Goal: Task Accomplishment & Management: Complete application form

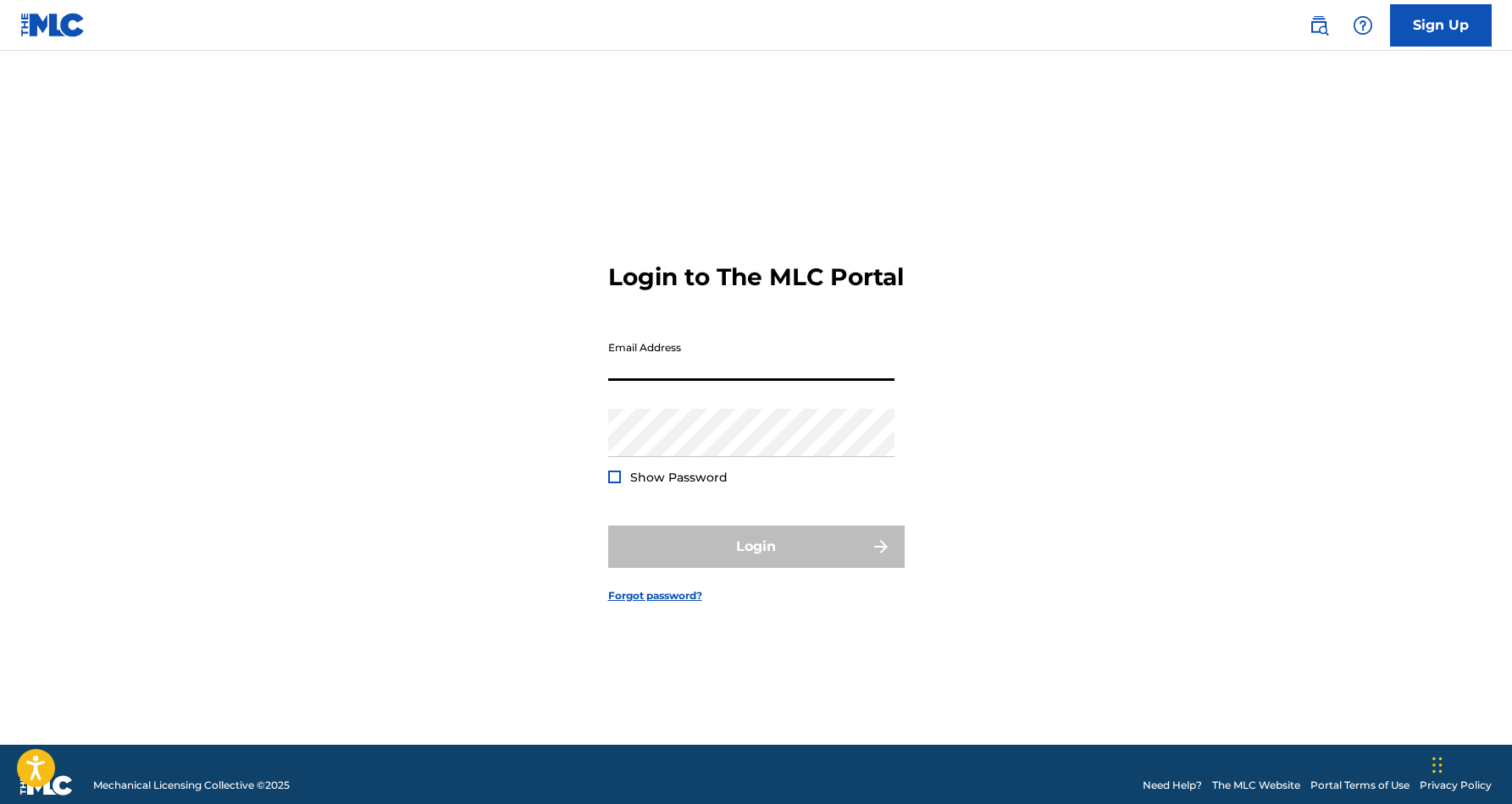
click at [708, 381] on input "Email Address" at bounding box center [751, 357] width 286 height 48
type input "[EMAIL_ADDRESS][DOMAIN_NAME]"
click at [756, 561] on button "Login" at bounding box center [756, 547] width 296 height 42
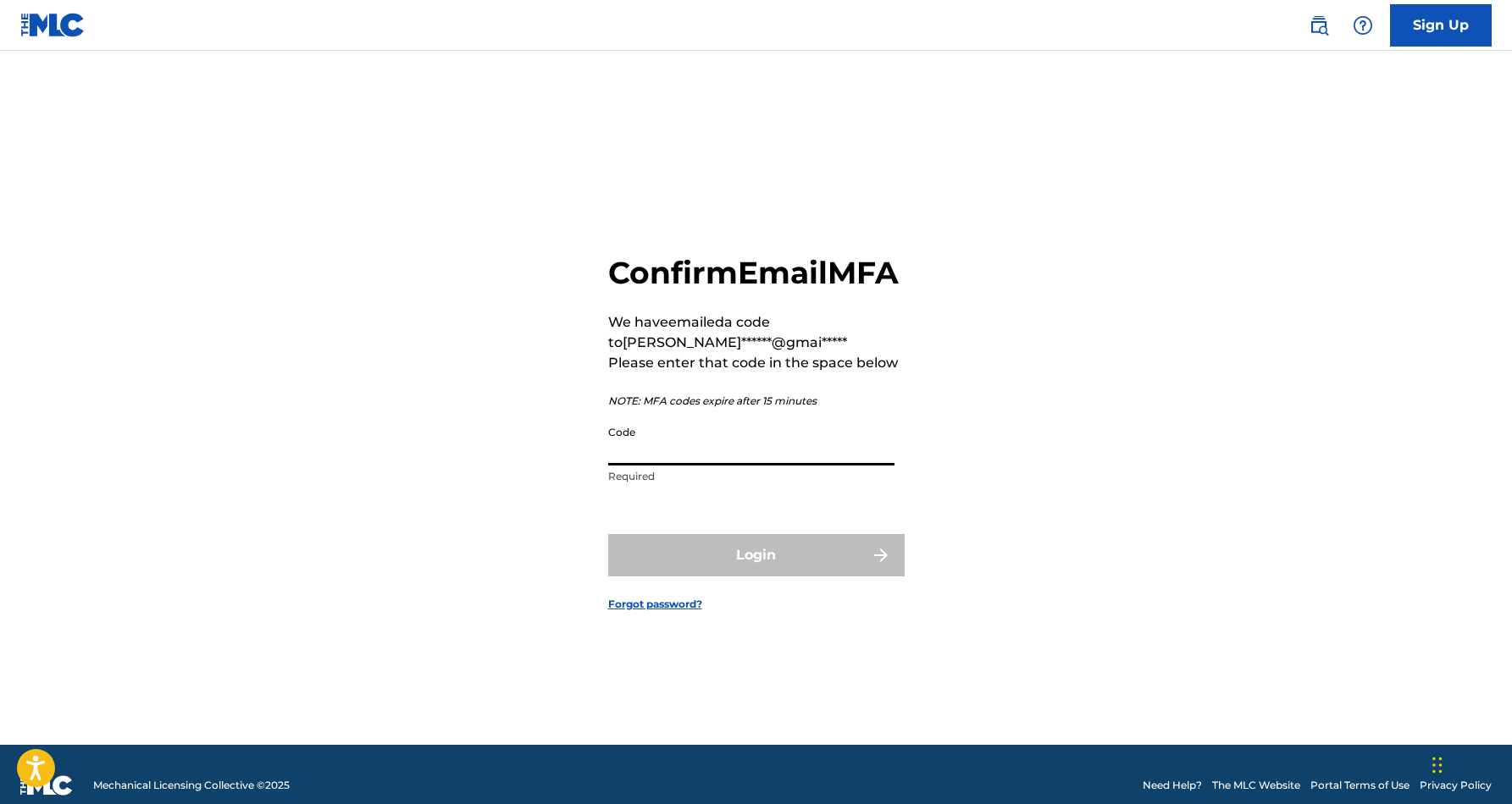
click at [735, 453] on input "Code" at bounding box center [751, 441] width 286 height 48
paste input "076410"
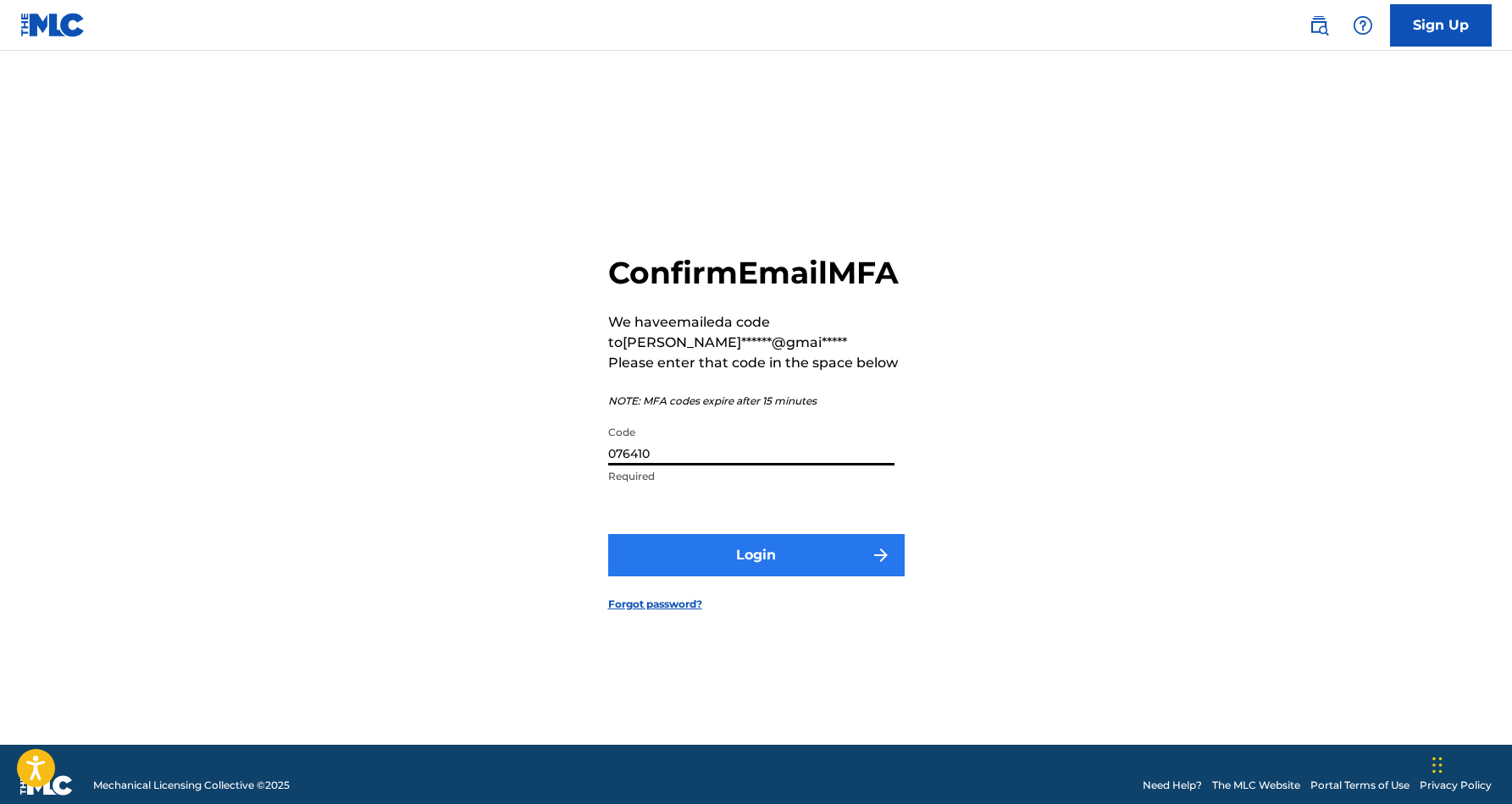
type input "076410"
click at [700, 572] on button "Login" at bounding box center [756, 555] width 296 height 42
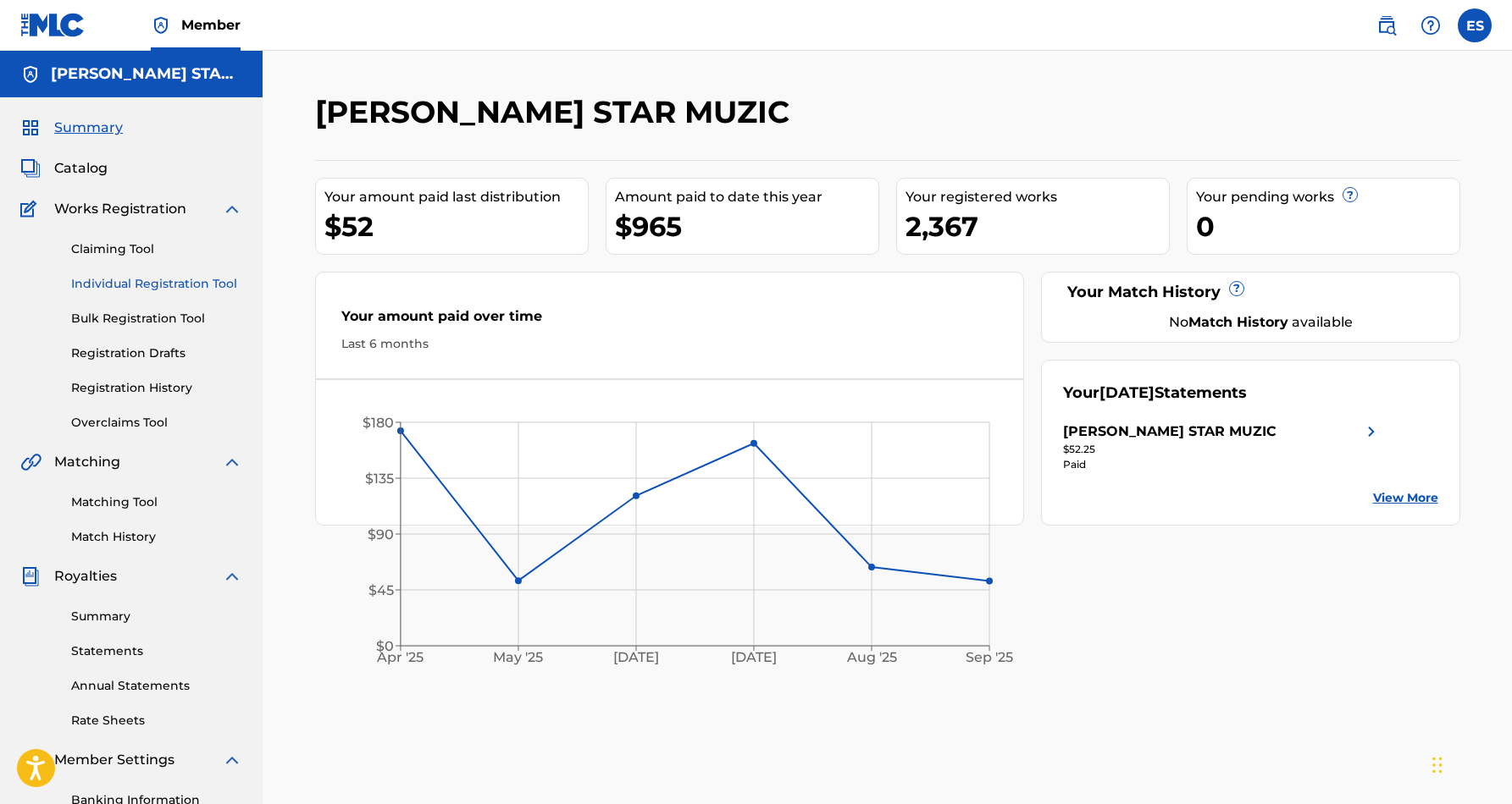
click at [182, 284] on link "Individual Registration Tool" at bounding box center [156, 284] width 171 height 18
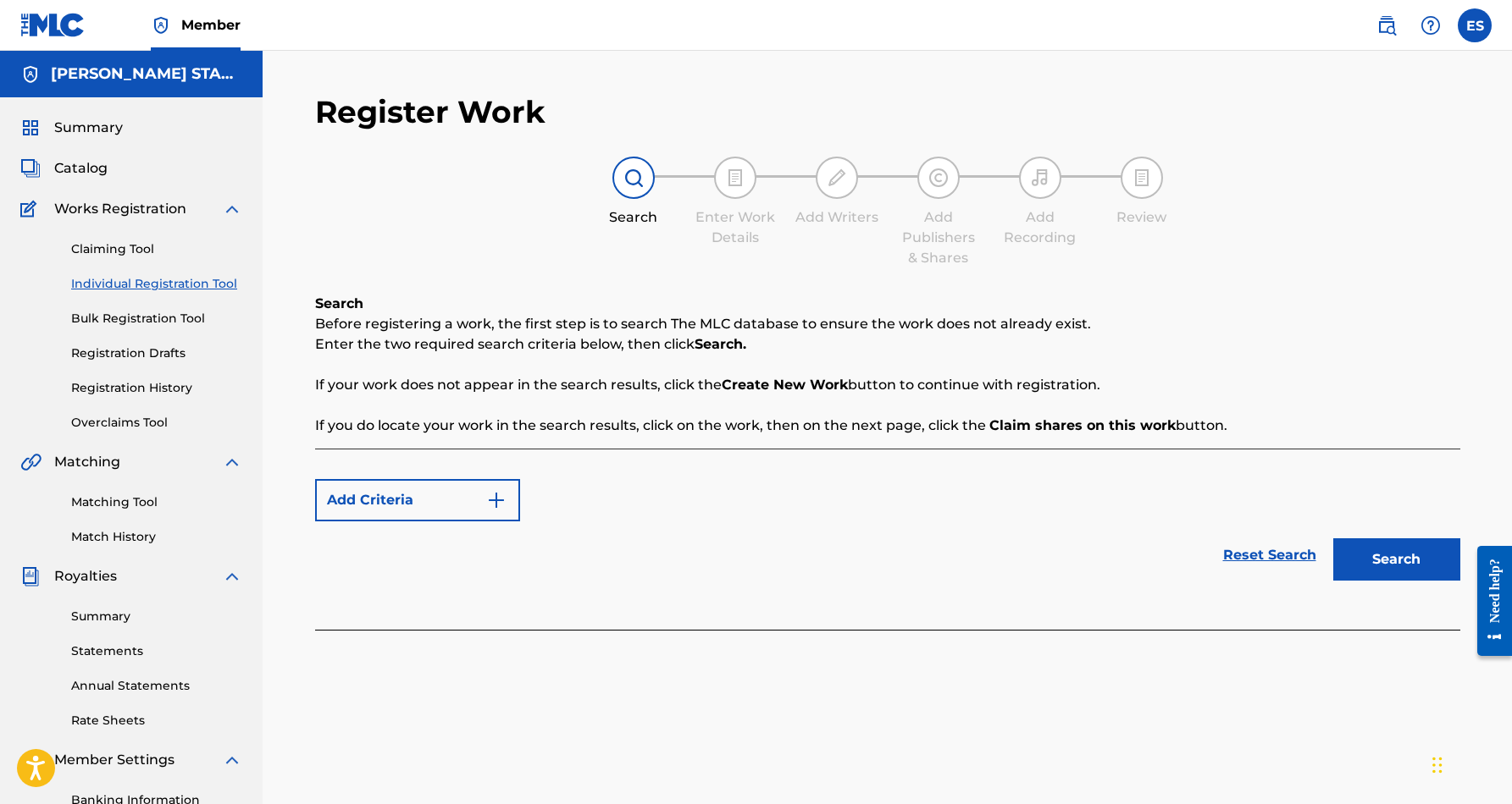
click at [198, 284] on link "Individual Registration Tool" at bounding box center [156, 284] width 171 height 18
click at [618, 526] on div "Reset Search Search" at bounding box center [888, 555] width 1145 height 68
click at [495, 497] on img "Search Form" at bounding box center [496, 500] width 20 height 20
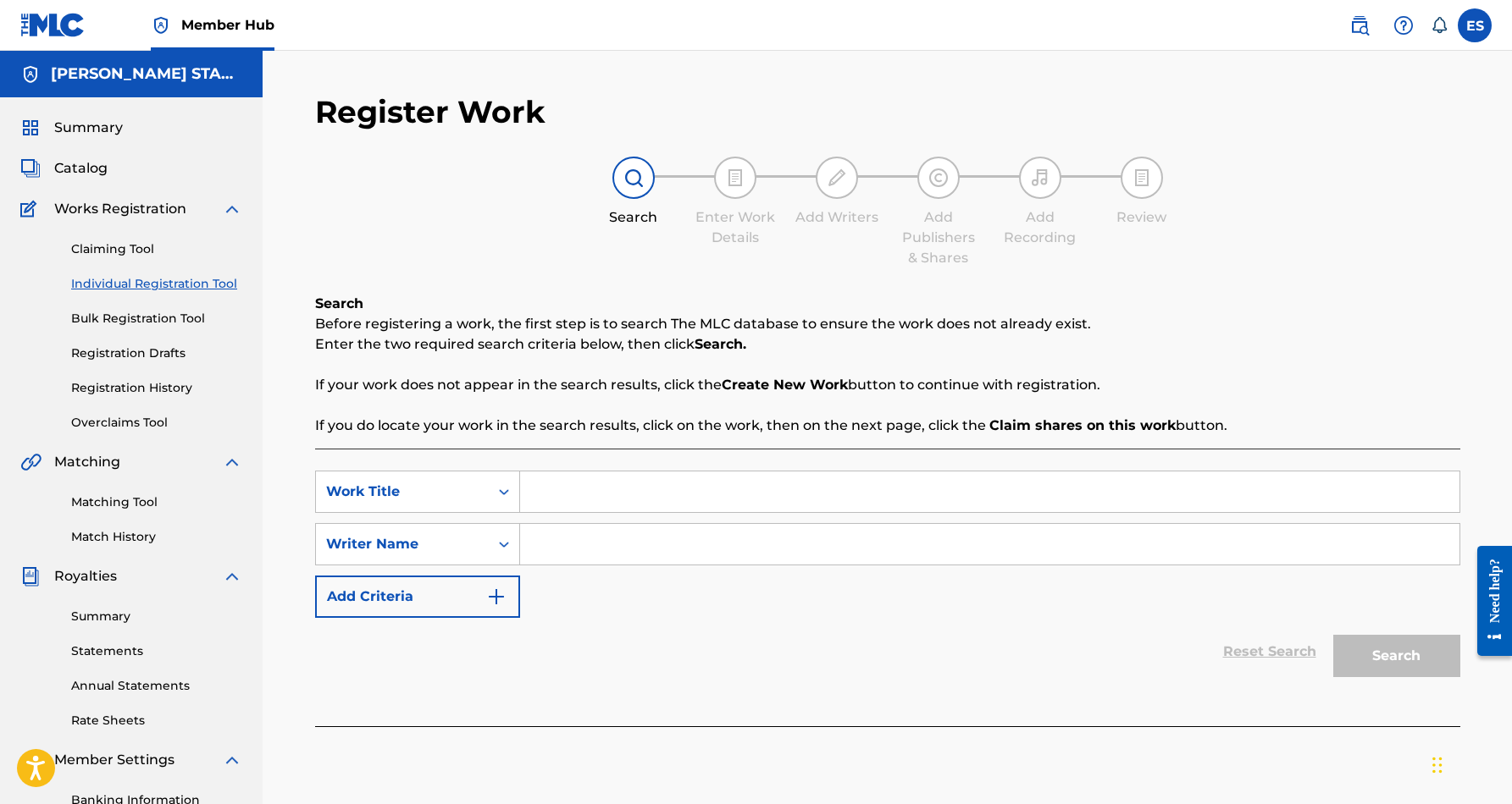
click at [578, 495] on input "Search Form" at bounding box center [990, 492] width 939 height 41
paste input "076410"
type input "0"
paste input "YOUR LOVE"
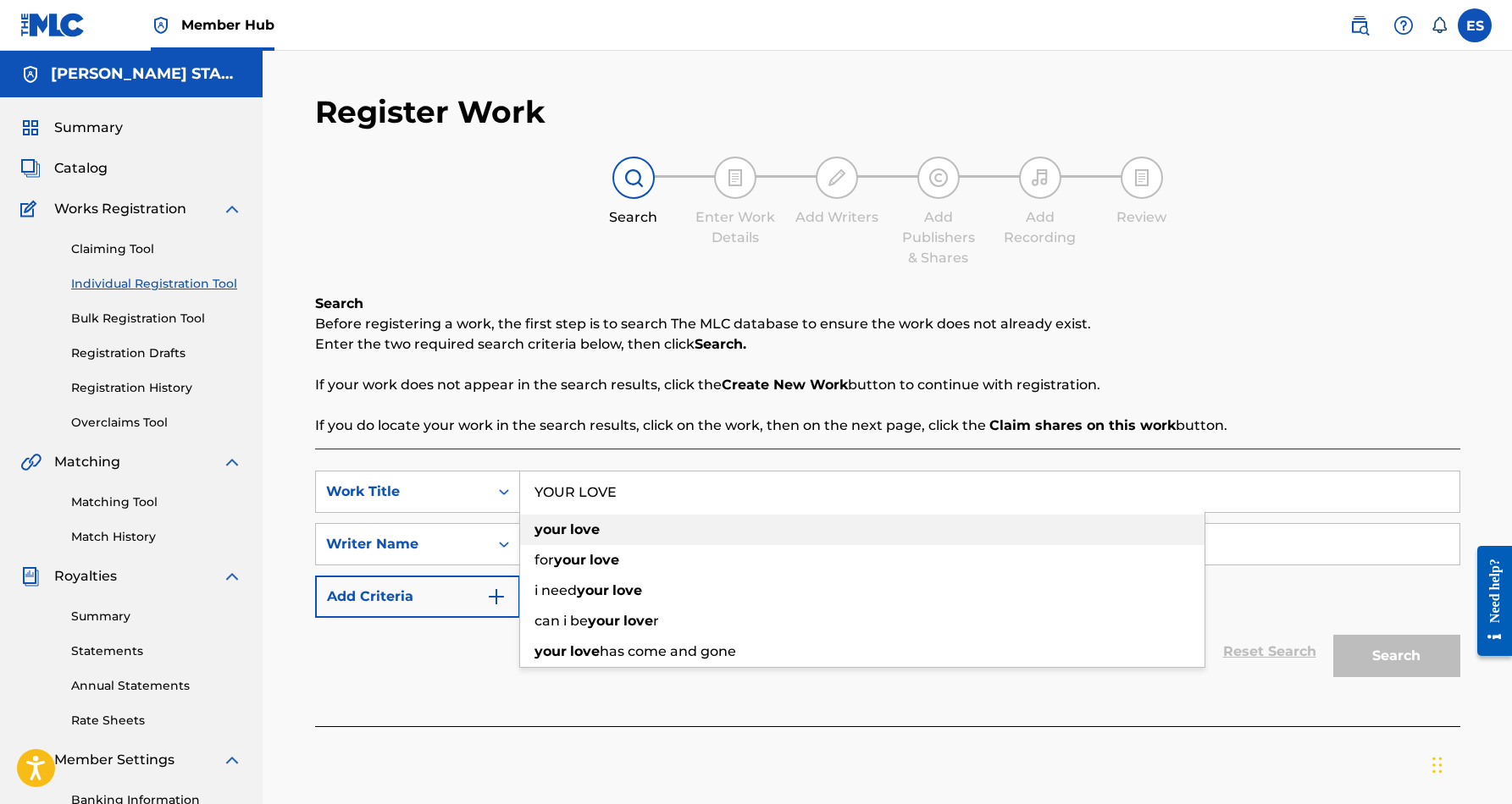
click at [634, 527] on div "your love" at bounding box center [862, 530] width 685 height 31
type input "your love"
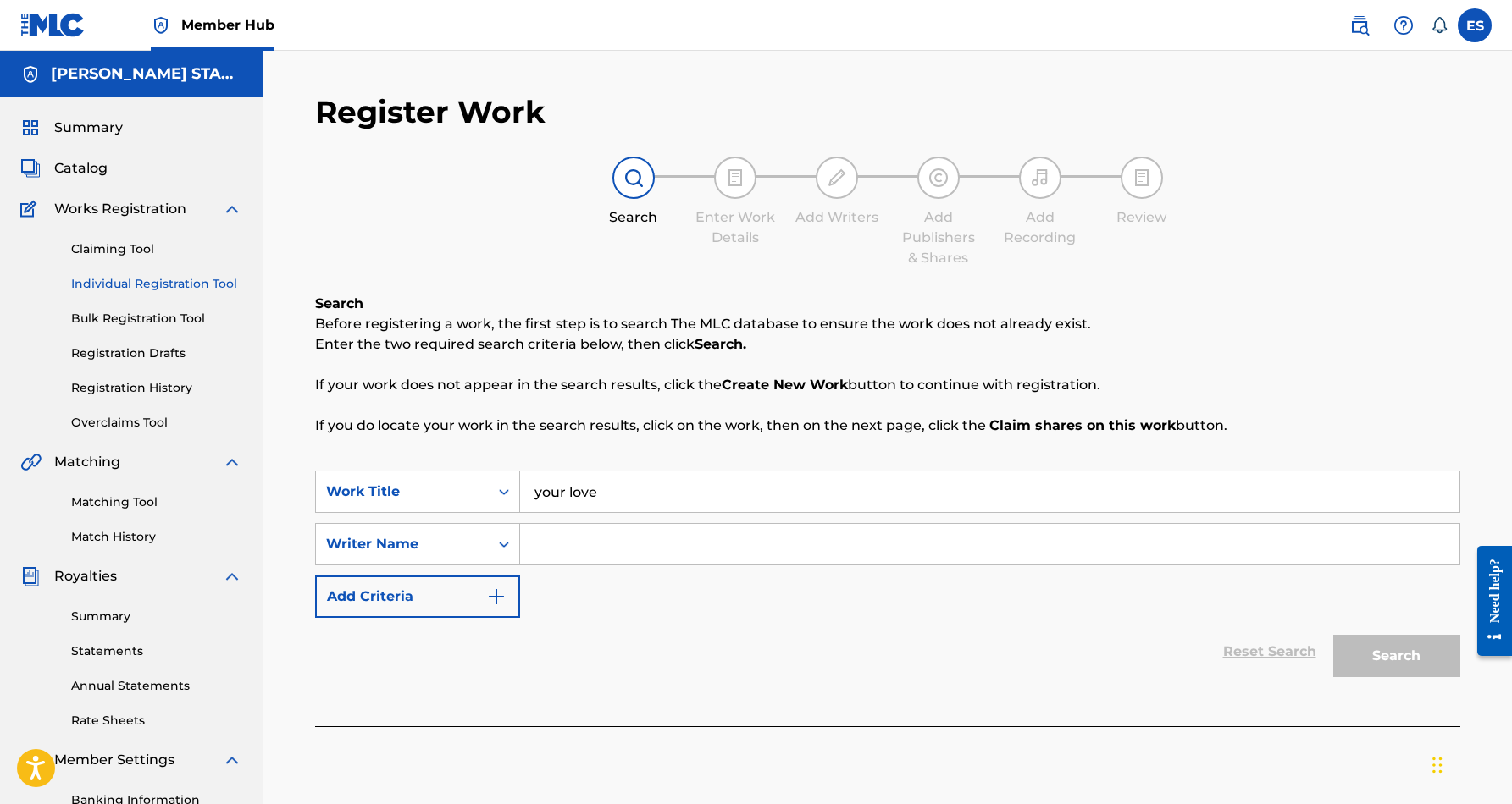
click at [582, 543] on input "Search Form" at bounding box center [990, 544] width 939 height 41
paste input "[PERSON_NAME] [PERSON_NAME]"
type input "[PERSON_NAME] [PERSON_NAME]"
click at [1401, 650] on button "Search" at bounding box center [1397, 656] width 127 height 42
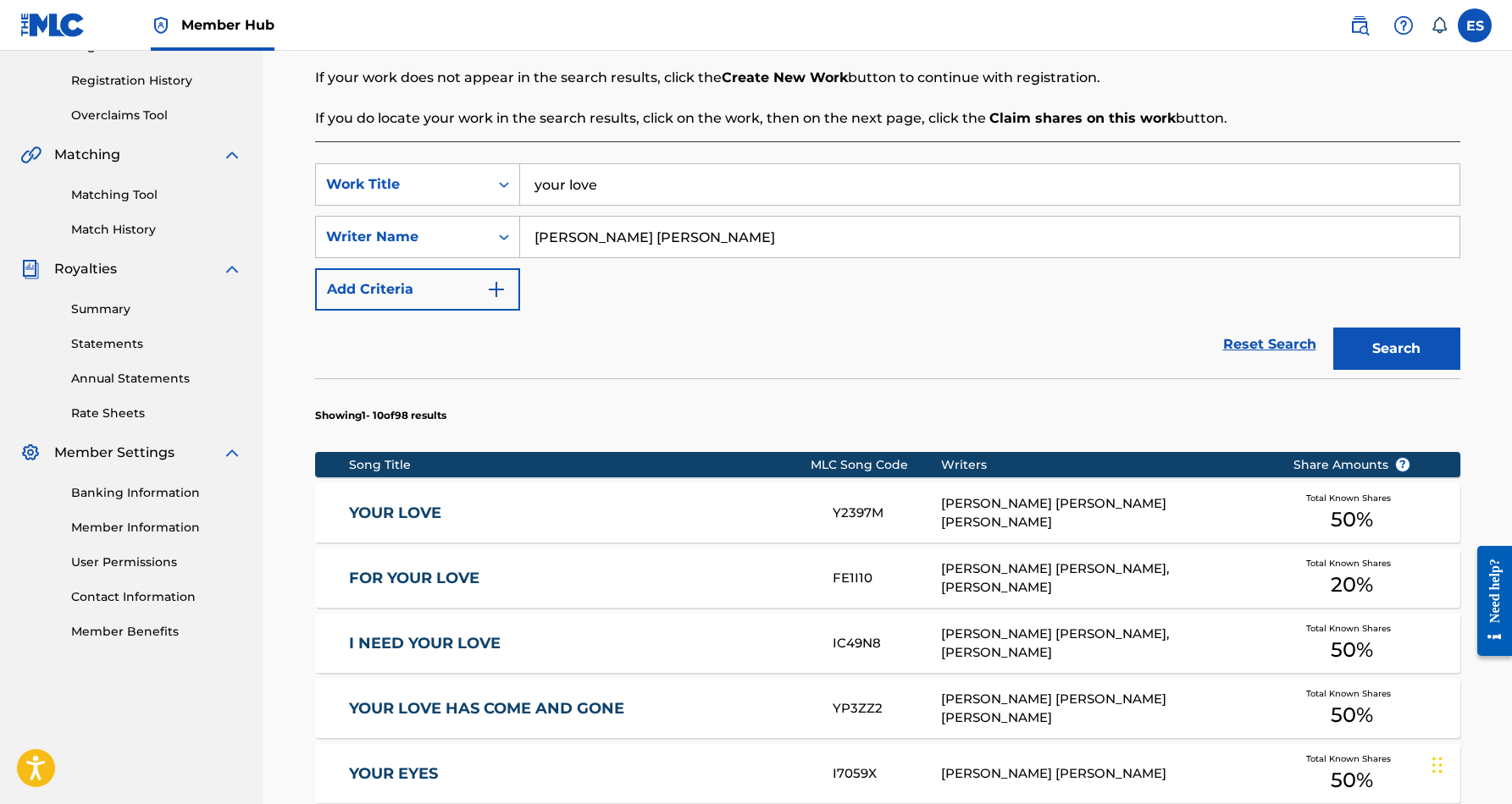
scroll to position [312, 0]
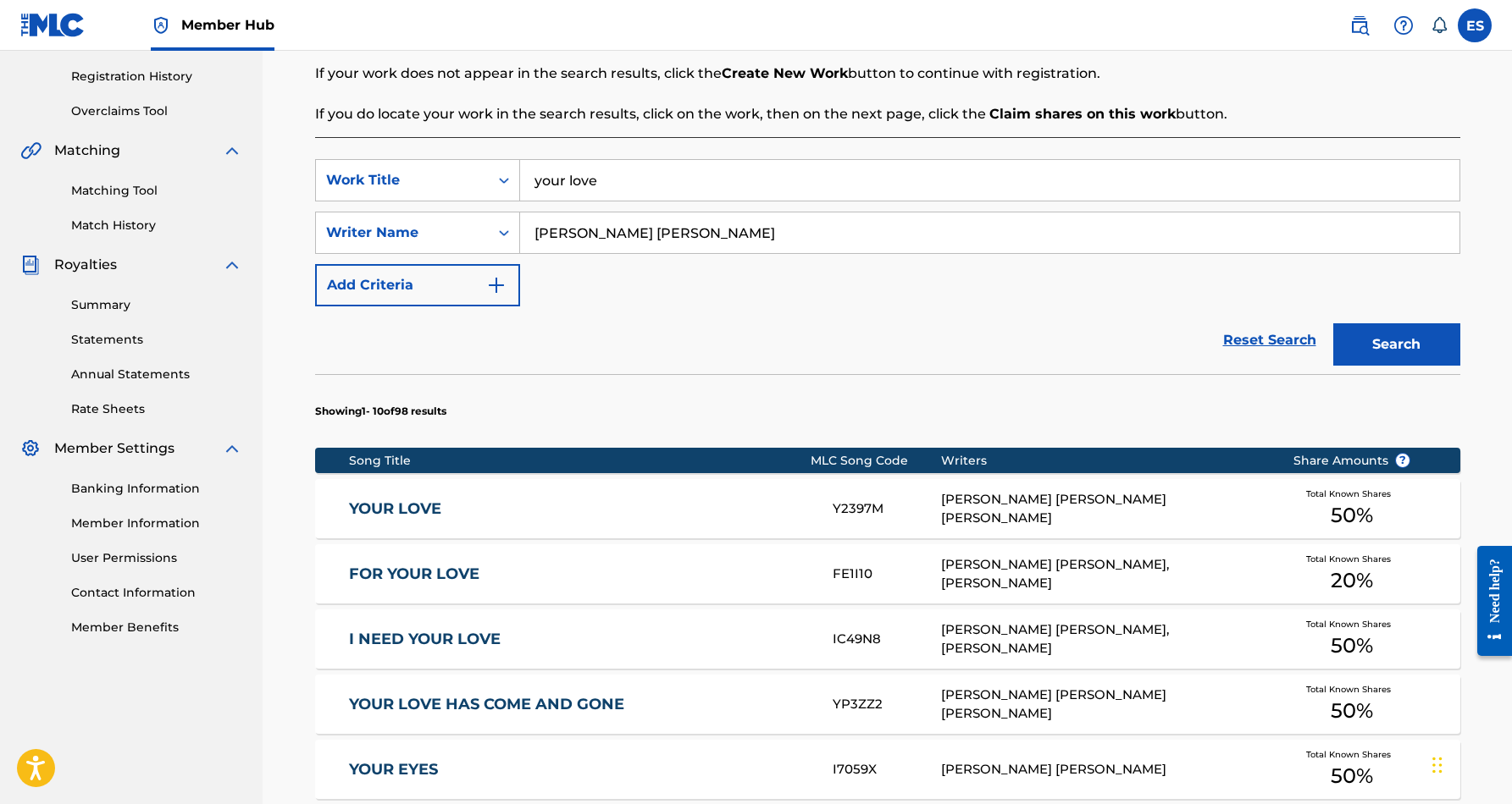
click at [719, 509] on link "YOUR LOVE" at bounding box center [579, 509] width 461 height 20
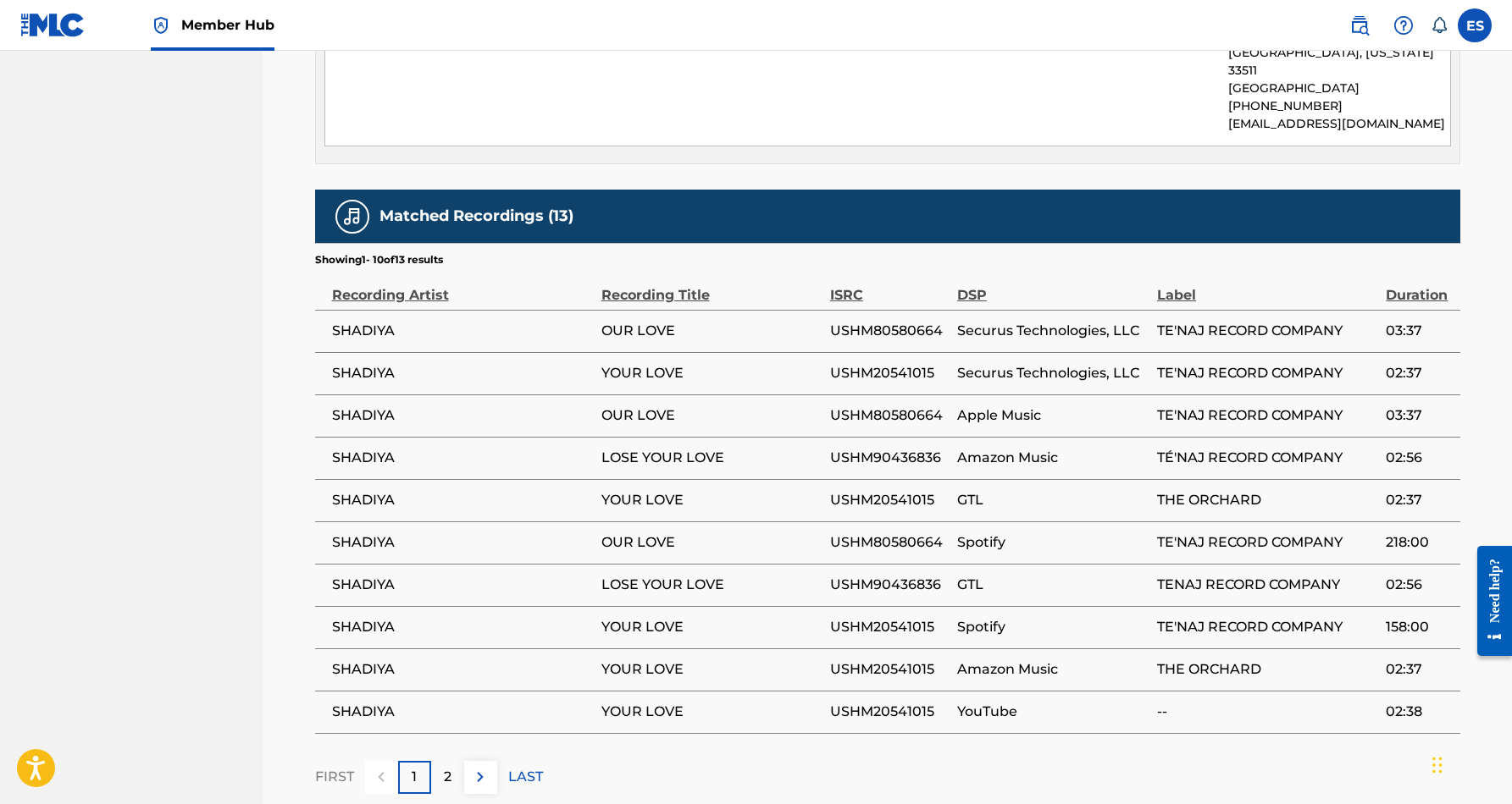
scroll to position [924, 0]
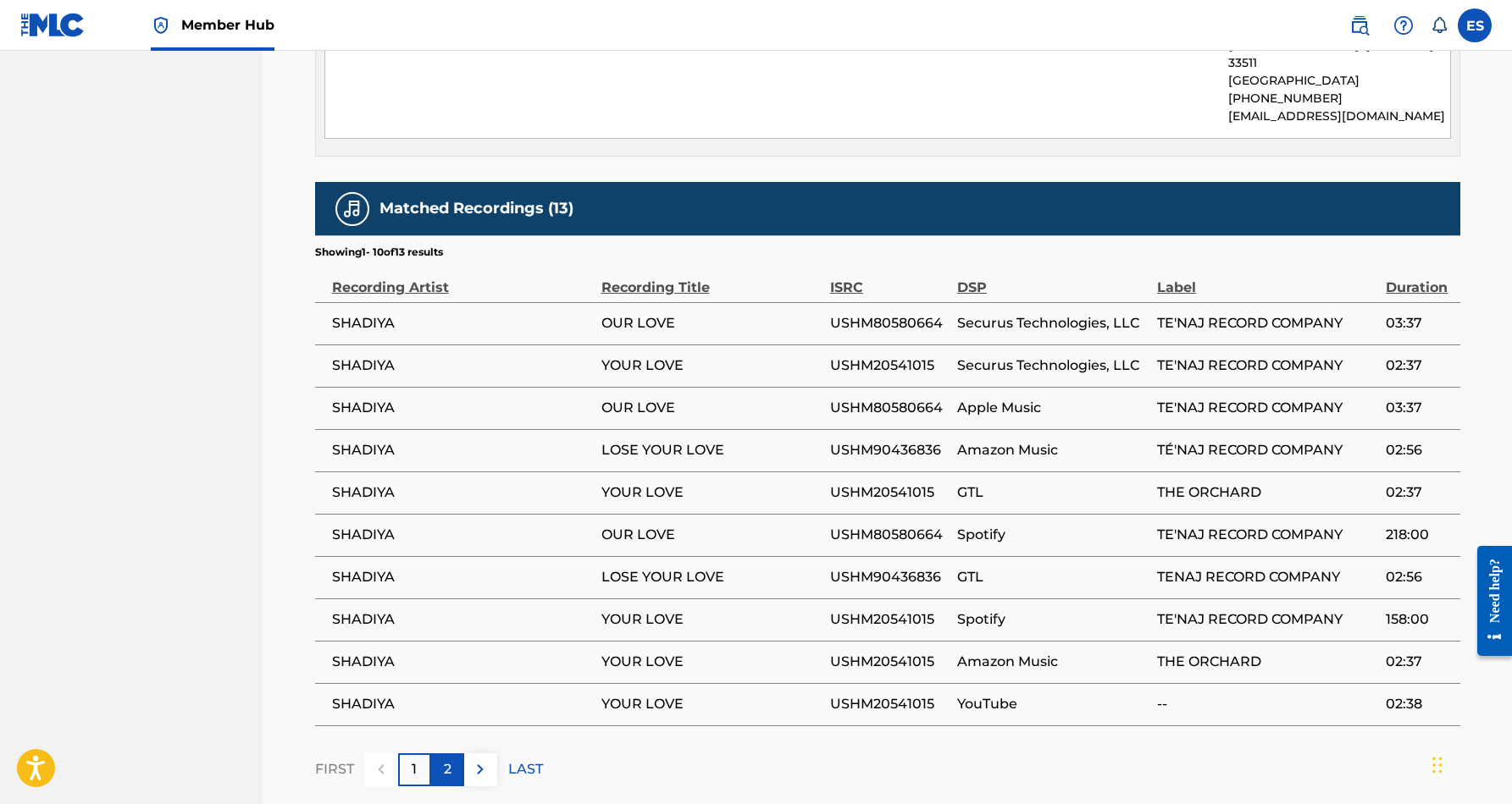
click at [456, 754] on div "2" at bounding box center [448, 770] width 33 height 33
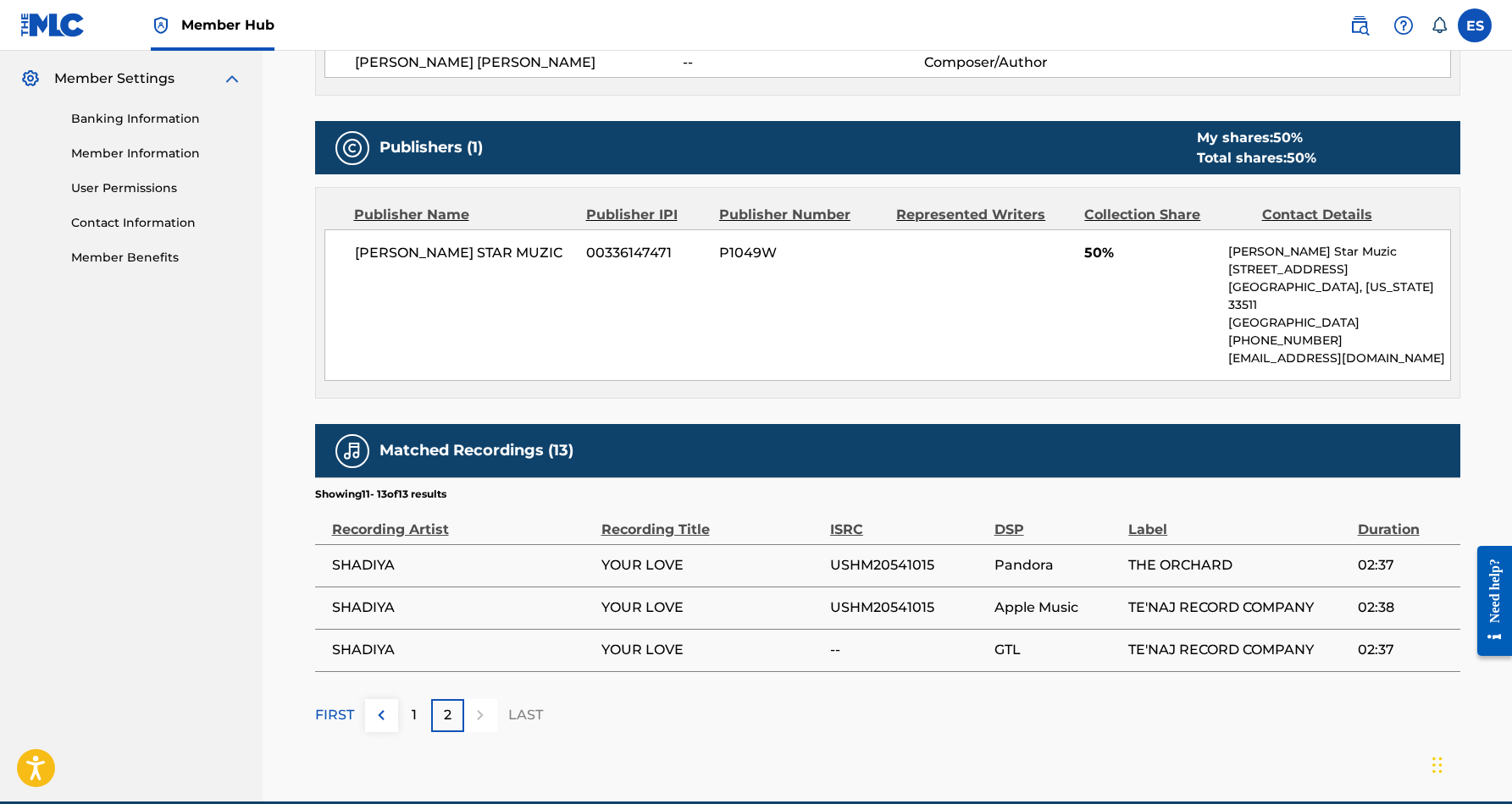
scroll to position [733, 0]
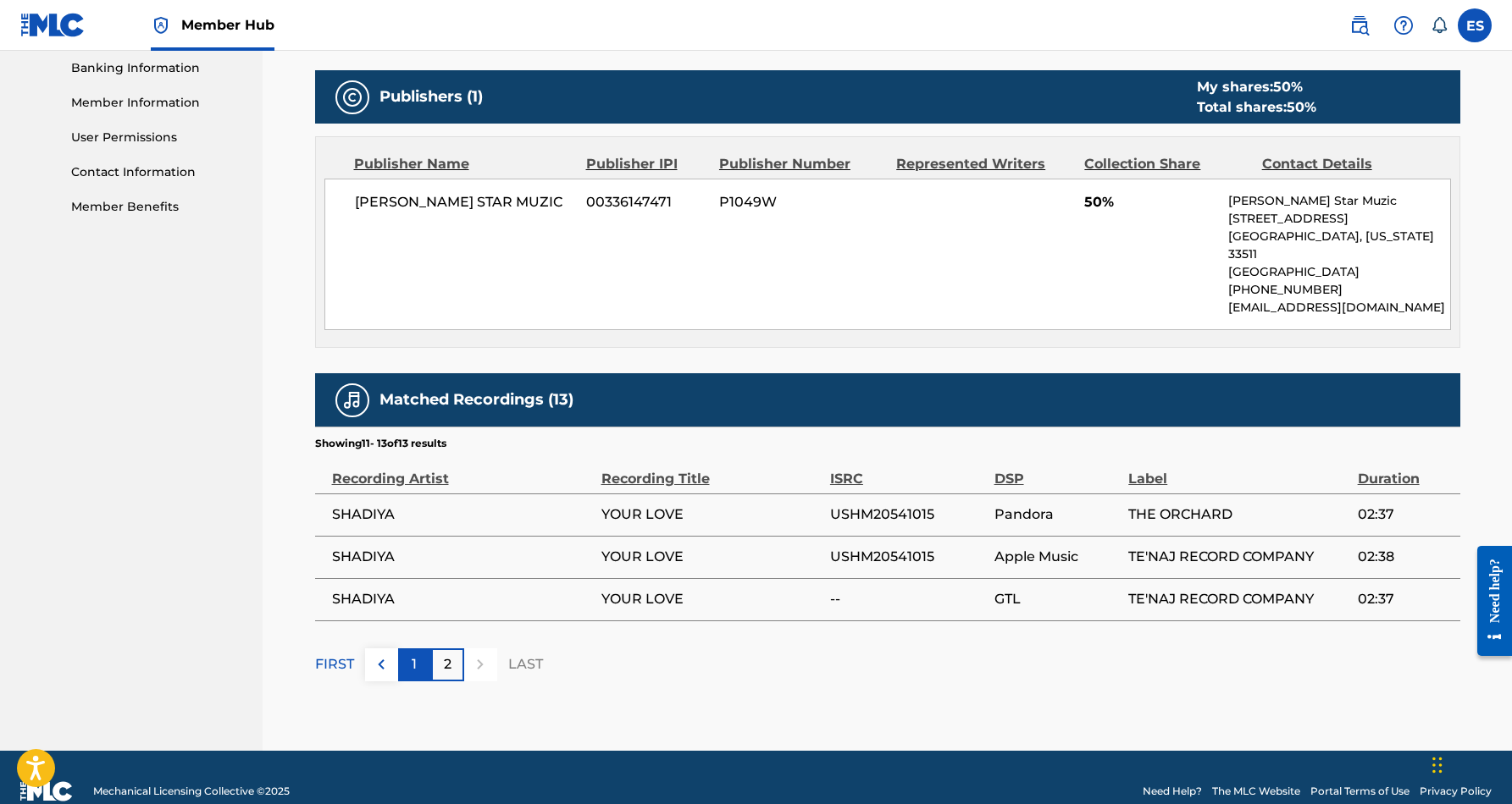
click at [416, 655] on p "1" at bounding box center [415, 665] width 5 height 20
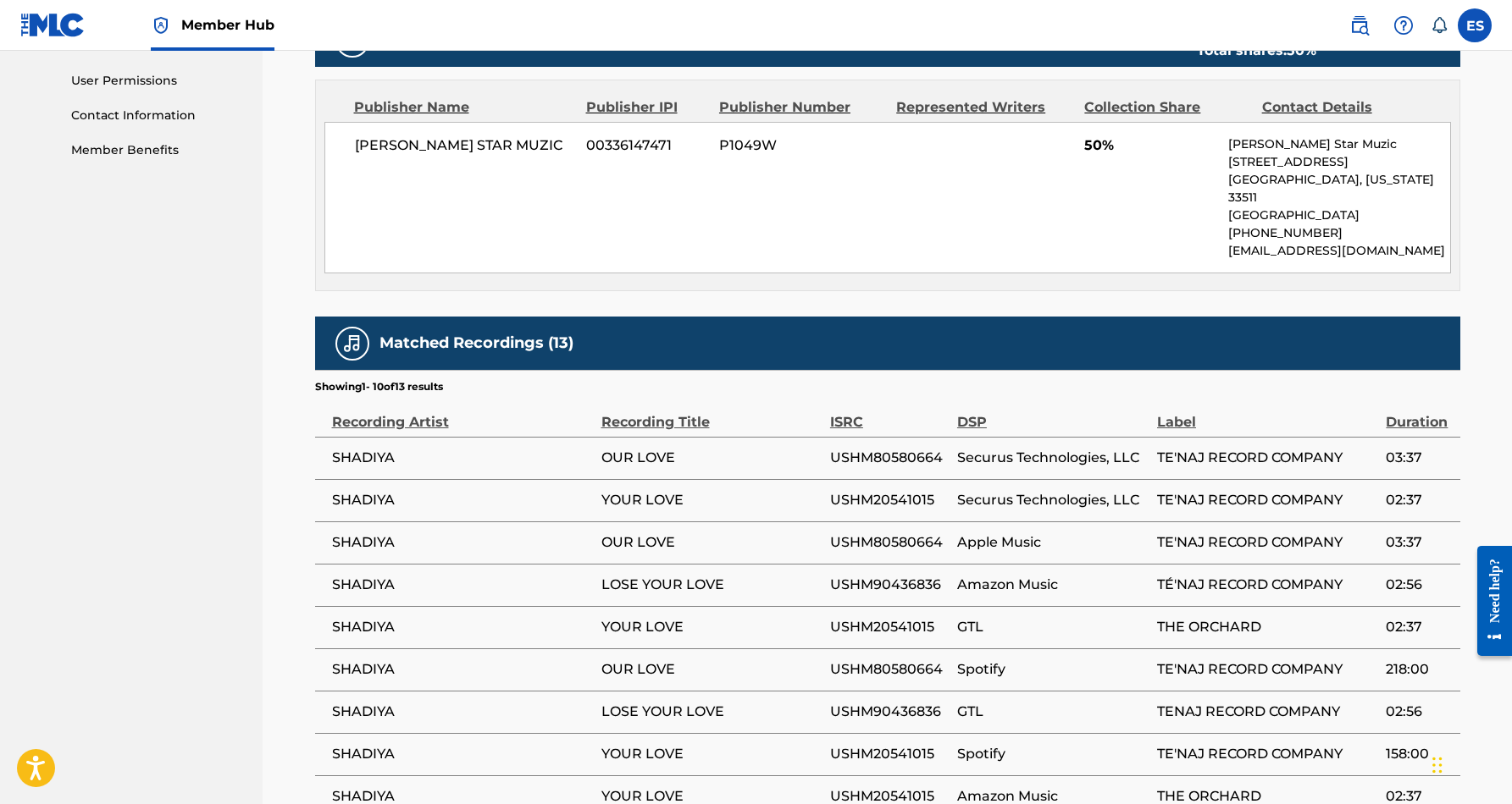
scroll to position [792, 0]
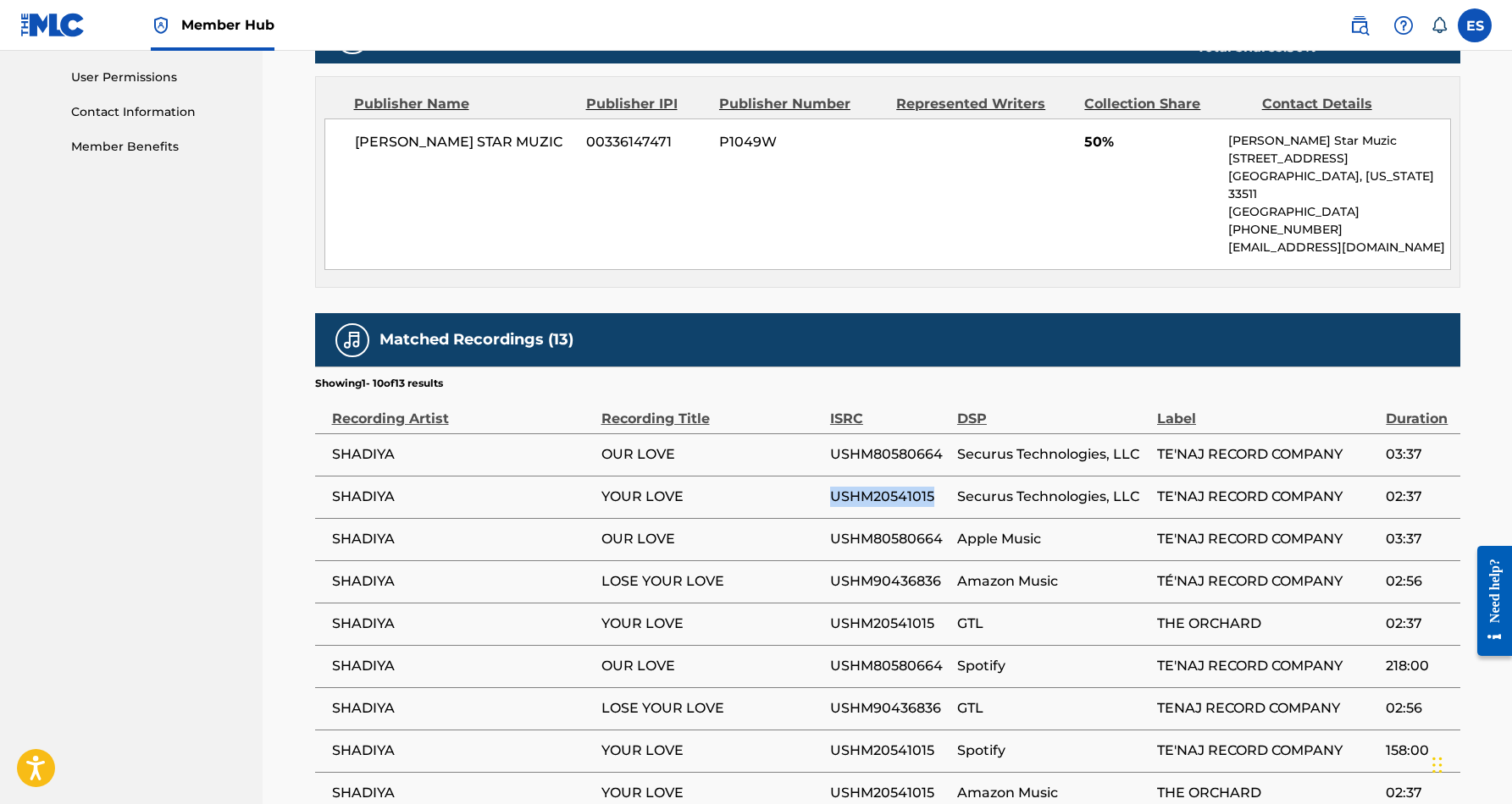
drag, startPoint x: 937, startPoint y: 475, endPoint x: 876, endPoint y: 461, distance: 62.6
click at [876, 475] on td "USHM20541015" at bounding box center [894, 497] width 127 height 42
copy span "USHM20541015"
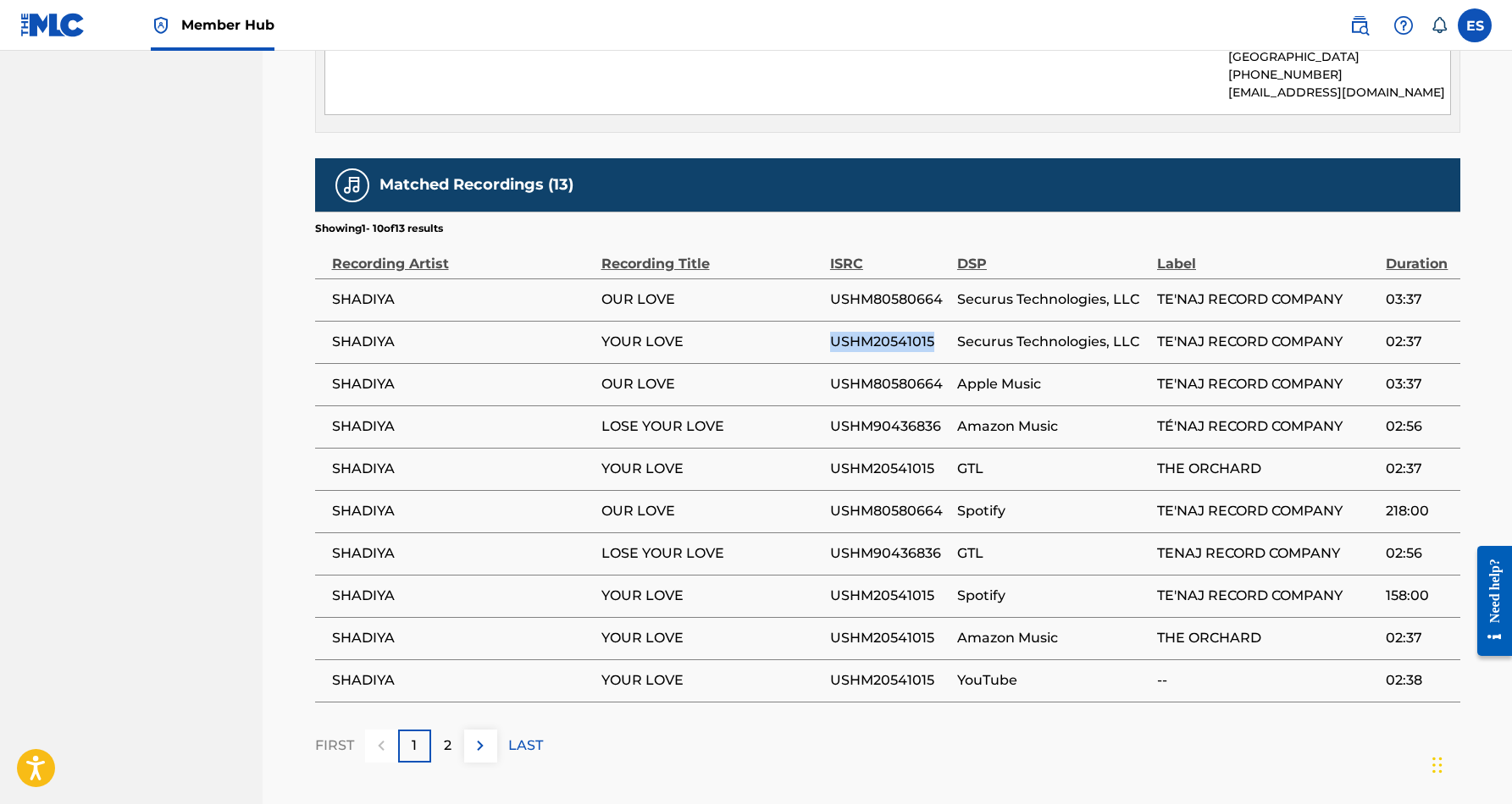
scroll to position [949, 0]
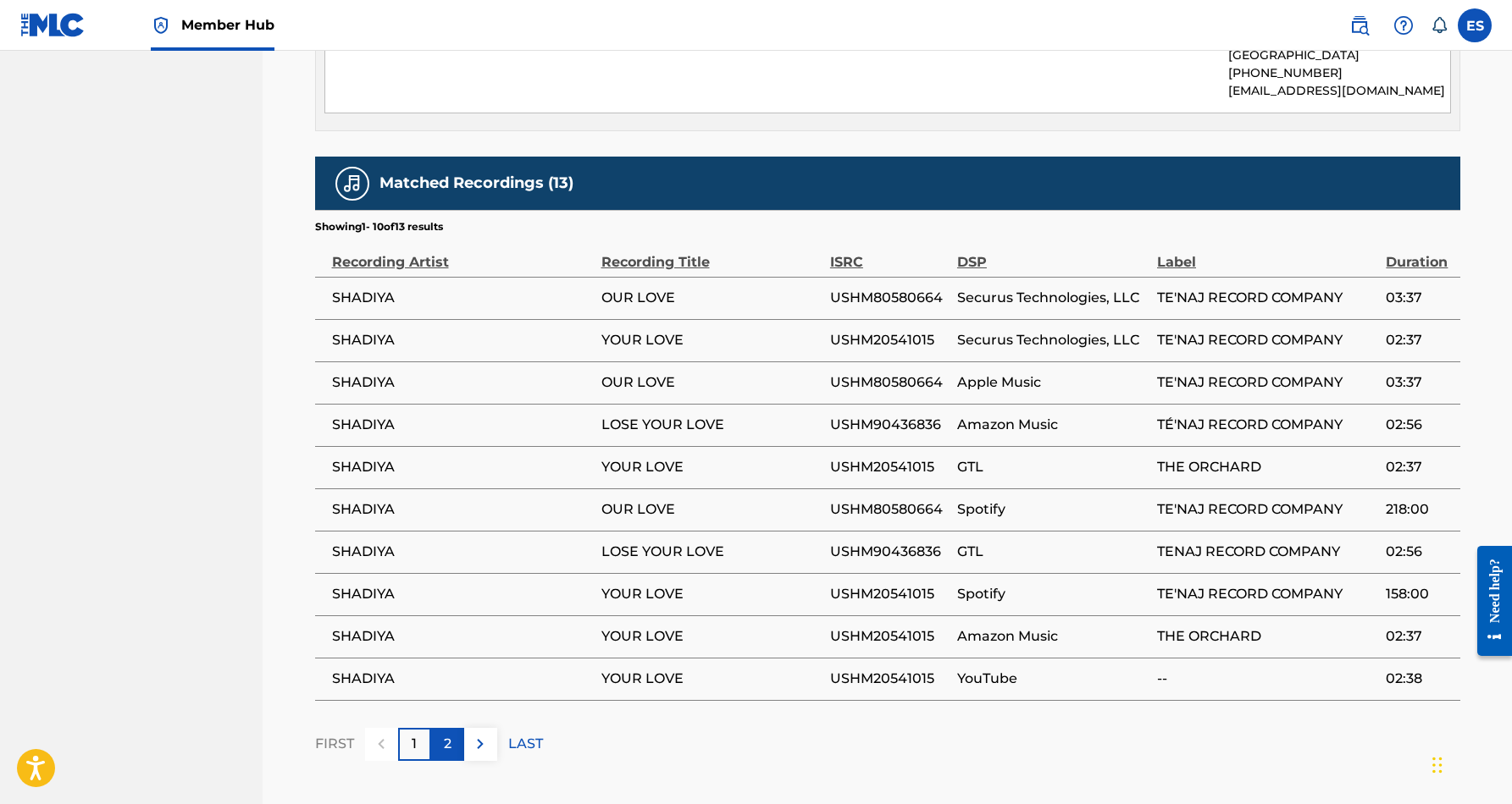
click at [454, 728] on div "2" at bounding box center [448, 745] width 33 height 33
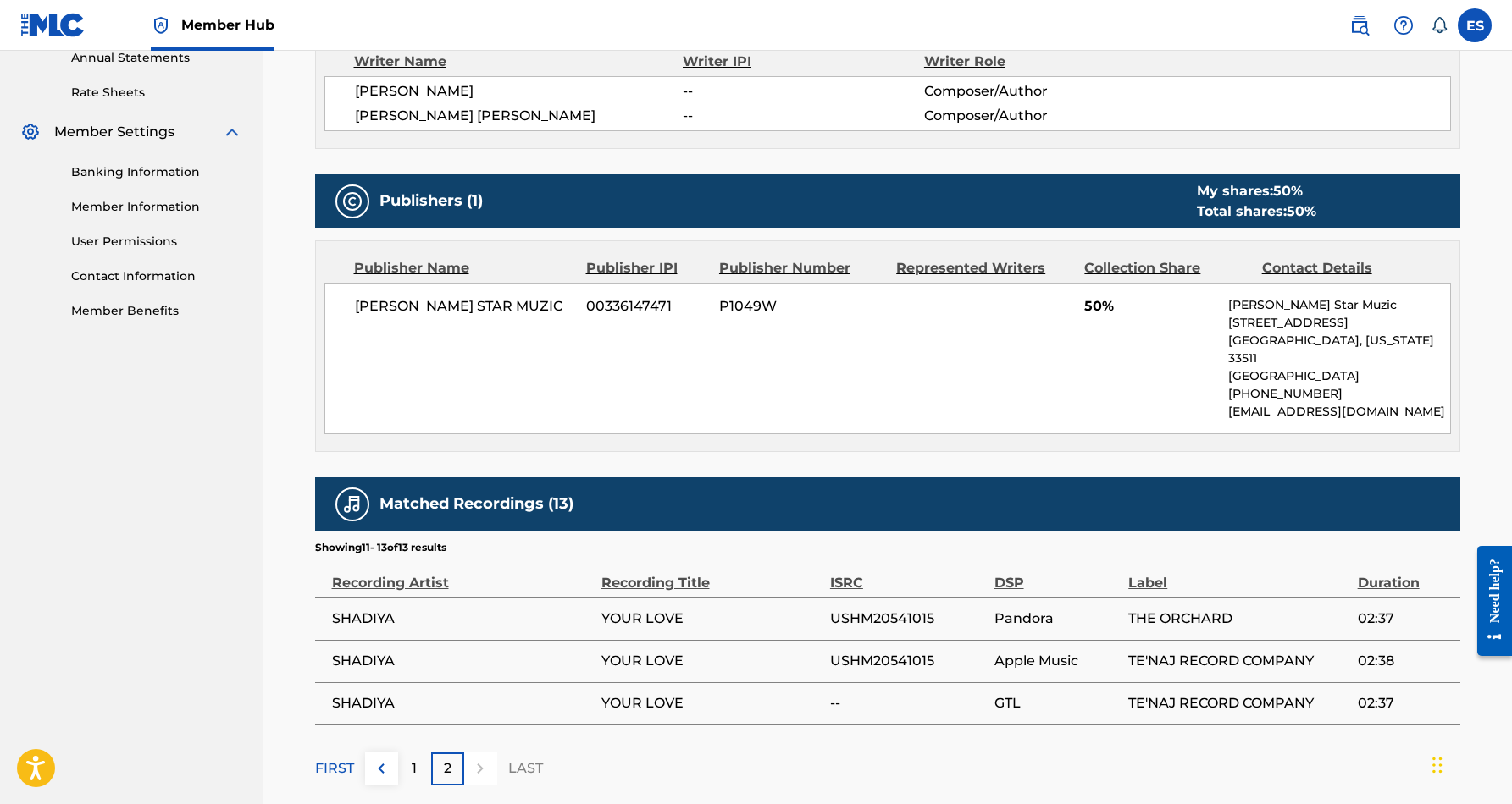
scroll to position [655, 0]
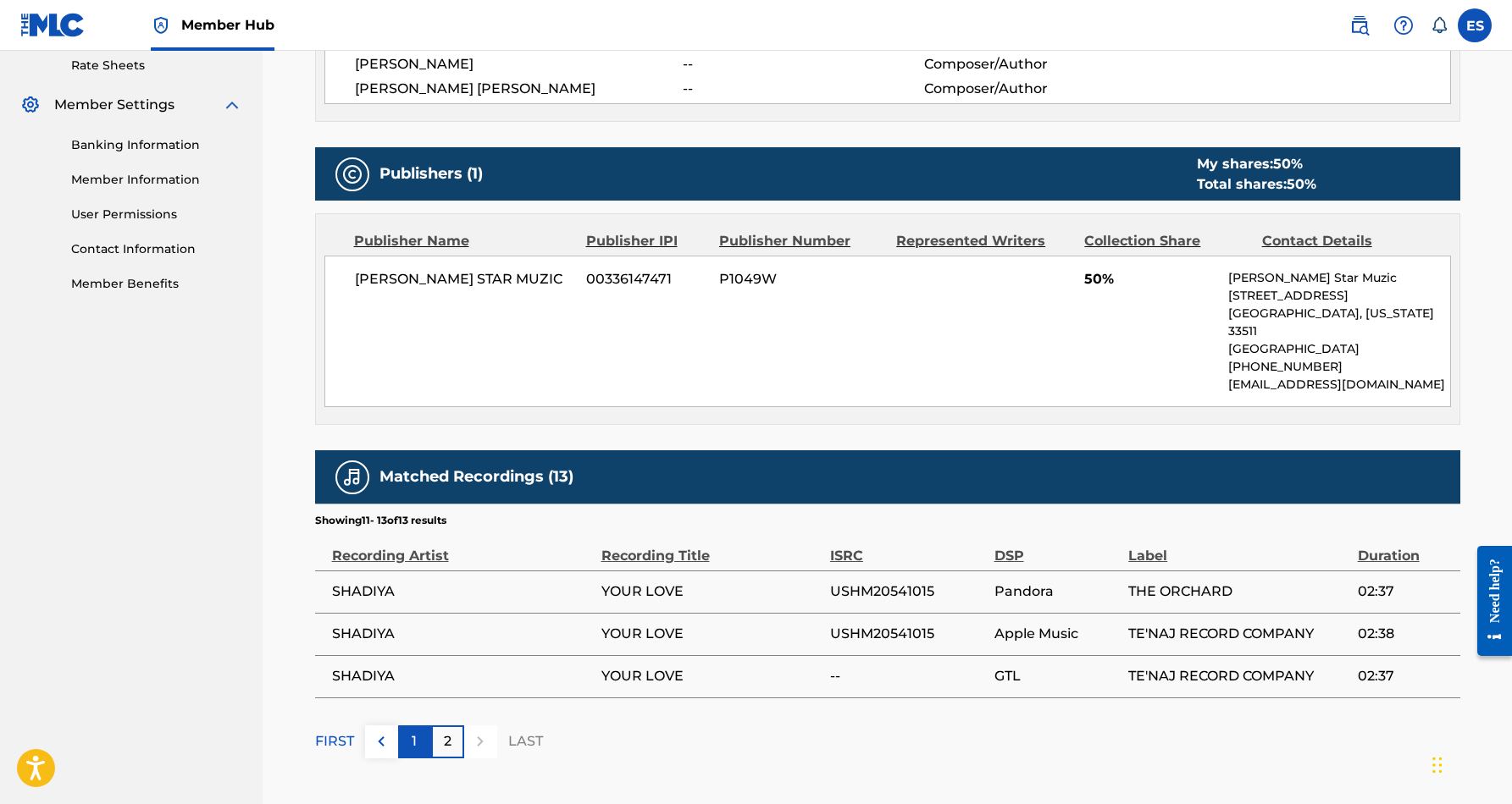
click at [420, 726] on div "1" at bounding box center [415, 742] width 33 height 33
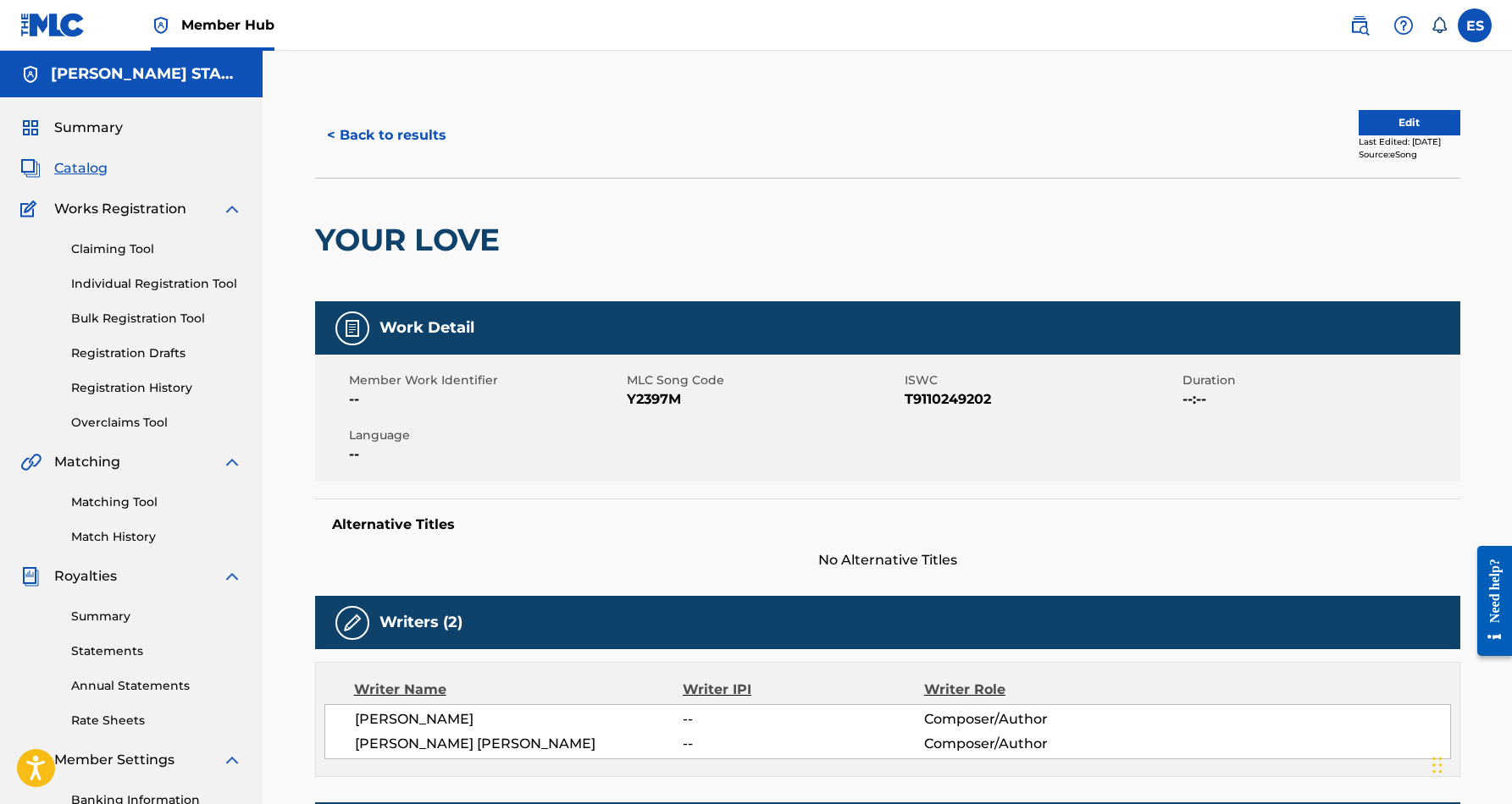
scroll to position [0, 0]
click at [436, 129] on button "< Back to results" at bounding box center [386, 136] width 144 height 42
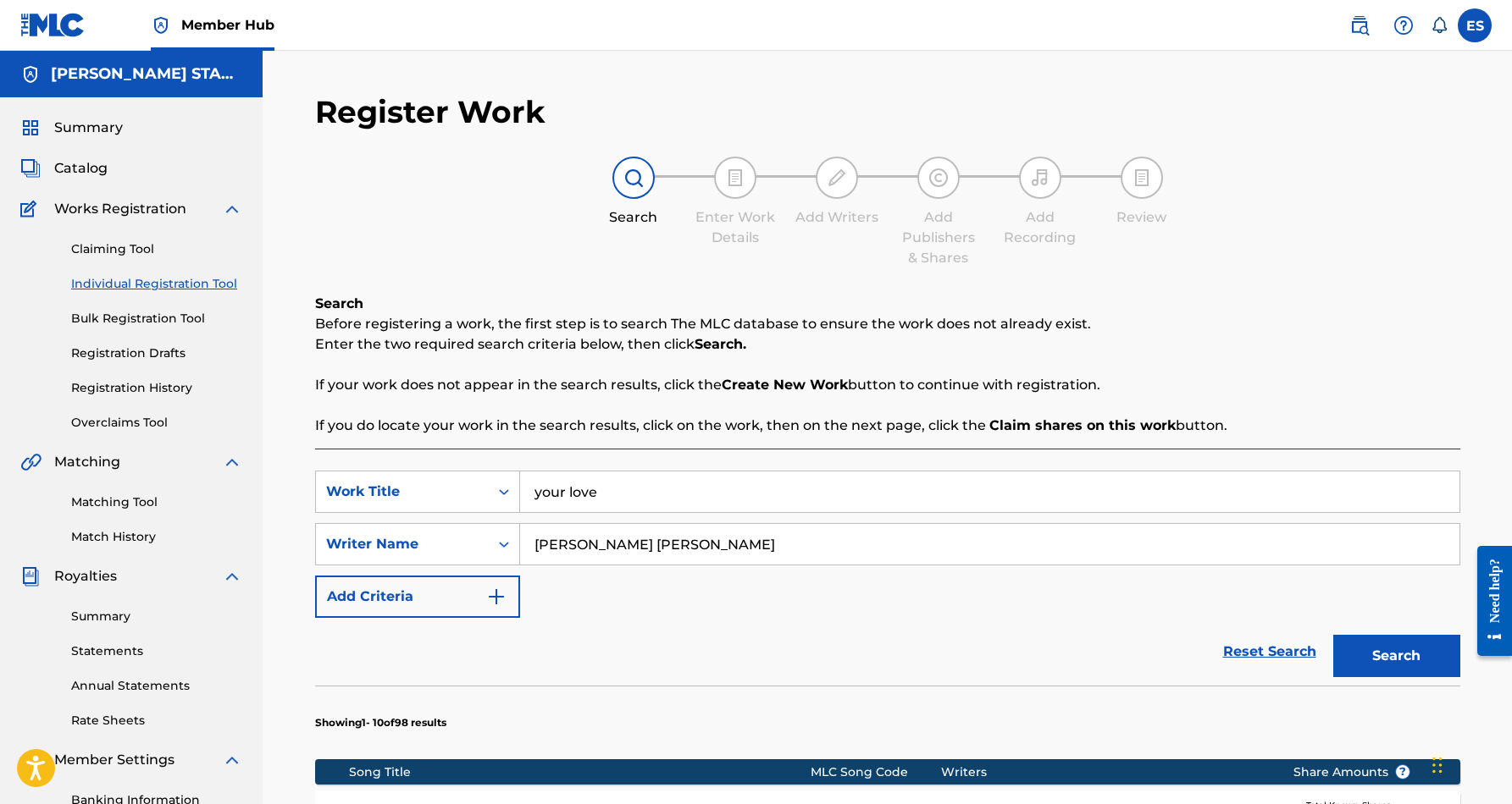
scroll to position [245, 0]
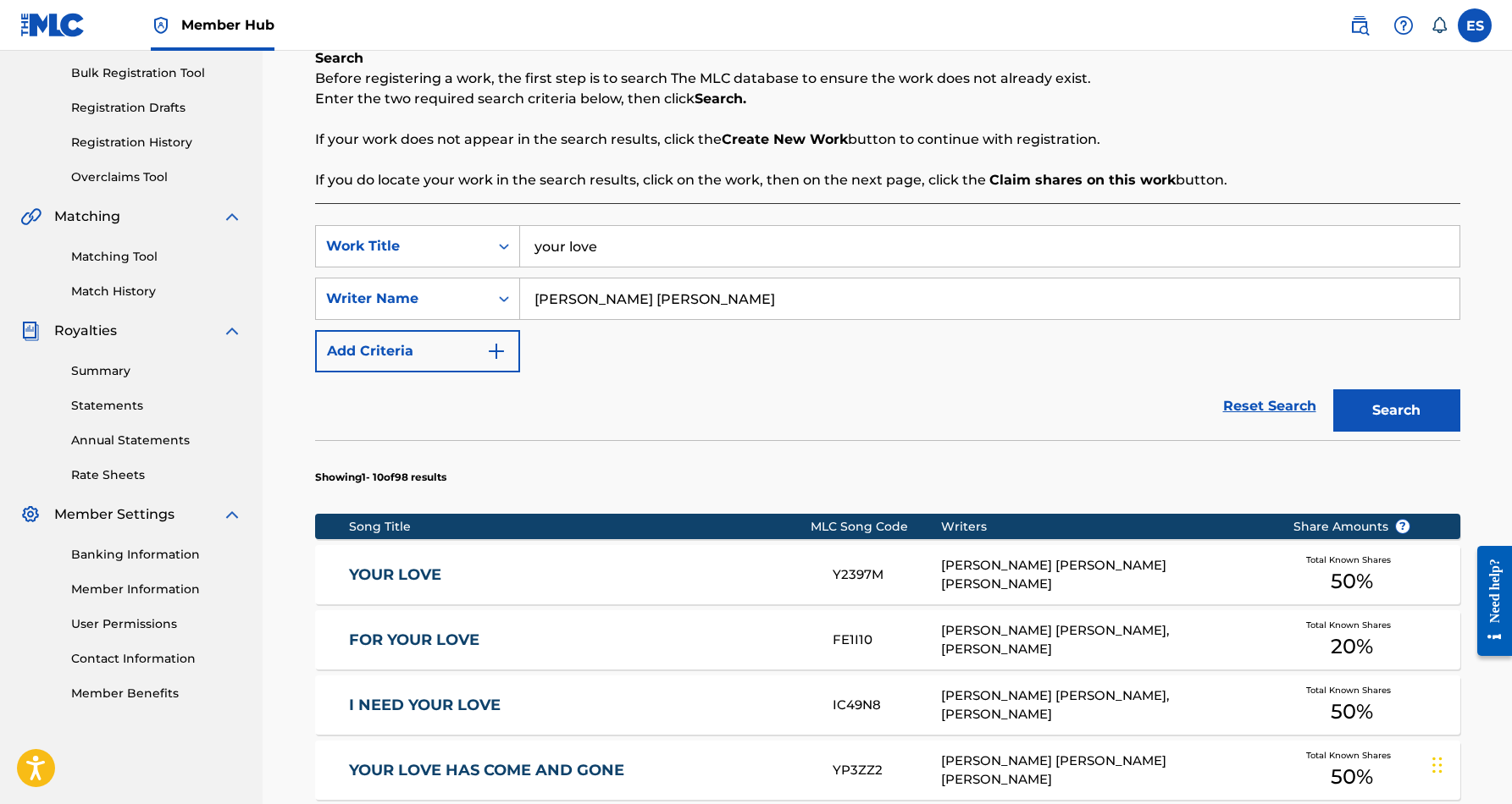
click at [637, 248] on input "your love" at bounding box center [990, 246] width 939 height 41
type input "y"
paste input "DOWN LOW"
type input "DOWN LOW"
click at [1352, 401] on button "Search" at bounding box center [1397, 411] width 127 height 42
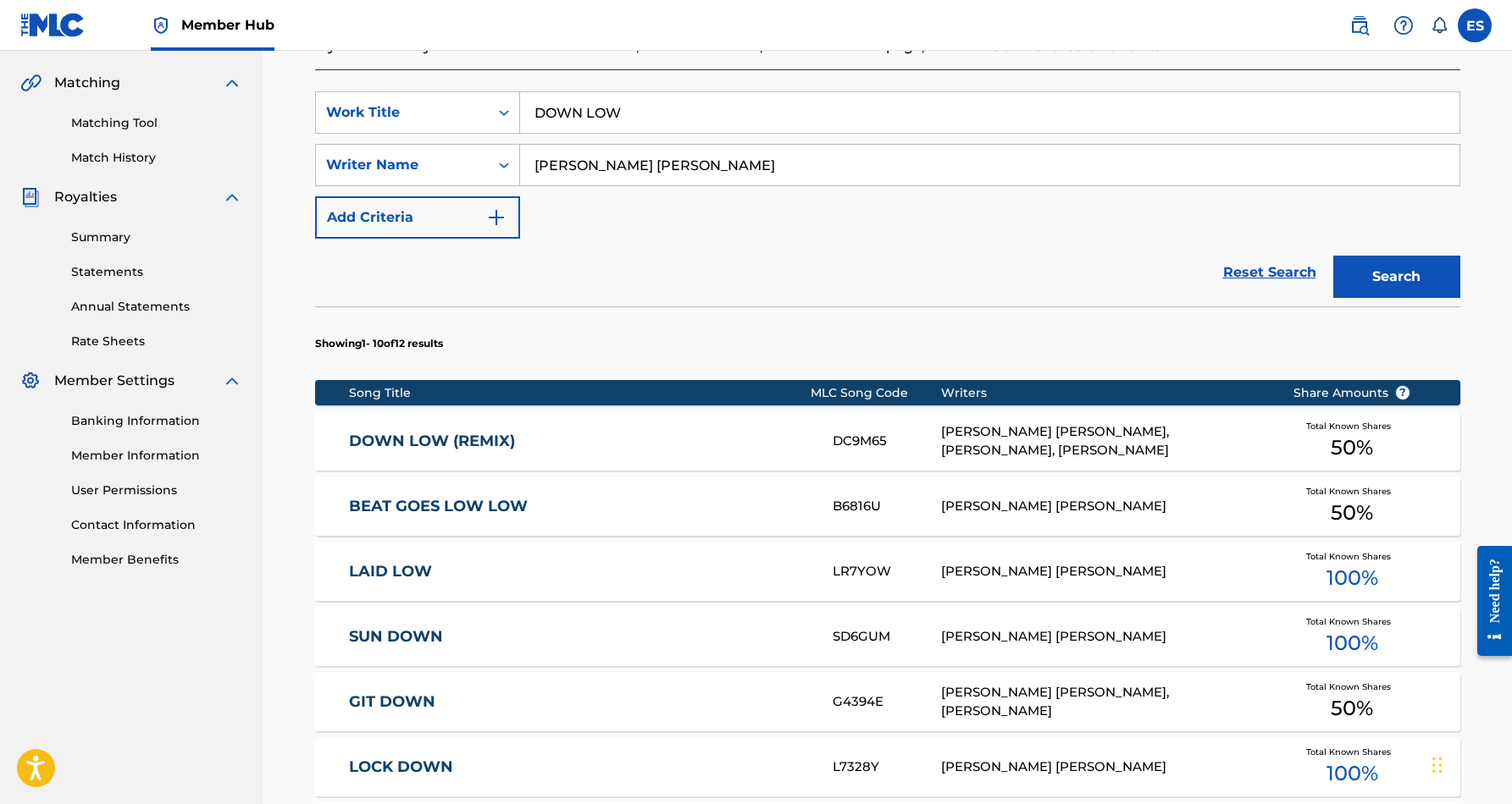
scroll to position [389, 0]
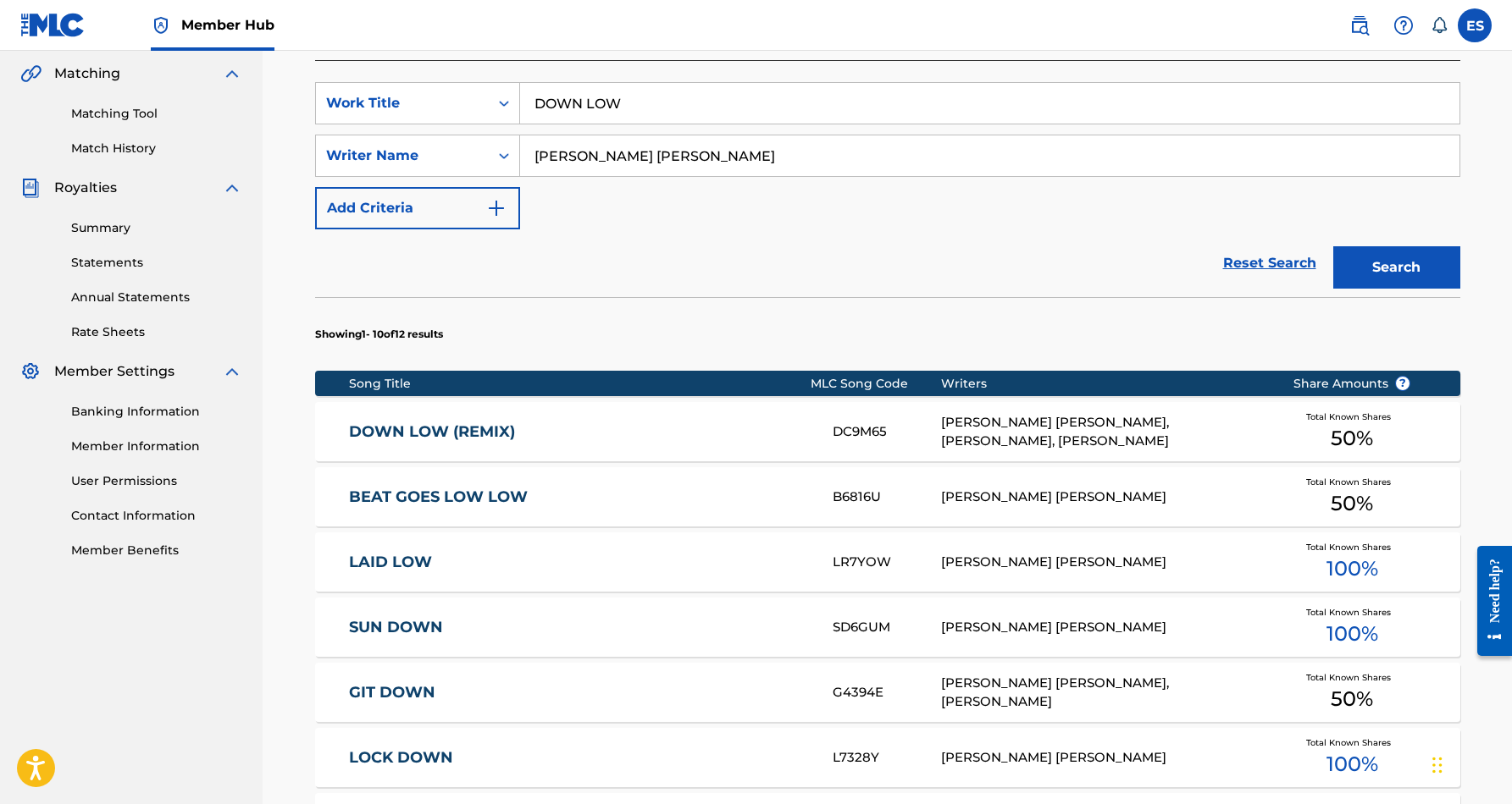
click at [434, 430] on link "DOWN LOW (REMIX)" at bounding box center [579, 432] width 461 height 20
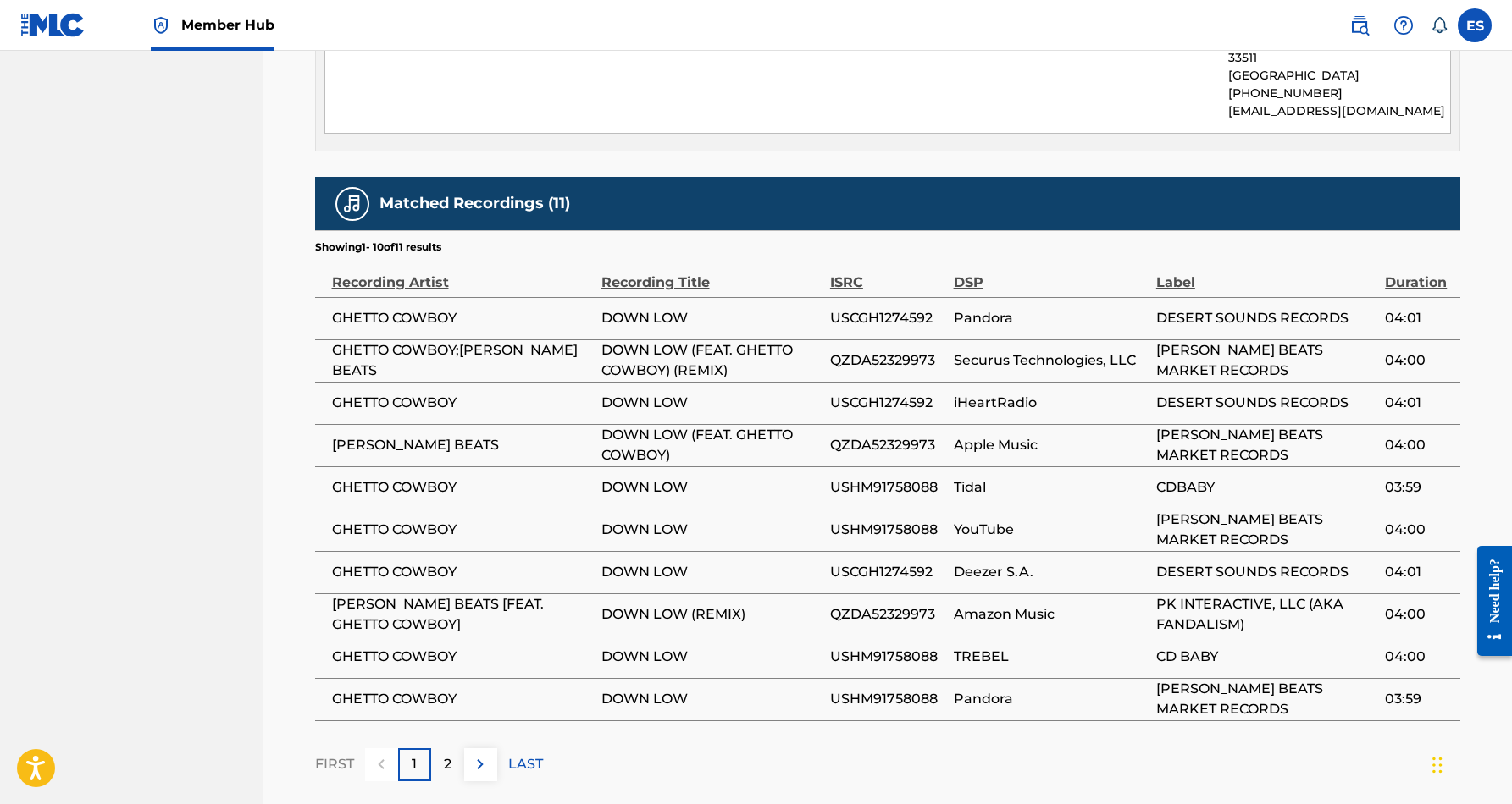
scroll to position [959, 0]
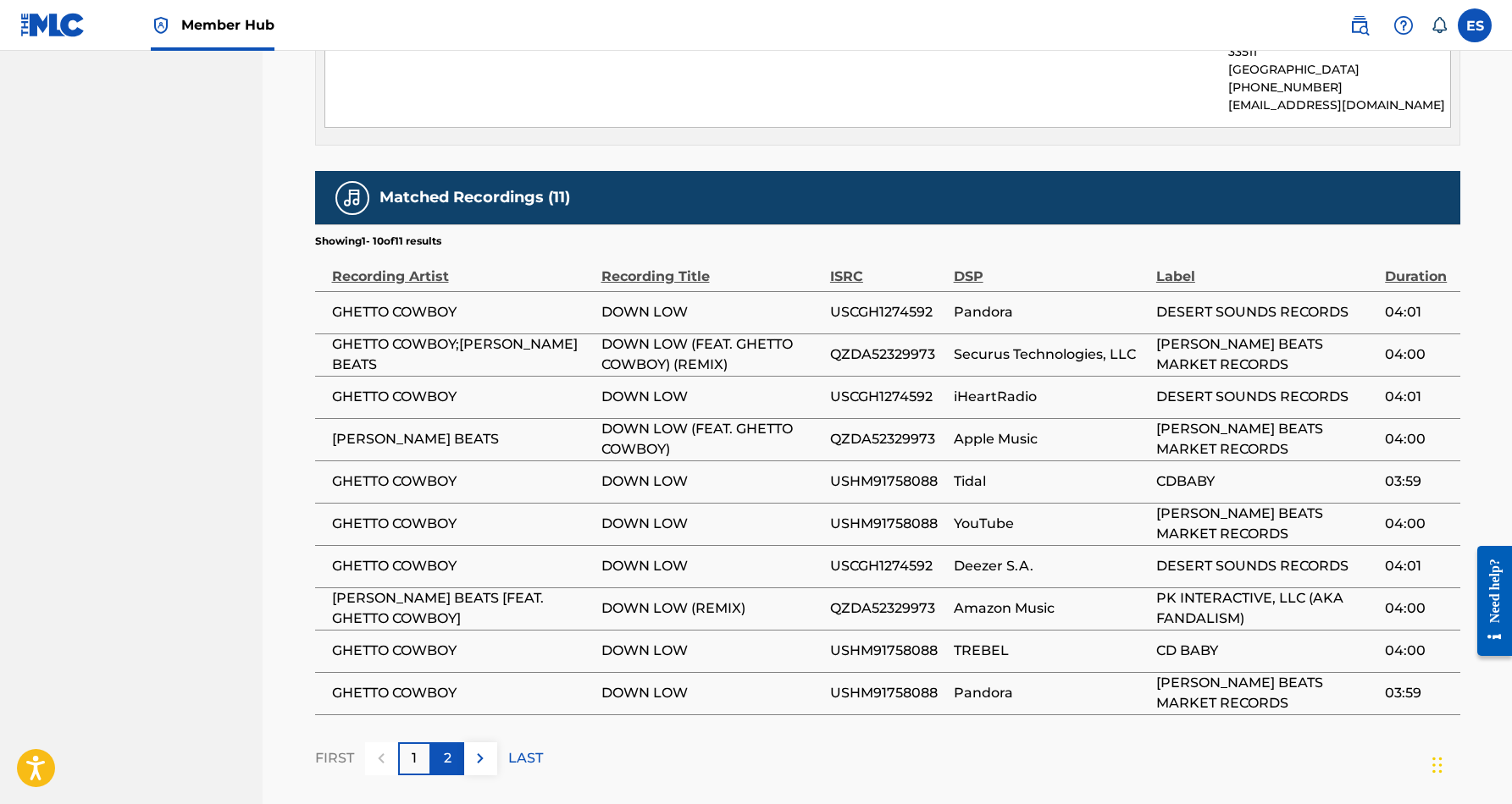
click at [450, 749] on p "2" at bounding box center [448, 759] width 8 height 20
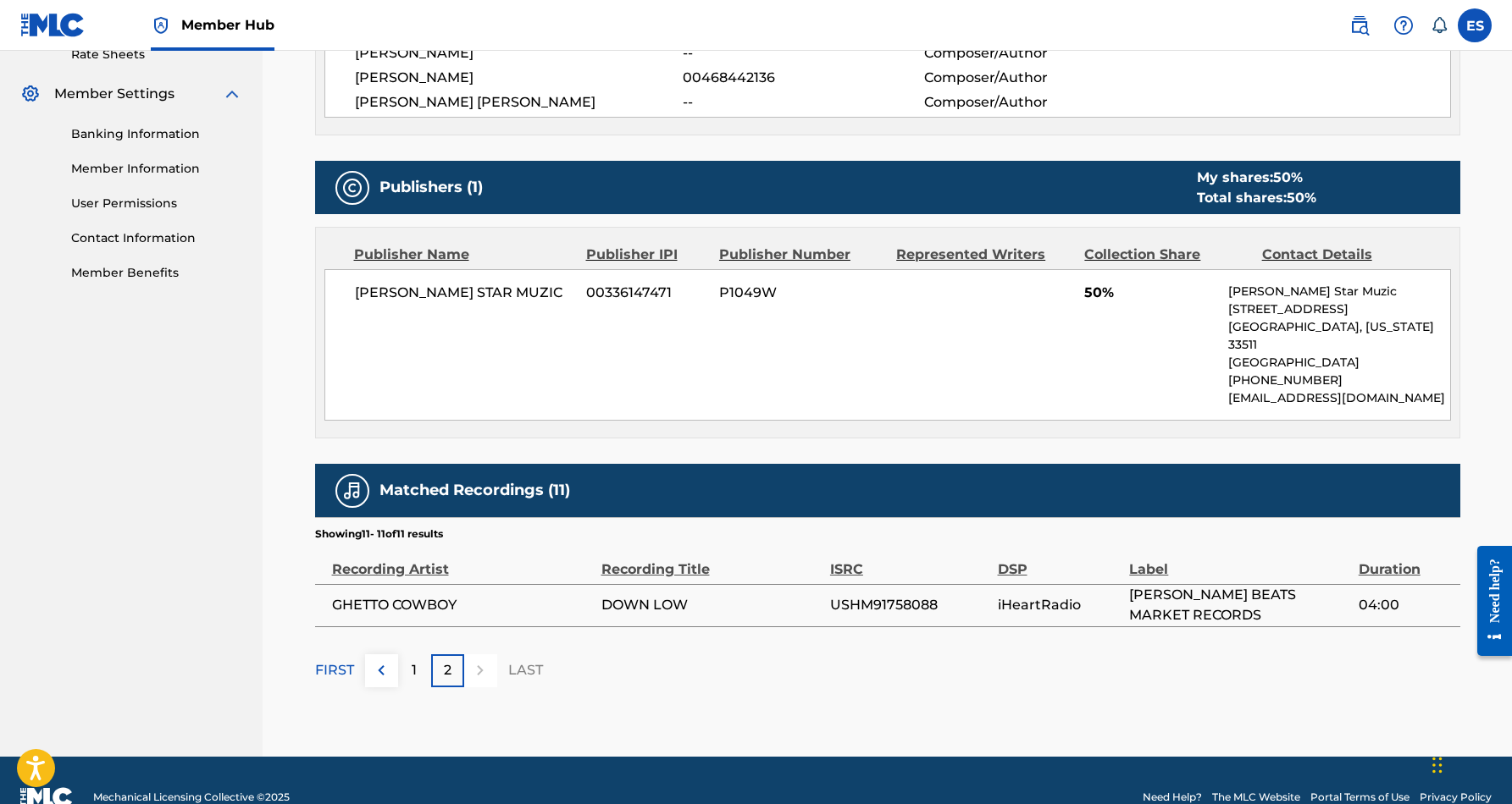
scroll to position [668, 0]
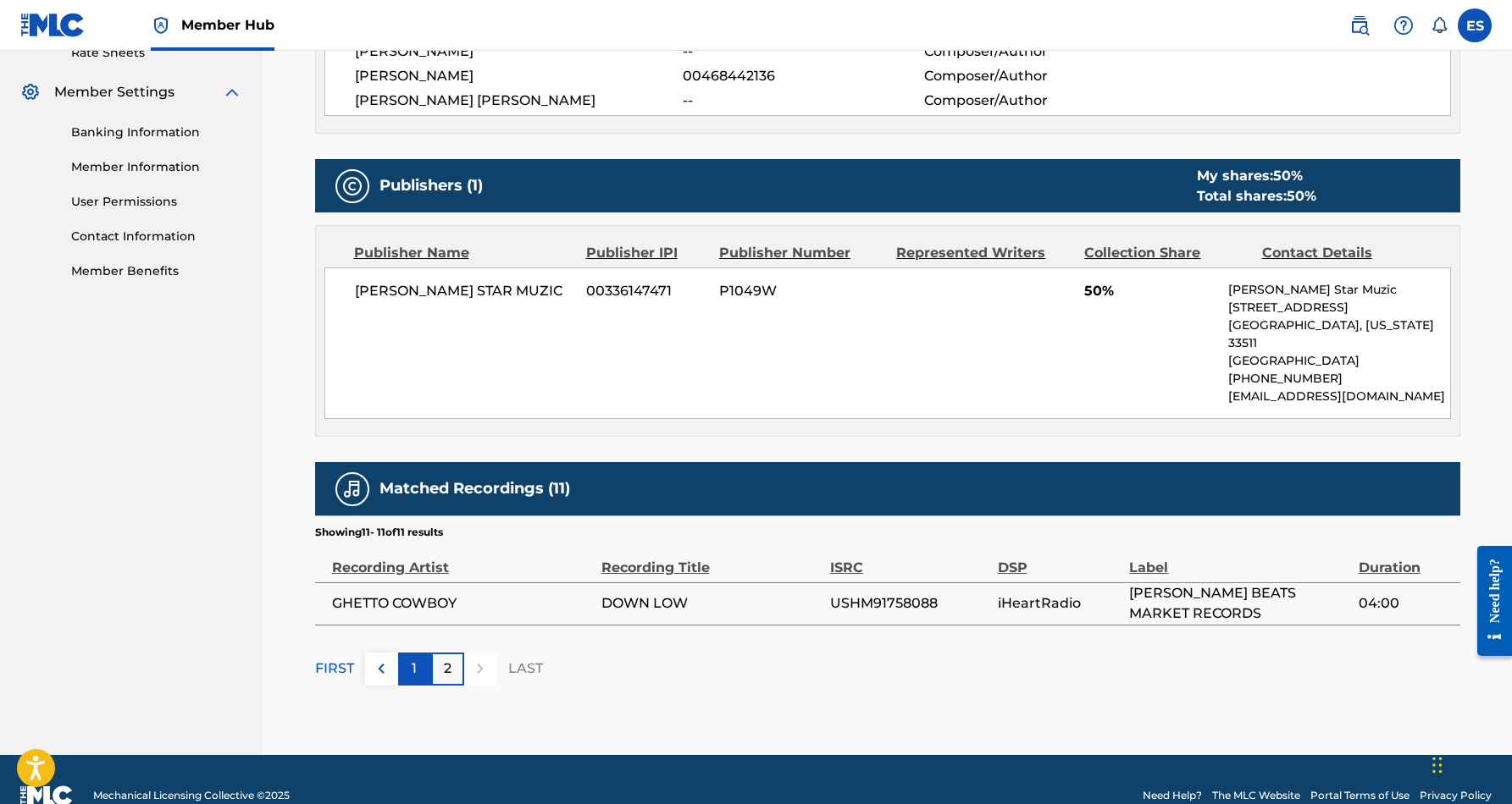
click at [416, 659] on p "1" at bounding box center [415, 669] width 5 height 20
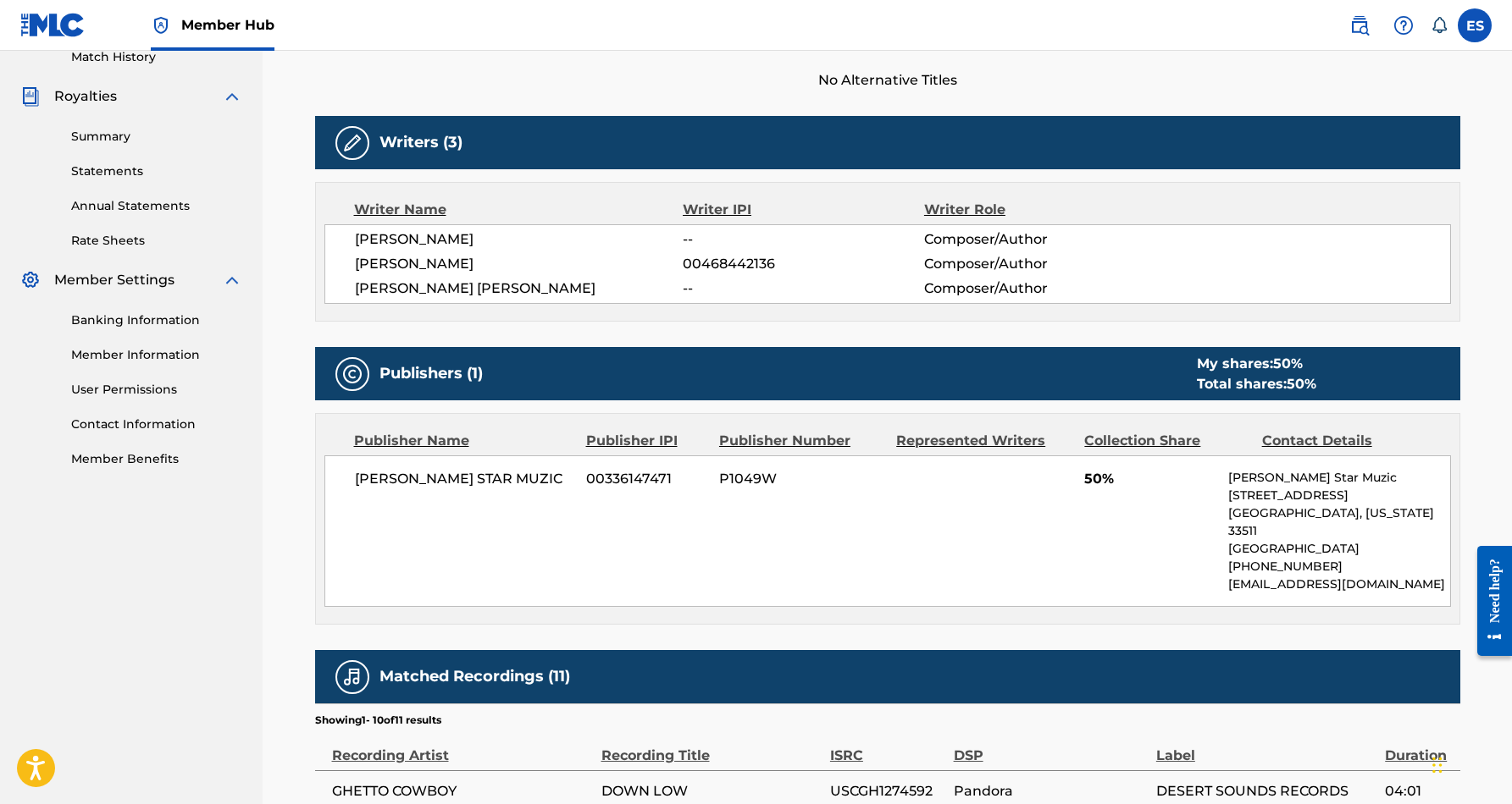
scroll to position [476, 0]
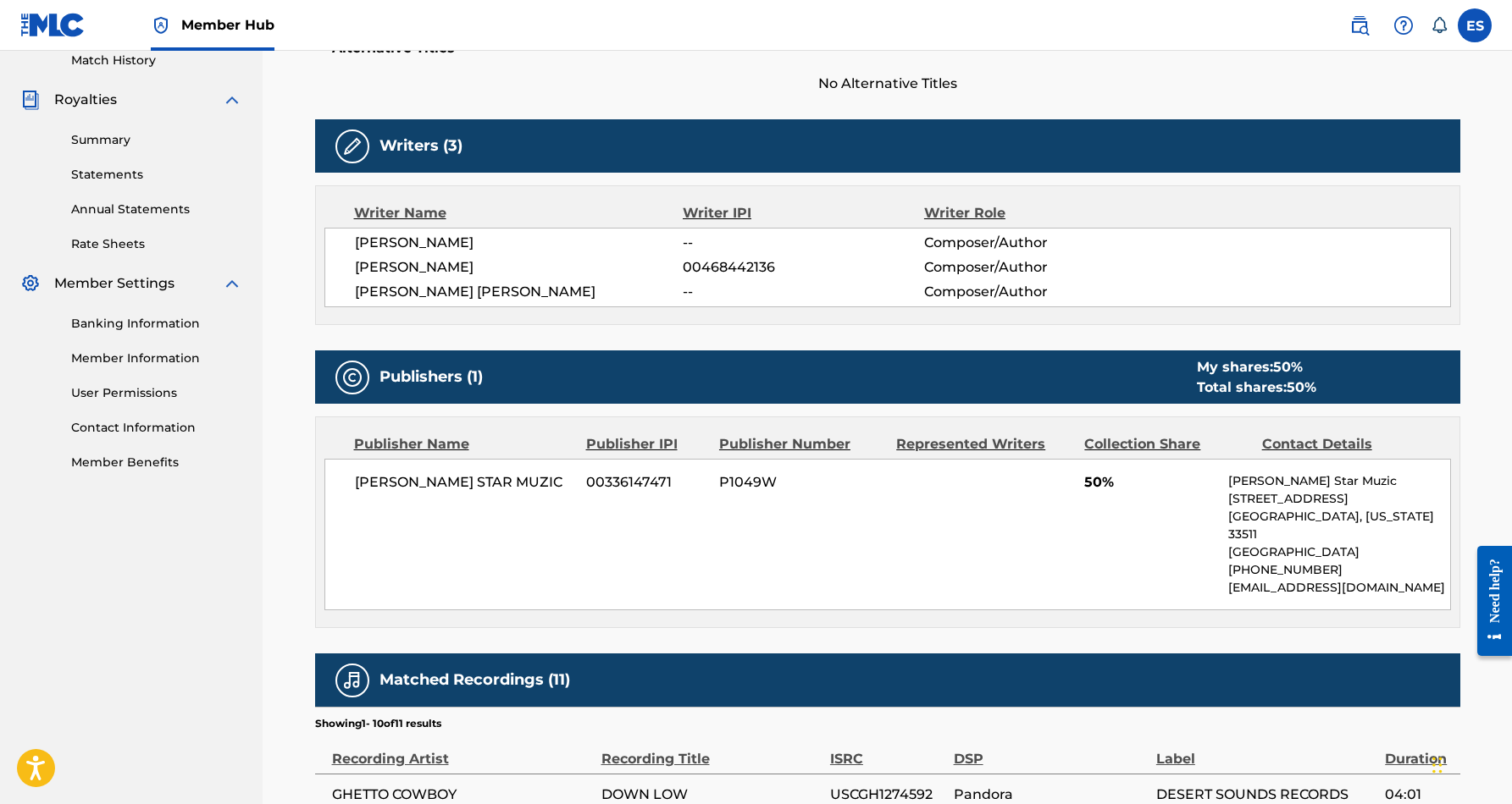
drag, startPoint x: 499, startPoint y: 265, endPoint x: 348, endPoint y: 267, distance: 151.0
click at [348, 267] on div "[PERSON_NAME] -- Composer/Author [PERSON_NAME] 00468442136 Composer/Author [PER…" at bounding box center [888, 267] width 1126 height 80
copy span "[PERSON_NAME]"
click at [855, 270] on span "00468442136" at bounding box center [803, 267] width 240 height 20
drag, startPoint x: 781, startPoint y: 267, endPoint x: 683, endPoint y: 262, distance: 98.1
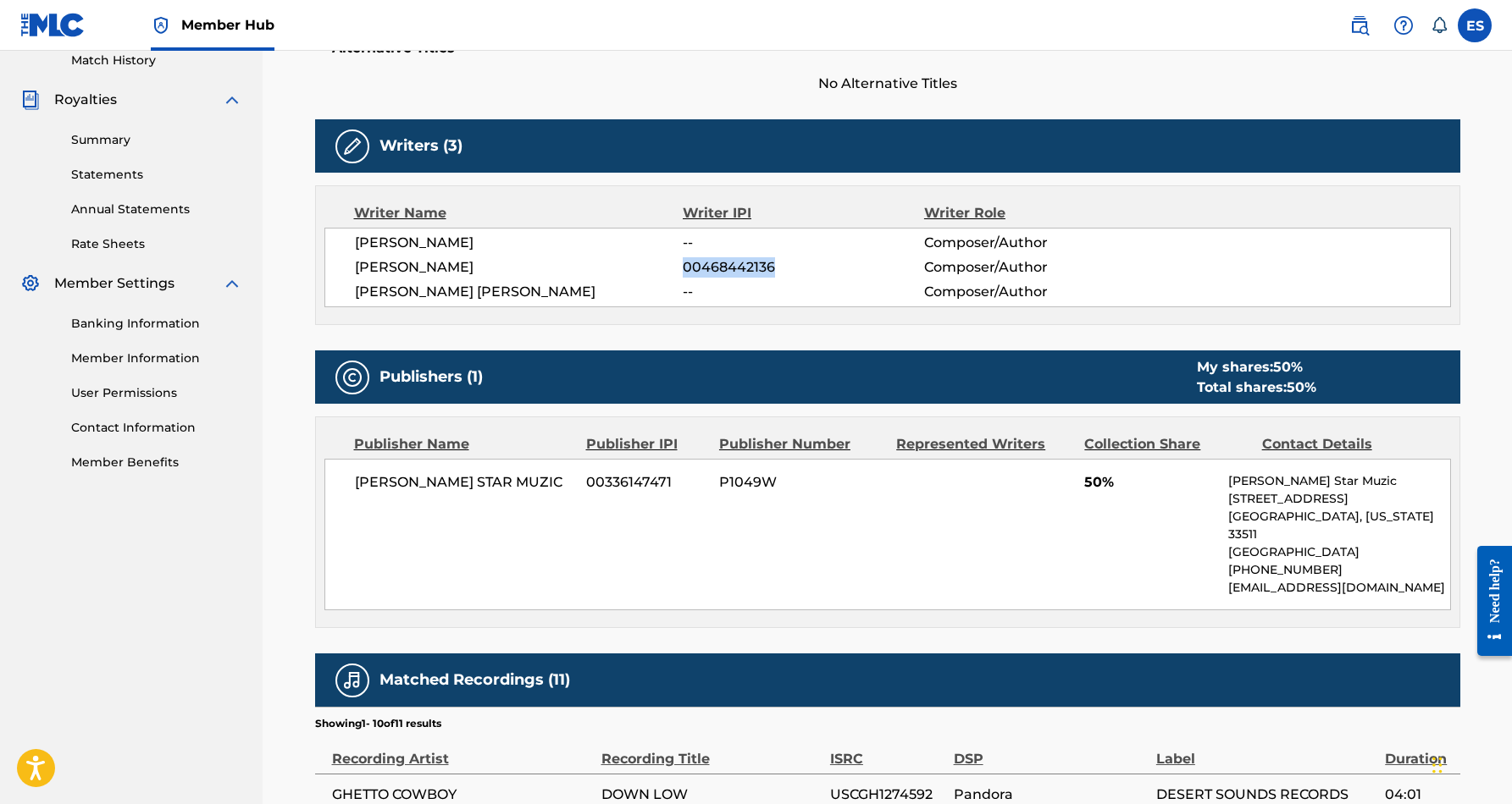
click at [683, 262] on span "00468442136" at bounding box center [803, 267] width 240 height 20
click at [850, 284] on span "--" at bounding box center [803, 292] width 240 height 20
drag, startPoint x: 776, startPoint y: 266, endPoint x: 682, endPoint y: 267, distance: 94.0
click at [682, 267] on div "[PERSON_NAME] 00468442136 Composer/Author" at bounding box center [903, 267] width 1096 height 20
click at [736, 290] on span "--" at bounding box center [803, 292] width 240 height 20
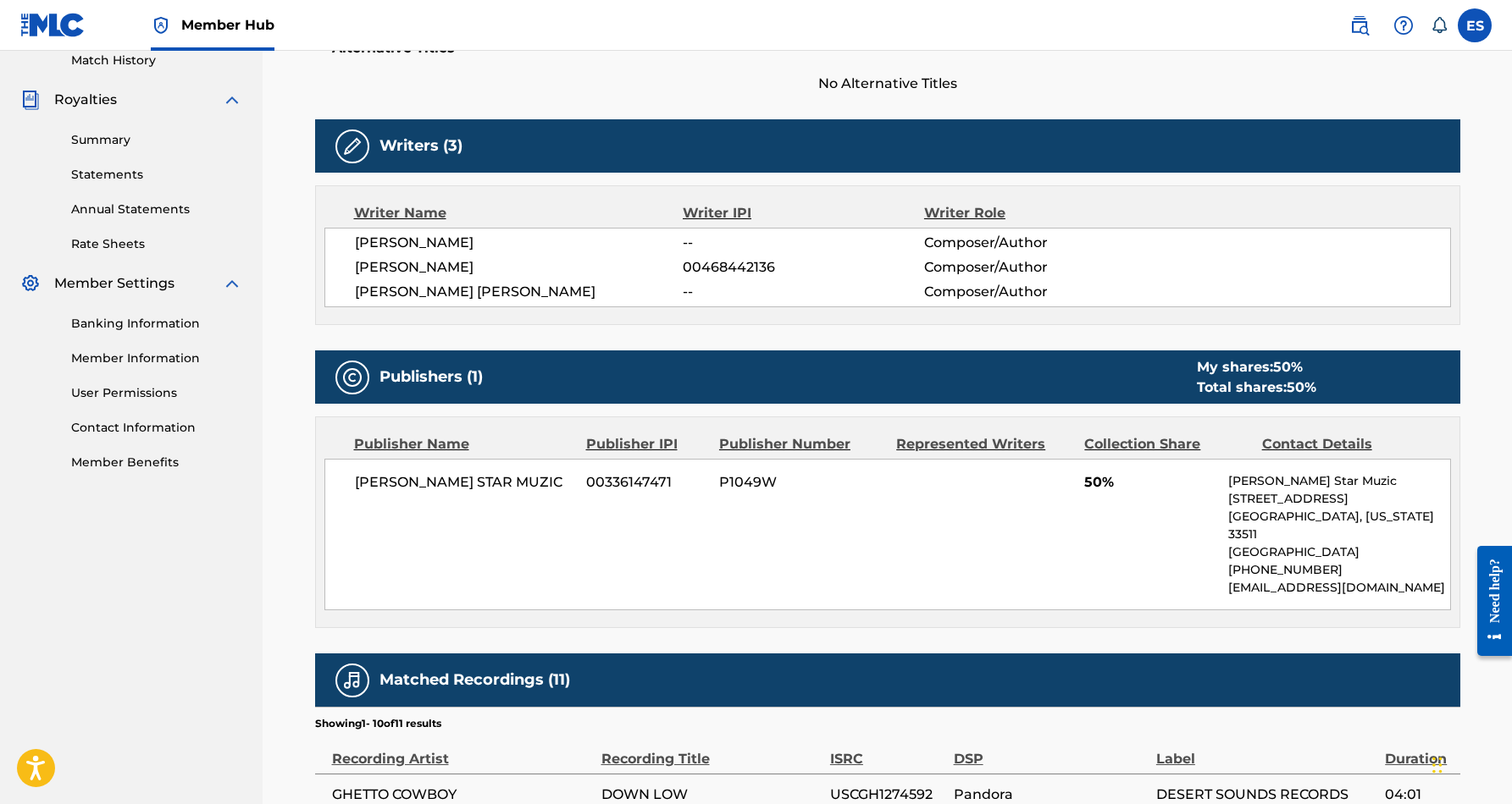
drag, startPoint x: 680, startPoint y: 266, endPoint x: 770, endPoint y: 269, distance: 90.0
click at [770, 269] on div "[PERSON_NAME] 00468442136 Composer/Author" at bounding box center [903, 267] width 1096 height 20
click at [796, 287] on span "--" at bounding box center [803, 292] width 240 height 20
drag, startPoint x: 772, startPoint y: 267, endPoint x: 685, endPoint y: 265, distance: 87.0
click at [685, 265] on span "00468442136" at bounding box center [803, 267] width 240 height 20
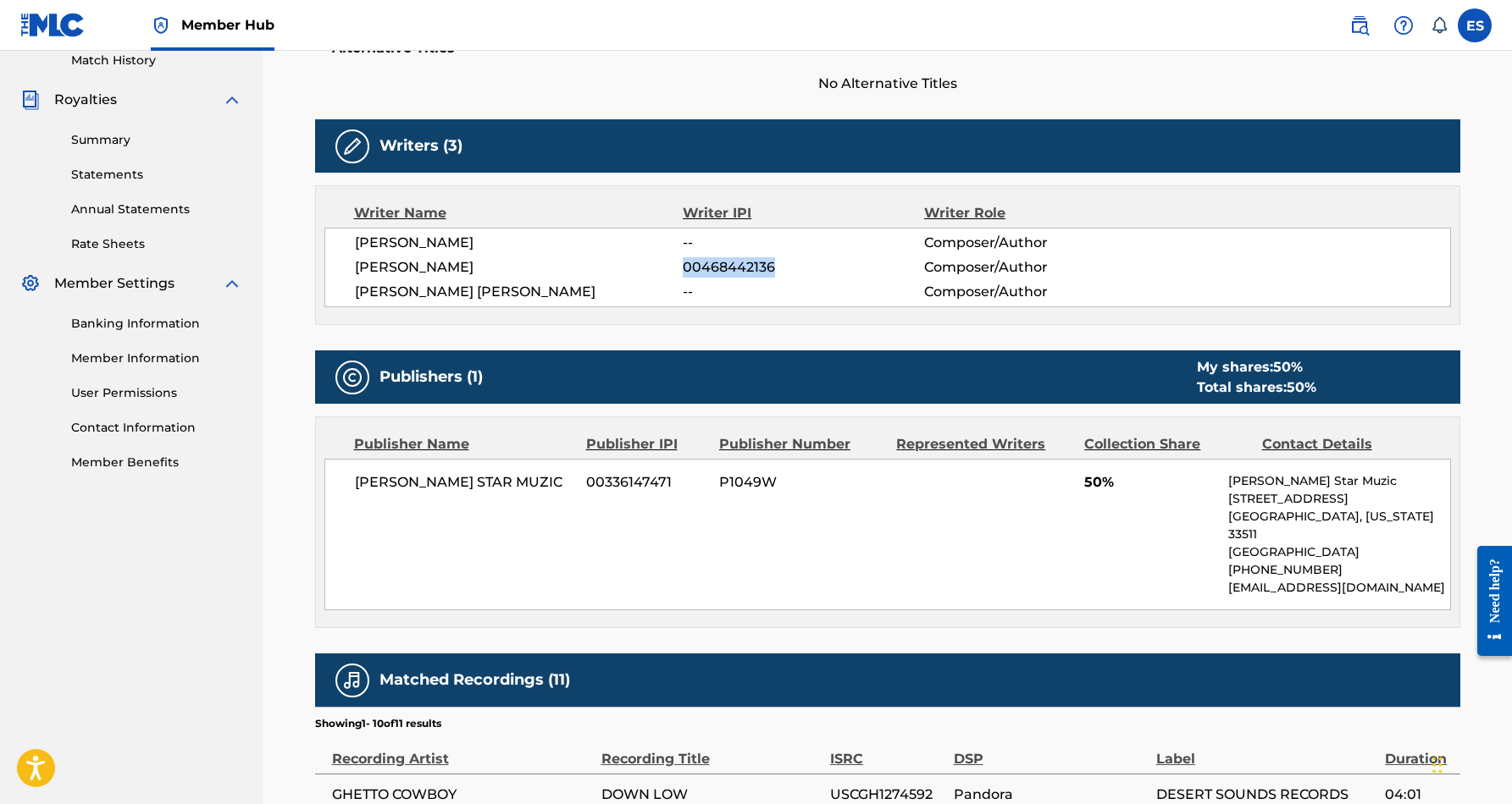
copy span "00468442136"
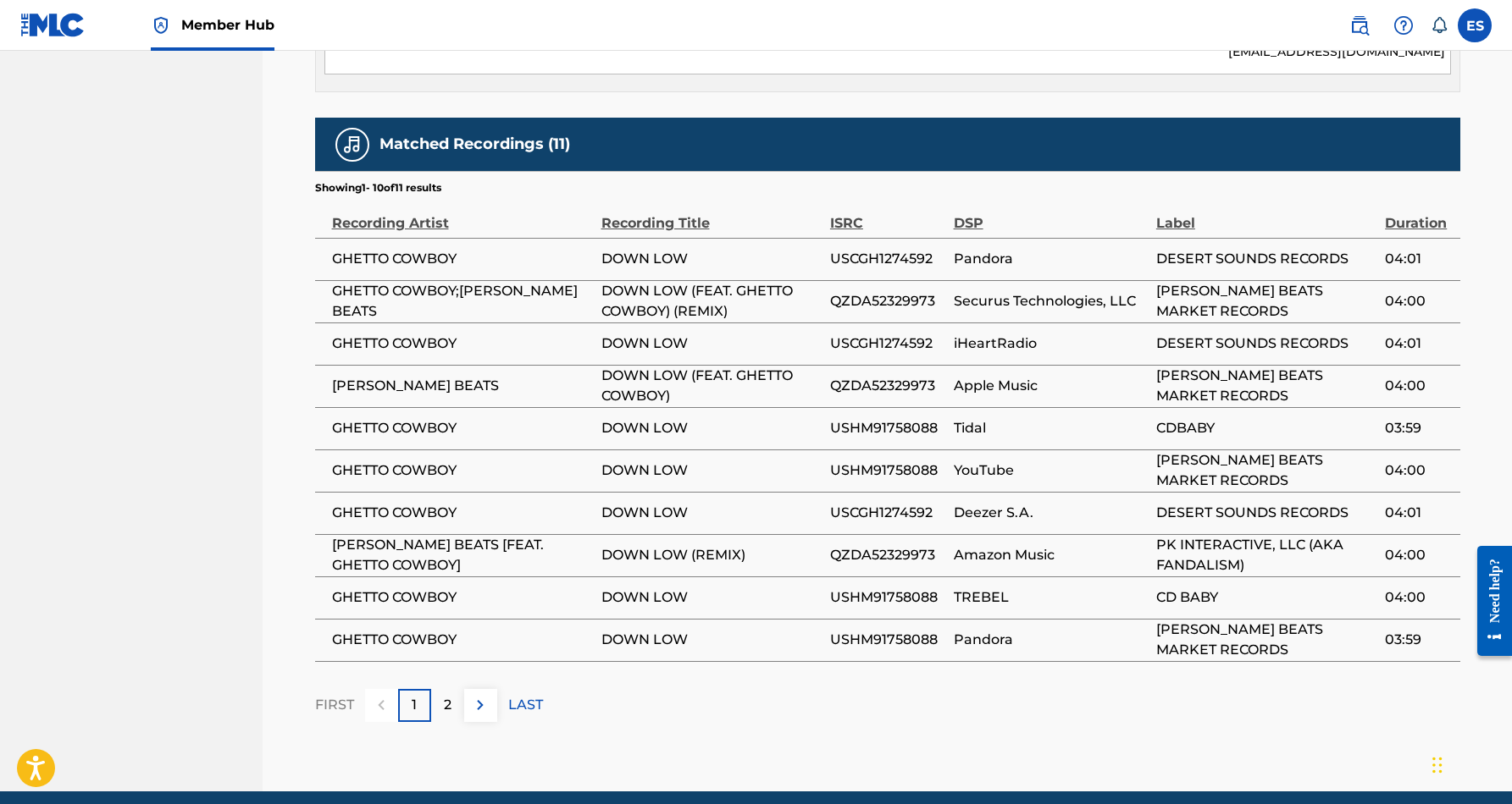
scroll to position [1015, 0]
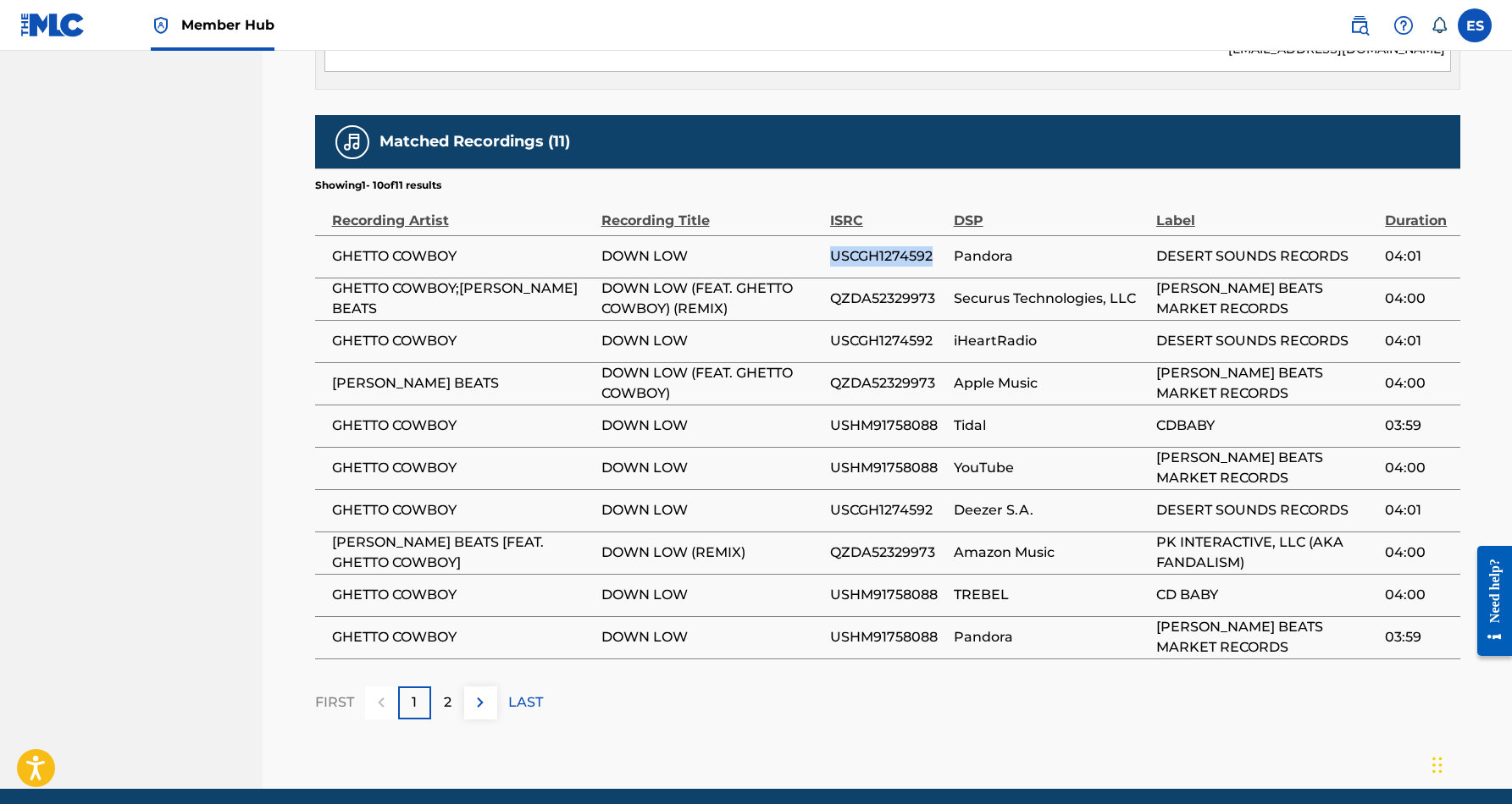
drag, startPoint x: 934, startPoint y: 239, endPoint x: 832, endPoint y: 240, distance: 102.0
click at [832, 246] on span "USCGH1274592" at bounding box center [888, 256] width 116 height 20
copy span "USCGH1274592"
click at [453, 687] on div "2" at bounding box center [448, 703] width 33 height 33
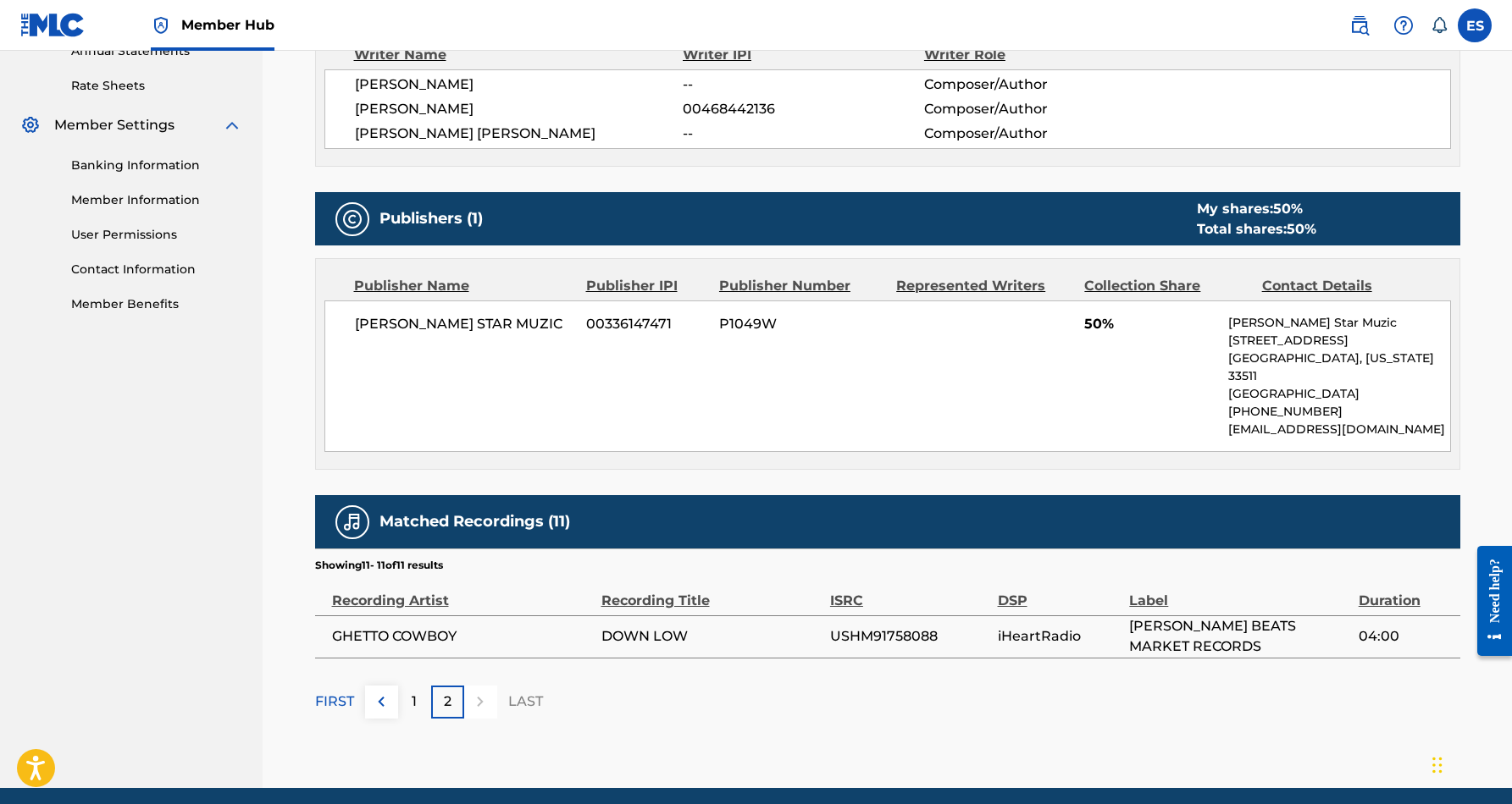
scroll to position [645, 0]
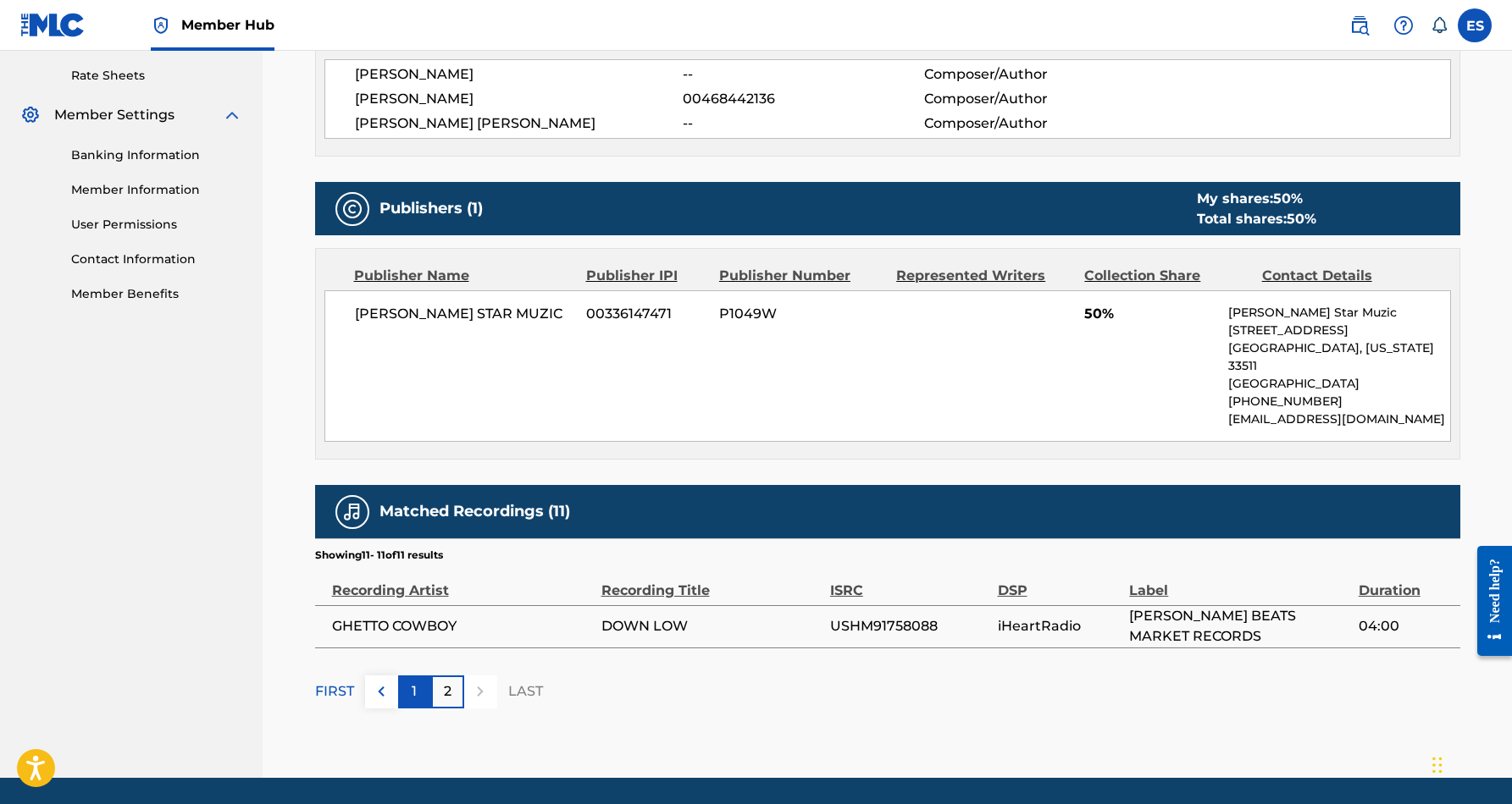
click at [415, 682] on p "1" at bounding box center [415, 692] width 5 height 20
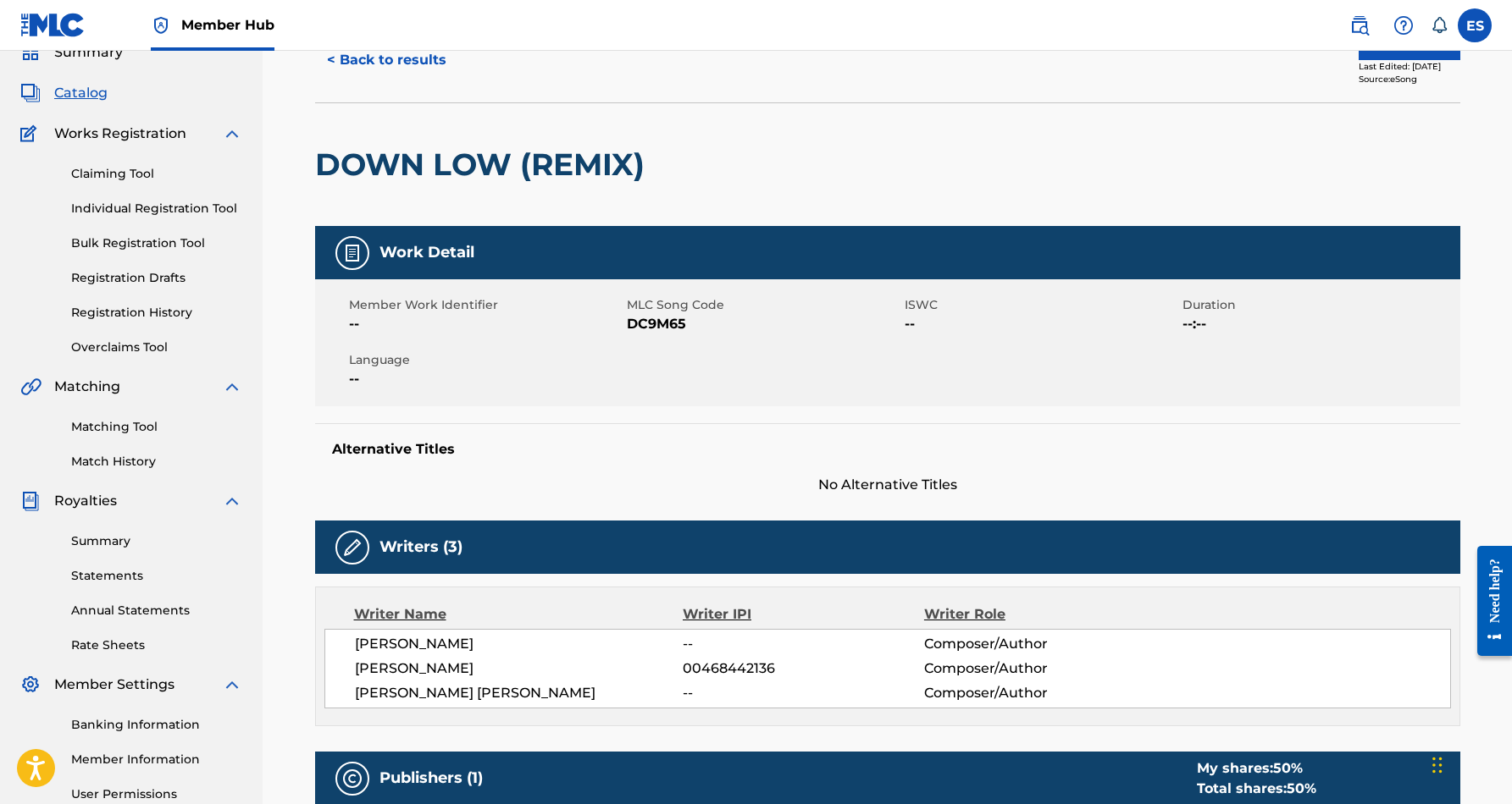
scroll to position [42, 0]
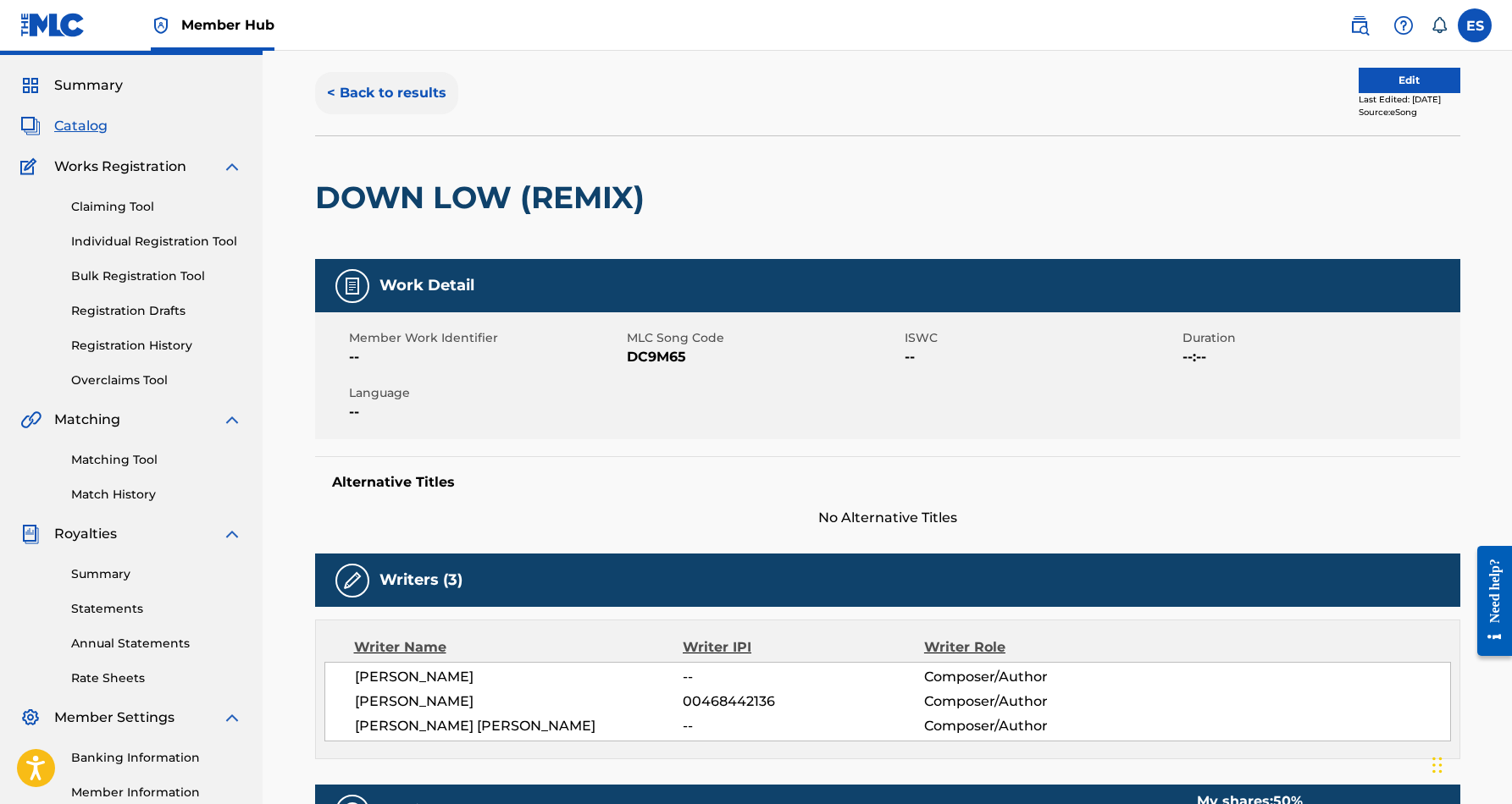
click at [415, 90] on button "< Back to results" at bounding box center [386, 93] width 144 height 42
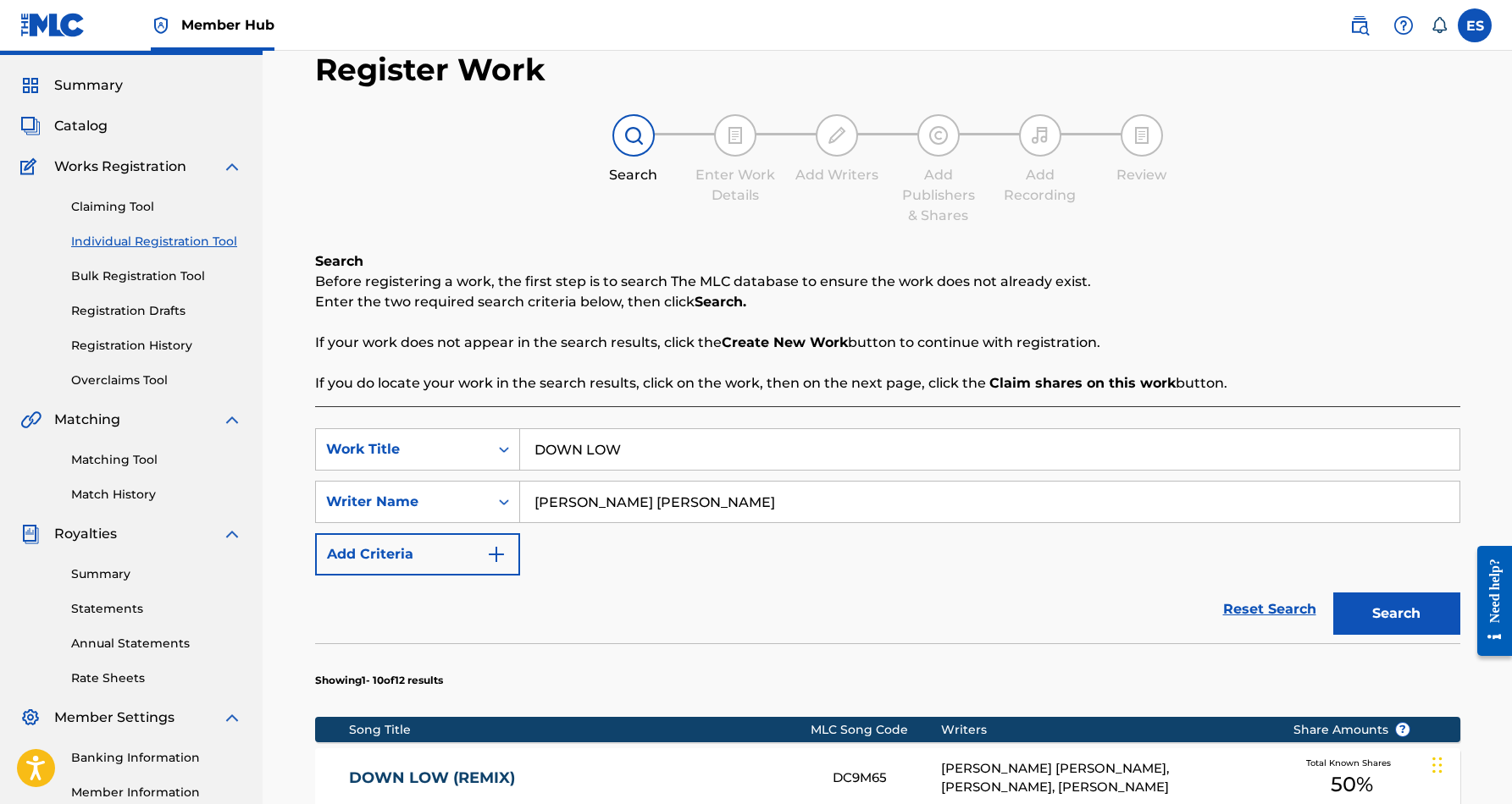
scroll to position [245, 0]
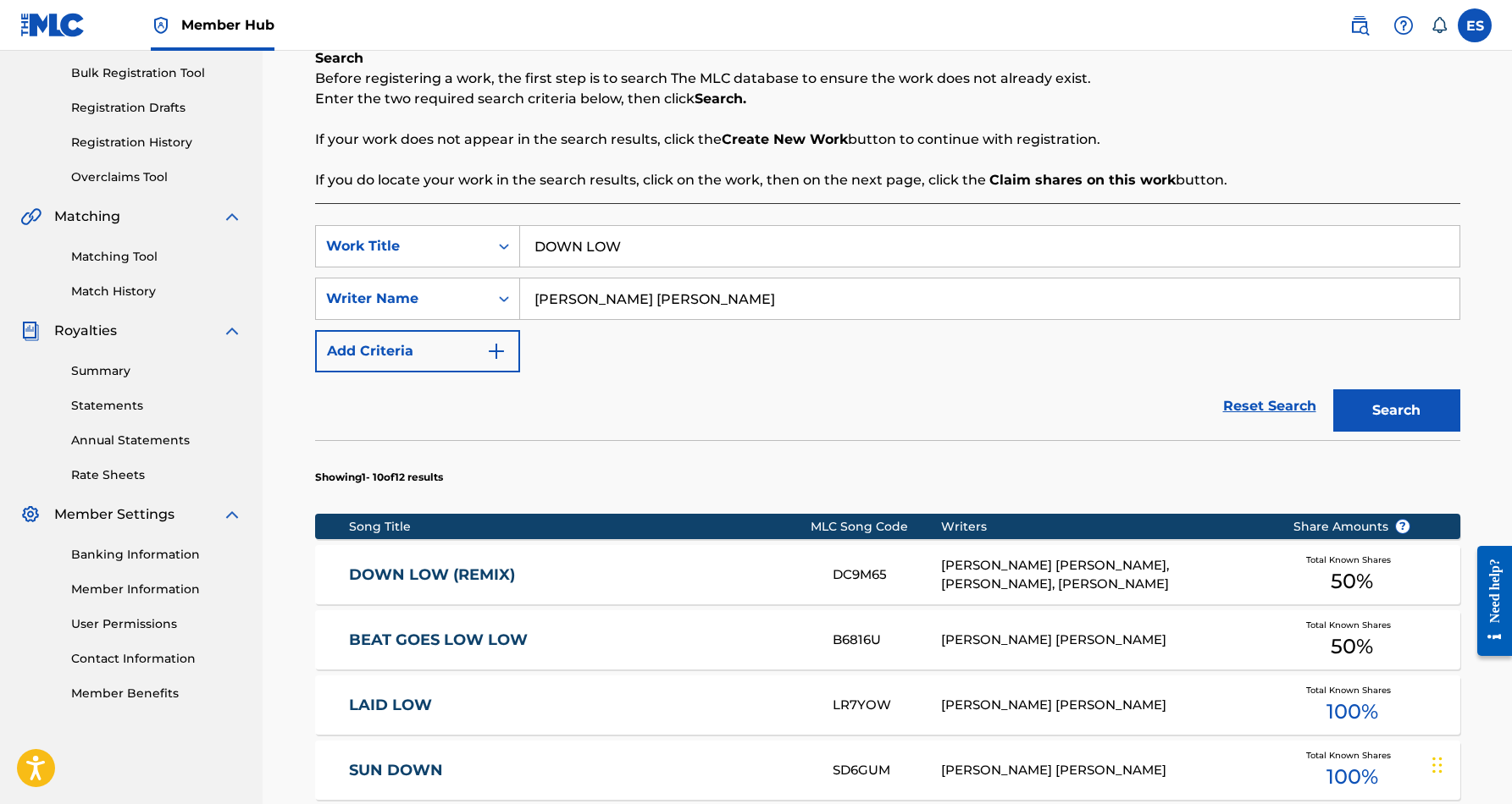
click at [690, 256] on input "DOWN LOW" at bounding box center [990, 246] width 939 height 41
type input "D"
paste input "20 DEEP"
type input "20 DEEP"
click at [1419, 412] on button "Search" at bounding box center [1397, 411] width 127 height 42
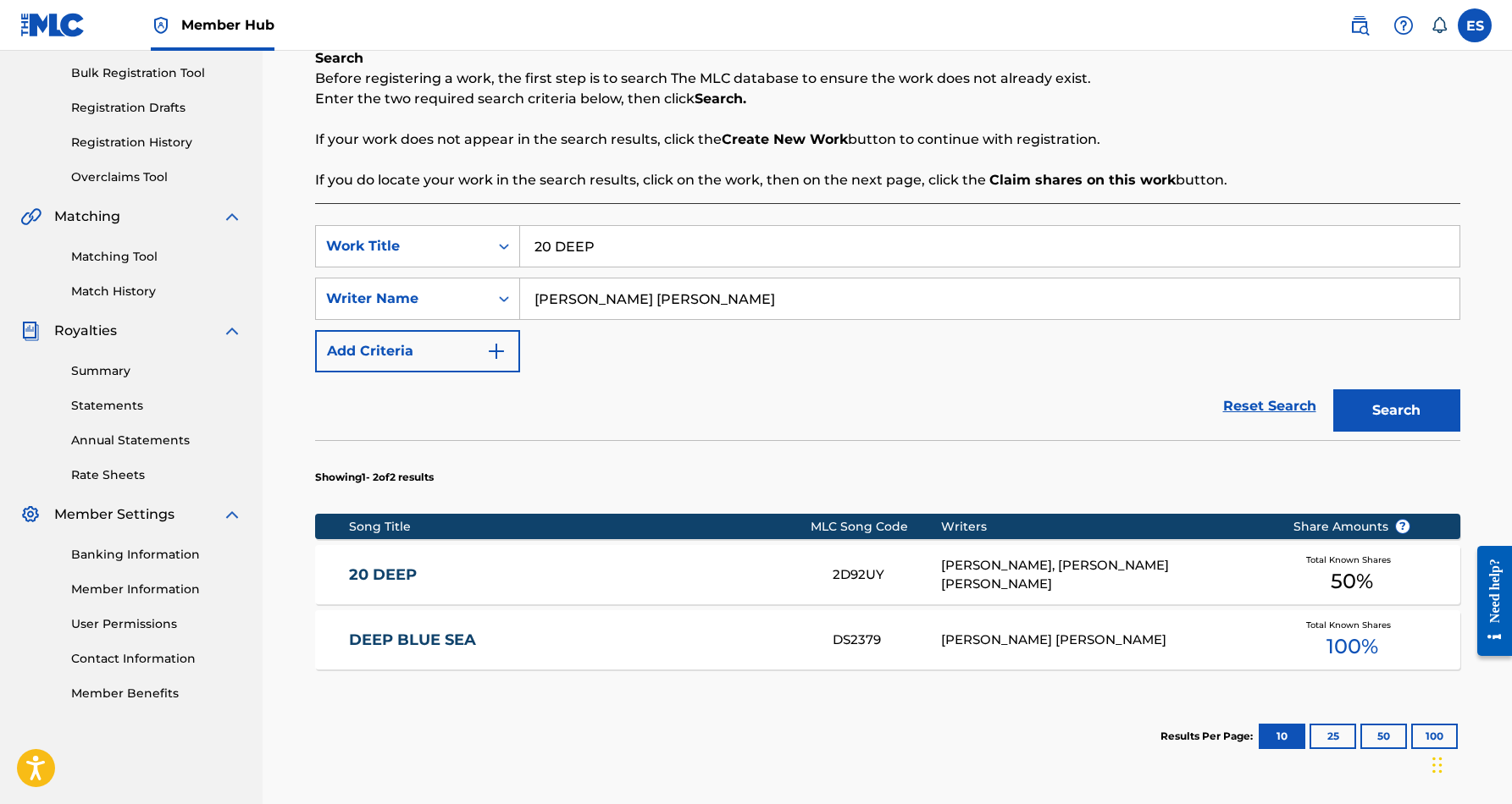
click at [1005, 573] on div "[PERSON_NAME], [PERSON_NAME] [PERSON_NAME]" at bounding box center [1104, 575] width 326 height 38
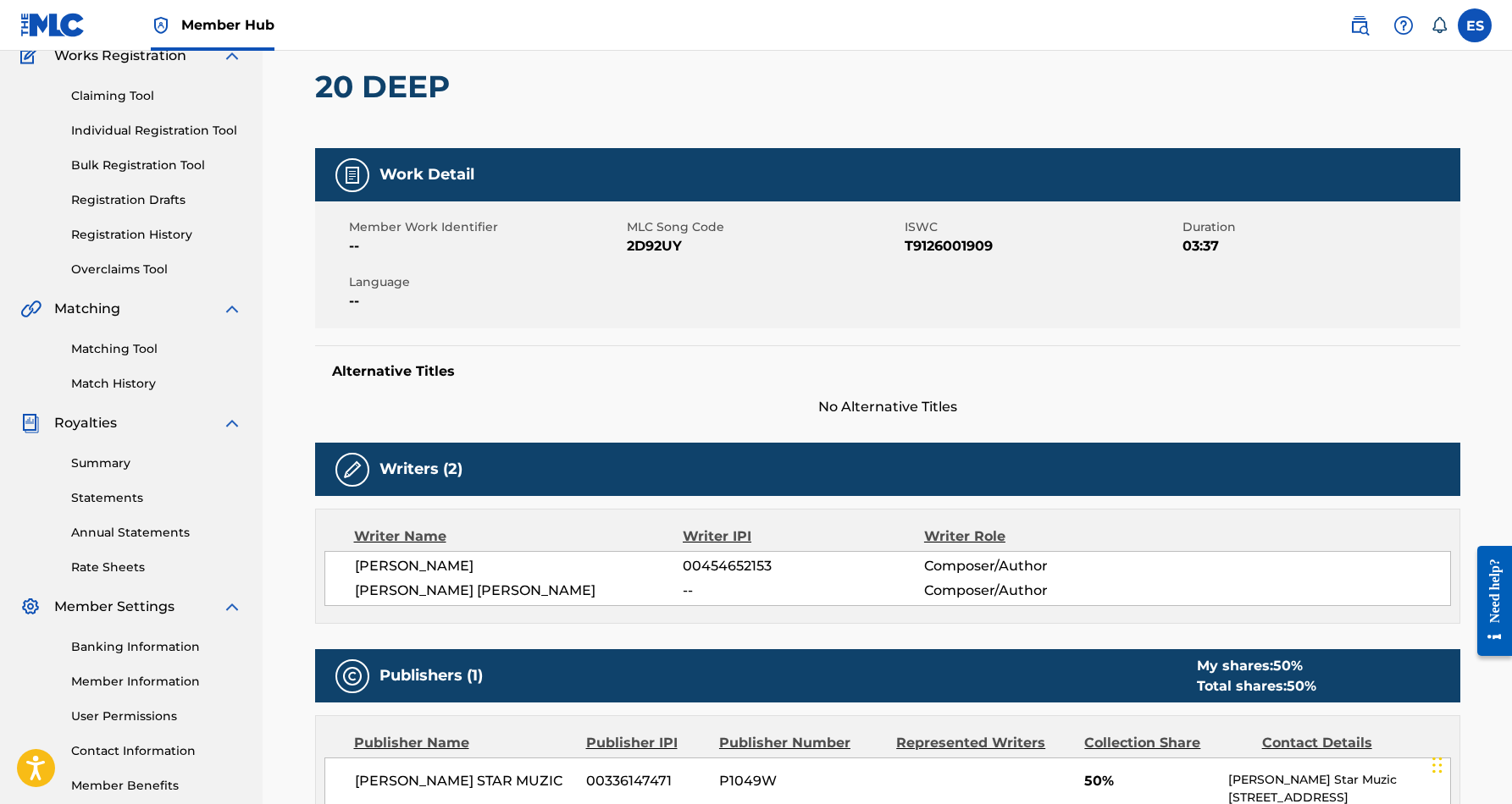
scroll to position [133, 0]
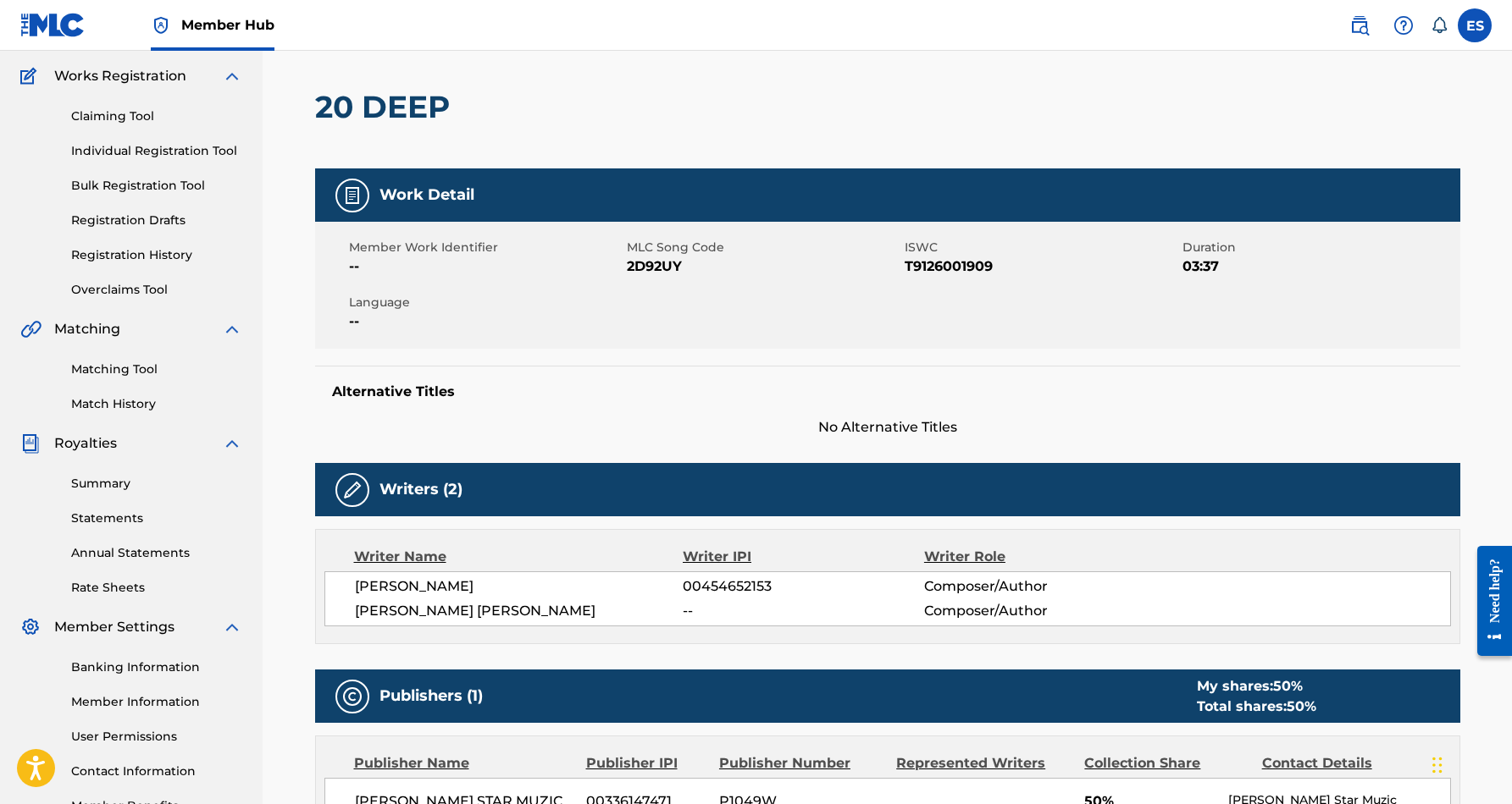
click at [1108, 413] on div "Alternative Titles No Alternative Titles" at bounding box center [888, 402] width 1145 height 72
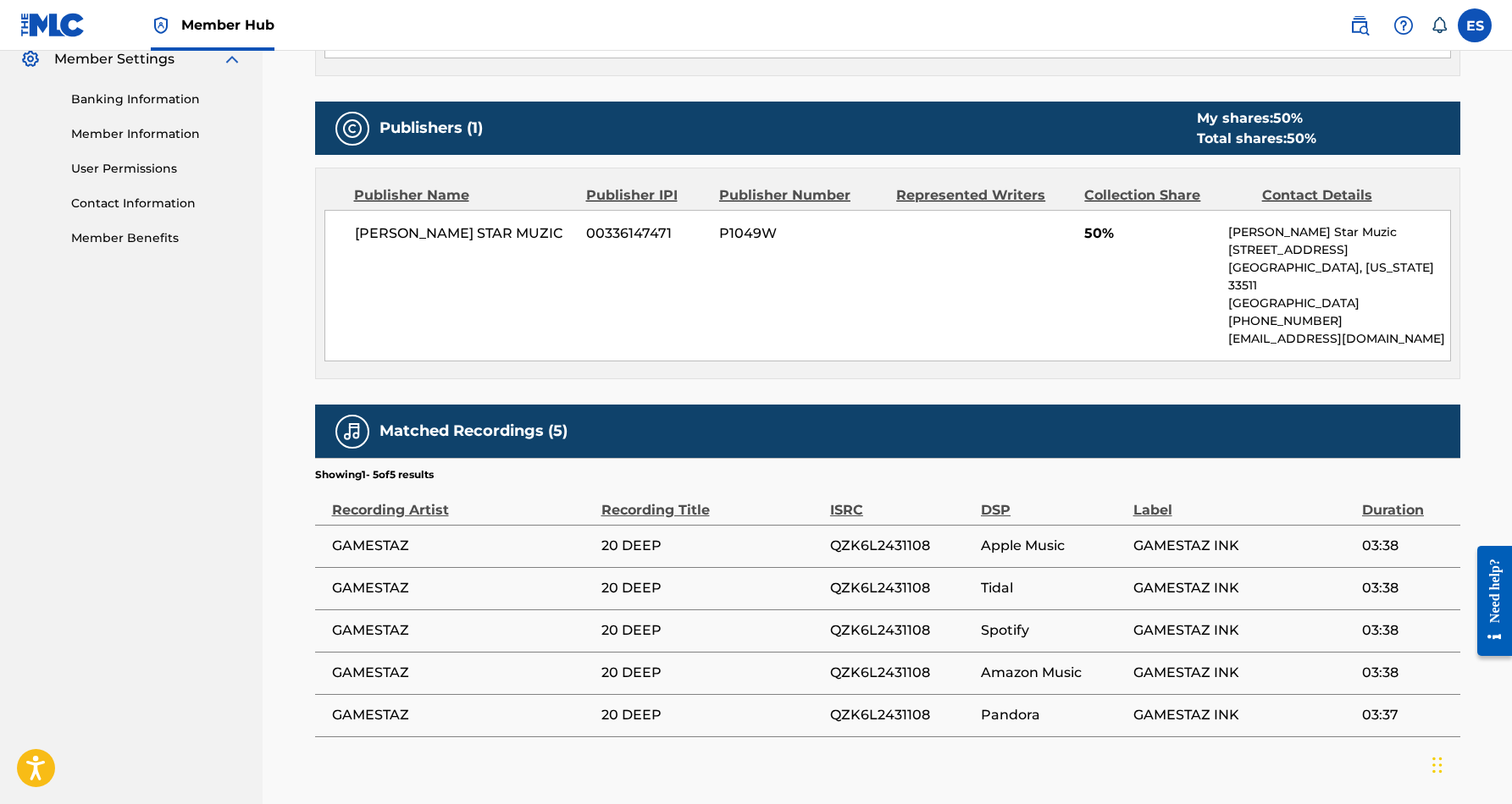
scroll to position [703, 0]
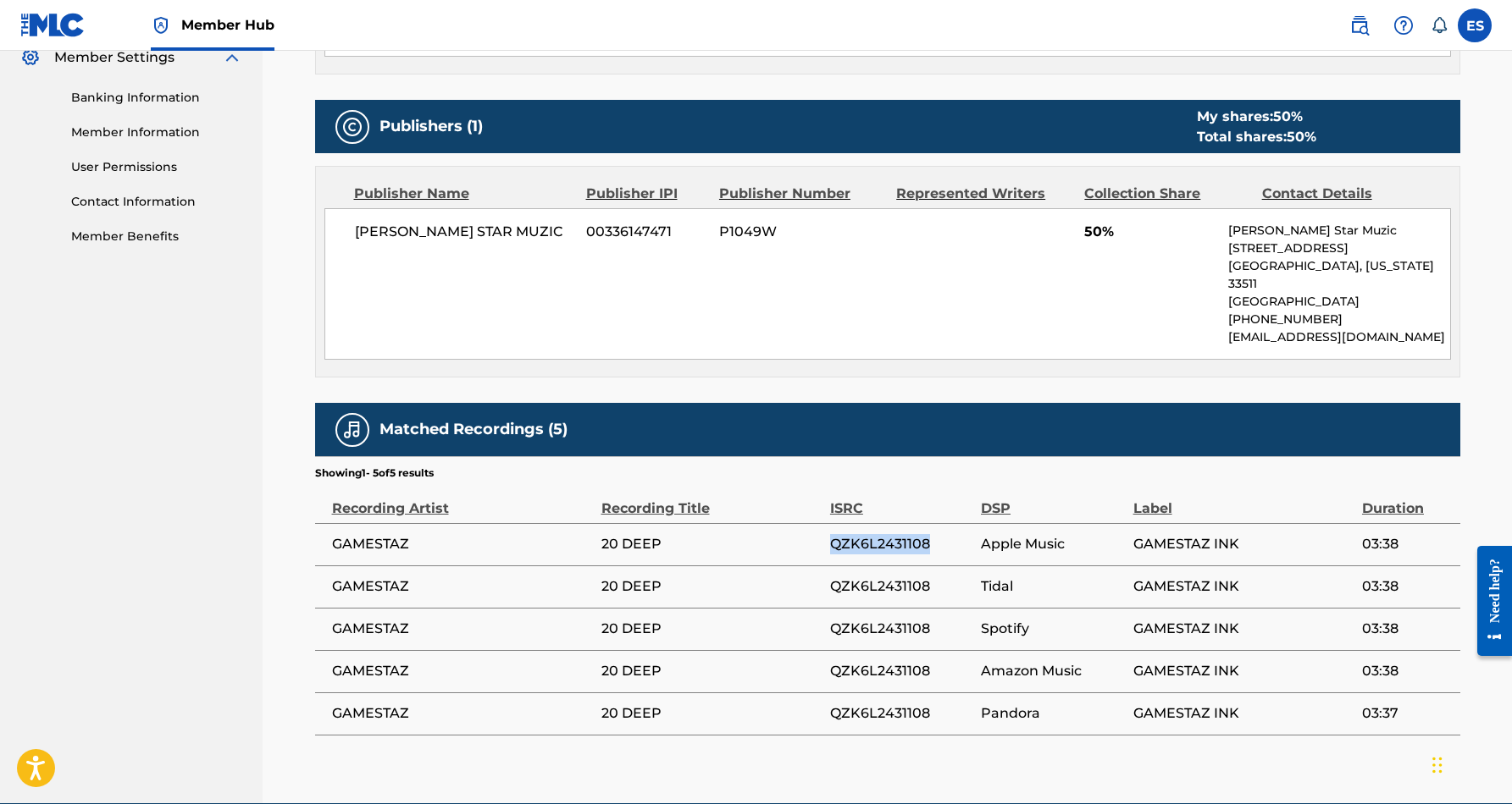
drag, startPoint x: 933, startPoint y: 526, endPoint x: 832, endPoint y: 526, distance: 101.0
click at [832, 534] on span "QZK6L2431108" at bounding box center [901, 544] width 143 height 20
copy span "QZK6L2431108"
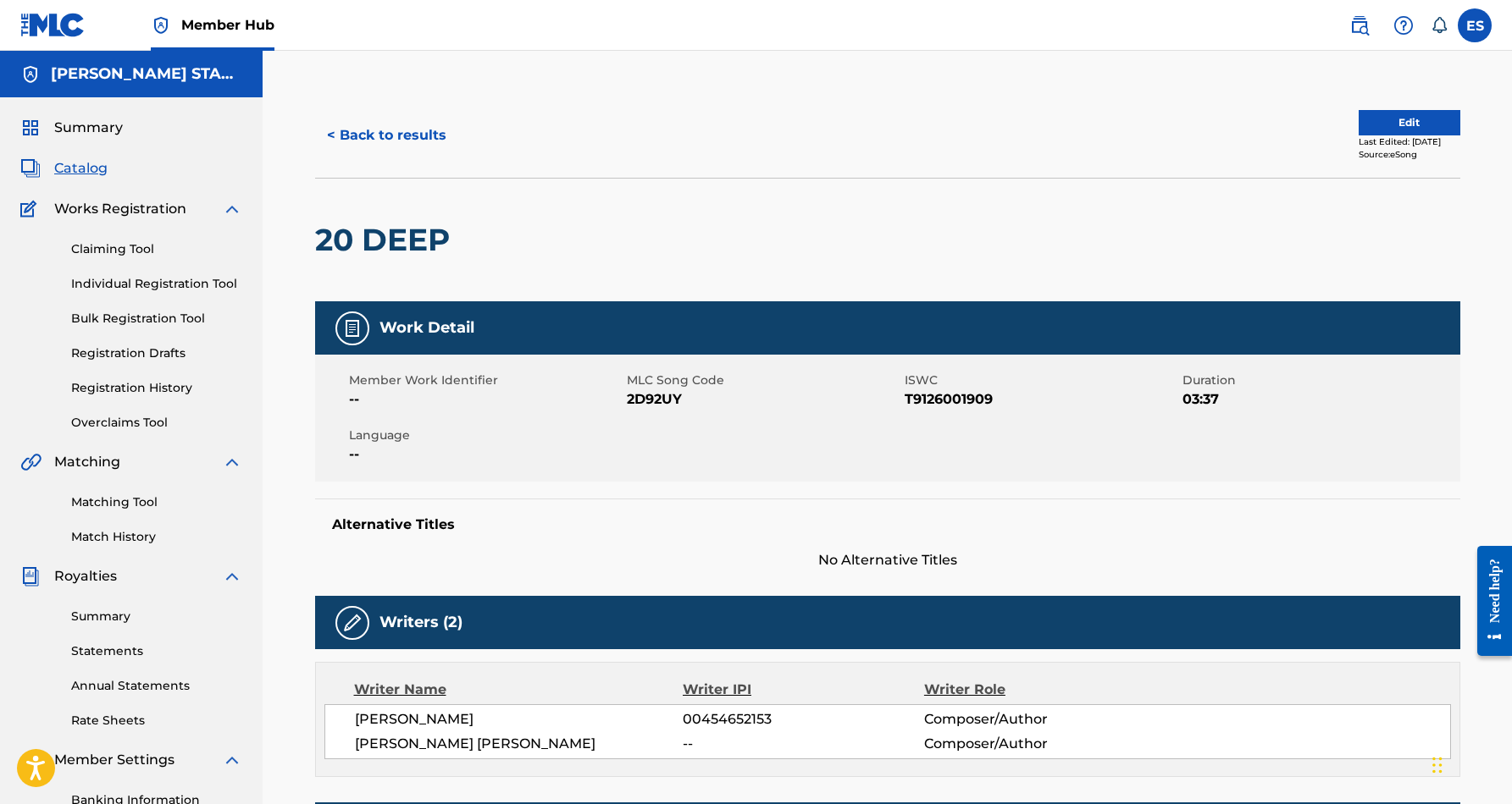
scroll to position [0, 0]
click at [431, 131] on button "< Back to results" at bounding box center [386, 136] width 144 height 42
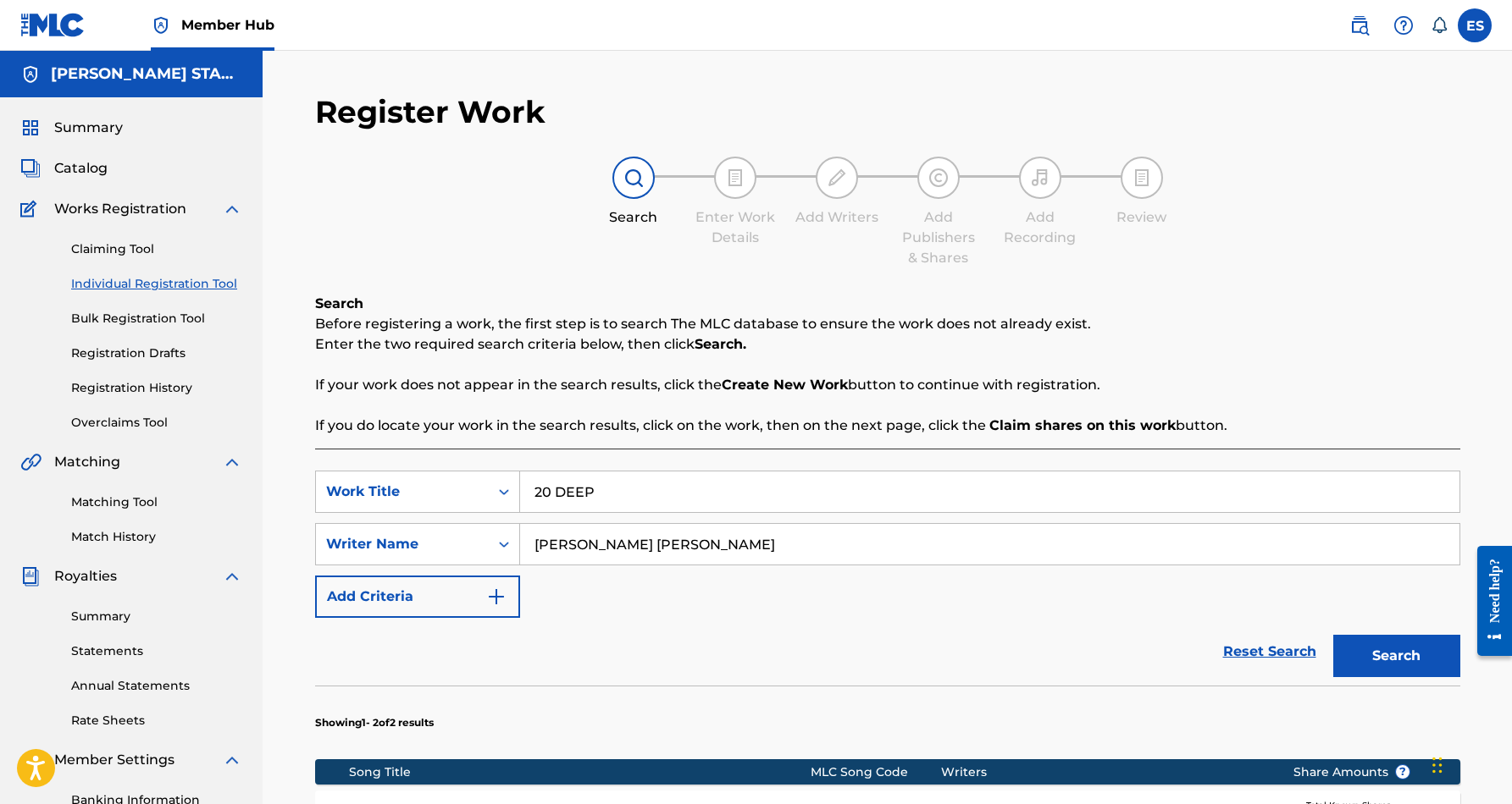
scroll to position [245, 0]
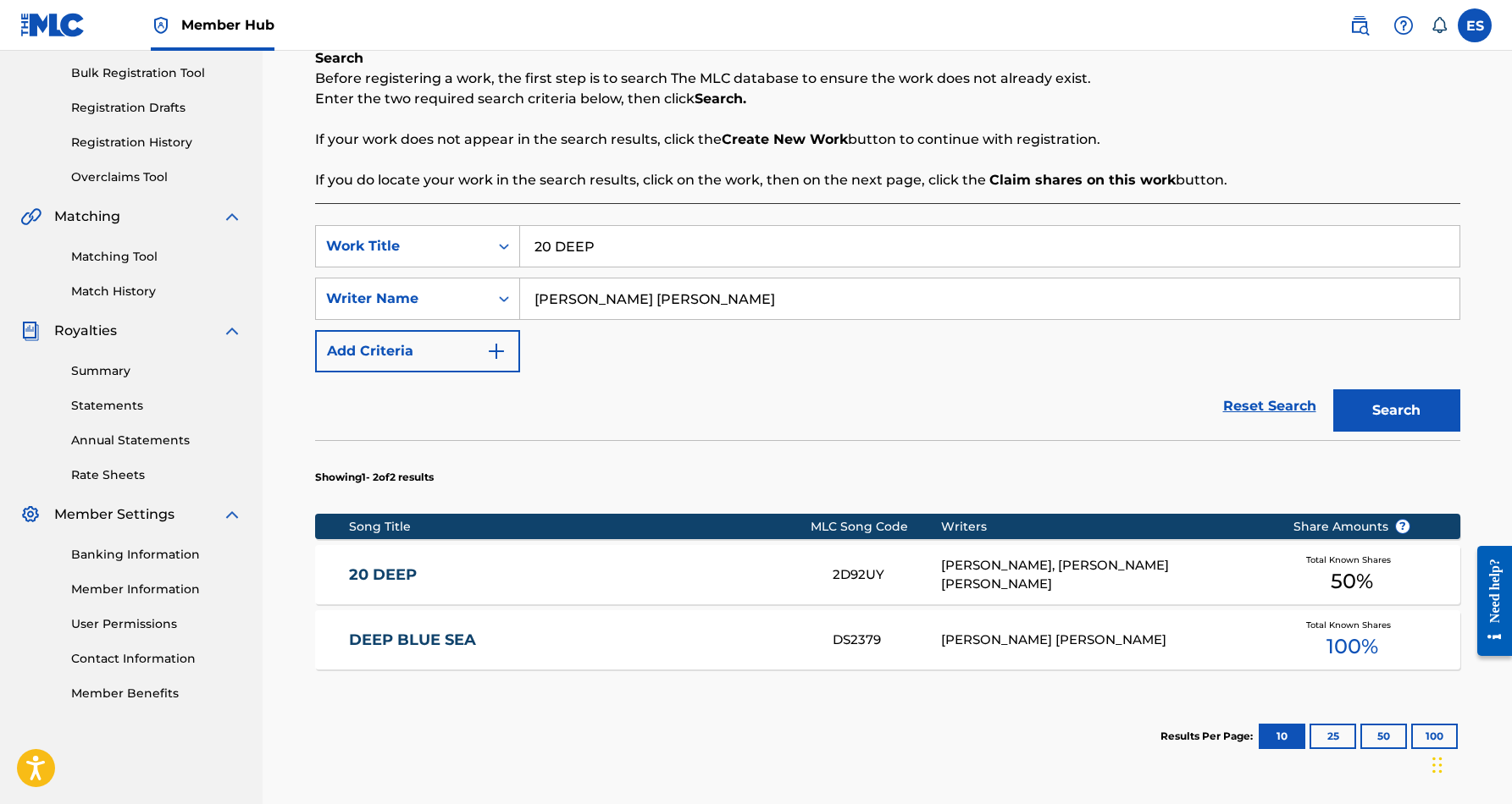
click at [641, 253] on input "20 DEEP" at bounding box center [990, 246] width 939 height 41
type input "2"
paste input "ALL NIGHT LONG"
click at [911, 353] on div "SearchWithCriteria93d6627a-6b80-4527-9cbc-5be6d8bc7455 Work Title ALL NIGHT LON…" at bounding box center [888, 299] width 1145 height 148
click at [1386, 400] on button "Search" at bounding box center [1397, 411] width 127 height 42
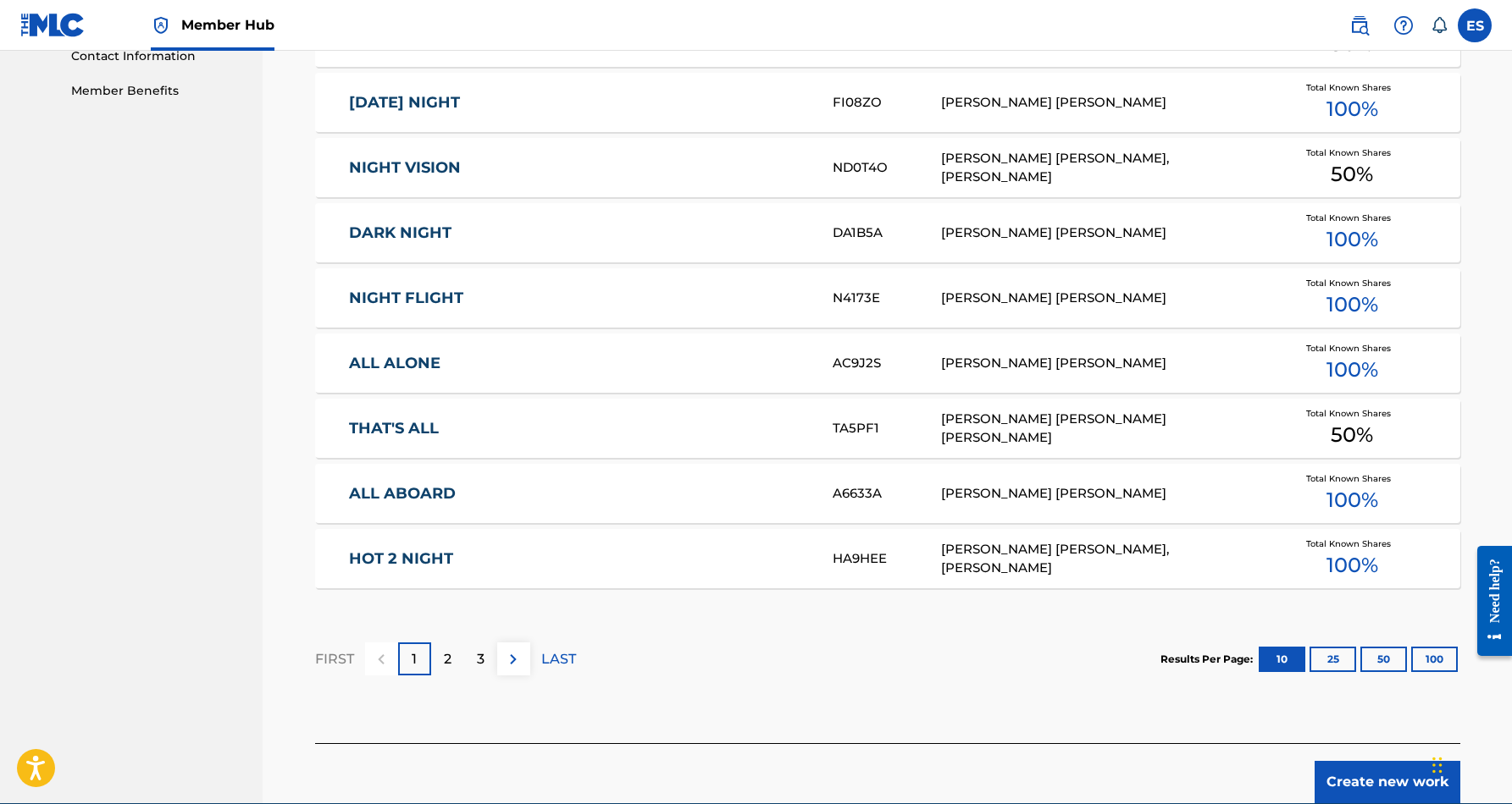
scroll to position [897, 0]
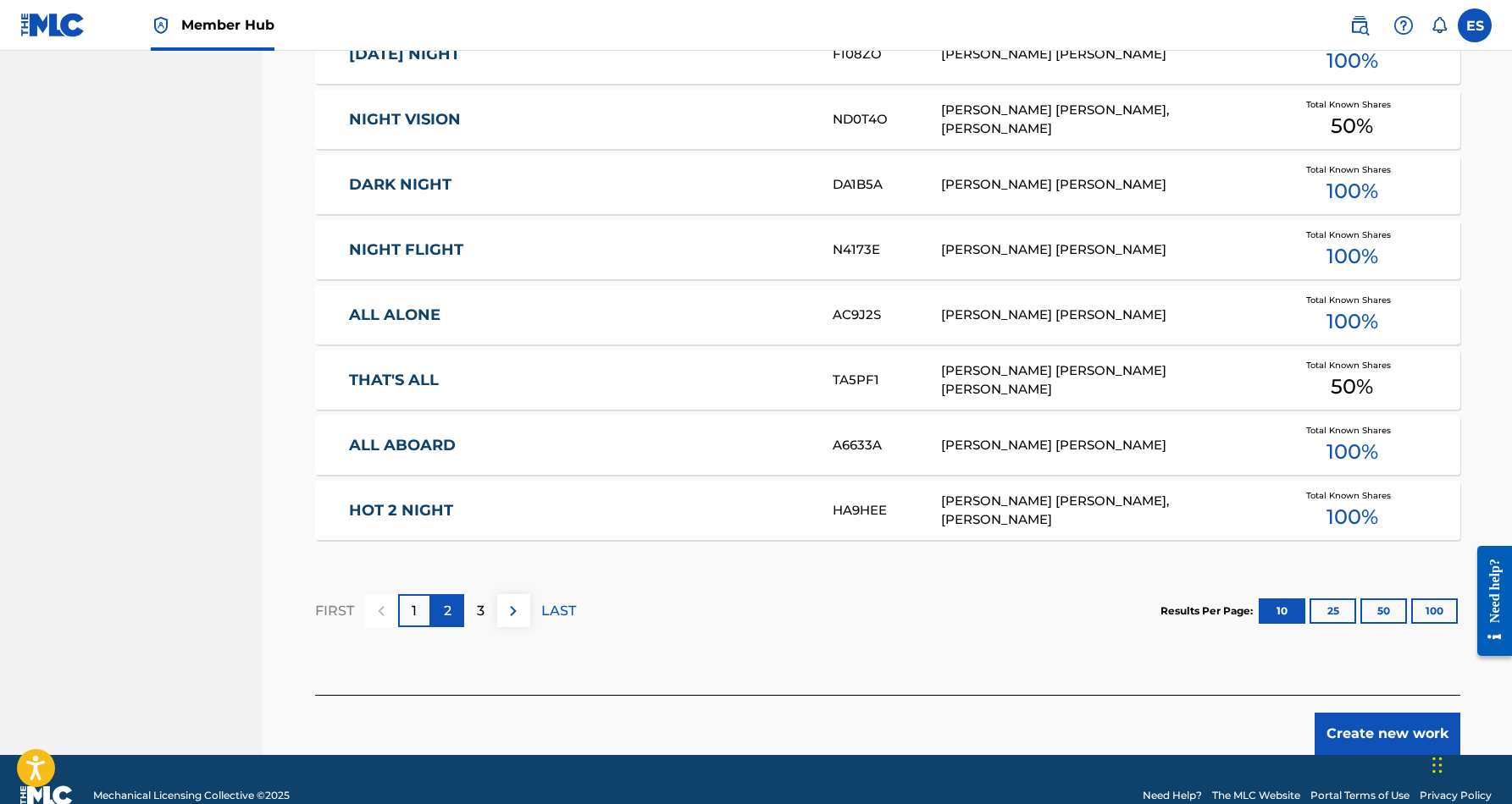
click at [449, 612] on p "2" at bounding box center [448, 611] width 8 height 20
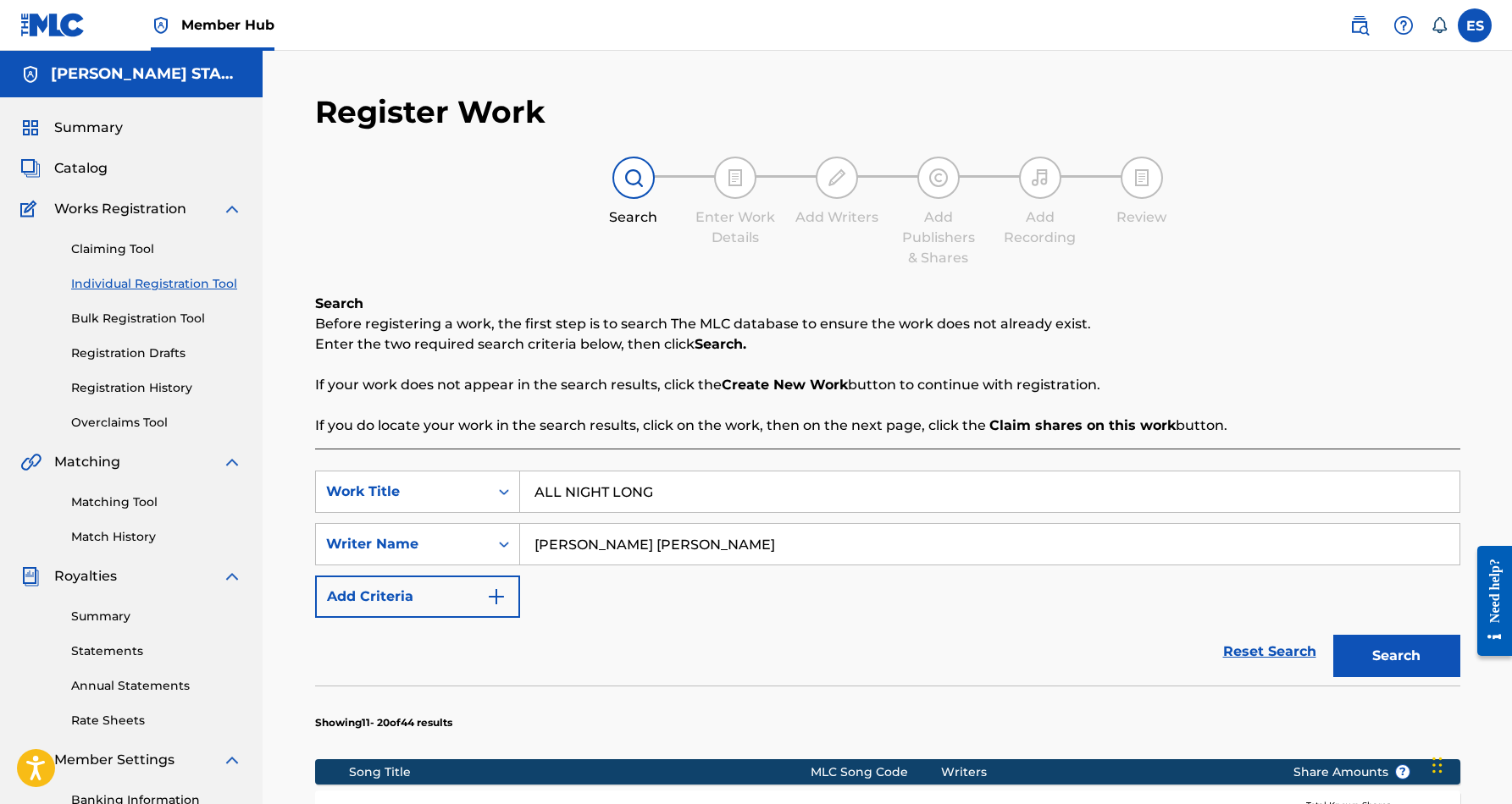
scroll to position [0, 0]
click at [664, 494] on input "ALL NIGHT LONG" at bounding box center [990, 492] width 939 height 41
type input "A"
paste input "ALL I WANT FOR CHRISTMAS IS SANTA BABY"
click at [810, 595] on div "SearchWithCriteria93d6627a-6b80-4527-9cbc-5be6d8bc7455 Work Title ALL I WANT FO…" at bounding box center [888, 545] width 1145 height 148
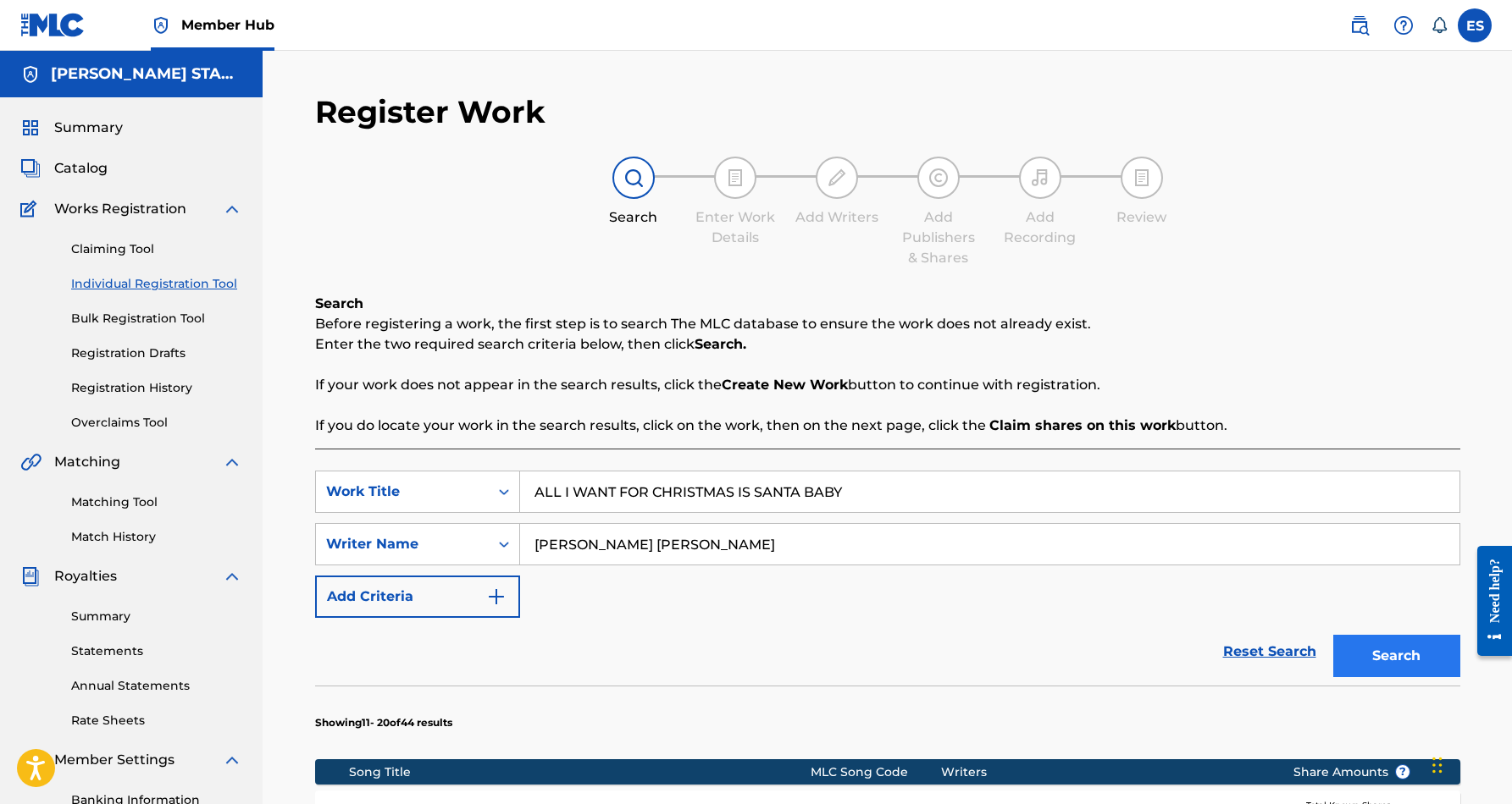
click at [1361, 645] on button "Search" at bounding box center [1397, 656] width 127 height 42
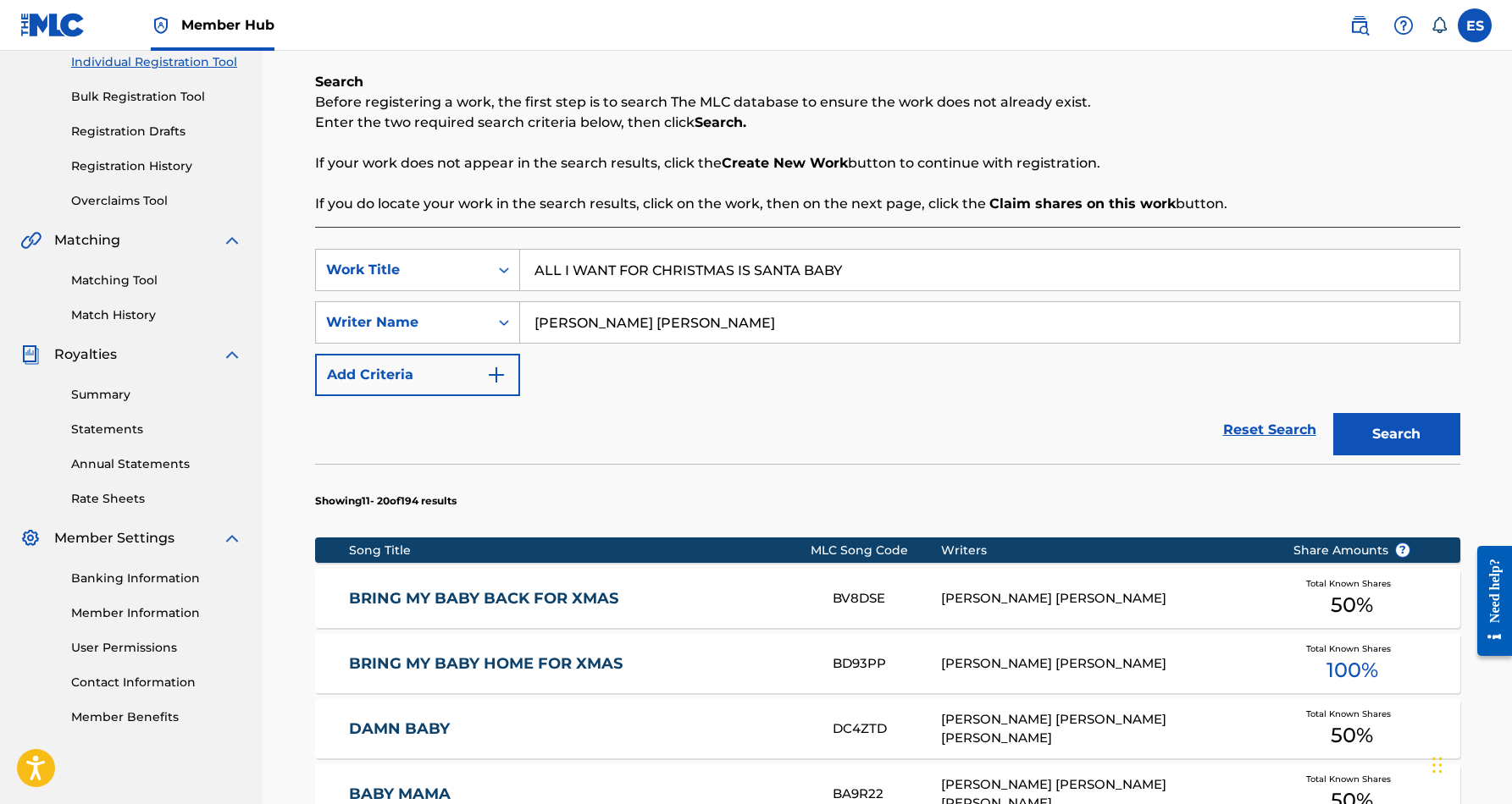
scroll to position [213, 0]
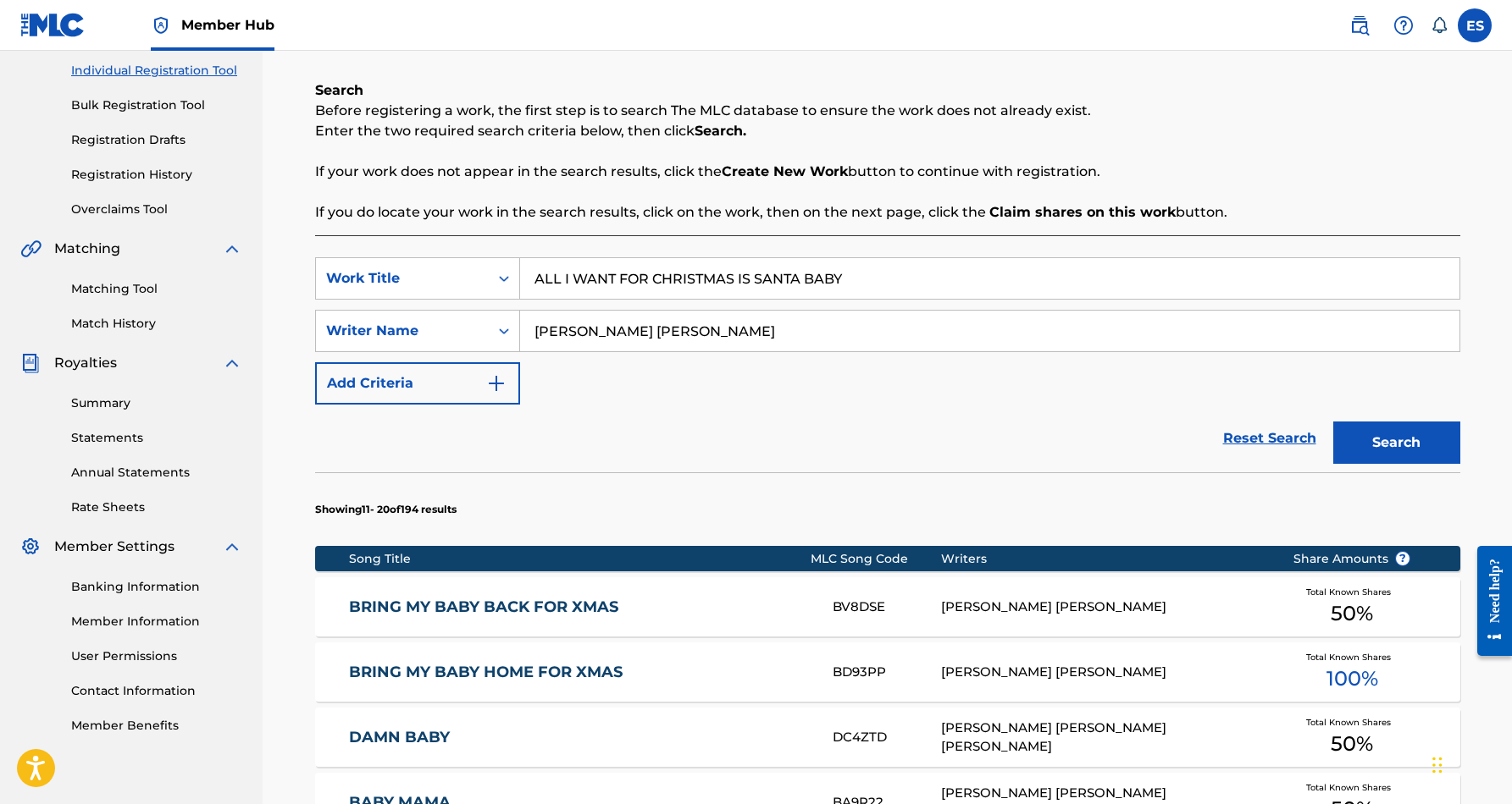
click at [846, 271] on input "ALL I WANT FOR CHRISTMAS IS SANTA BABY" at bounding box center [990, 278] width 939 height 41
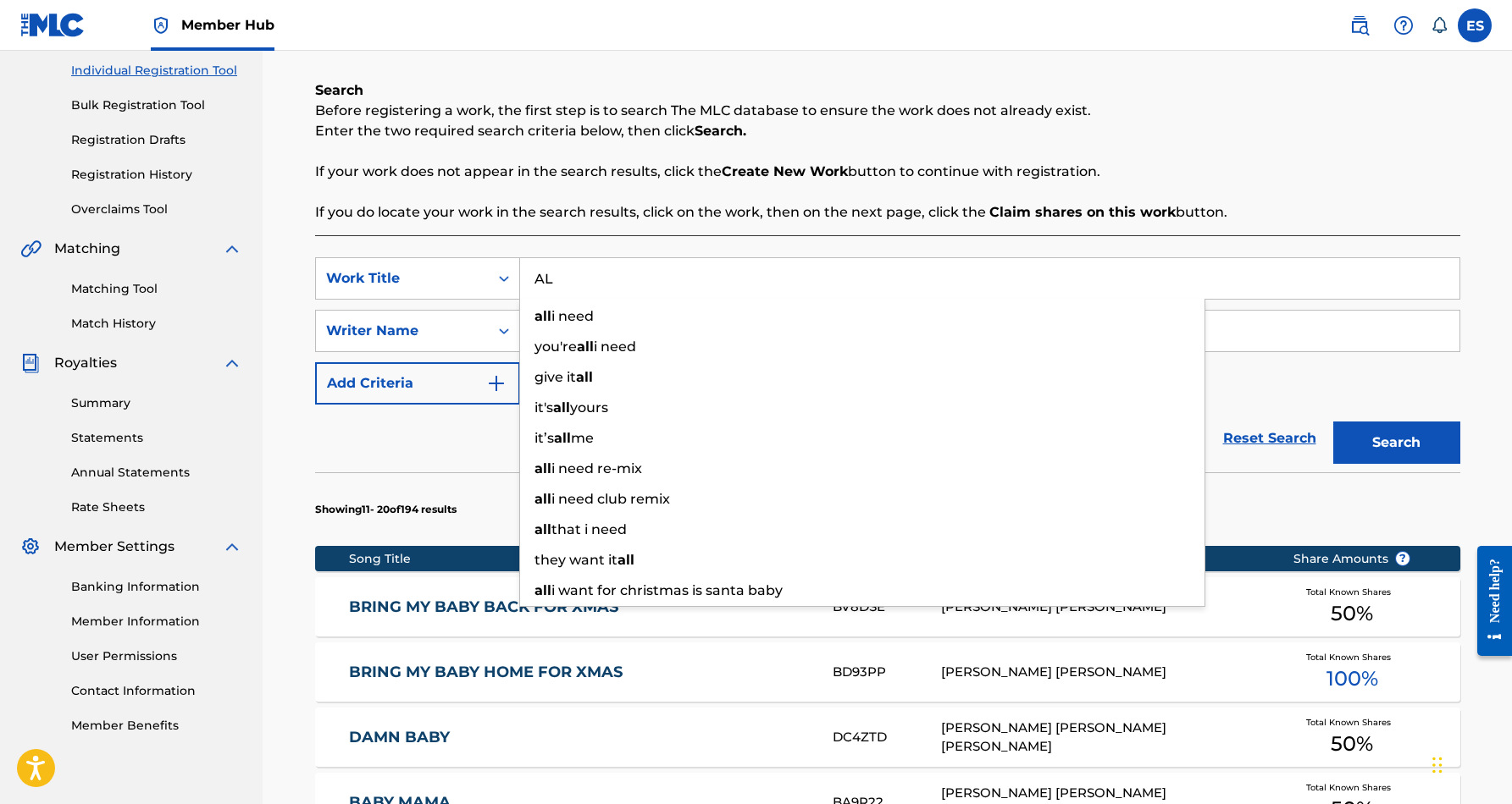
type input "A"
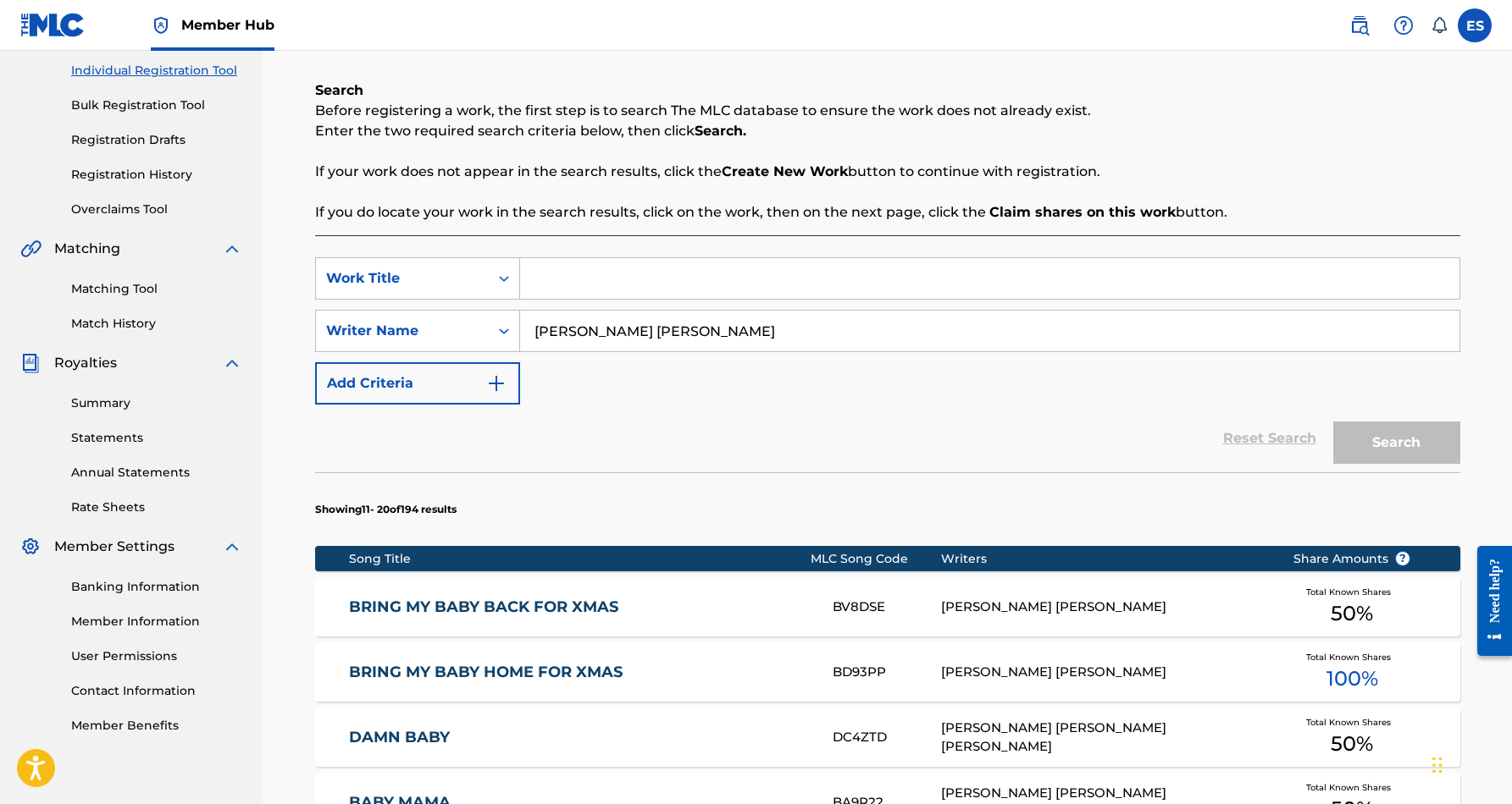
paste input "ANGEL"
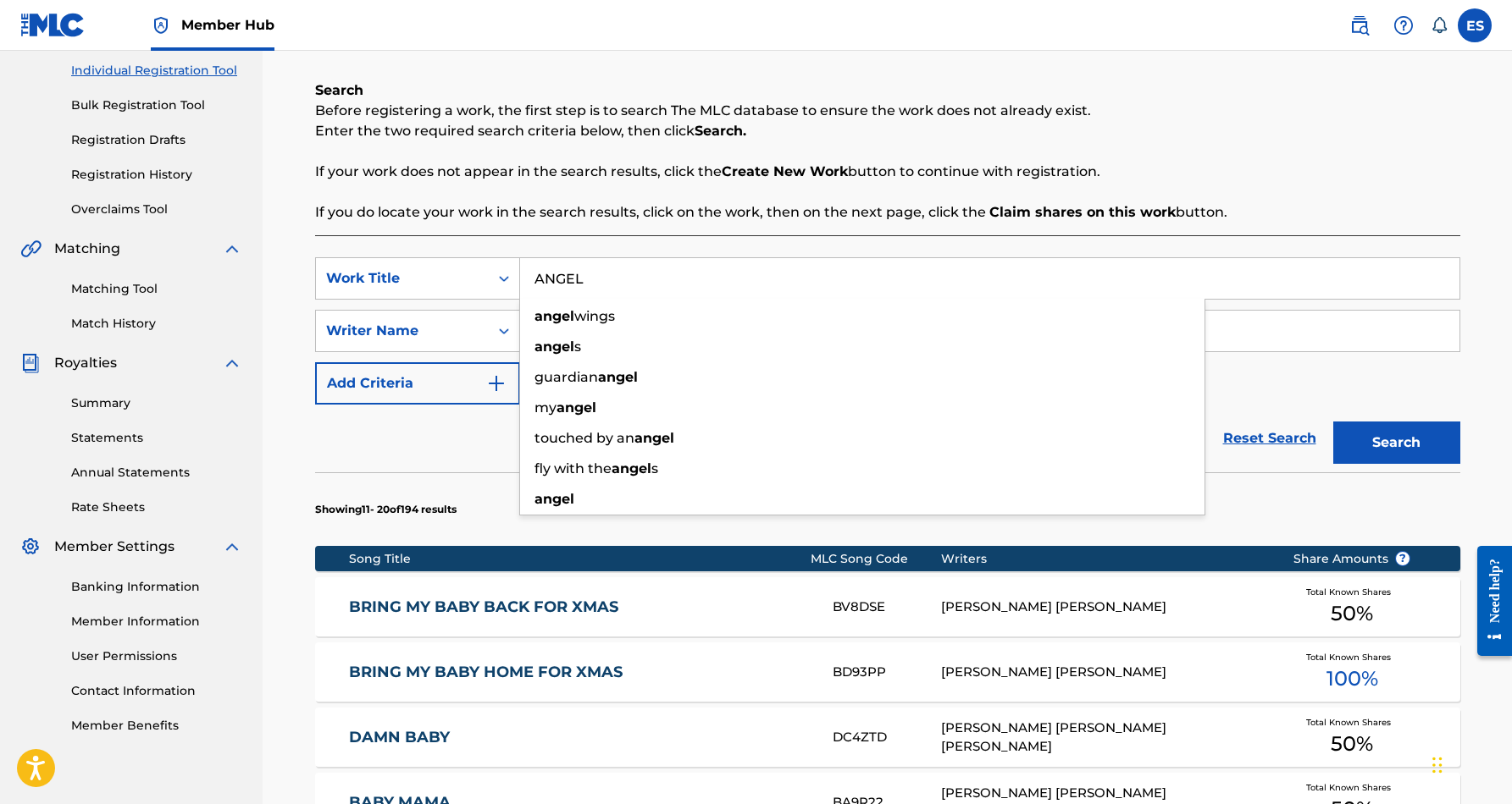
click at [1325, 383] on div "SearchWithCriteria93d6627a-6b80-4527-9cbc-5be6d8bc7455 Work Title ANGEL angel w…" at bounding box center [888, 331] width 1145 height 148
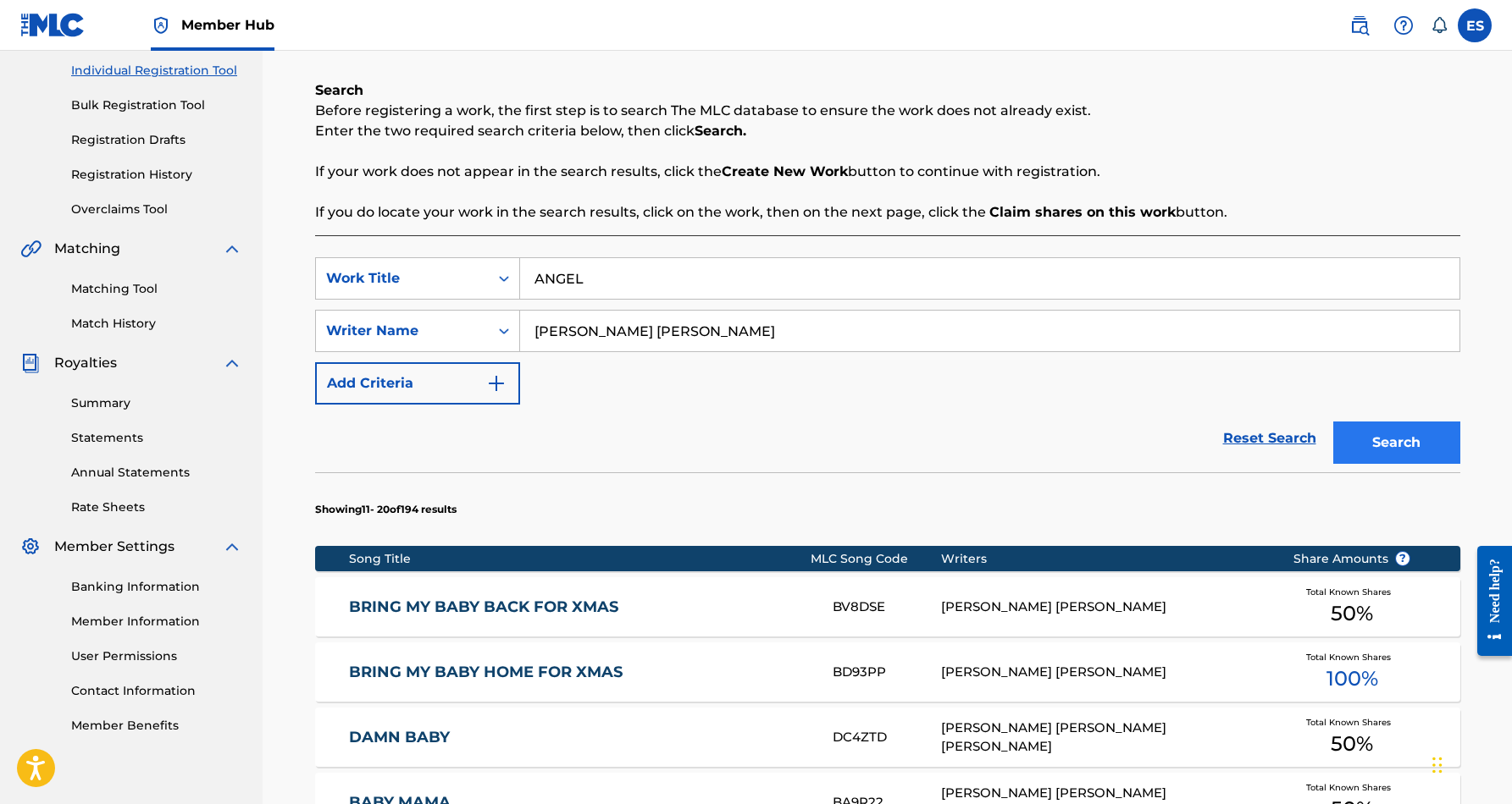
click at [1396, 446] on button "Search" at bounding box center [1397, 443] width 127 height 42
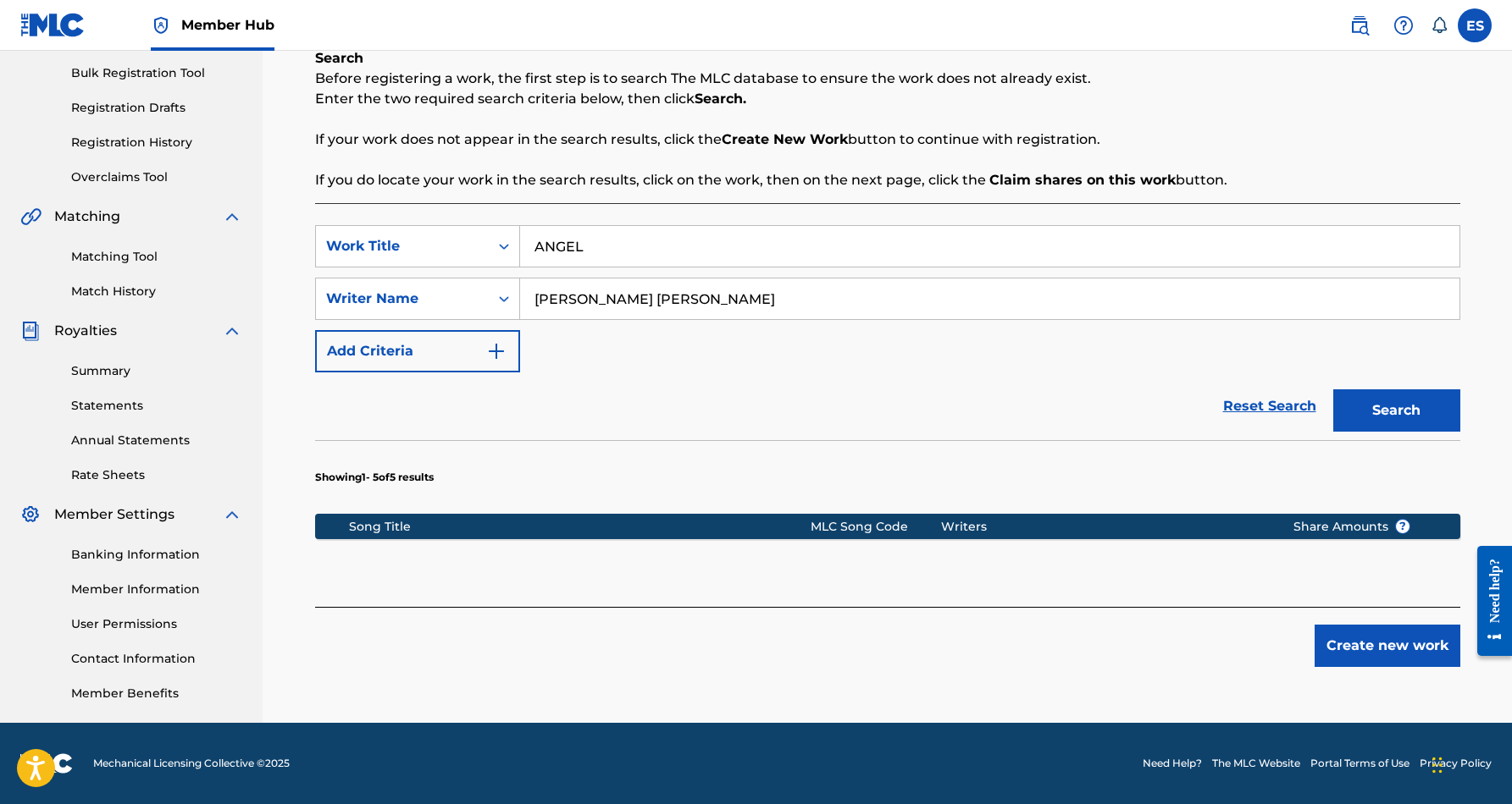
scroll to position [245, 0]
click at [621, 244] on input "ANGEL" at bounding box center [990, 246] width 939 height 41
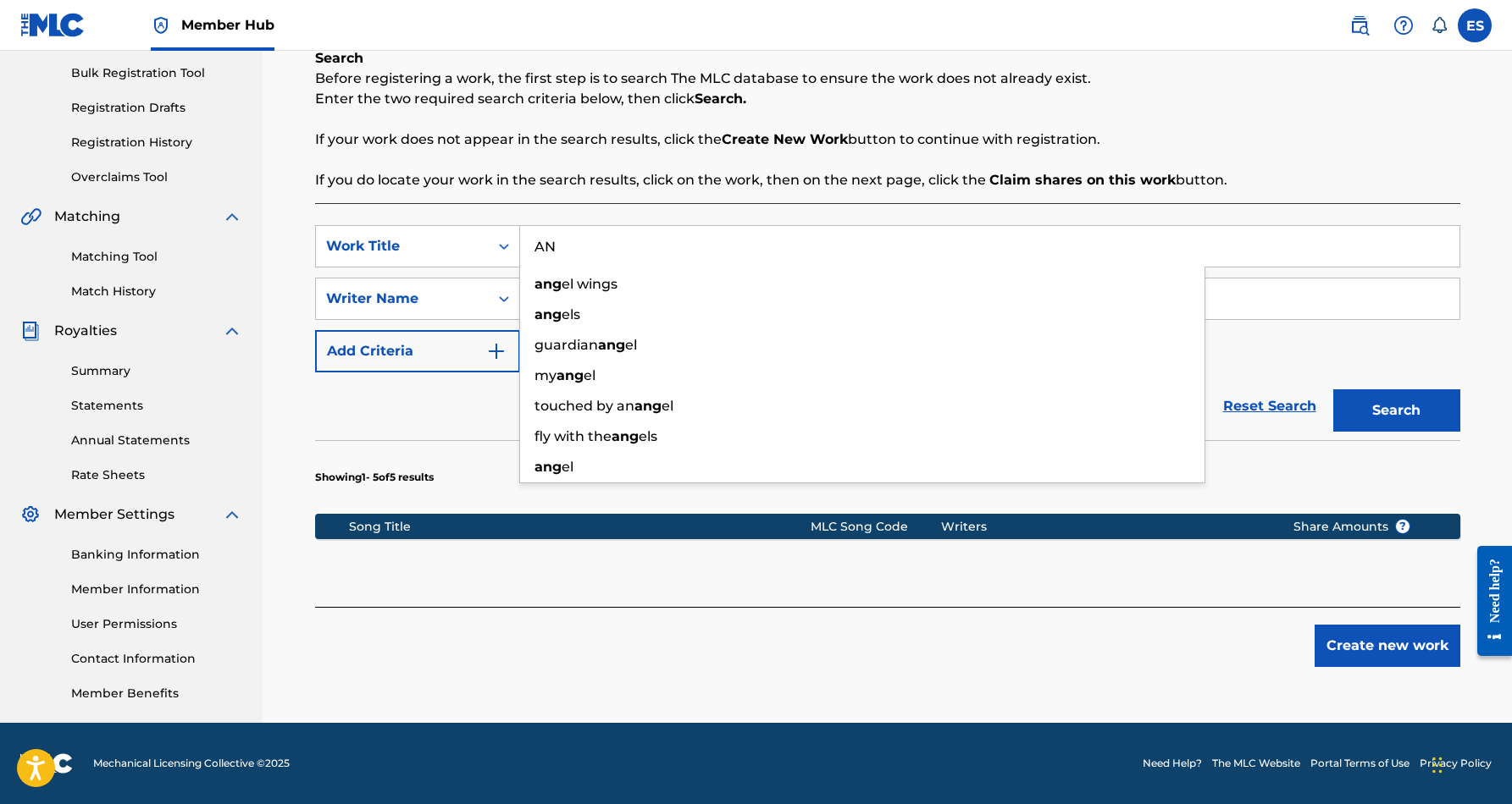
type input "A"
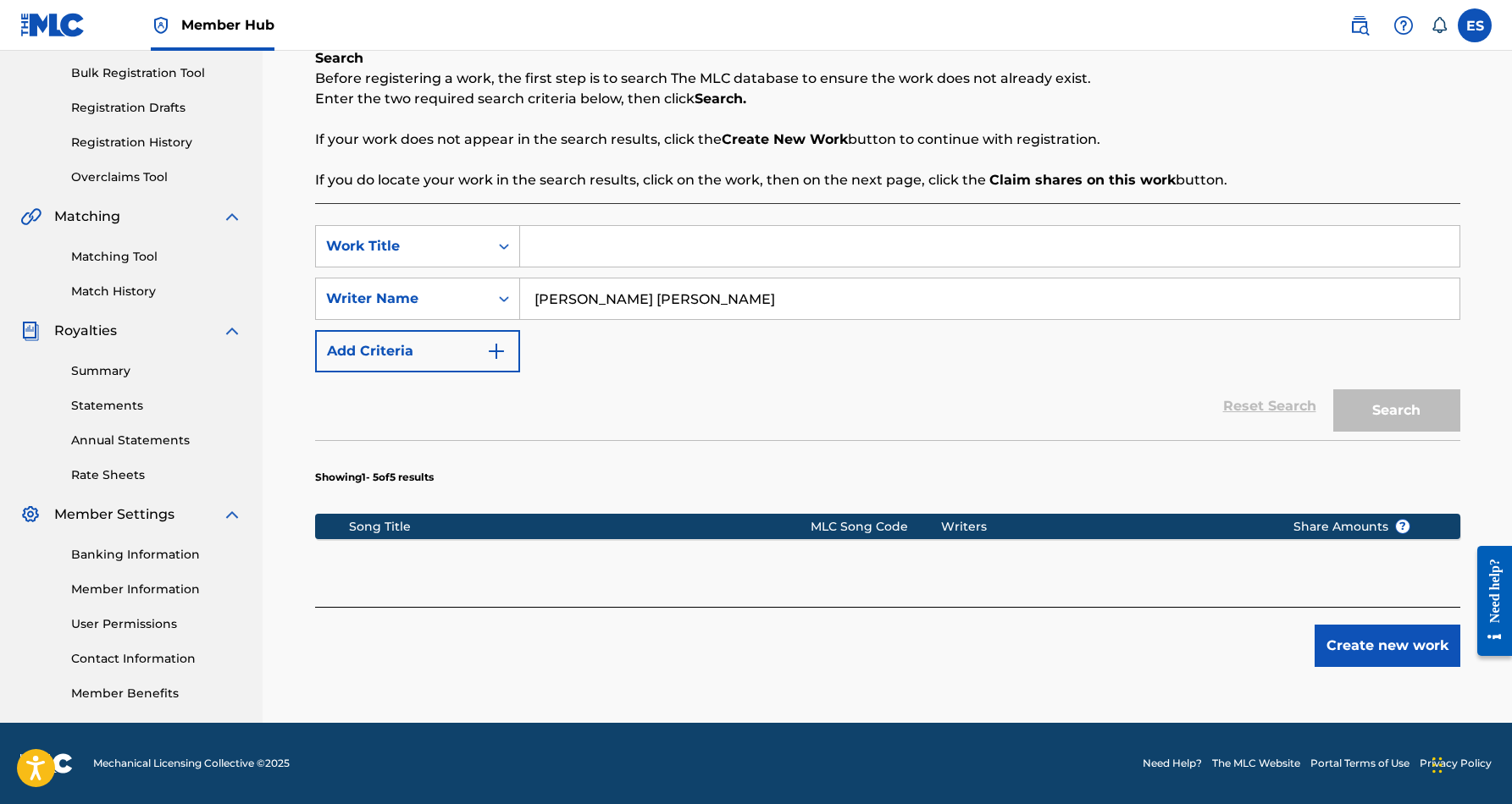
paste input "BACK SEAT LOVE AFFAIR"
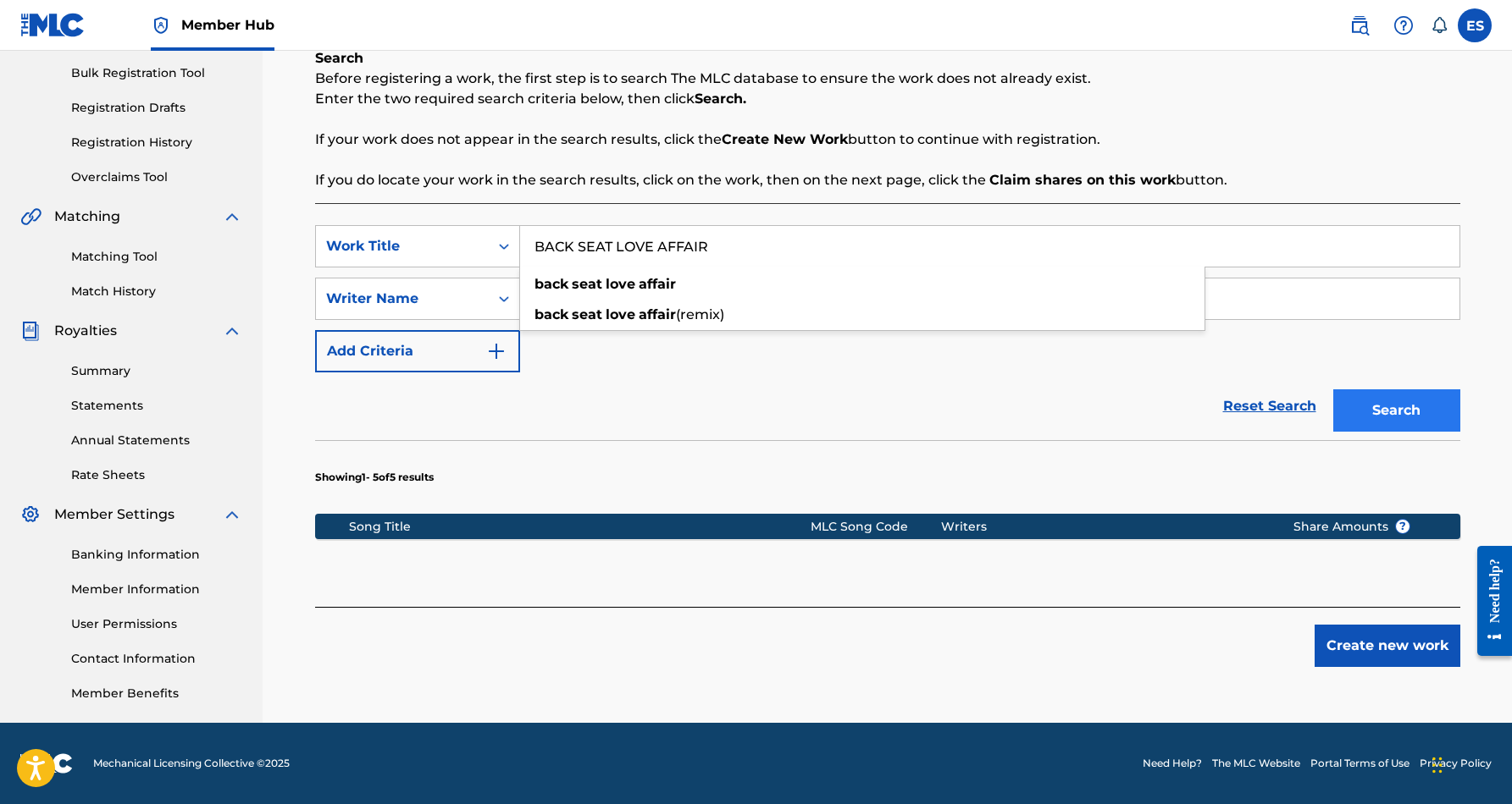
click at [1410, 408] on button "Search" at bounding box center [1397, 411] width 127 height 42
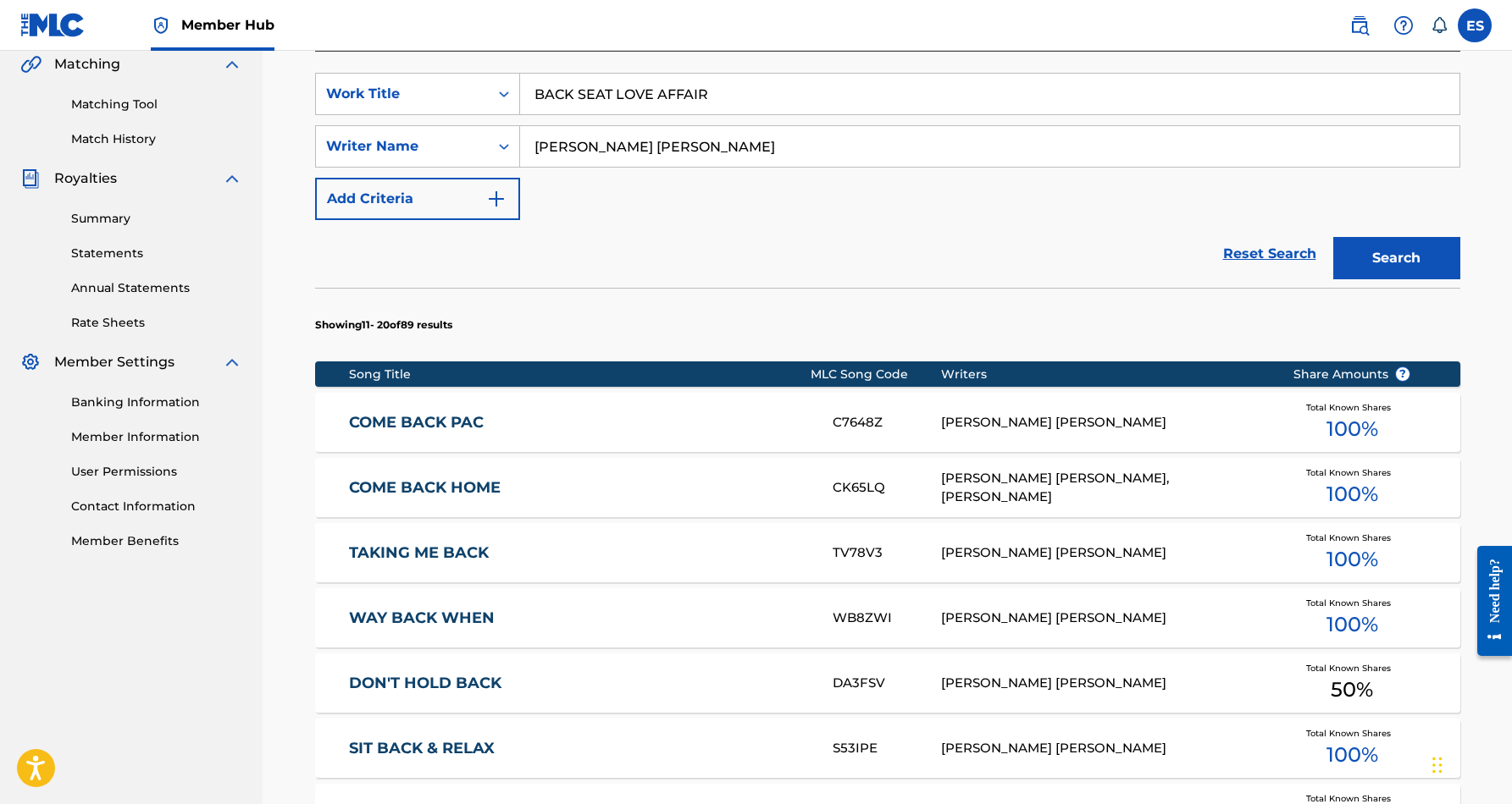
scroll to position [392, 0]
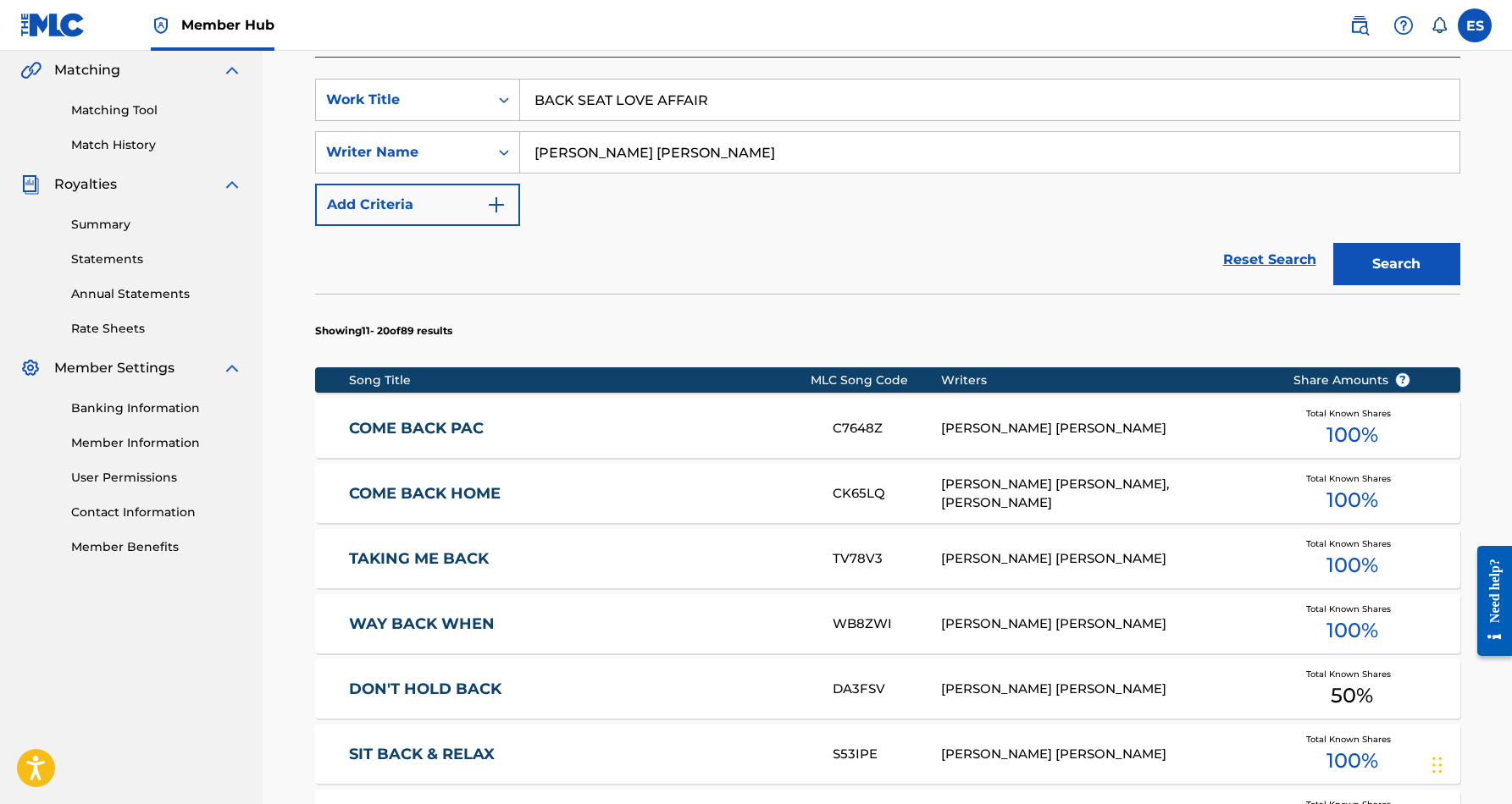
click at [719, 98] on input "BACK SEAT LOVE AFFAIR" at bounding box center [990, 100] width 939 height 41
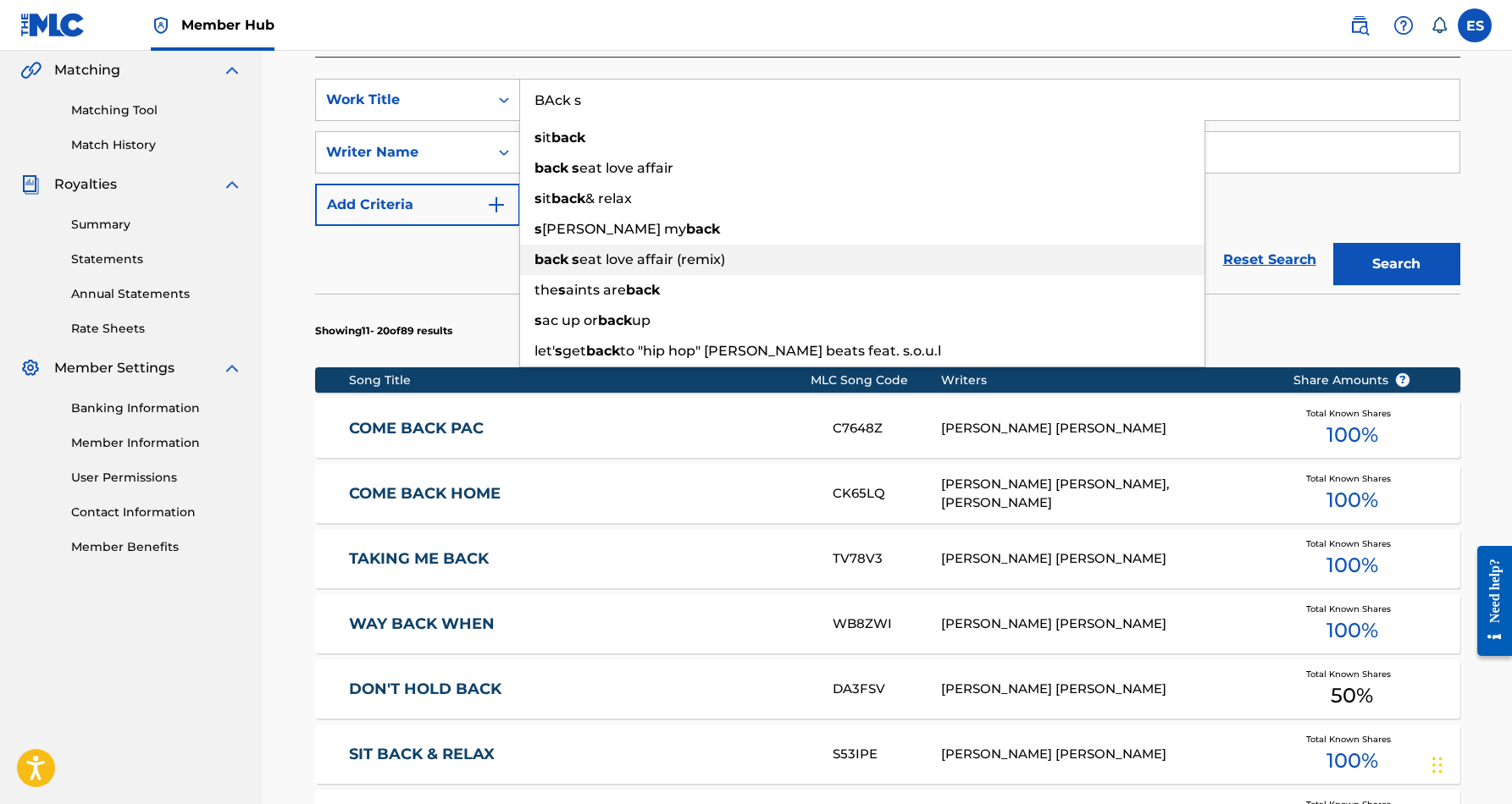
click at [738, 258] on div "back s eat love affair (remix)" at bounding box center [862, 260] width 685 height 31
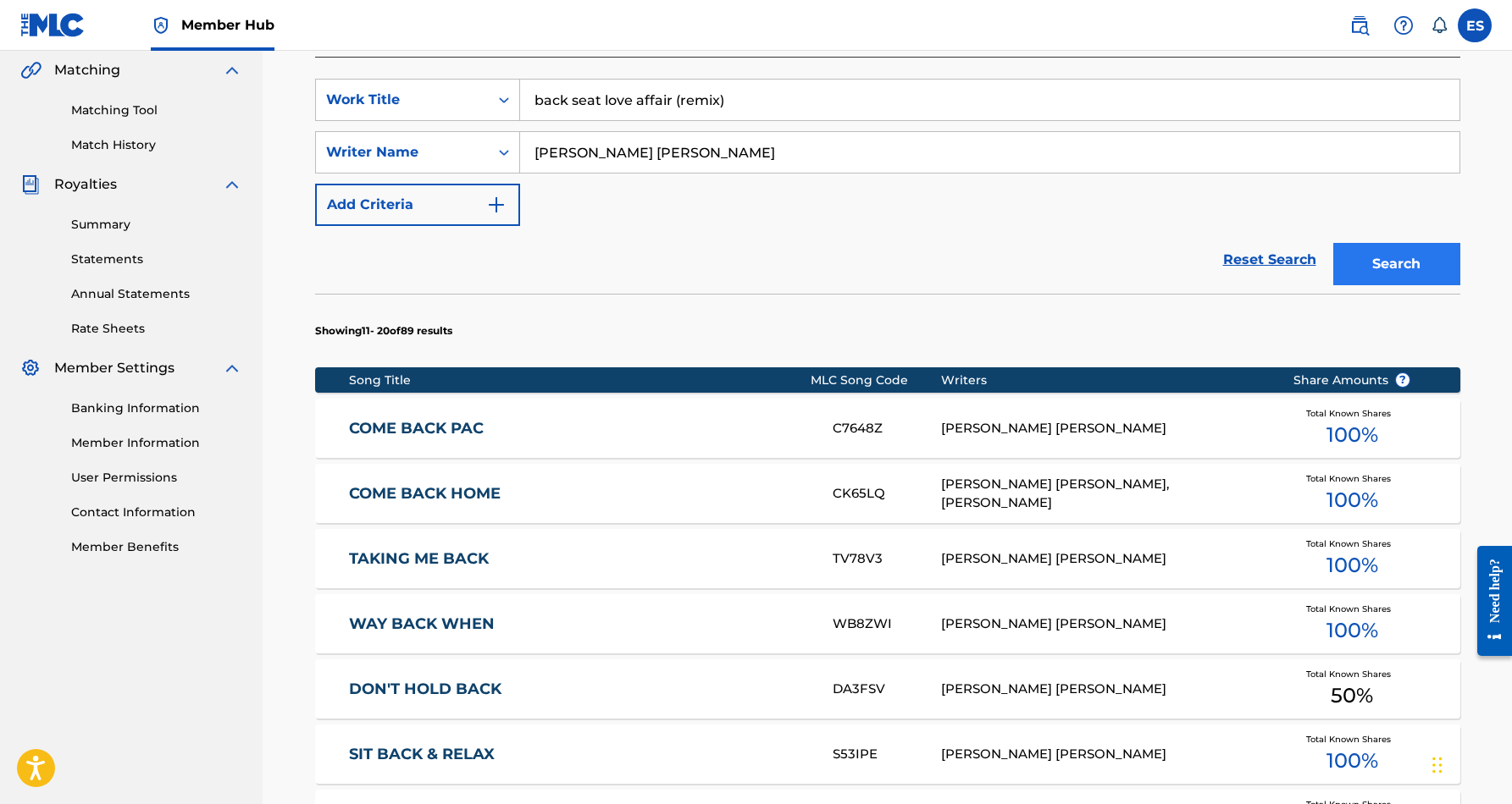
click at [1386, 262] on button "Search" at bounding box center [1397, 264] width 127 height 42
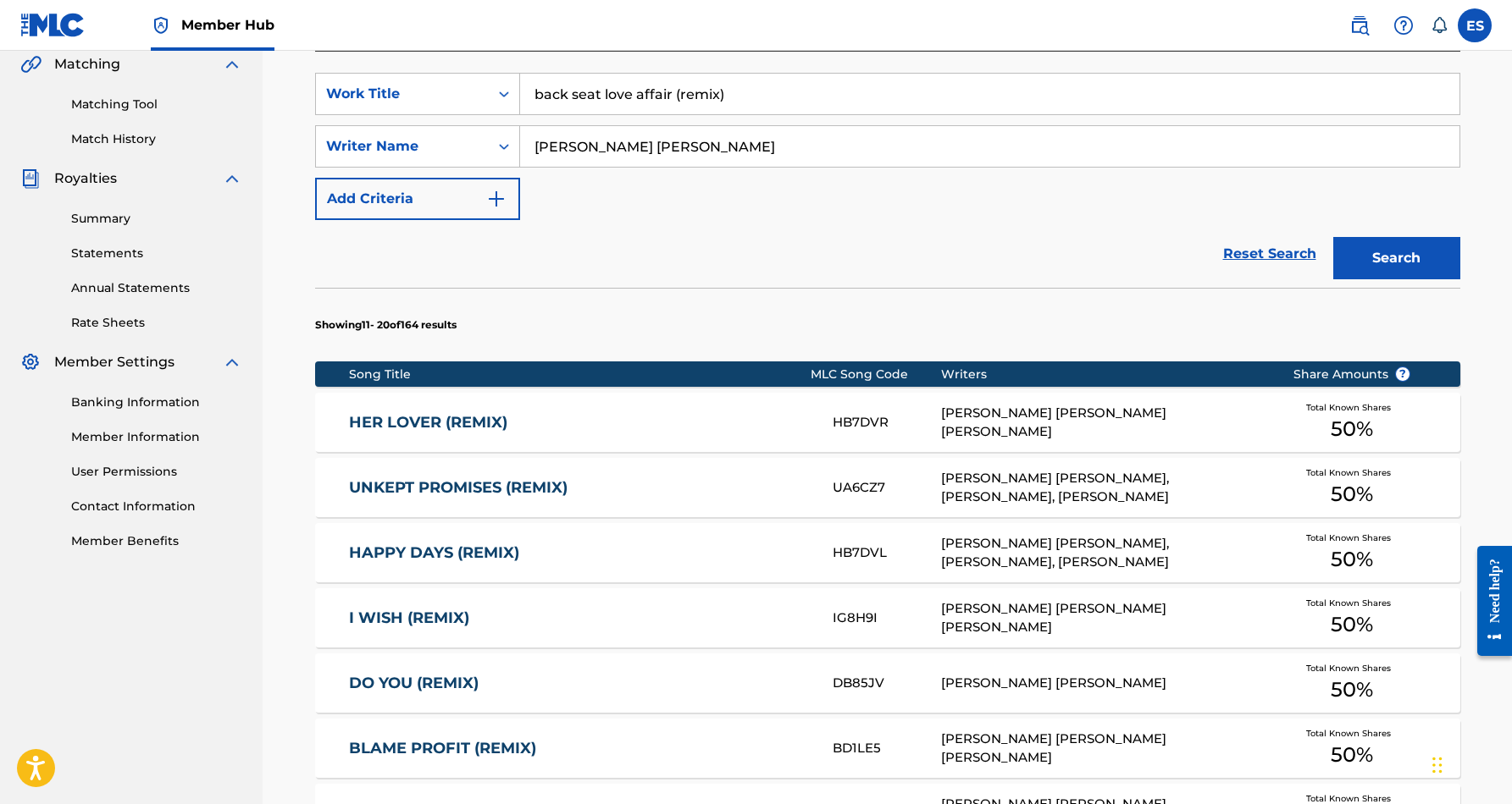
scroll to position [407, 0]
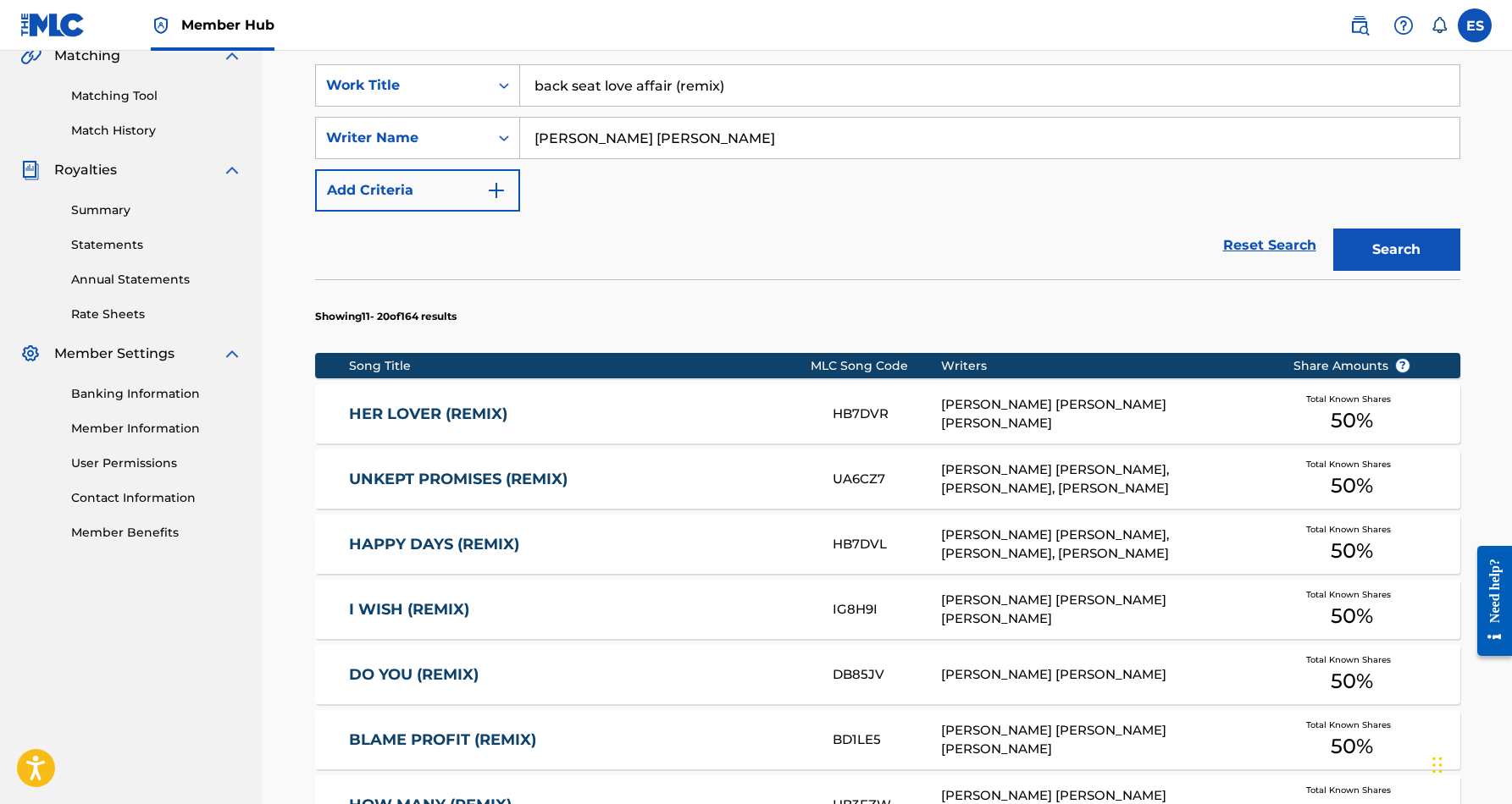
click at [725, 90] on input "back seat love affair (remix)" at bounding box center [990, 86] width 939 height 41
type input "b"
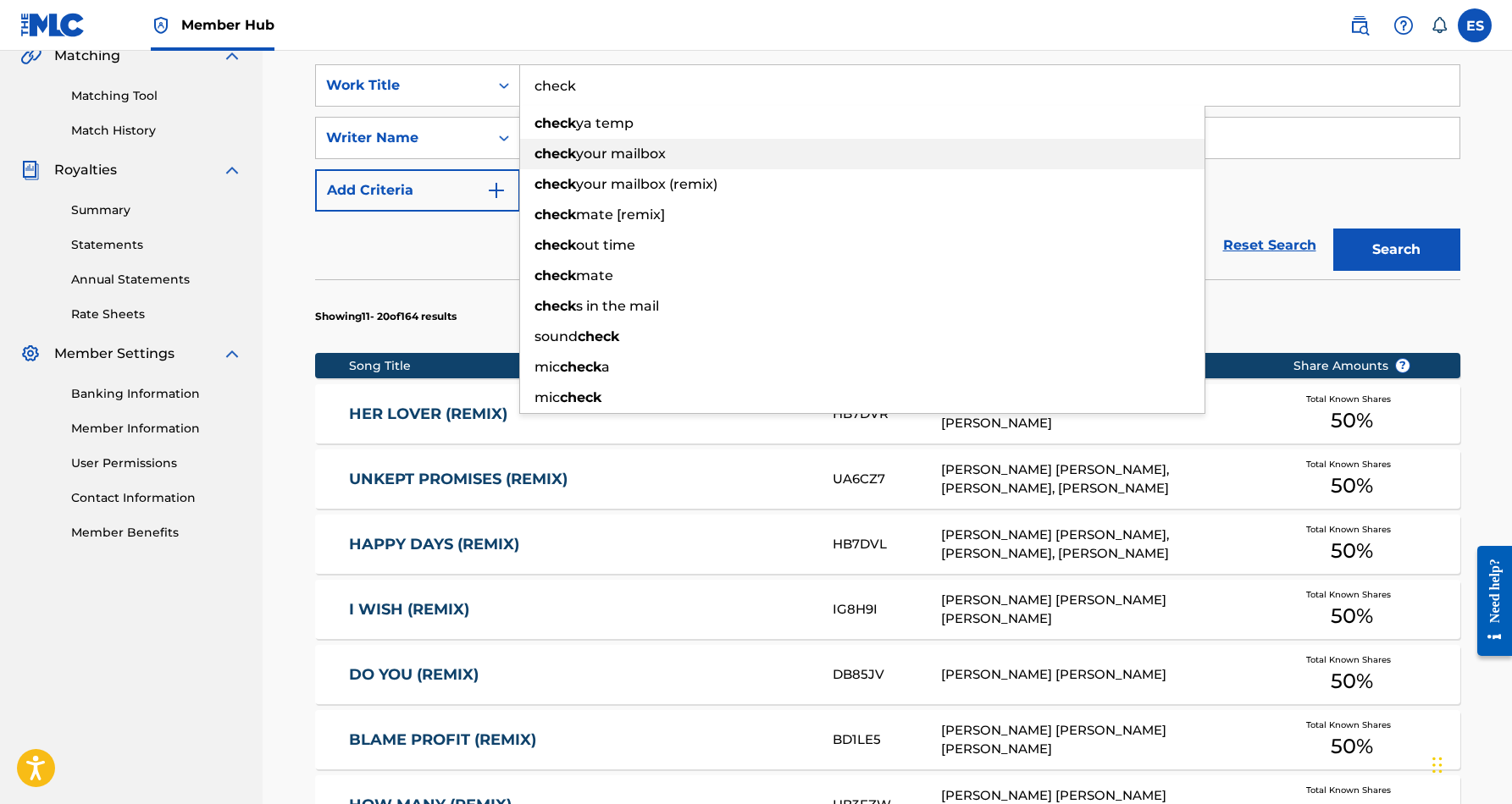
click at [719, 150] on div "check your mailbox" at bounding box center [862, 155] width 685 height 31
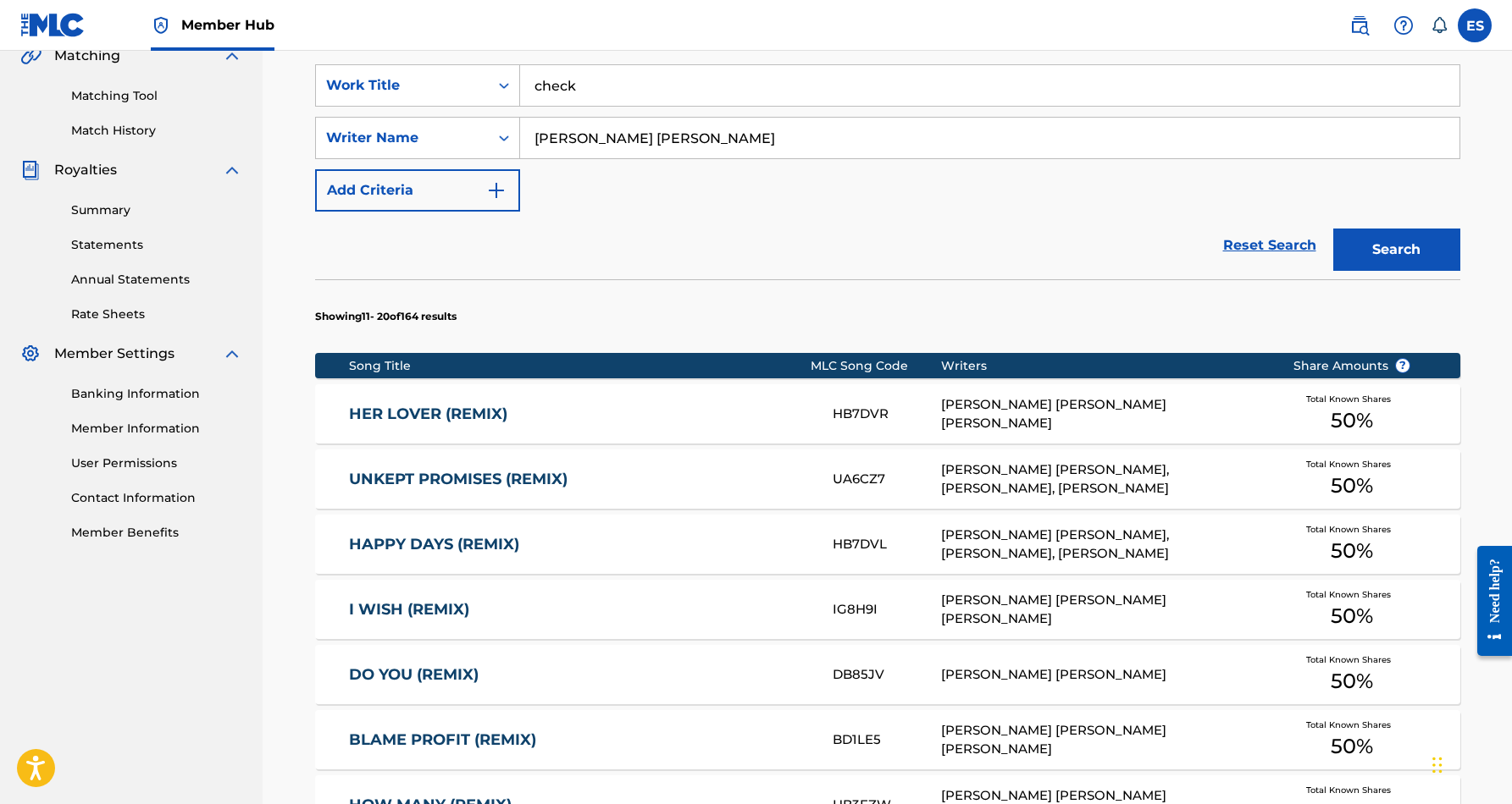
type input "check your mailbox"
click at [1360, 242] on button "Search" at bounding box center [1397, 250] width 127 height 42
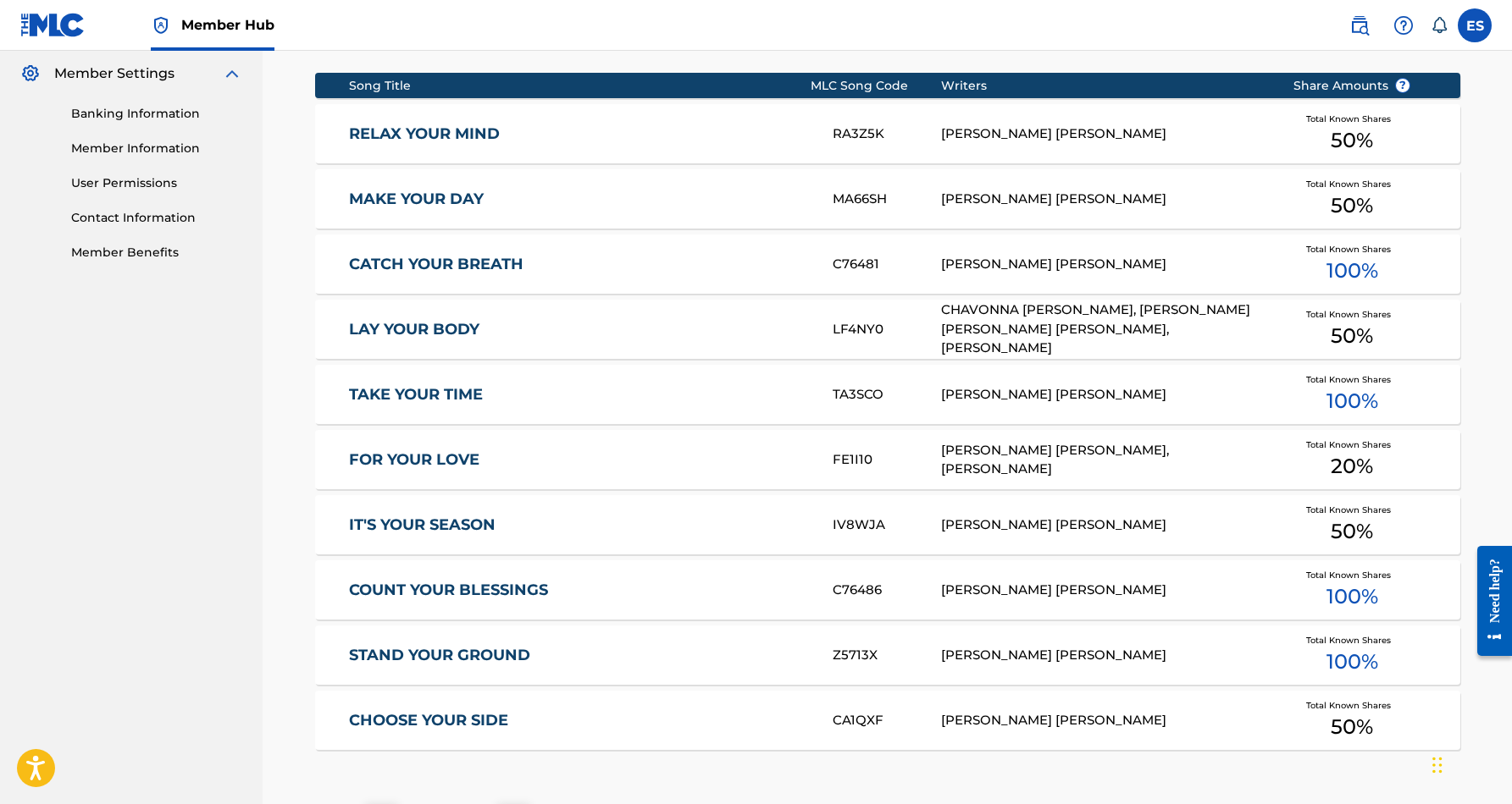
scroll to position [688, 0]
click at [600, 339] on div "LAY YOUR BODY LF4NY0 CHAVONNA [PERSON_NAME], [PERSON_NAME] [PERSON_NAME] [PERSO…" at bounding box center [888, 329] width 1145 height 59
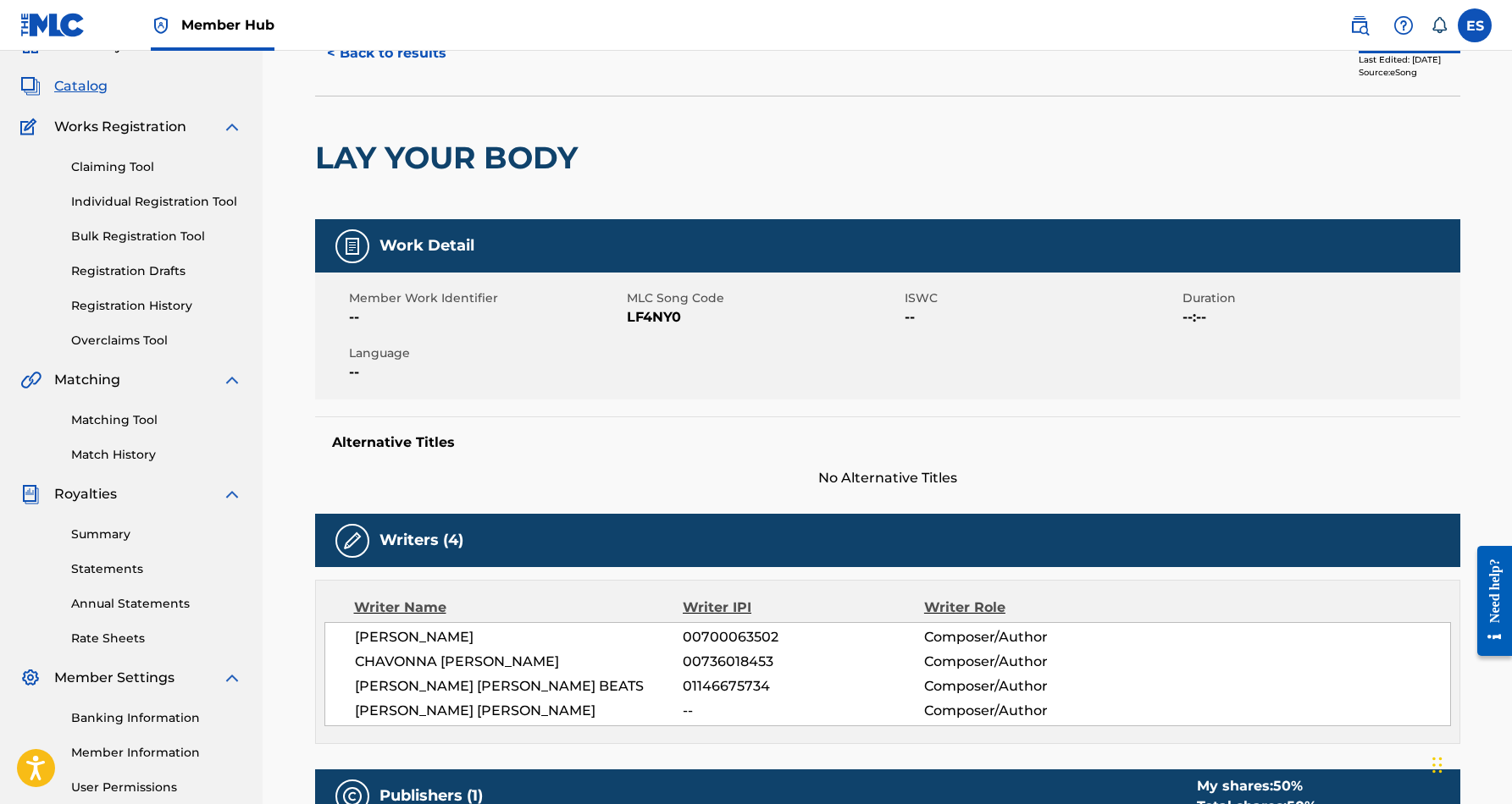
scroll to position [79, 0]
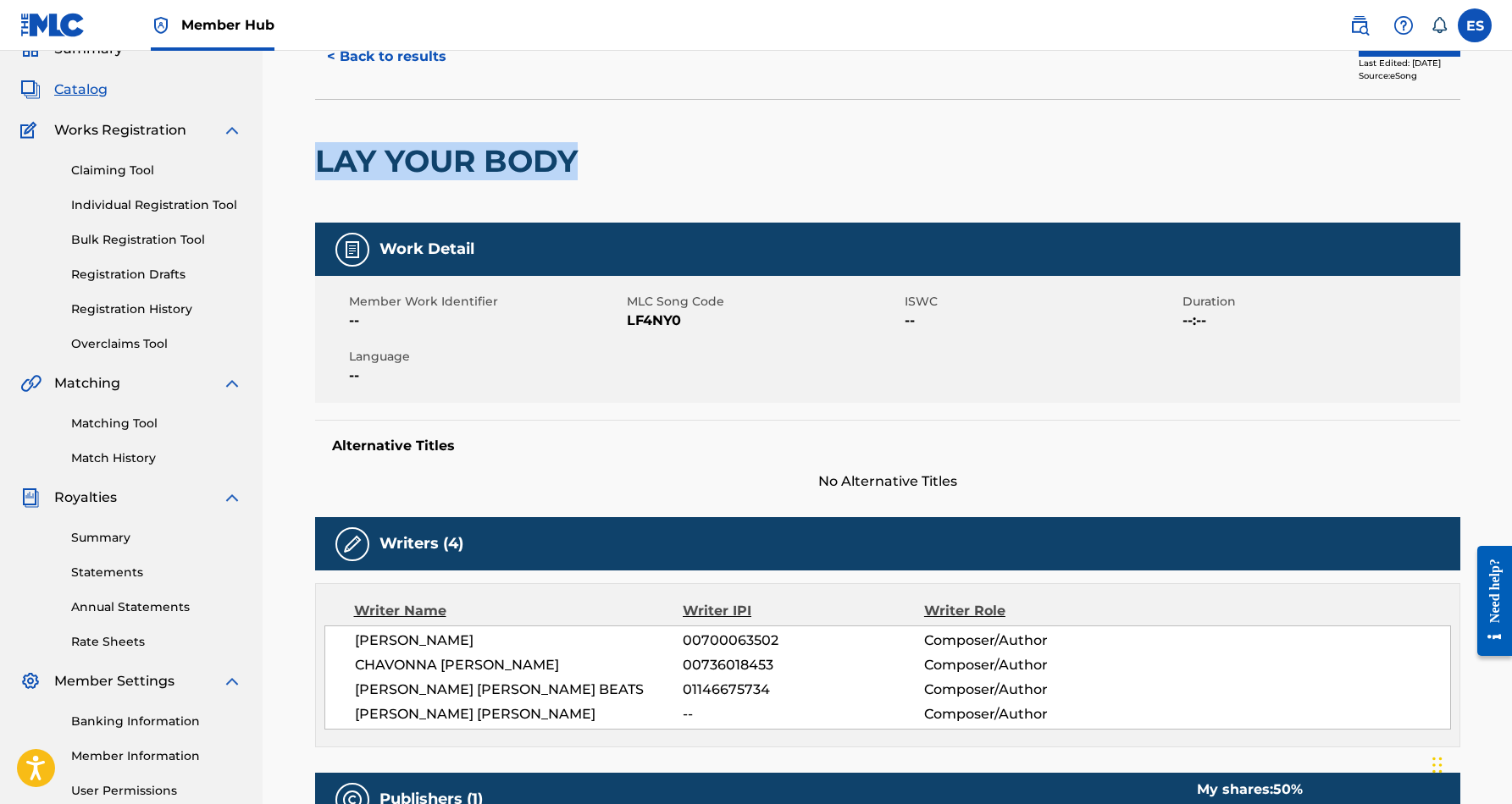
drag, startPoint x: 586, startPoint y: 161, endPoint x: 317, endPoint y: 159, distance: 269.0
click at [317, 159] on h2 "LAY YOUR BODY" at bounding box center [450, 161] width 271 height 38
copy h2 "LAY YOUR BODY"
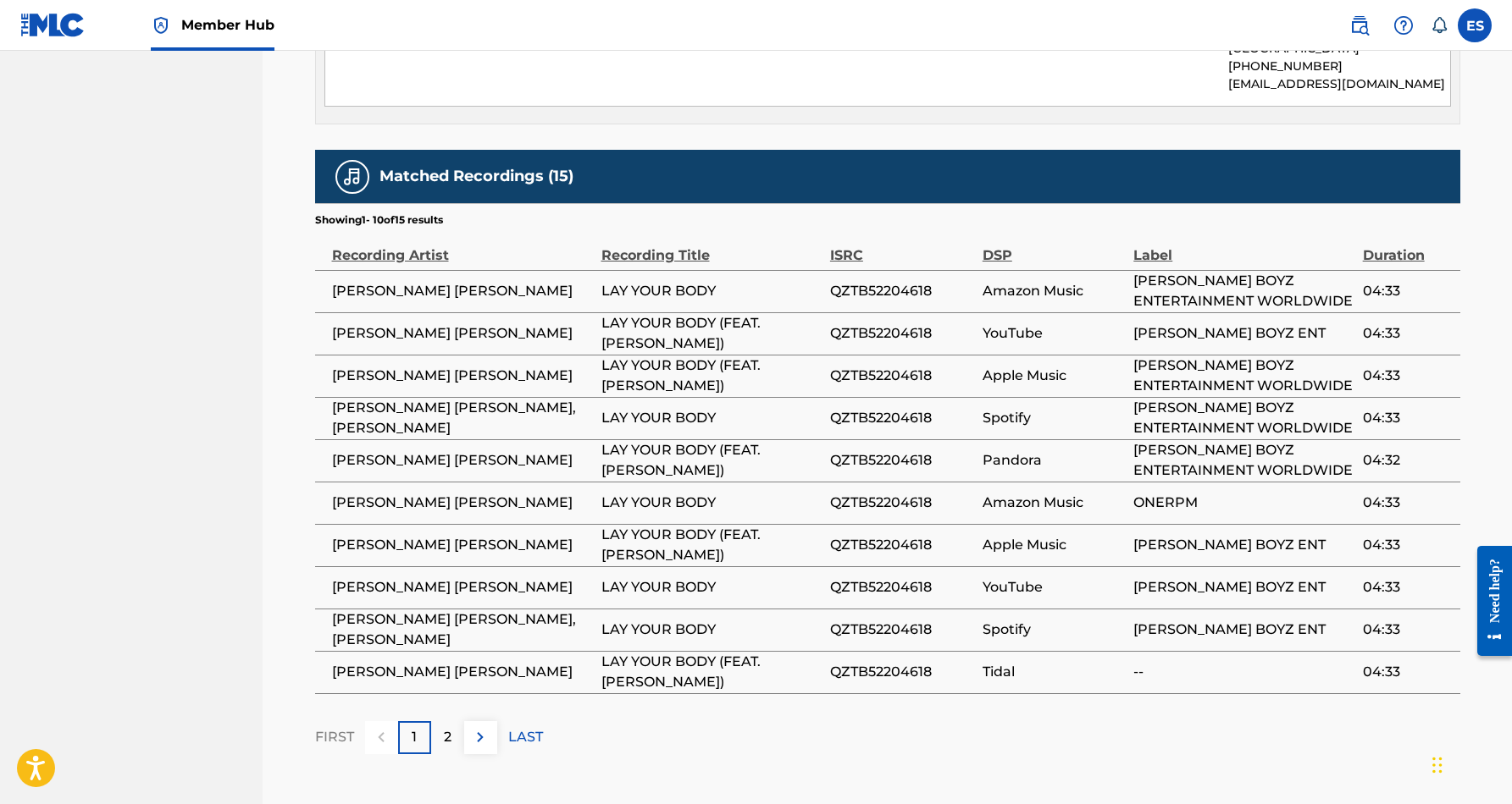
scroll to position [1007, 0]
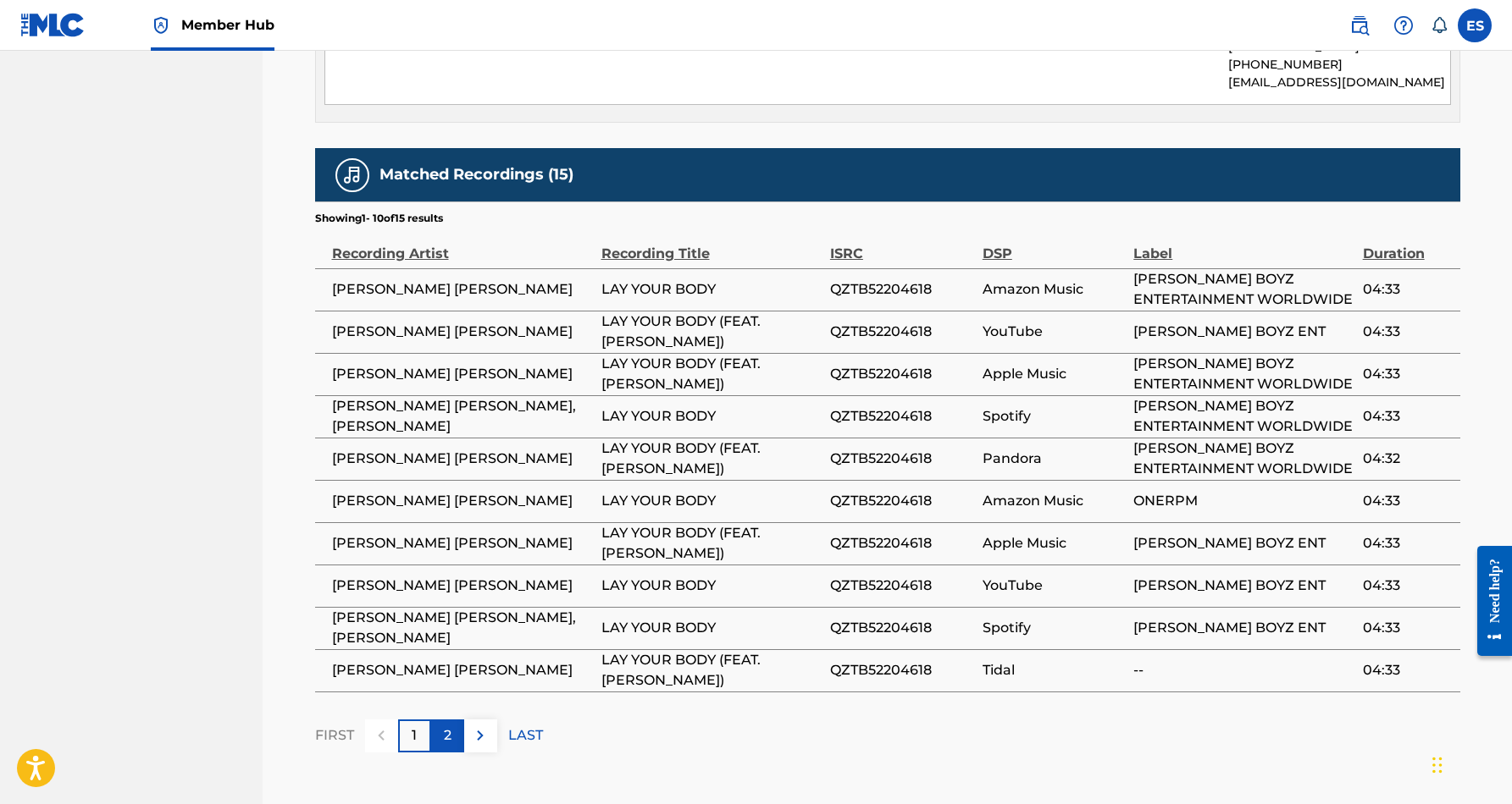
click at [449, 726] on p "2" at bounding box center [448, 736] width 8 height 20
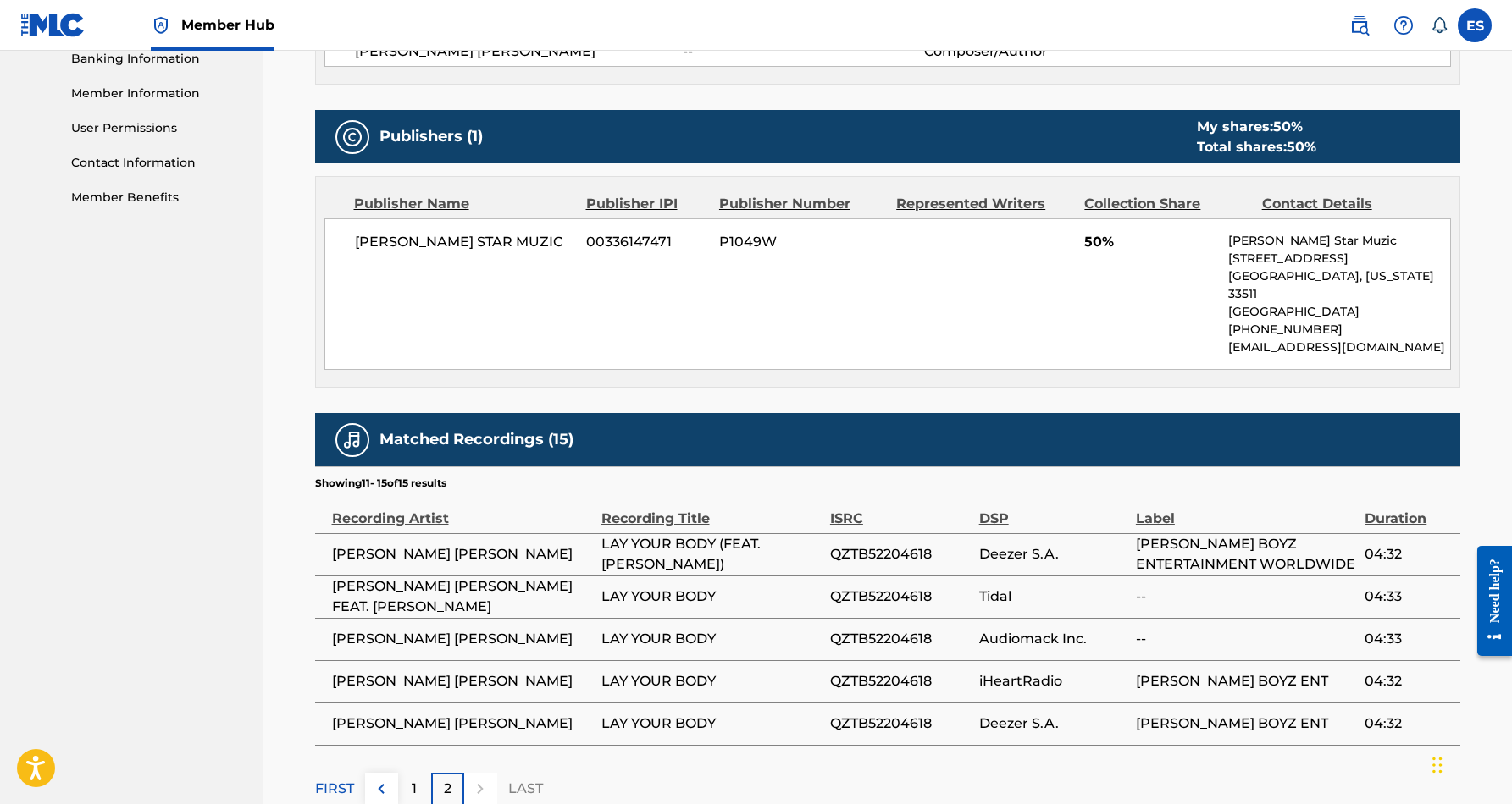
scroll to position [745, 0]
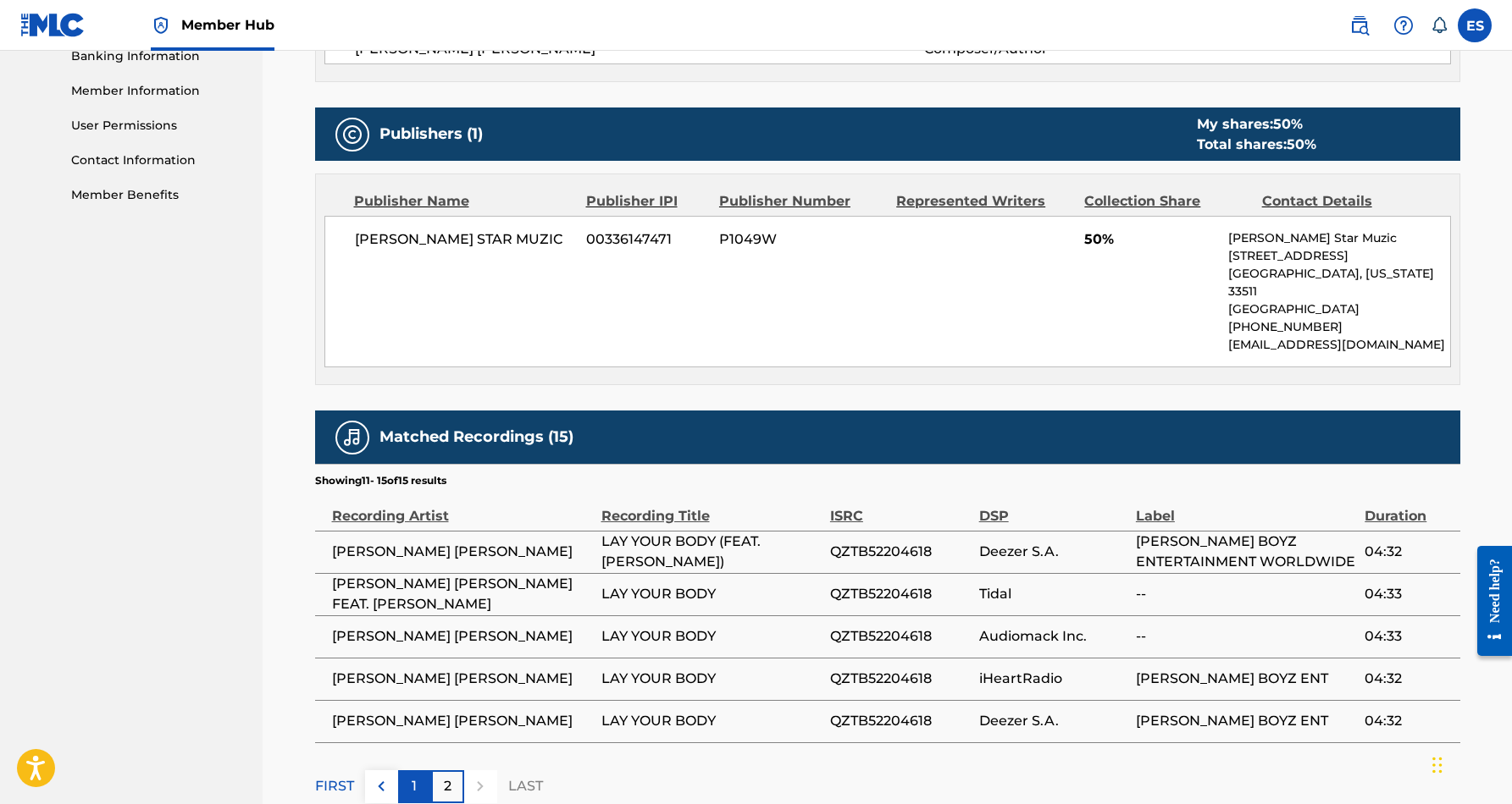
click at [414, 777] on p "1" at bounding box center [415, 787] width 5 height 20
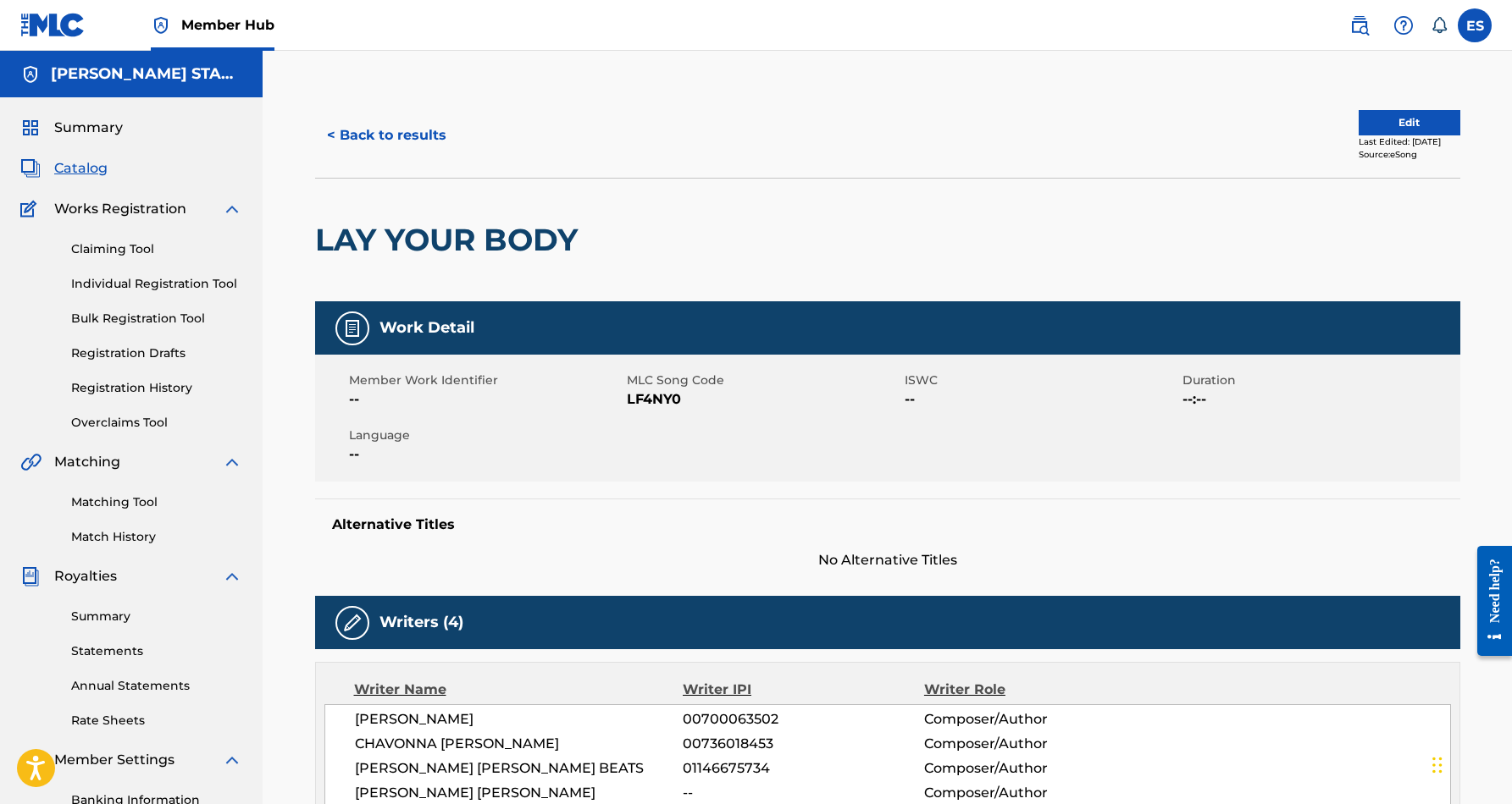
scroll to position [0, 0]
drag, startPoint x: 587, startPoint y: 235, endPoint x: 494, endPoint y: 240, distance: 93.1
click at [494, 240] on div "LAY YOUR BODY" at bounding box center [888, 239] width 1145 height 124
click at [650, 208] on div at bounding box center [718, 239] width 263 height 123
drag, startPoint x: 584, startPoint y: 227, endPoint x: 449, endPoint y: 217, distance: 135.4
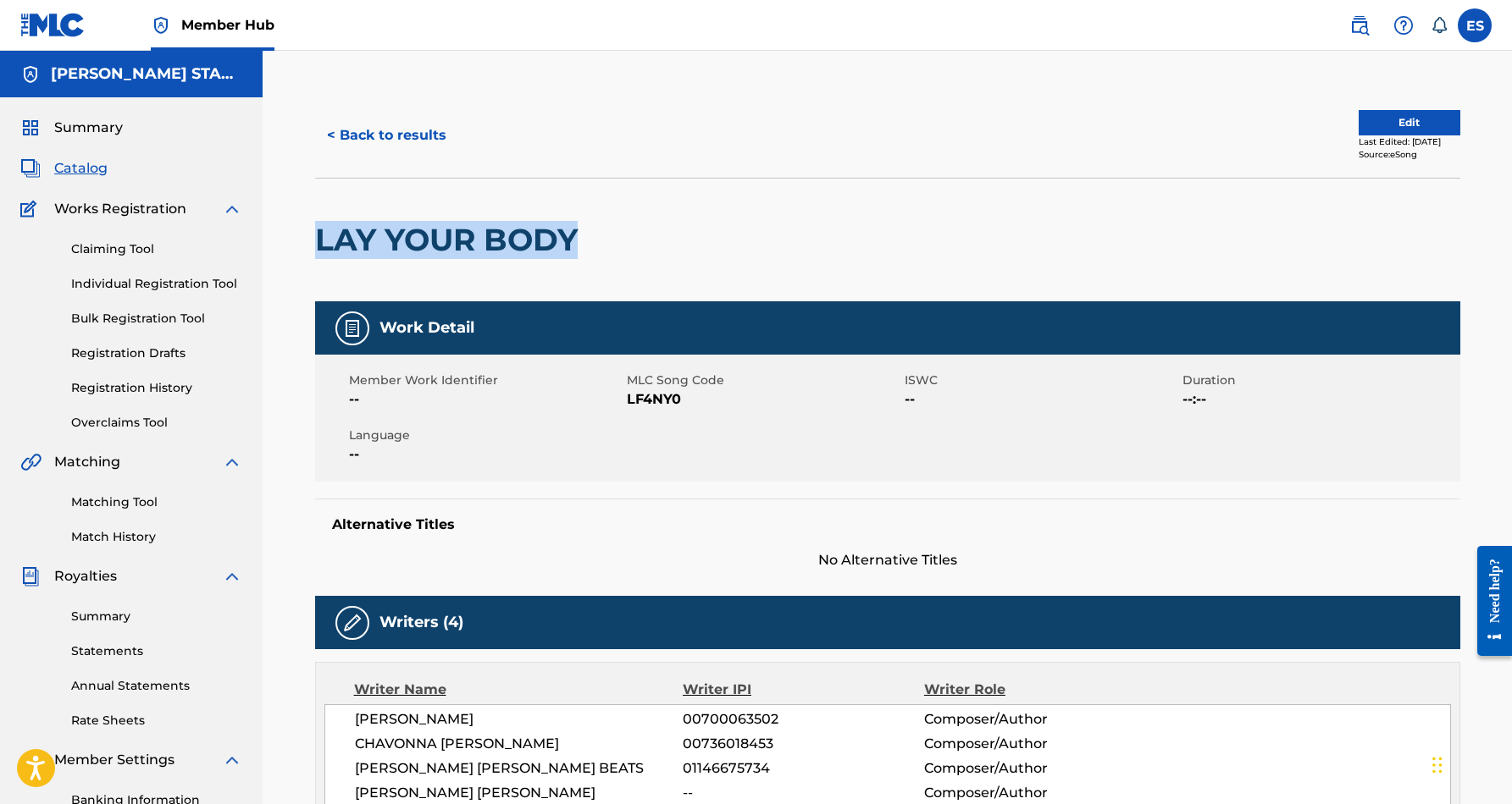
click at [449, 217] on div "LAY YOUR BODY" at bounding box center [450, 239] width 271 height 123
copy h2 "LAY YOUR BODY"
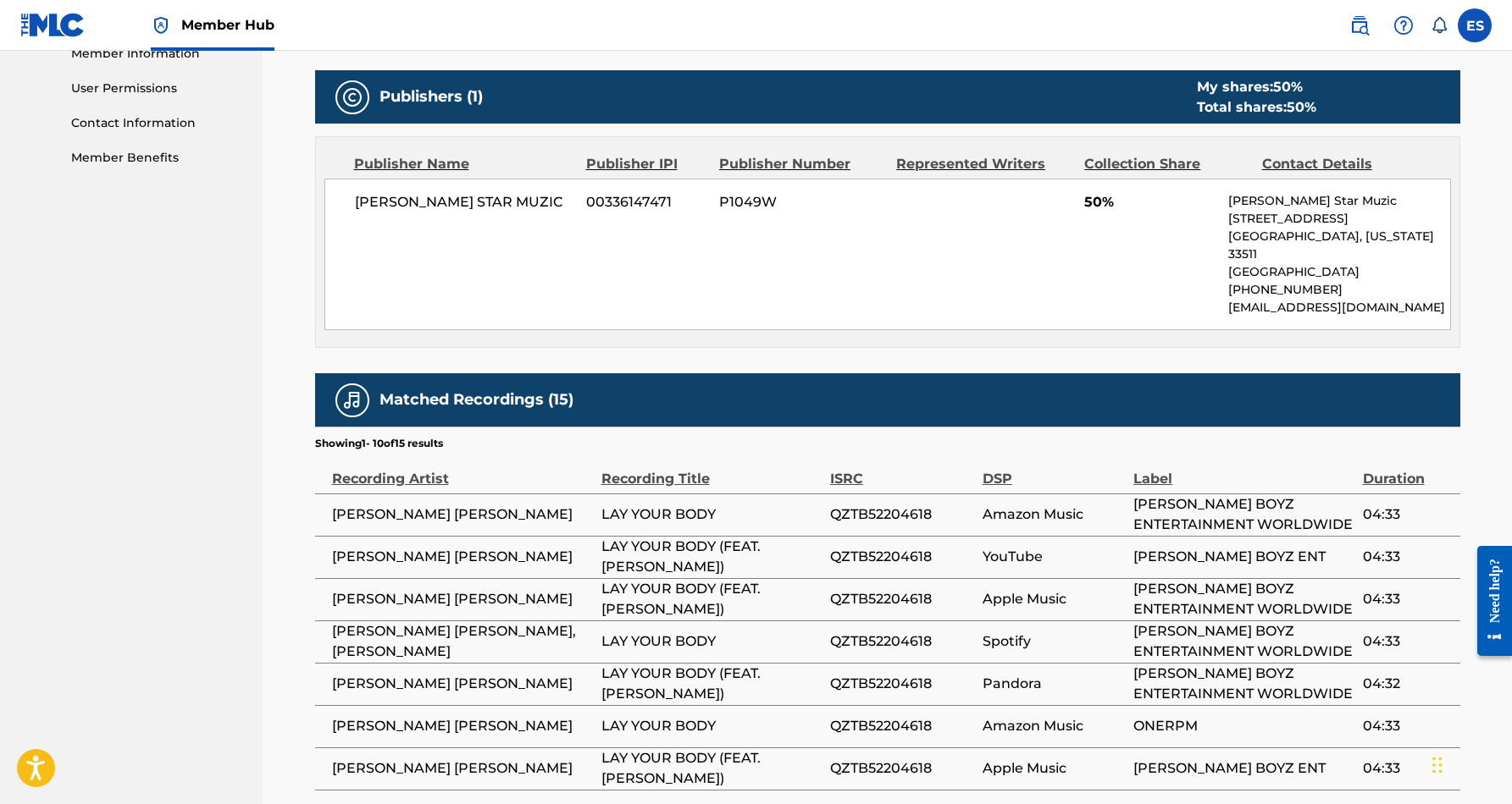
scroll to position [783, 0]
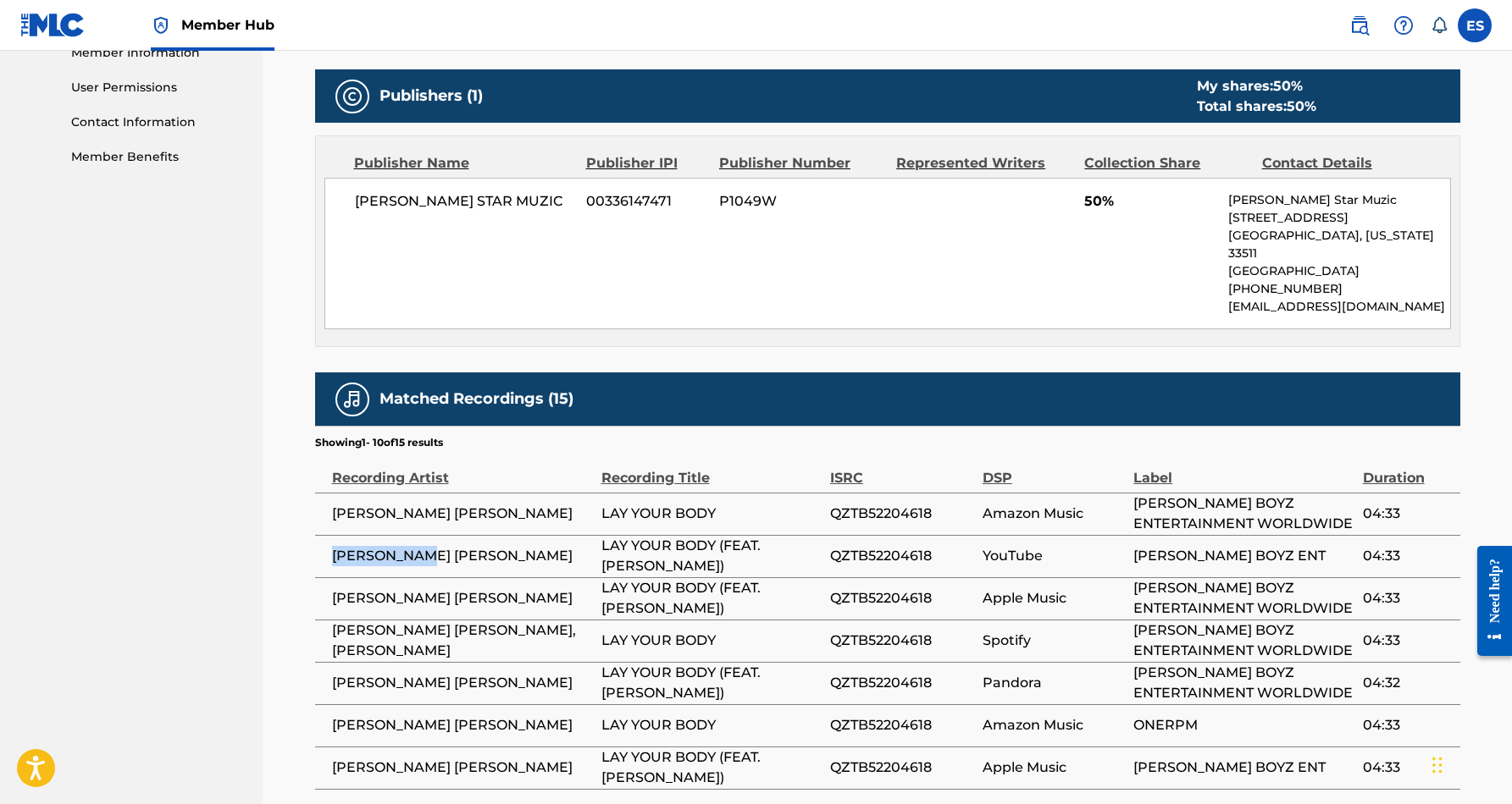
drag, startPoint x: 434, startPoint y: 537, endPoint x: 326, endPoint y: 538, distance: 108.0
click at [326, 538] on td "[PERSON_NAME] [PERSON_NAME]" at bounding box center [458, 556] width 286 height 42
copy span "[PERSON_NAME] [PERSON_NAME]"
drag, startPoint x: 740, startPoint y: 548, endPoint x: 604, endPoint y: 554, distance: 136.1
click at [604, 554] on span "LAY YOUR BODY (FEAT. [PERSON_NAME])" at bounding box center [711, 556] width 220 height 41
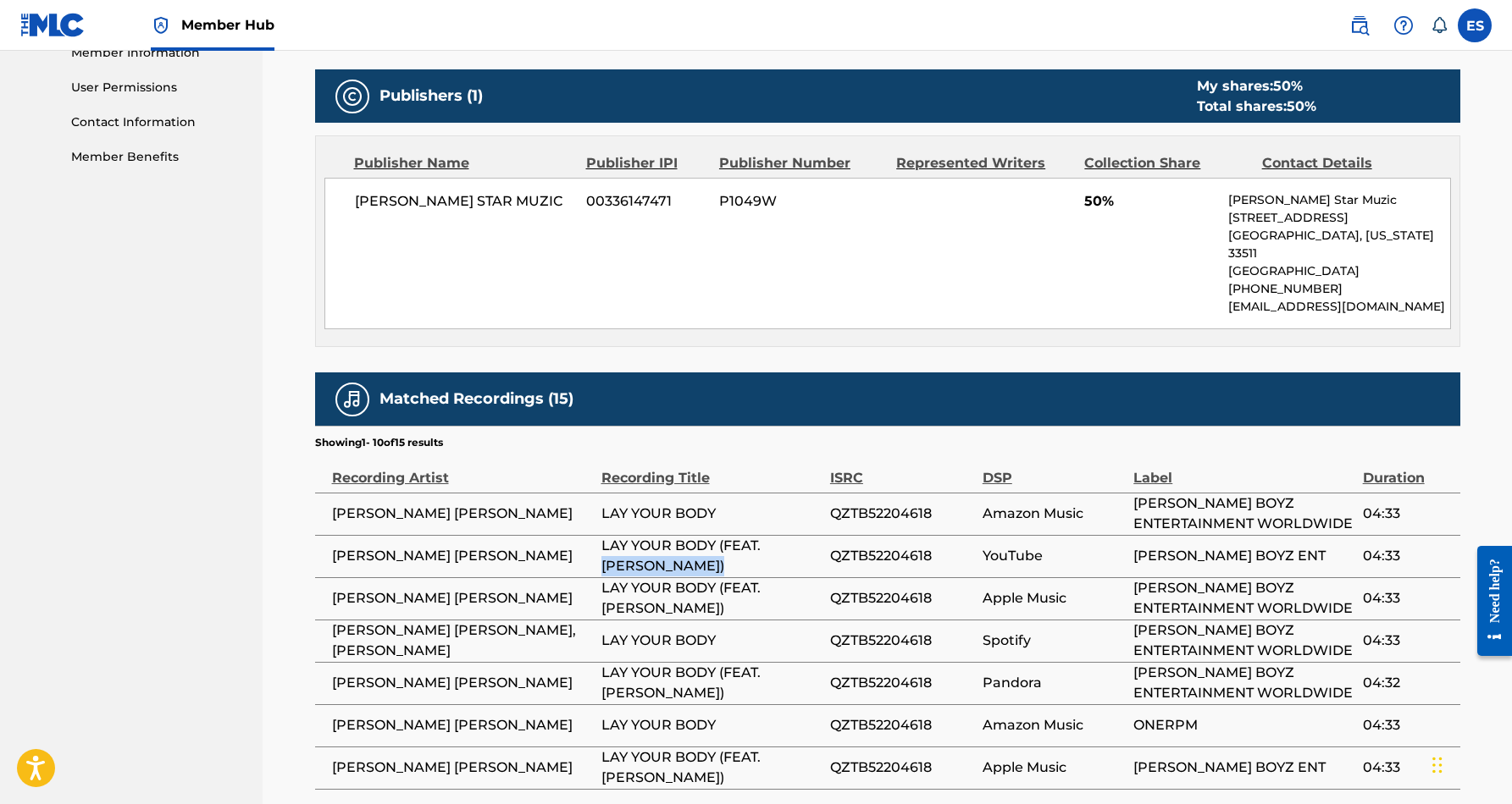
drag, startPoint x: 738, startPoint y: 545, endPoint x: 603, endPoint y: 552, distance: 135.2
click at [603, 552] on span "LAY YOUR BODY (FEAT. [PERSON_NAME])" at bounding box center [711, 556] width 220 height 41
copy span "[PERSON_NAME]"
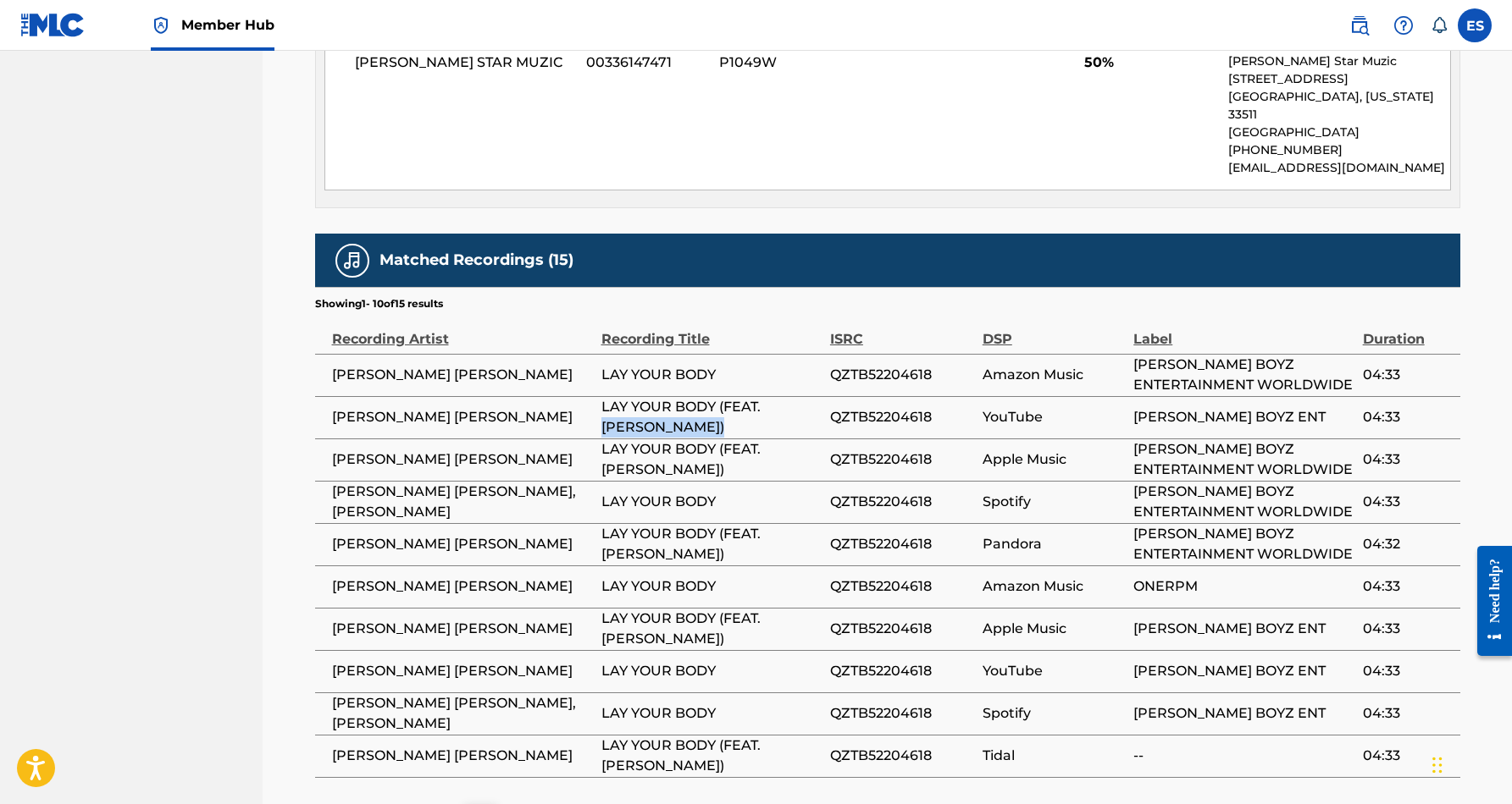
scroll to position [926, 0]
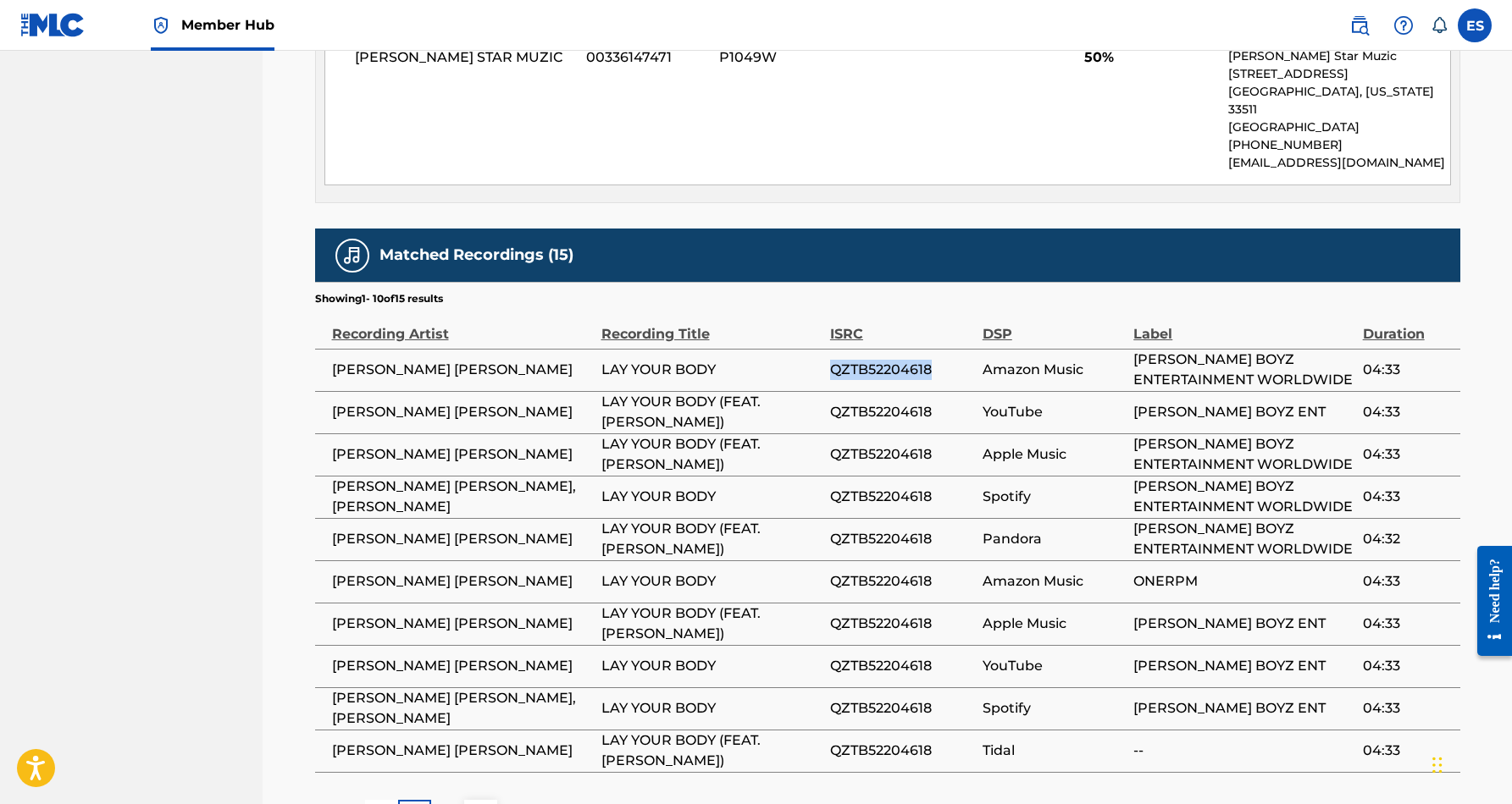
drag, startPoint x: 938, startPoint y: 350, endPoint x: 830, endPoint y: 349, distance: 108.0
click at [830, 360] on span "QZTB52204618" at bounding box center [902, 370] width 144 height 20
copy span "QZTB52204618"
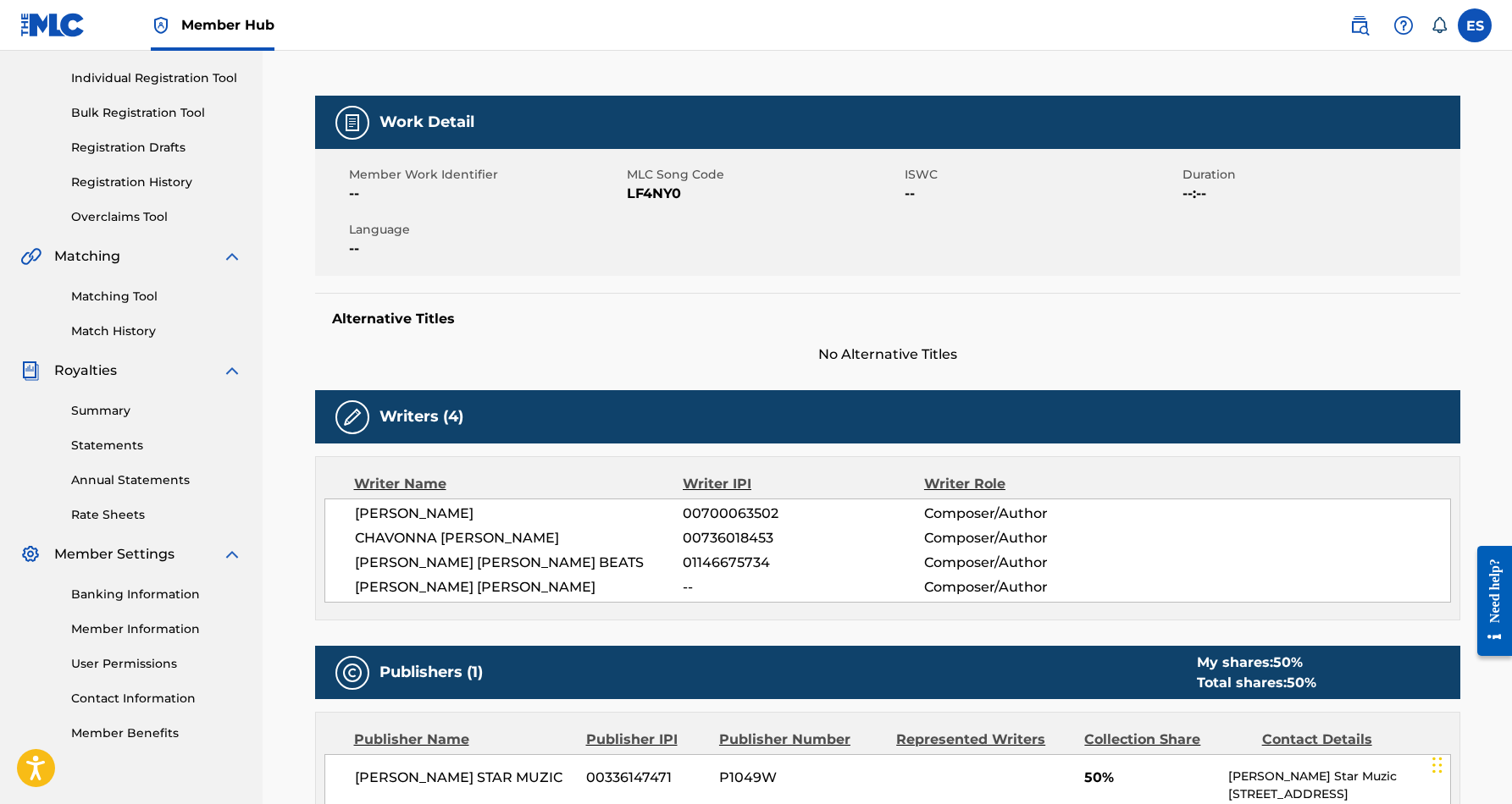
scroll to position [137, 0]
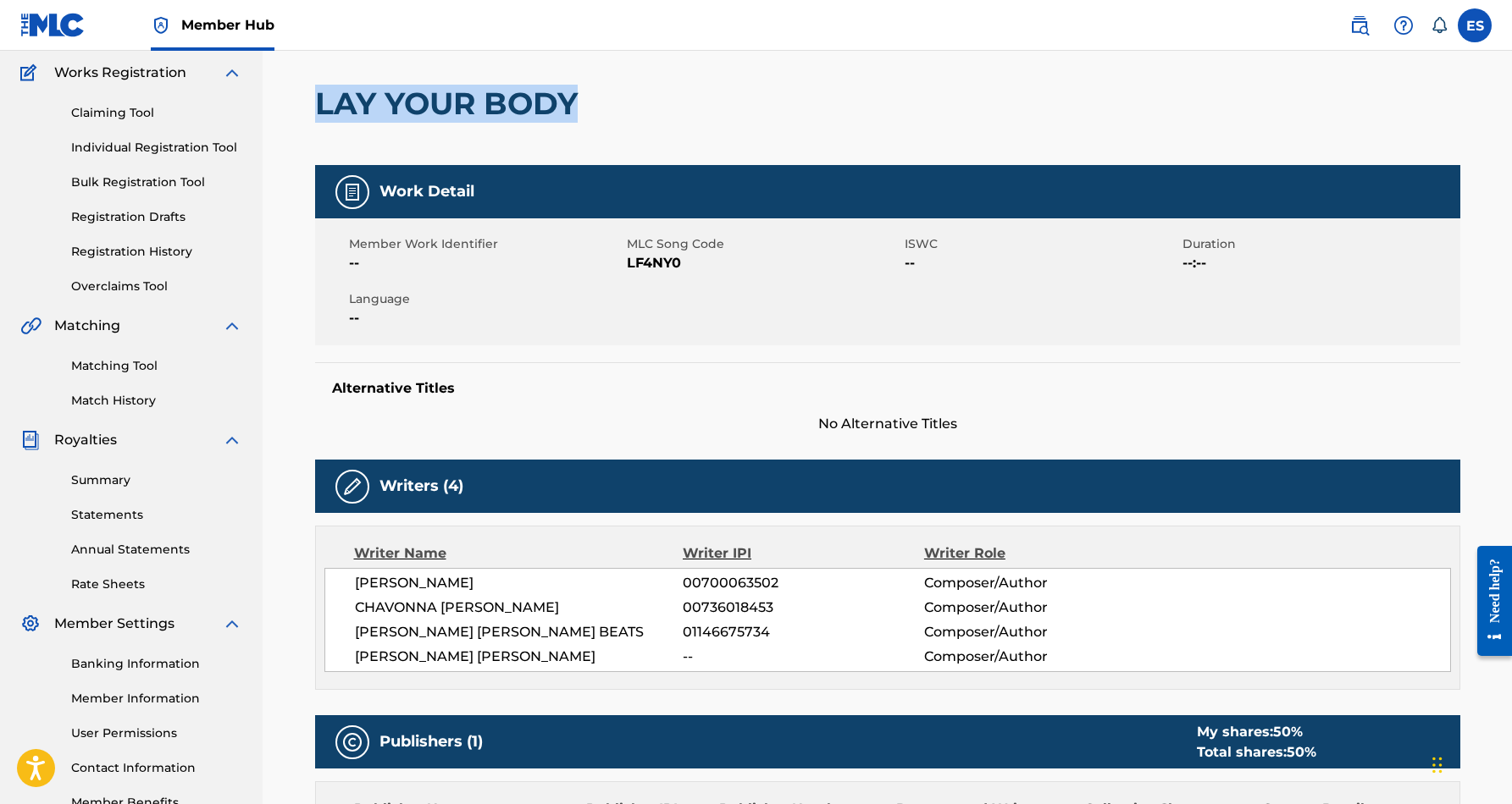
drag, startPoint x: 584, startPoint y: 106, endPoint x: 318, endPoint y: 110, distance: 266.0
click at [318, 110] on h2 "LAY YOUR BODY" at bounding box center [450, 104] width 271 height 38
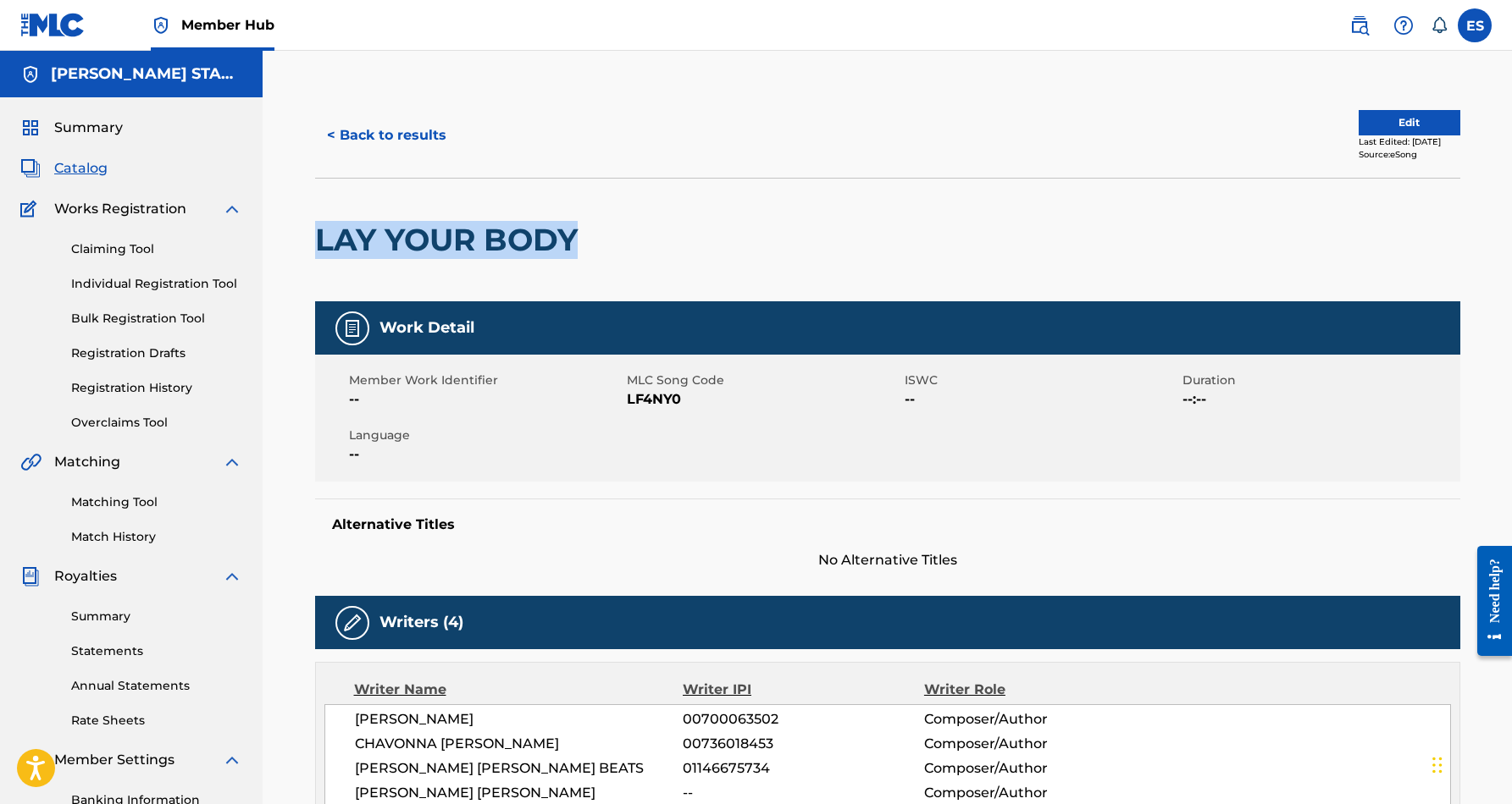
scroll to position [0, 0]
click at [427, 134] on button "< Back to results" at bounding box center [386, 136] width 144 height 42
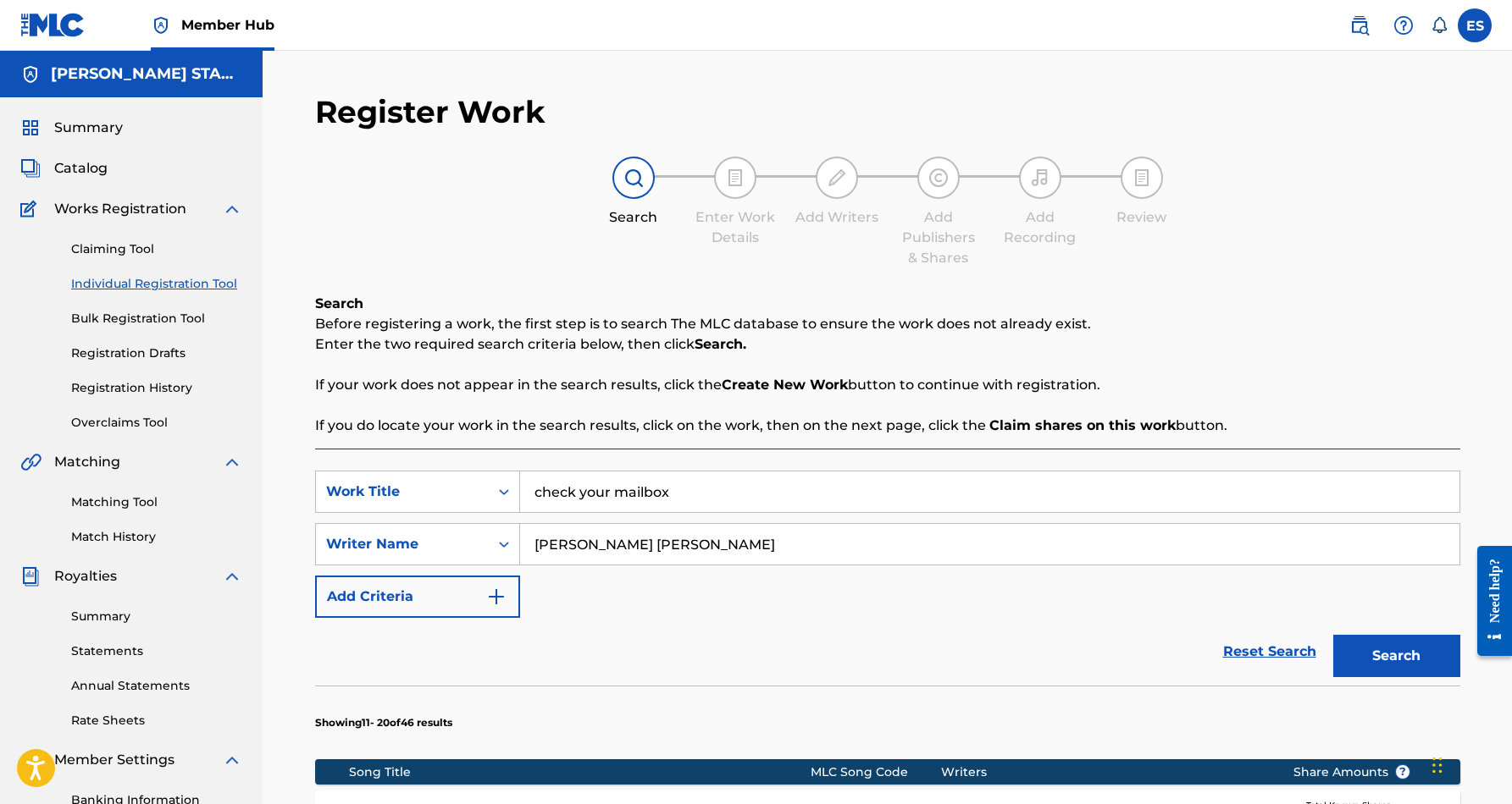
scroll to position [245, 0]
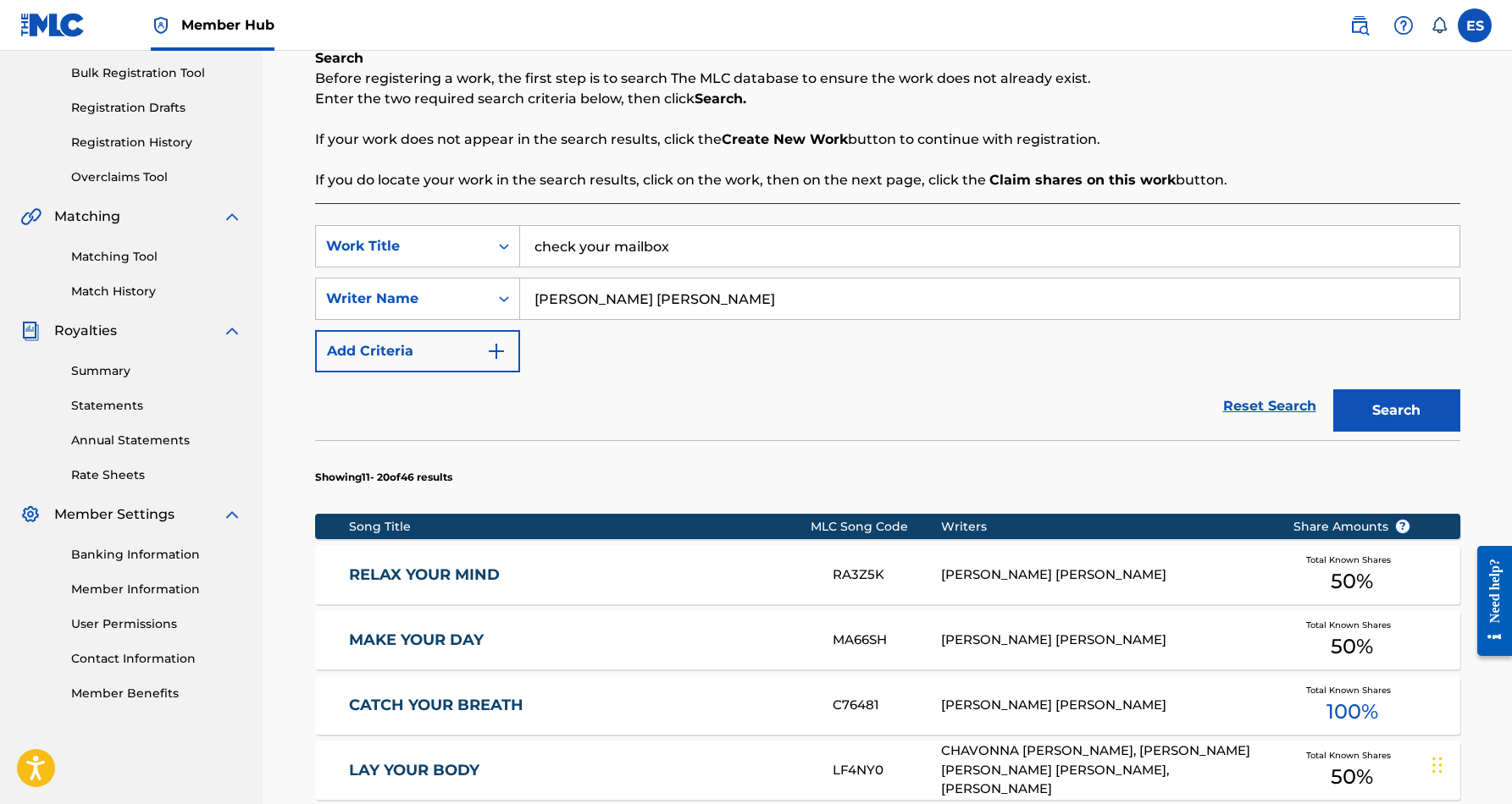
click at [672, 245] on input "check your mailbox" at bounding box center [990, 246] width 939 height 41
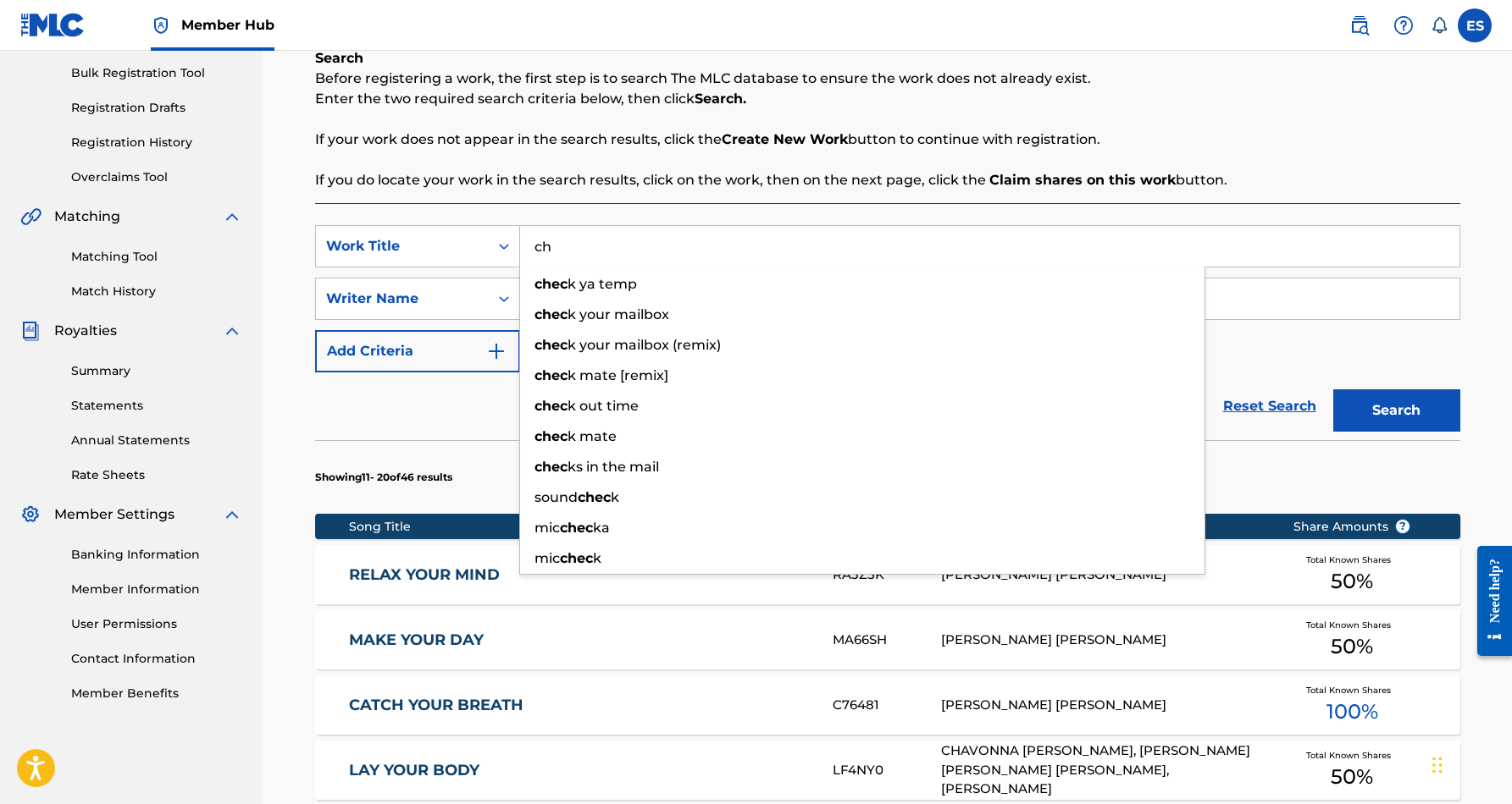
type input "c"
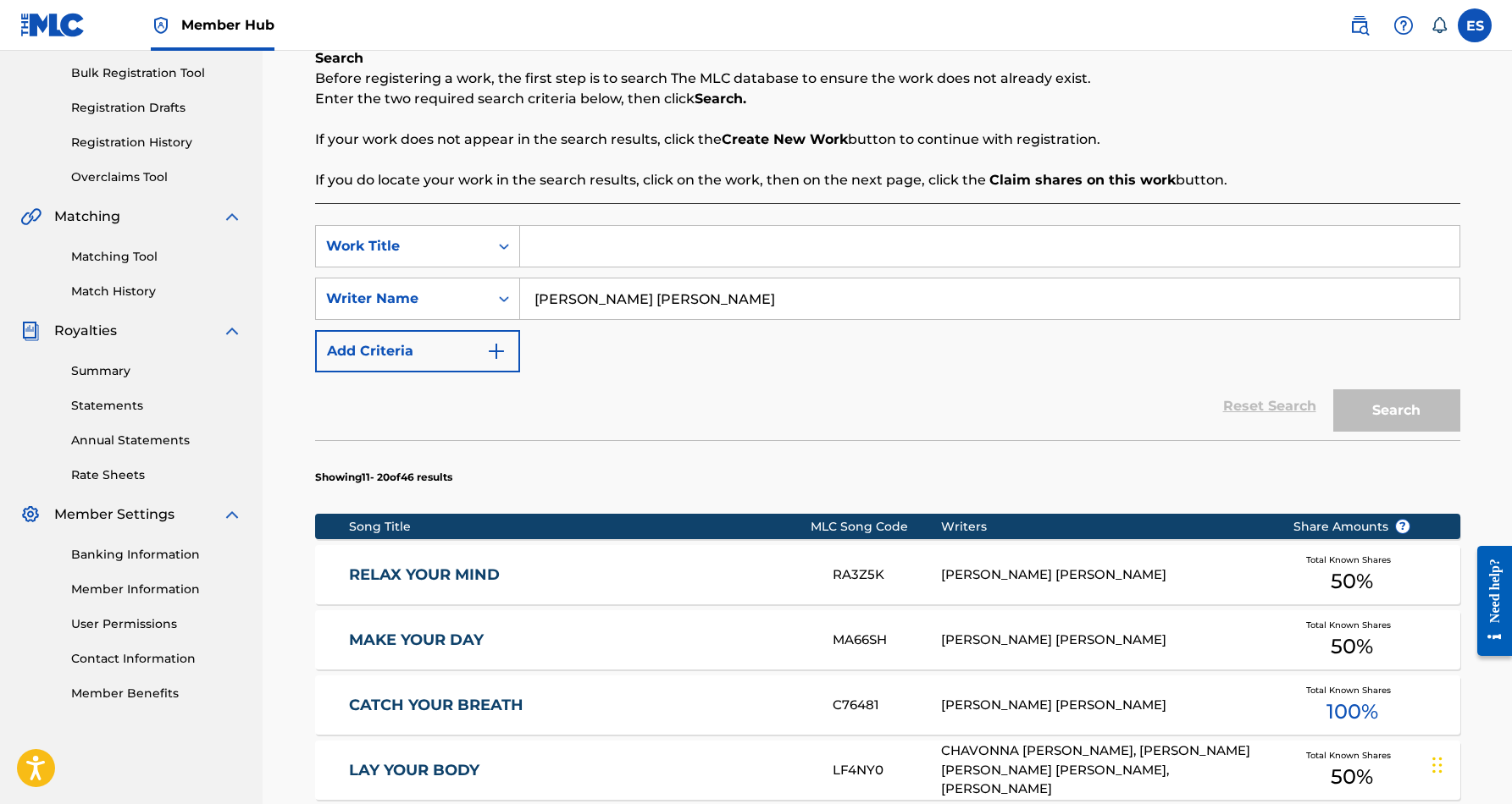
paste input "BLOCK 2 BLOCK"
click at [838, 337] on div "SearchWithCriteria93d6627a-6b80-4527-9cbc-5be6d8bc7455 Work Title BLOCK 2 BLOCK…" at bounding box center [888, 299] width 1145 height 148
click at [1399, 402] on button "Search" at bounding box center [1397, 411] width 127 height 42
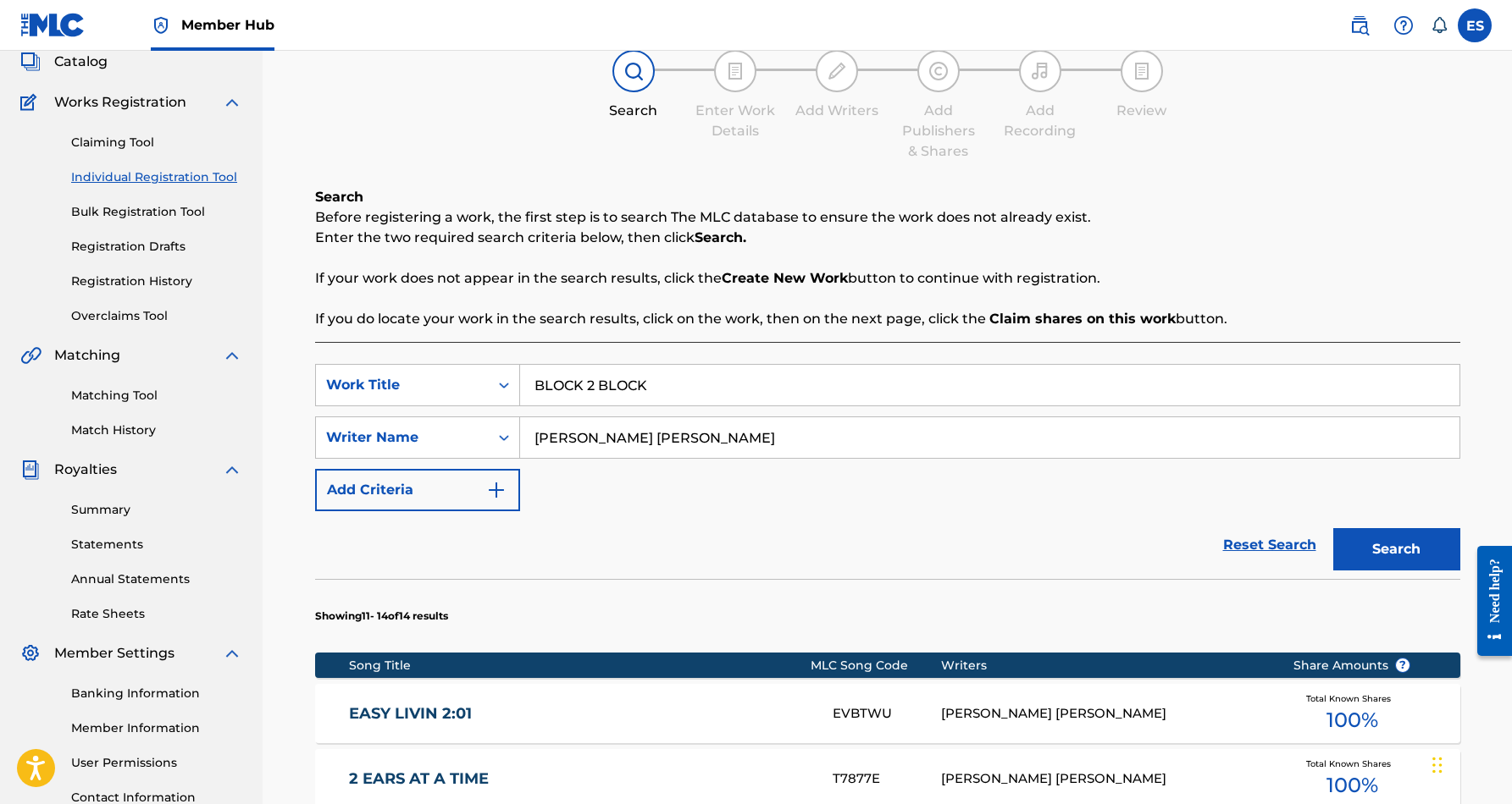
scroll to position [97, 0]
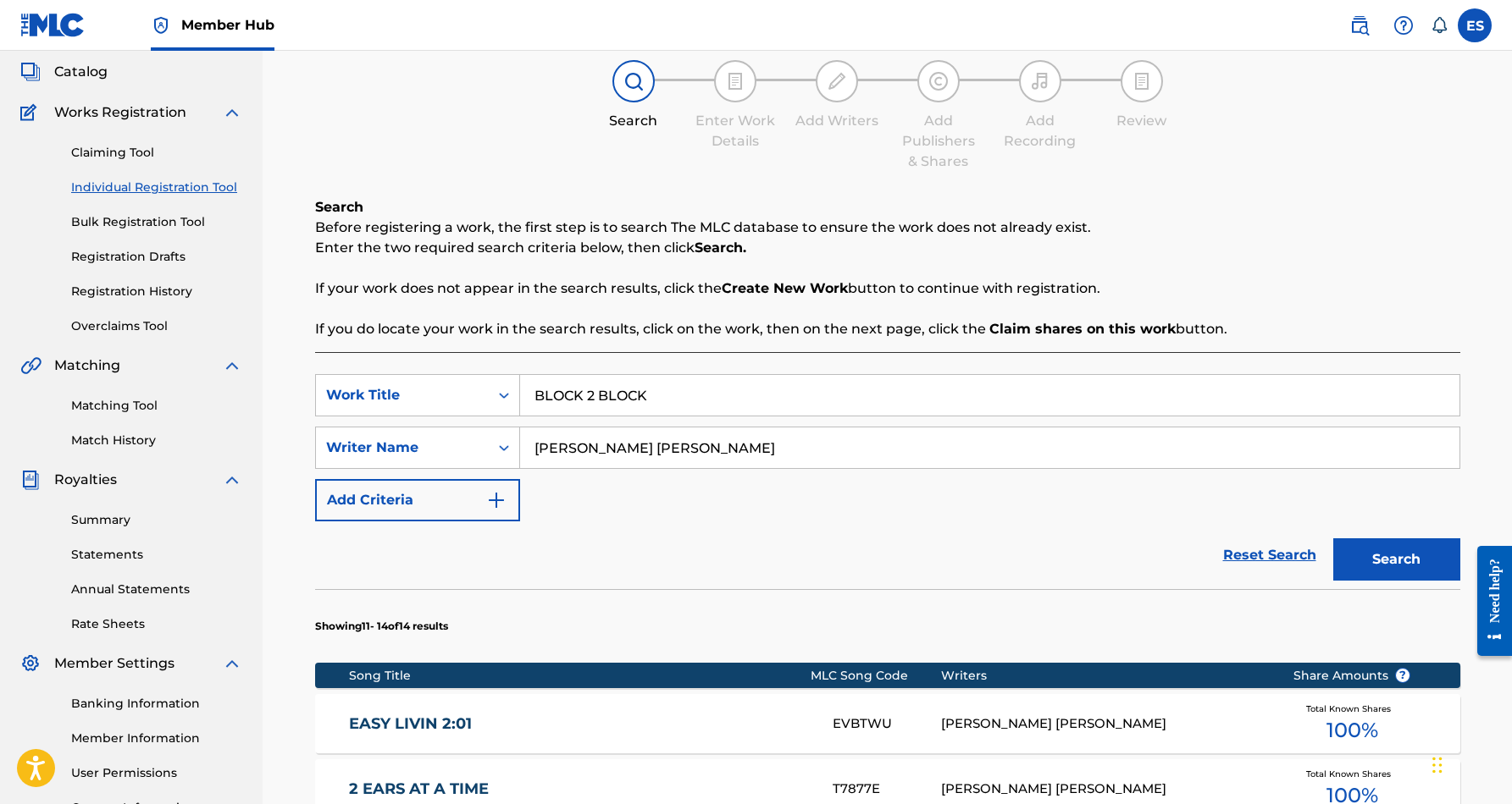
drag, startPoint x: 657, startPoint y: 398, endPoint x: 533, endPoint y: 400, distance: 124.0
click at [533, 400] on input "BLOCK 2 BLOCK" at bounding box center [990, 396] width 939 height 41
click at [668, 387] on input "BLOCK 2 BLOCK" at bounding box center [990, 396] width 939 height 41
click at [667, 396] on input "BLOCK 2 BLOCK" at bounding box center [990, 396] width 939 height 41
type input "B"
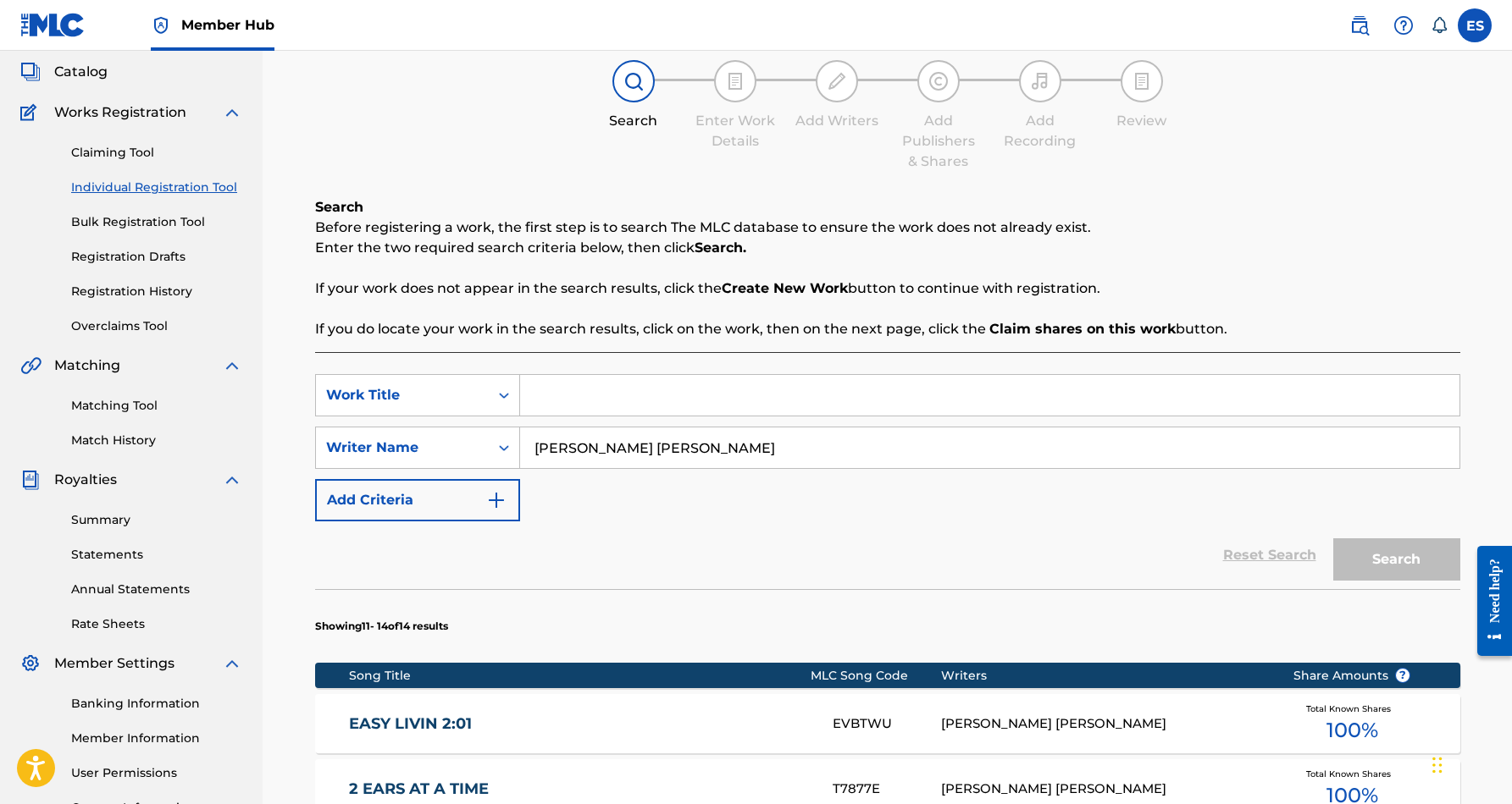
paste input "[PERSON_NAME] [PERSON_NAME]"
type input "E"
paste input "BLUES FUNK"
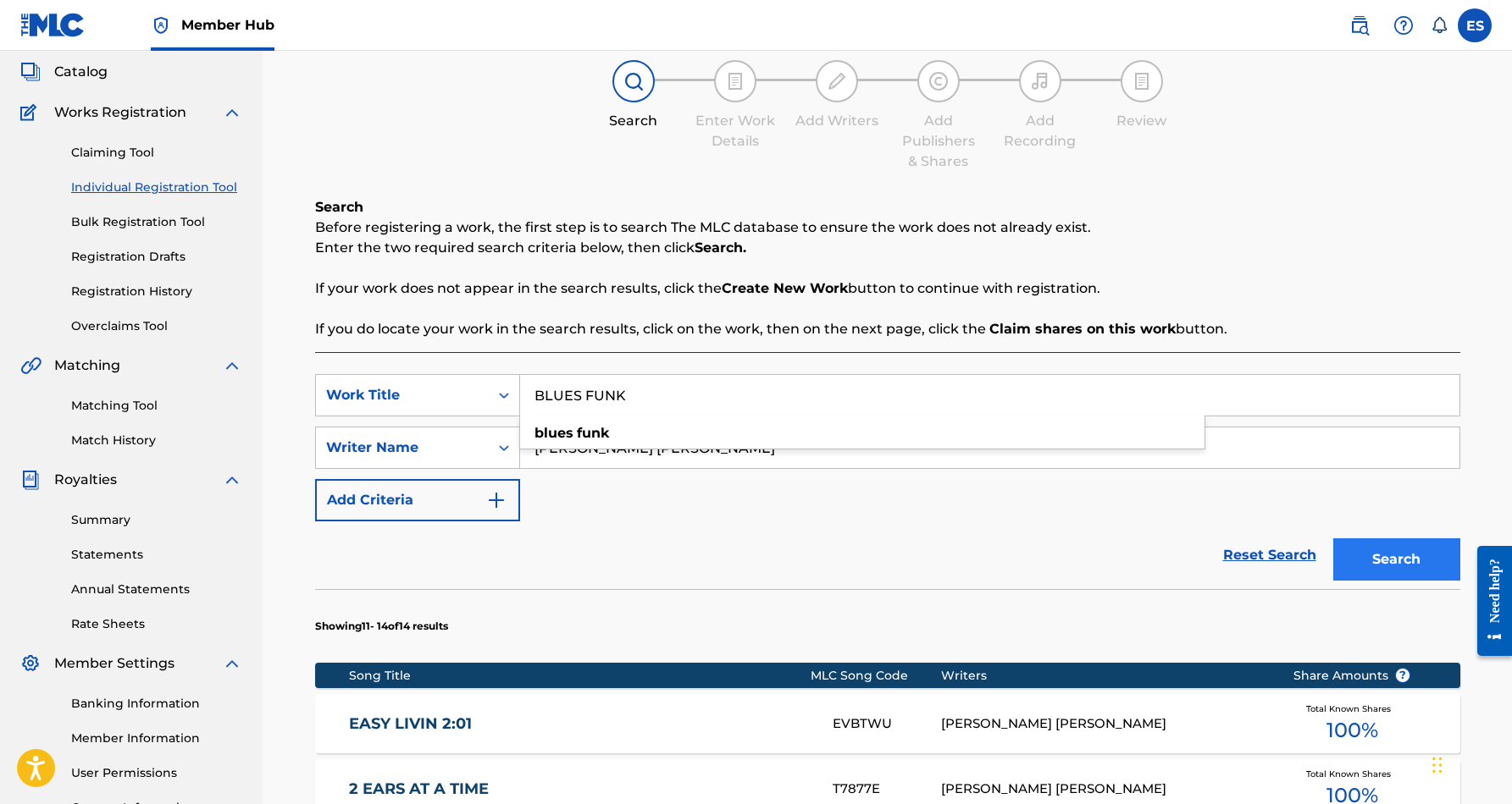
click at [1368, 548] on button "Search" at bounding box center [1397, 559] width 127 height 42
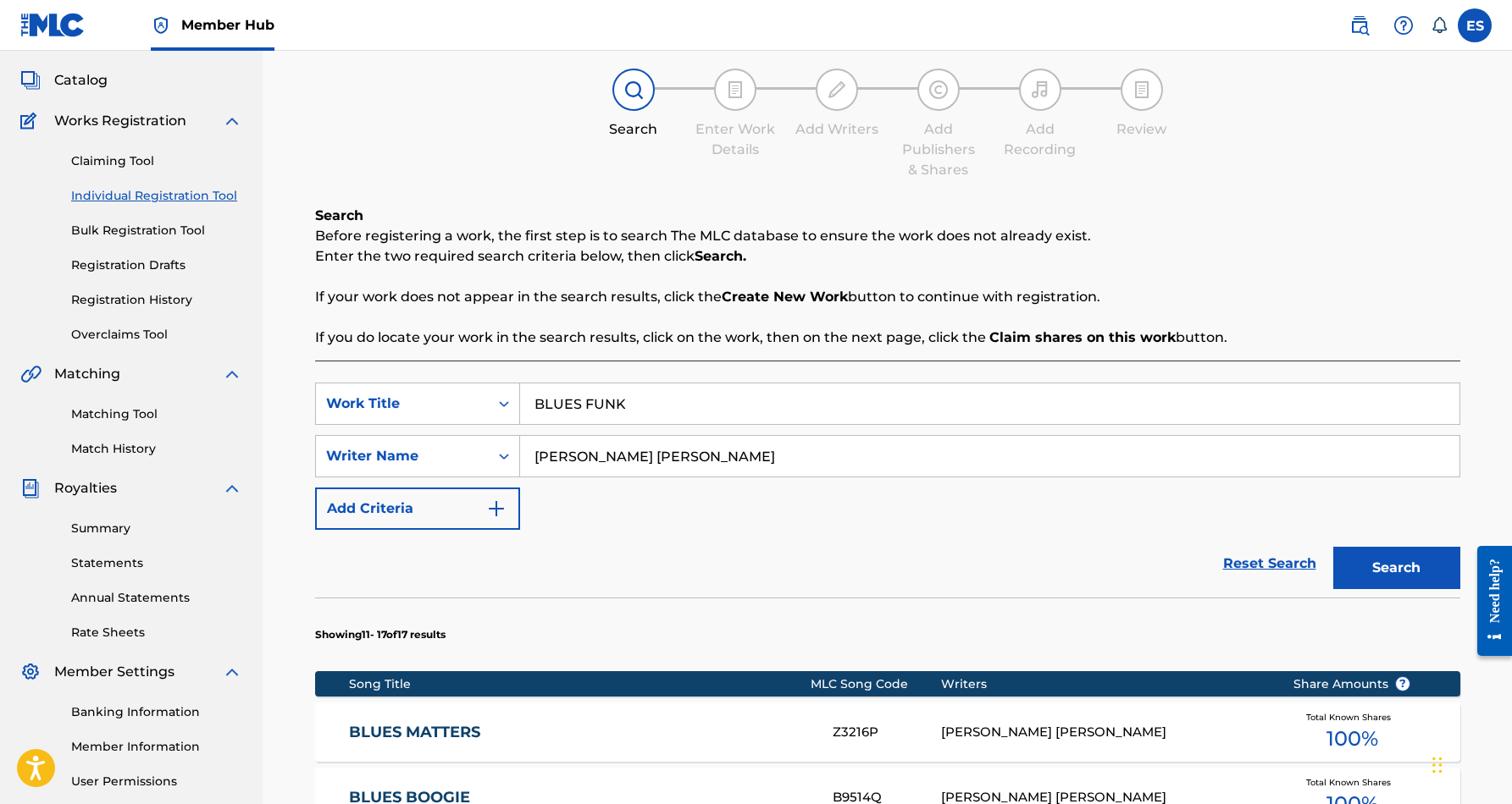
scroll to position [87, 0]
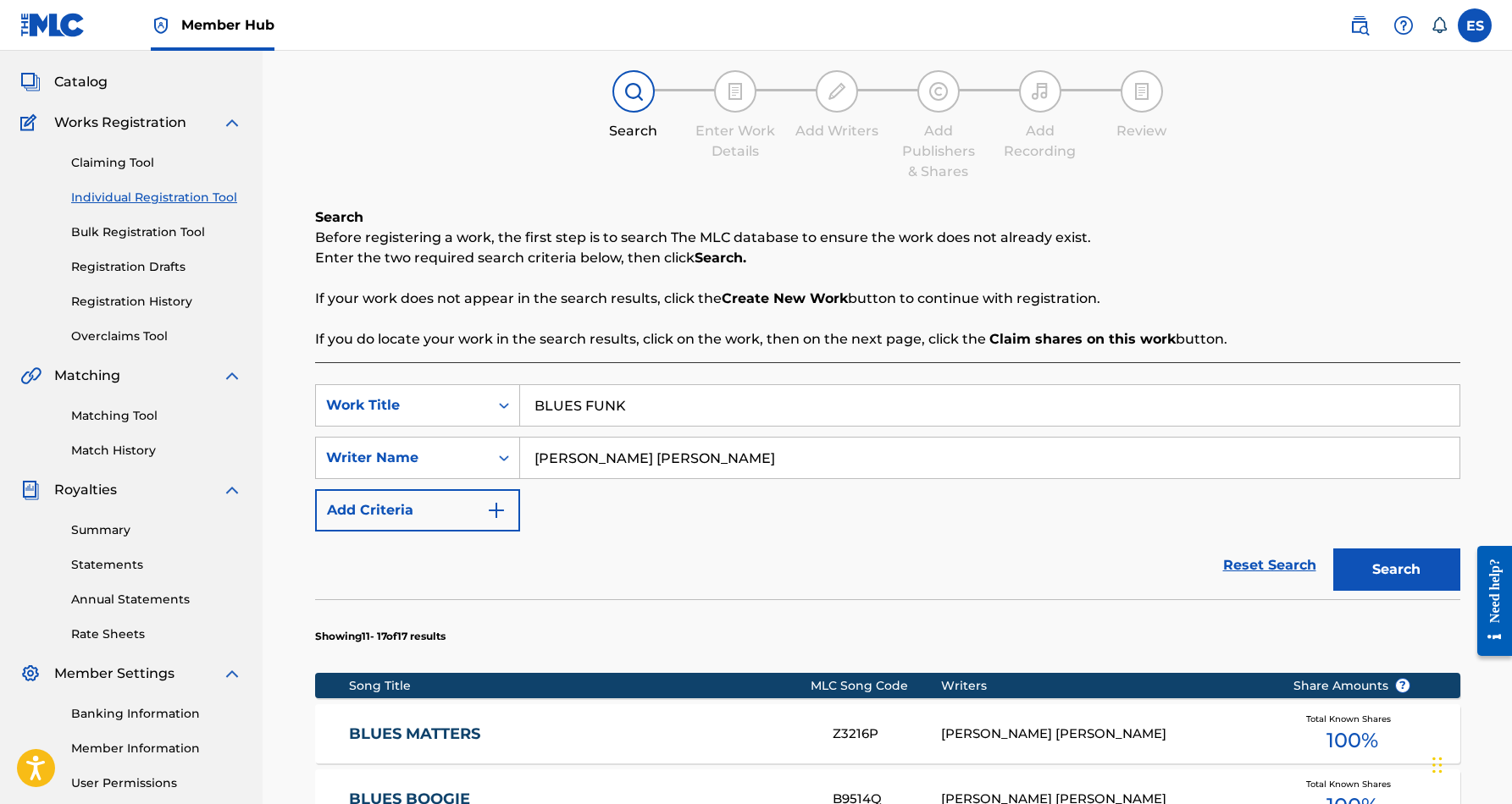
click at [656, 406] on input "BLUES FUNK" at bounding box center [990, 406] width 939 height 41
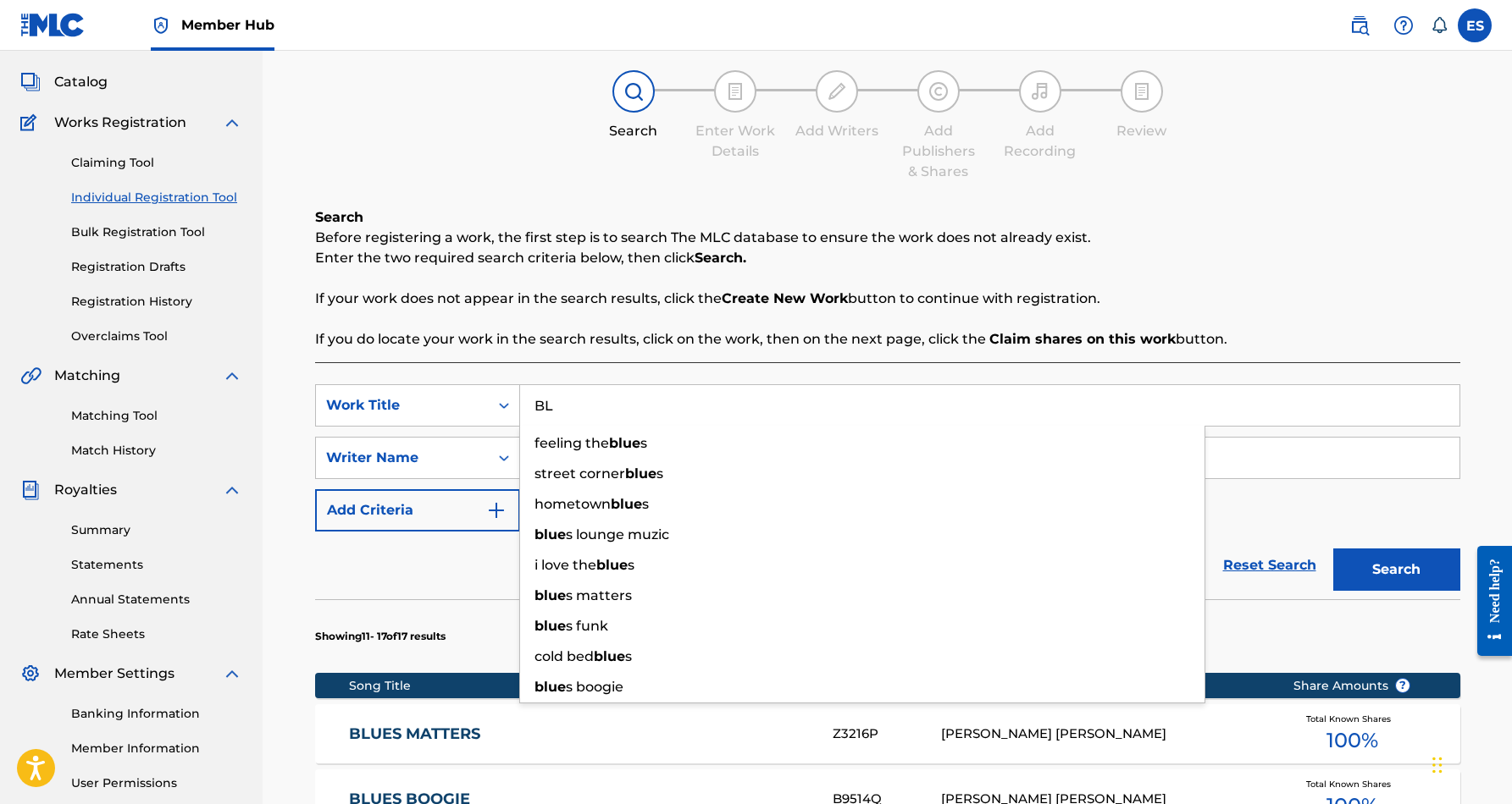
type input "B"
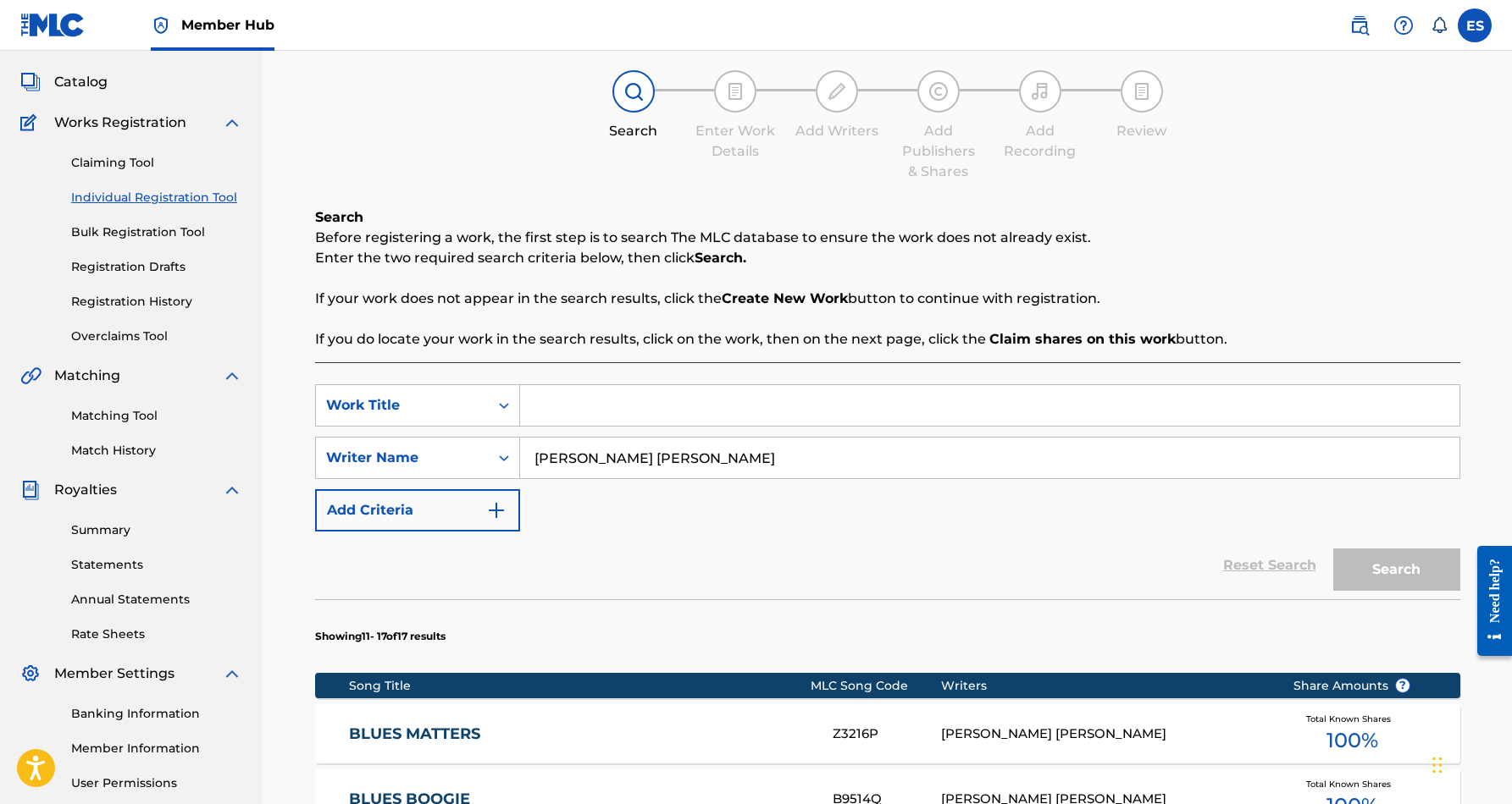
paste input "BREAK OUT"
click at [1357, 559] on button "Search" at bounding box center [1397, 570] width 127 height 42
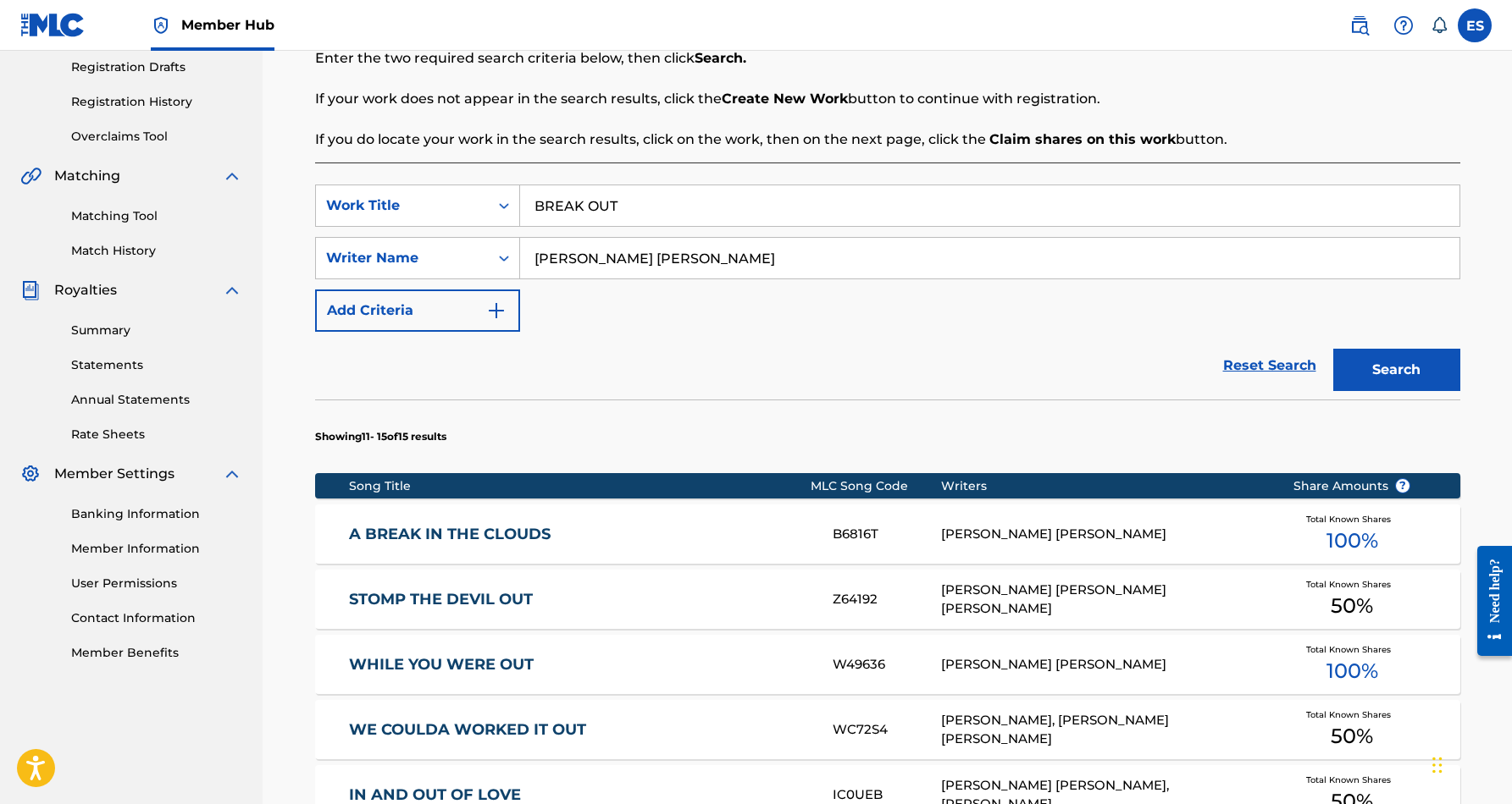
scroll to position [301, 0]
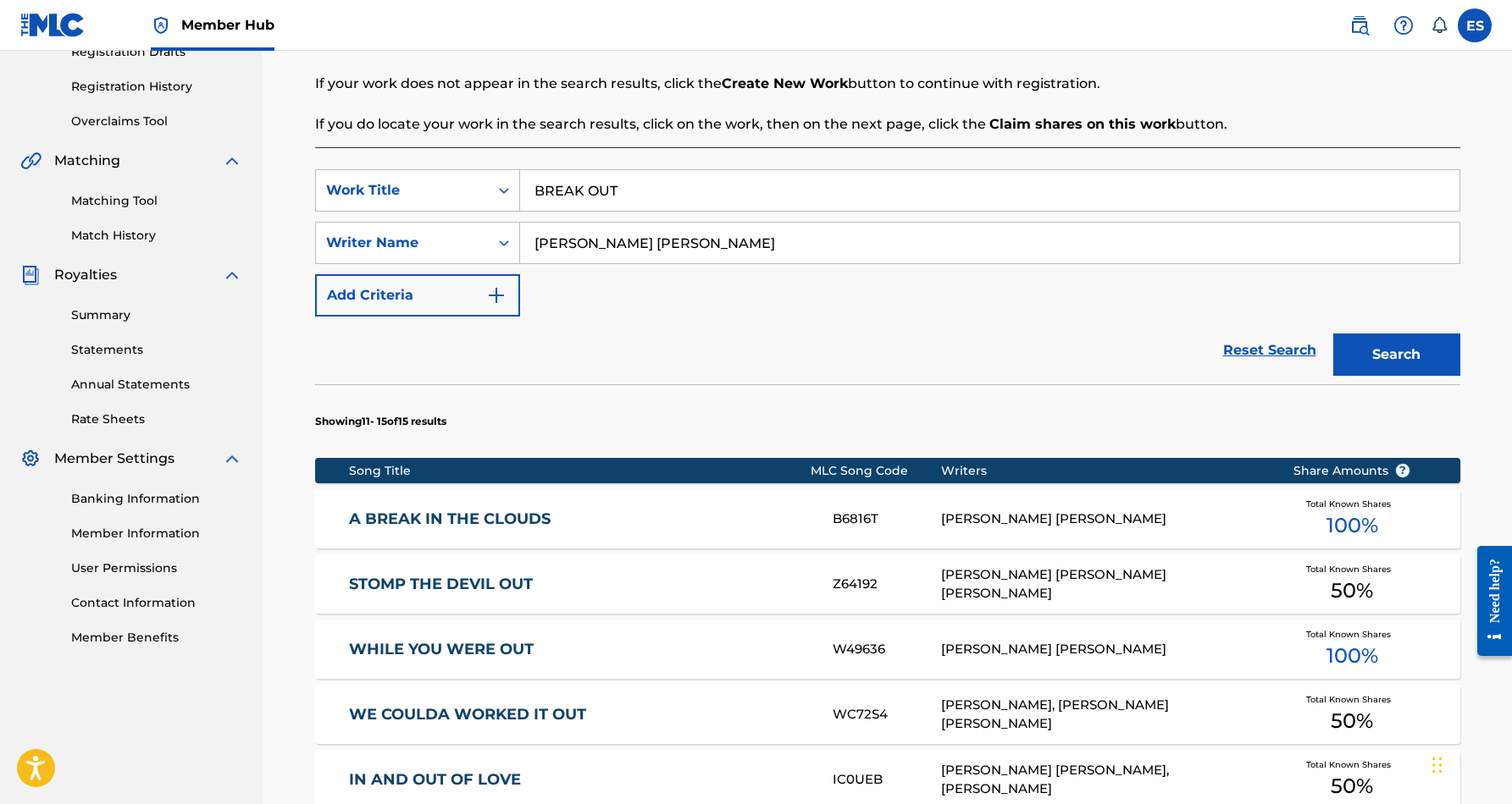
click at [665, 190] on input "BREAK OUT" at bounding box center [990, 190] width 939 height 41
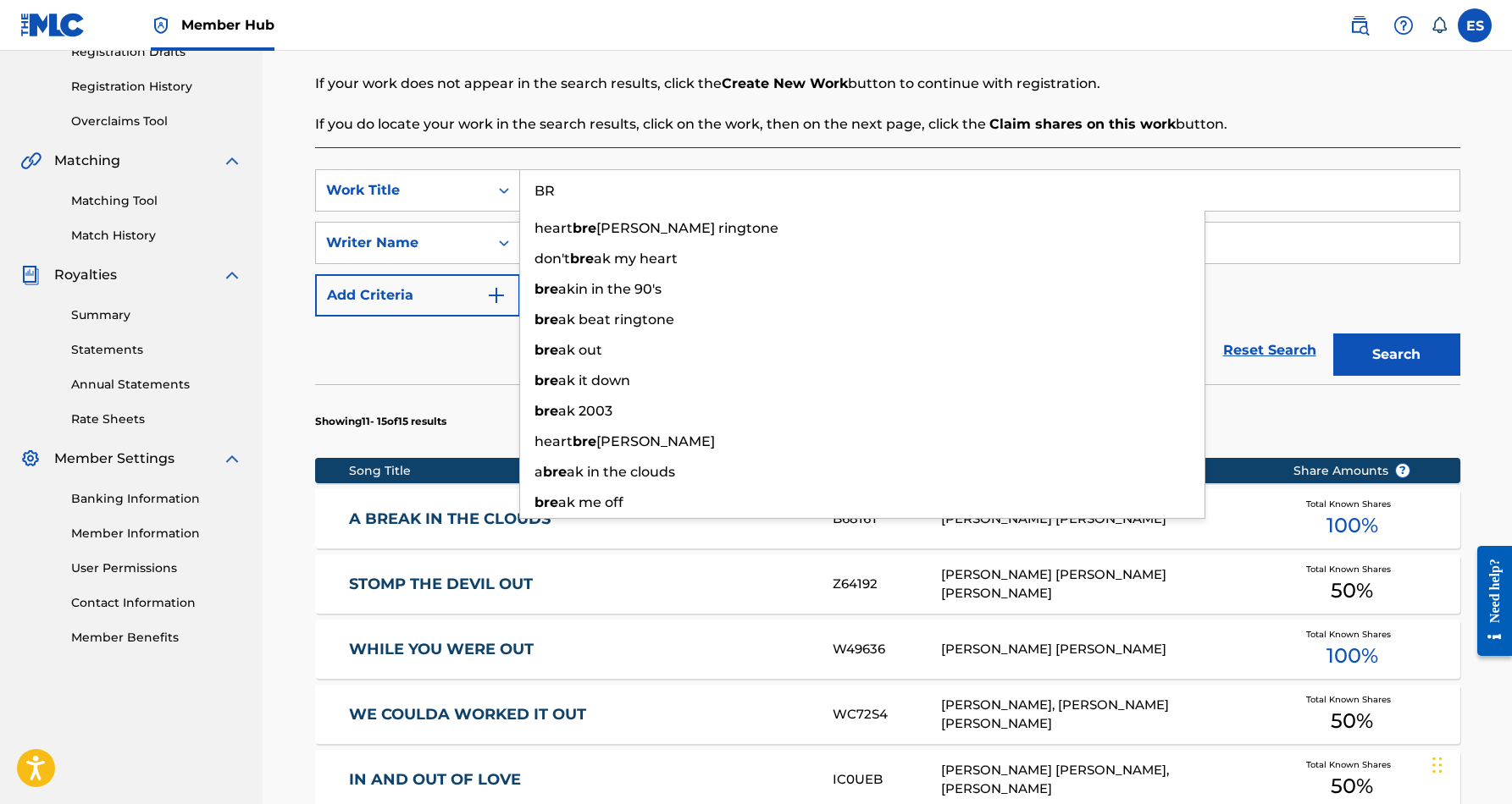
type input "B"
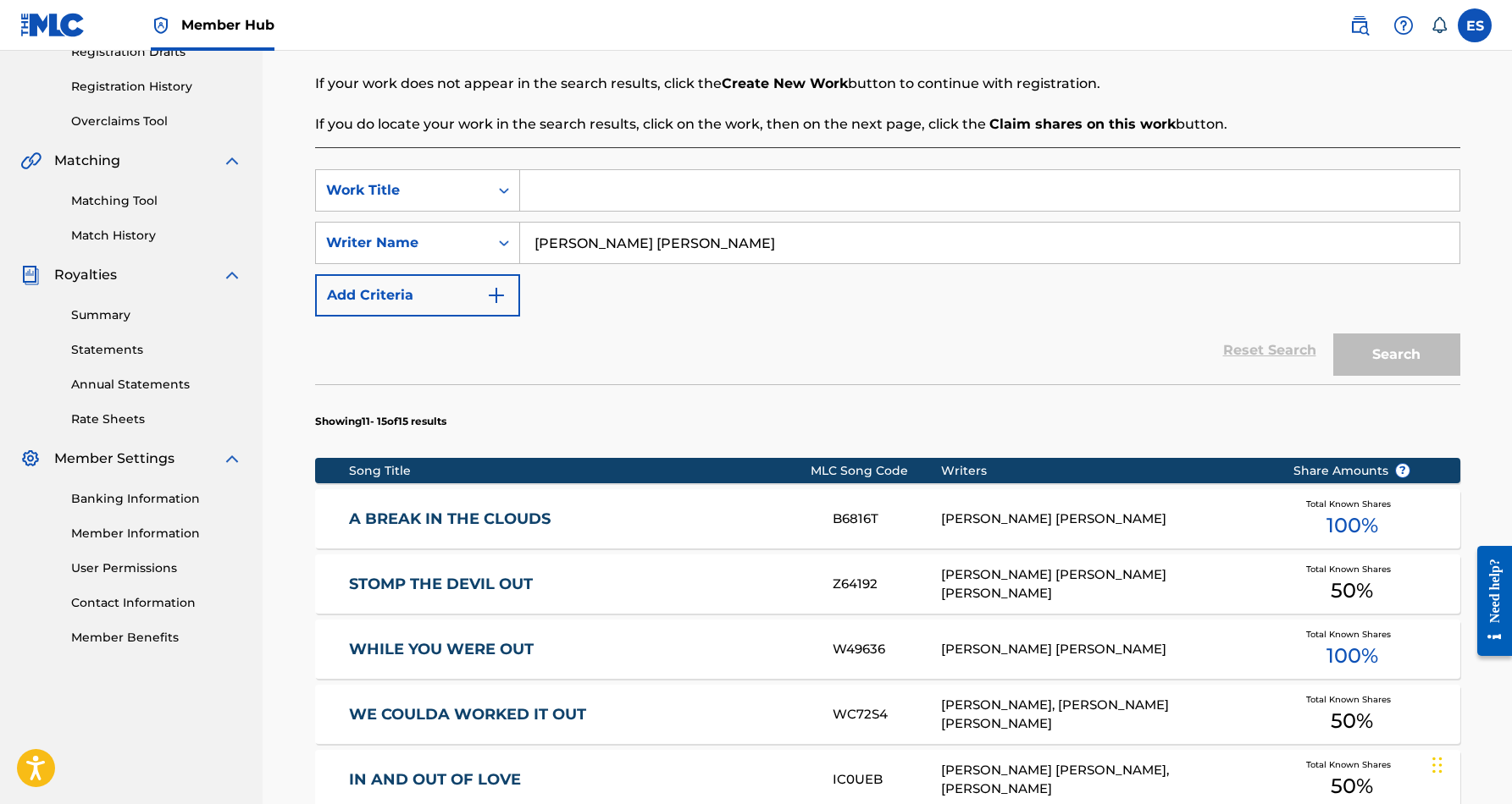
paste input "CLOSE TO THE EDGE"
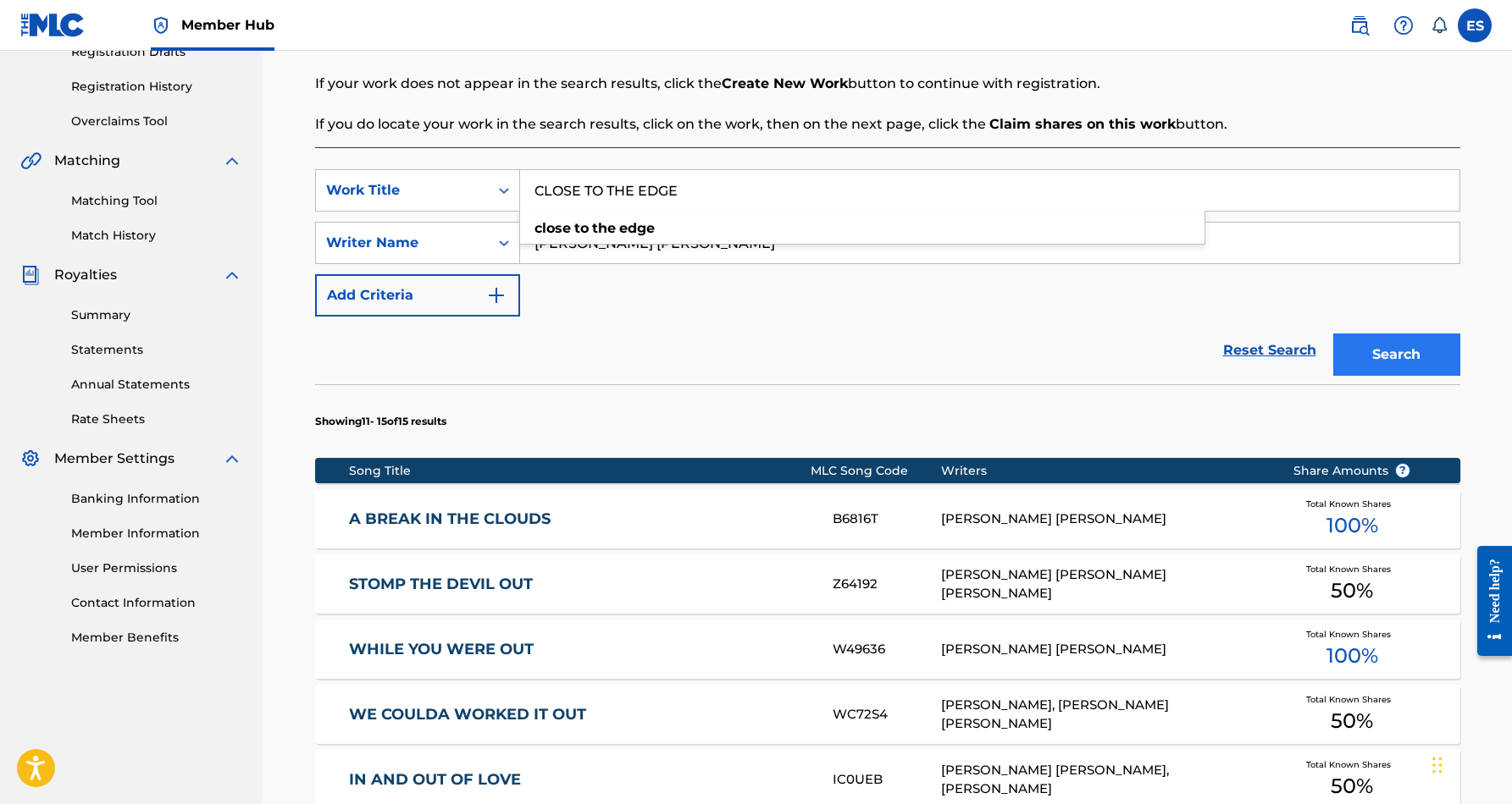
click at [1407, 349] on button "Search" at bounding box center [1397, 355] width 127 height 42
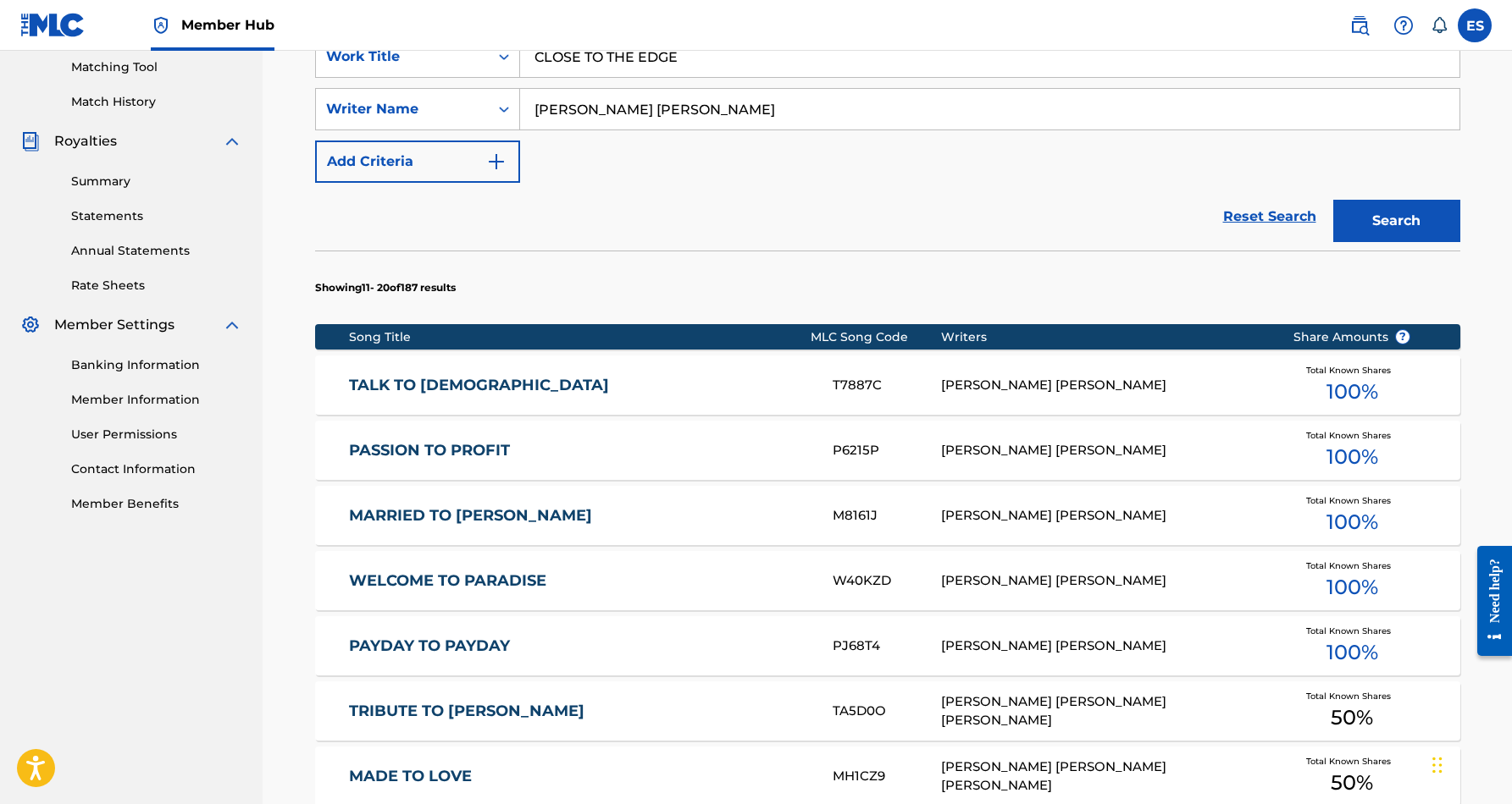
scroll to position [430, 0]
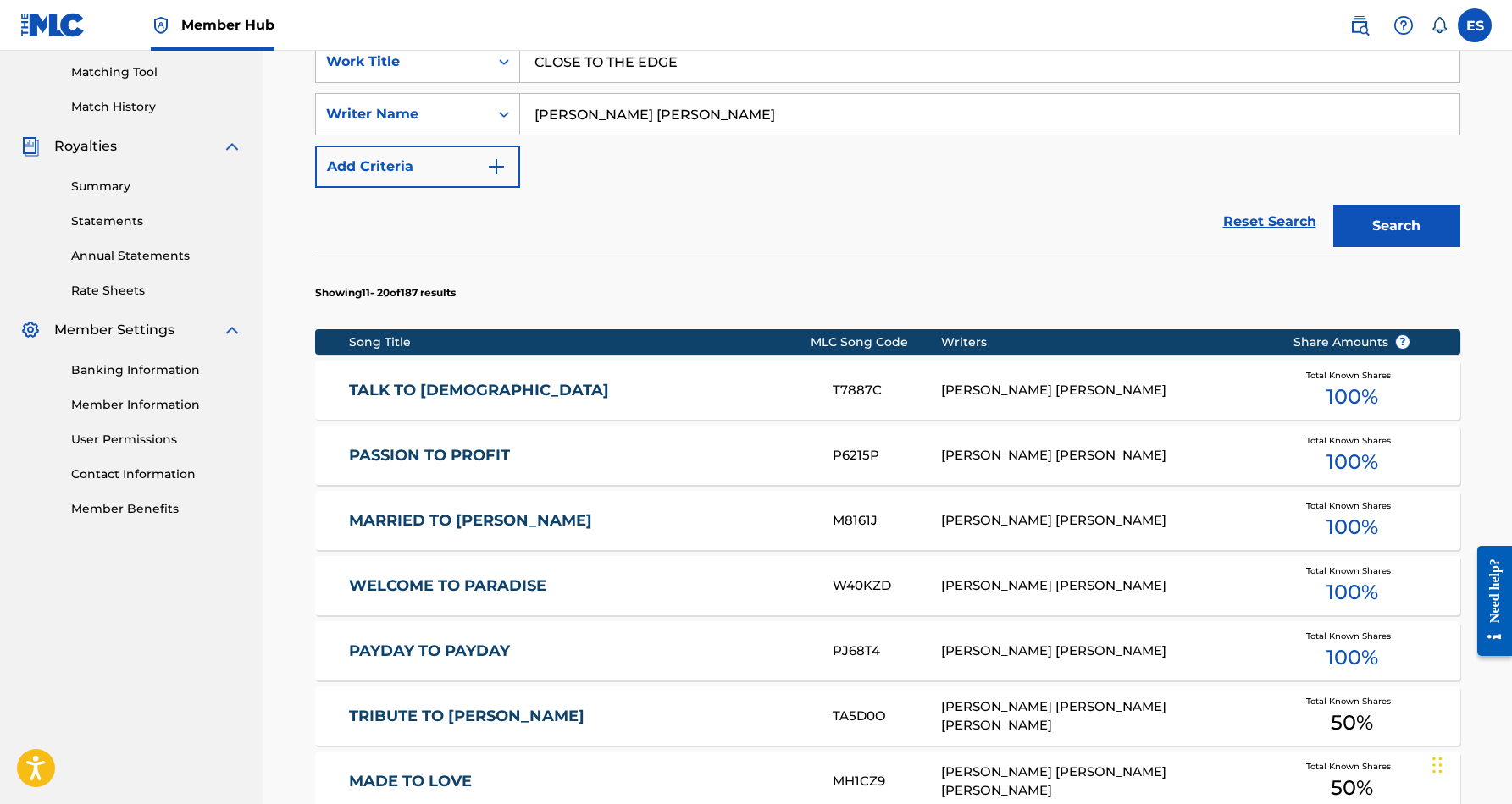
click at [695, 70] on input "CLOSE TO THE EDGE" at bounding box center [990, 62] width 939 height 41
type input "C"
paste input "CRAZY LOVE"
click at [926, 216] on div "Reset Search Search" at bounding box center [888, 222] width 1145 height 68
click at [1394, 224] on button "Search" at bounding box center [1397, 226] width 127 height 42
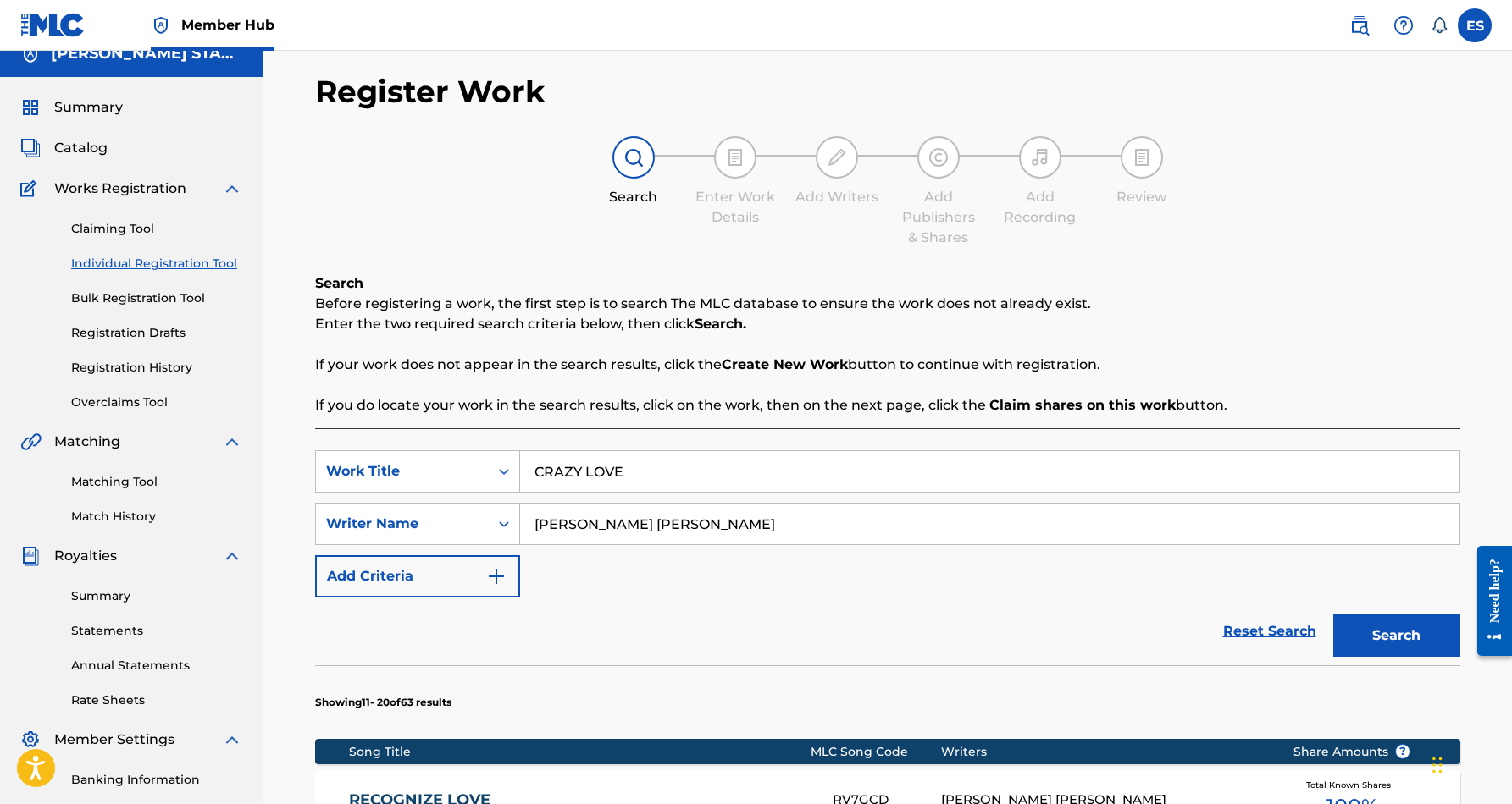
scroll to position [16, 0]
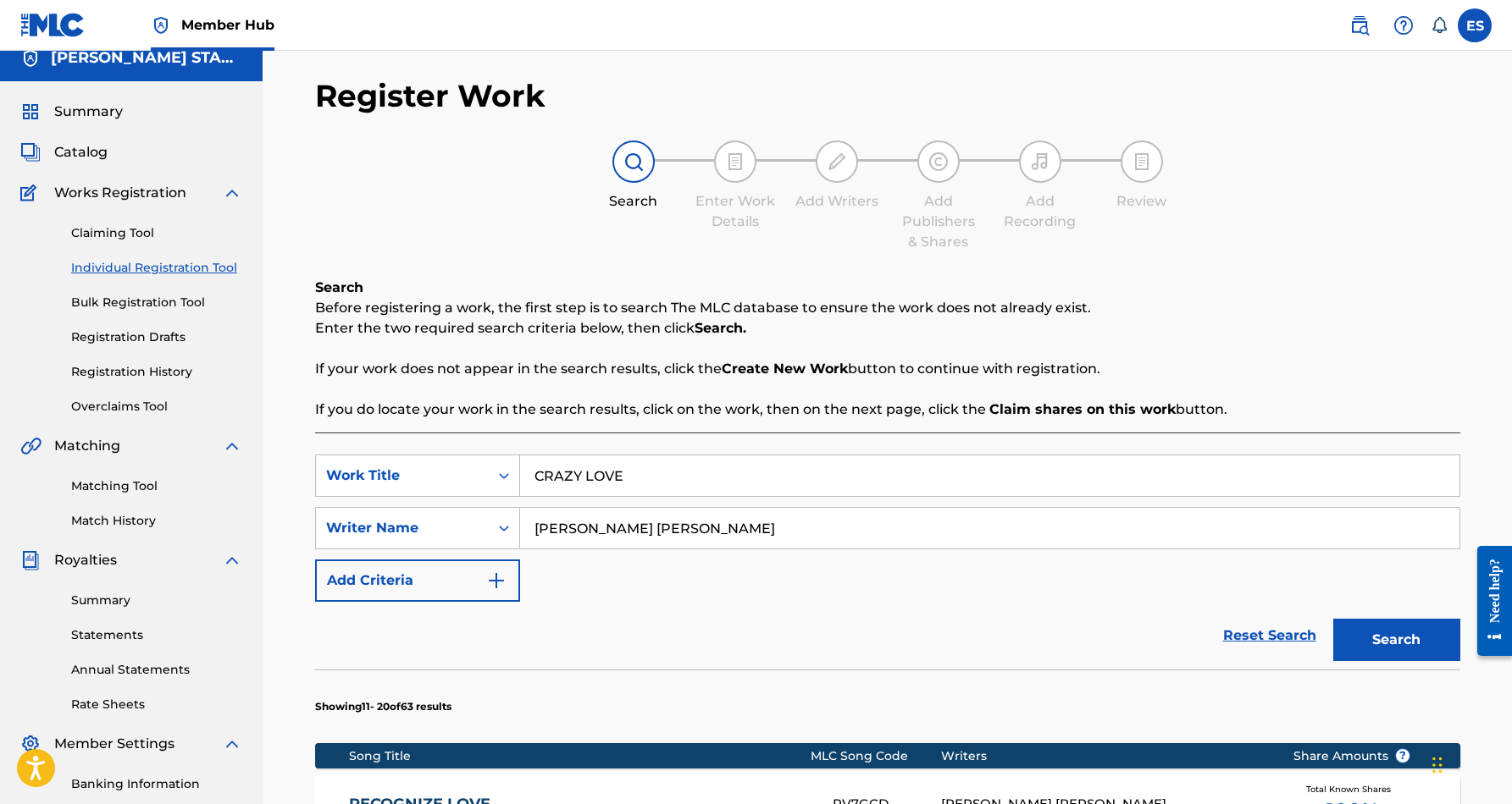
click at [645, 482] on input "CRAZY LOVE" at bounding box center [990, 476] width 939 height 41
type input "C"
paste input "DO WUT IT DO"
click at [874, 559] on div "SearchWithCriteria93d6627a-6b80-4527-9cbc-5be6d8bc7455 Work Title DO WUT IT DO …" at bounding box center [888, 529] width 1145 height 148
click at [1382, 633] on button "Search" at bounding box center [1397, 640] width 127 height 42
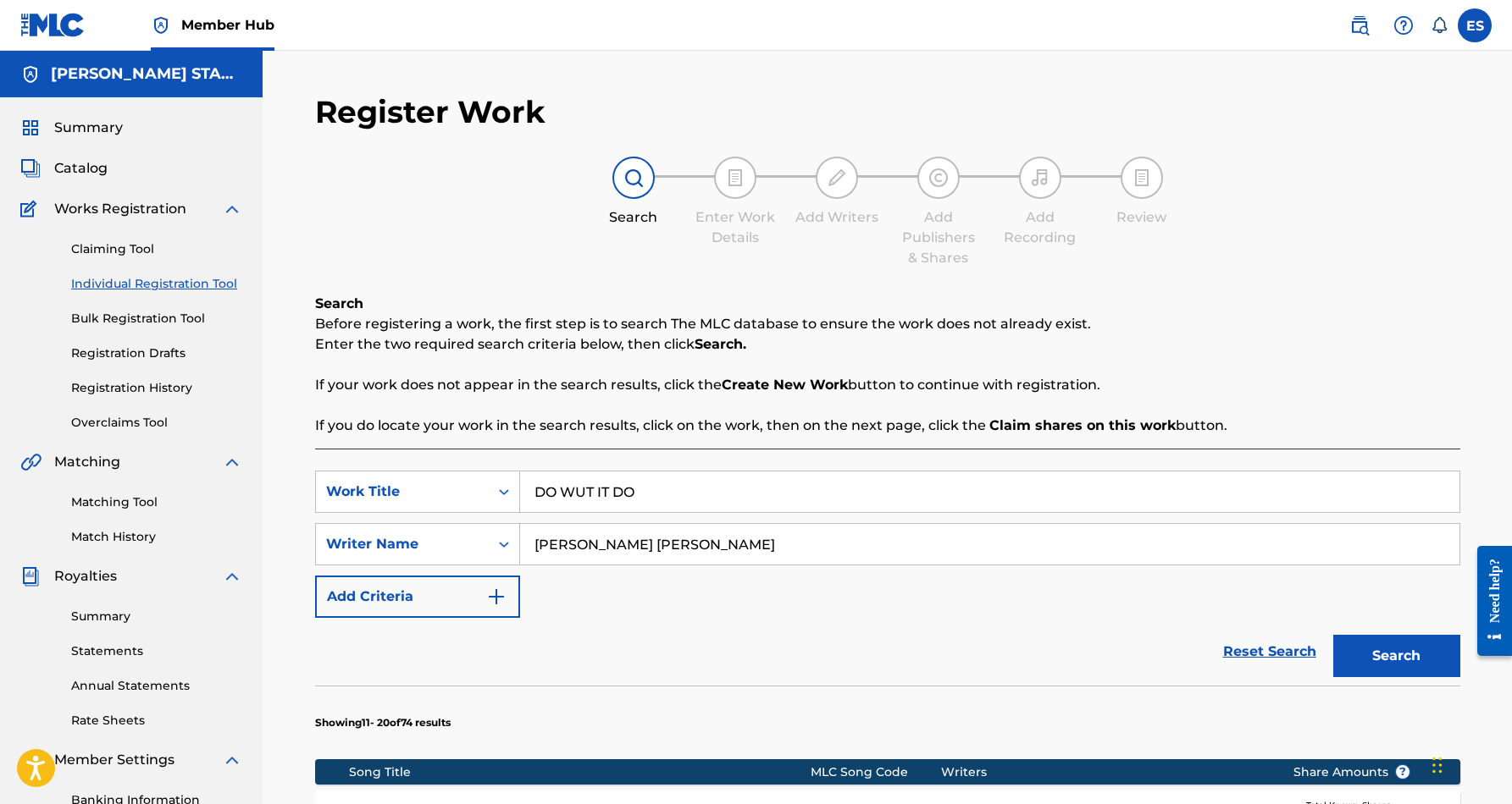
scroll to position [0, 0]
click at [651, 487] on input "DO WUT IT DO" at bounding box center [990, 492] width 939 height 41
type input "D"
paste input "GET YO PAPER"
click at [895, 619] on div "Reset Search Search" at bounding box center [888, 652] width 1145 height 68
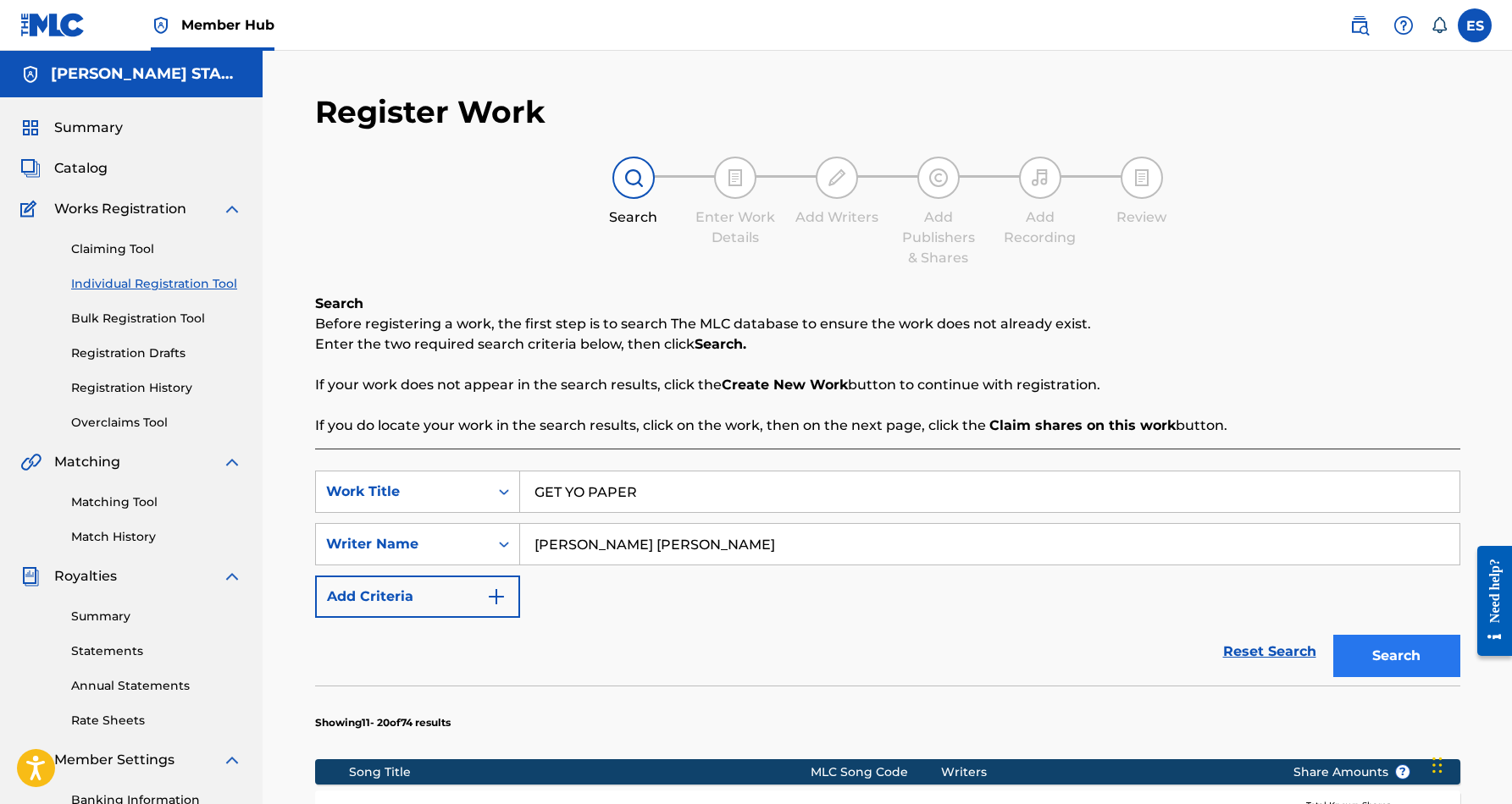
click at [1356, 644] on button "Search" at bounding box center [1397, 656] width 127 height 42
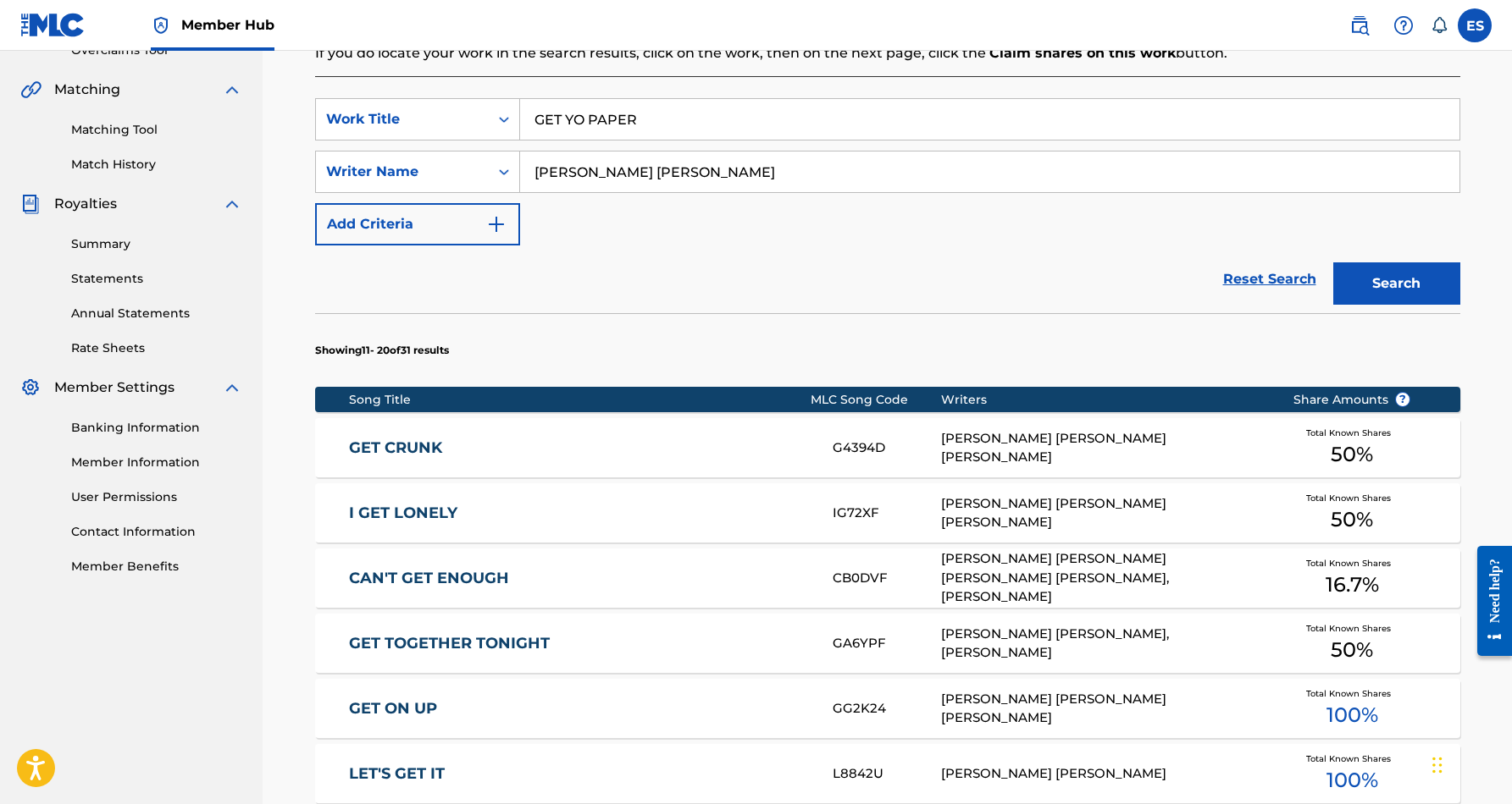
scroll to position [340, 0]
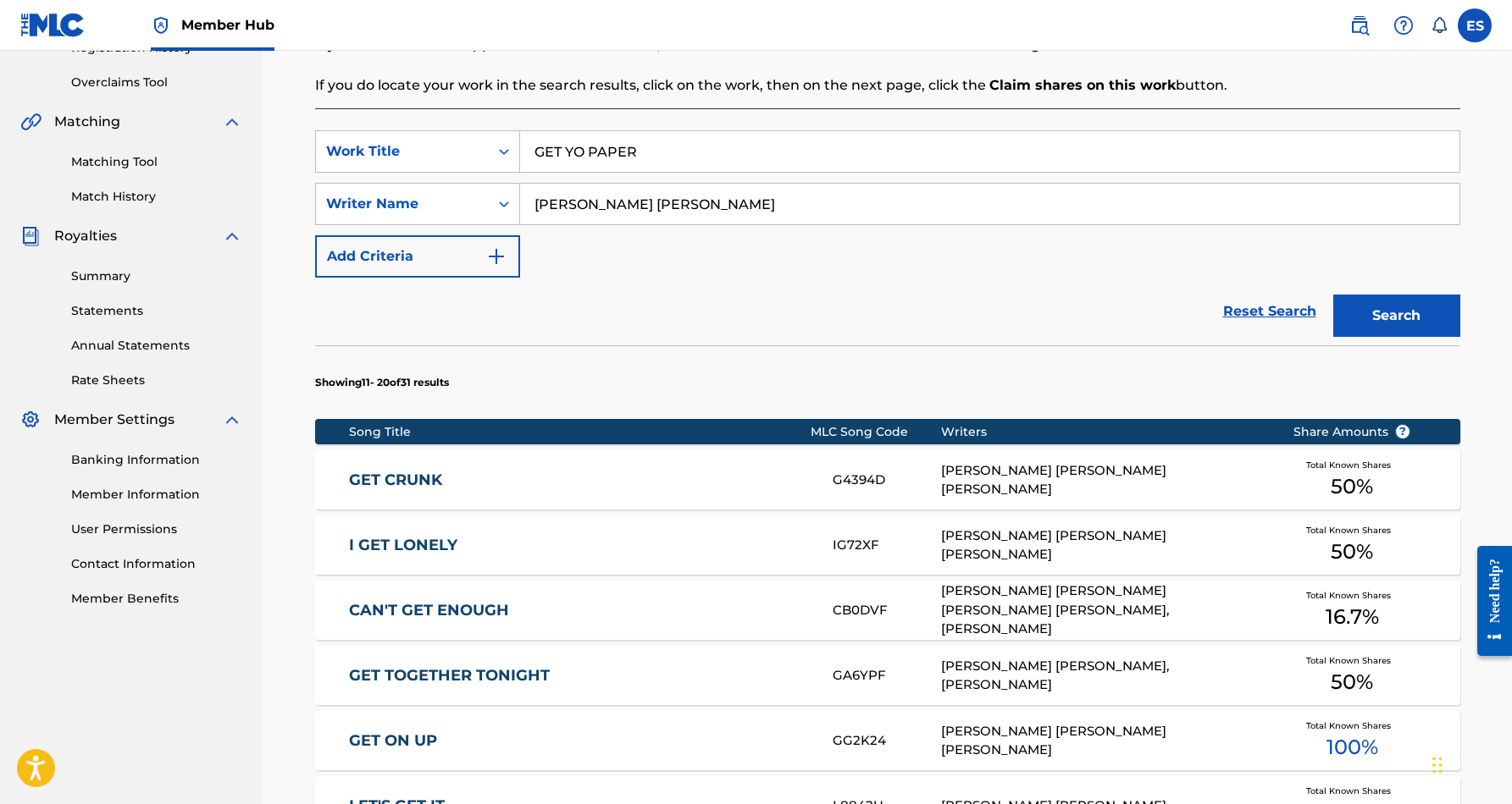
click at [732, 157] on input "GET YO PAPER" at bounding box center [990, 152] width 939 height 41
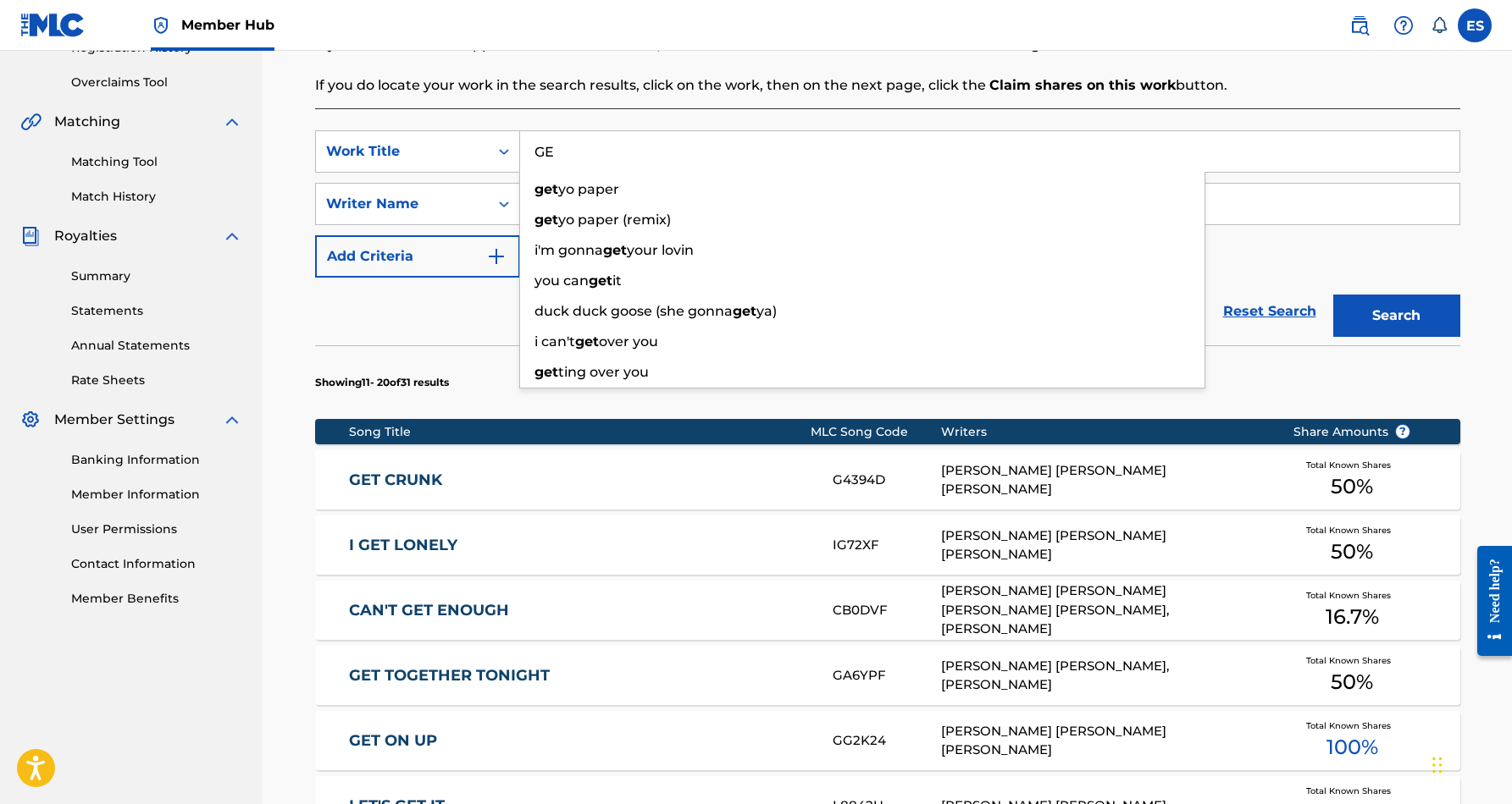
type input "G"
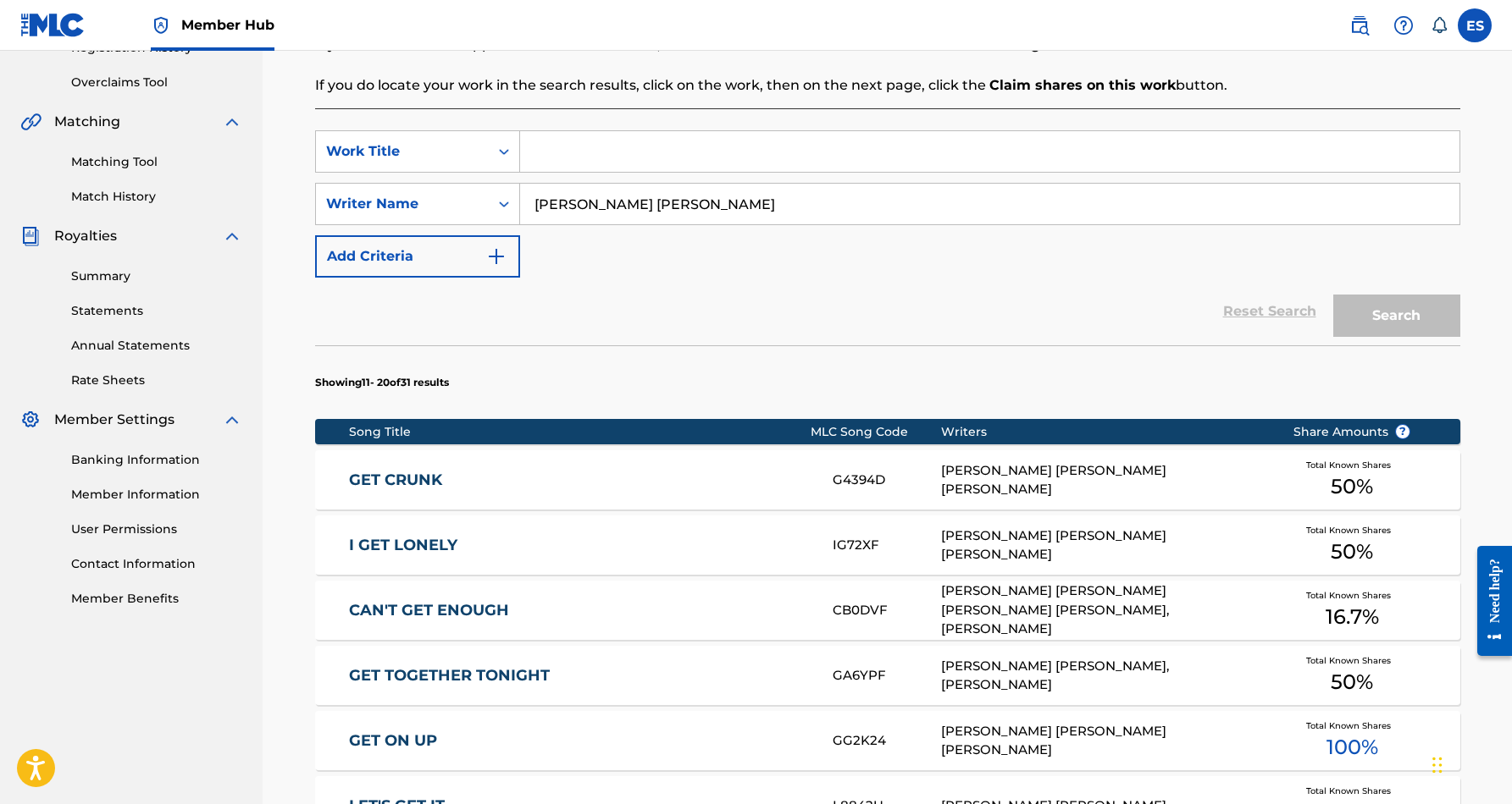
paste input "I KEEP ON MISSING U"
click at [1068, 301] on div "Reset Search Search" at bounding box center [888, 312] width 1145 height 68
click at [1364, 312] on button "Search" at bounding box center [1397, 316] width 127 height 42
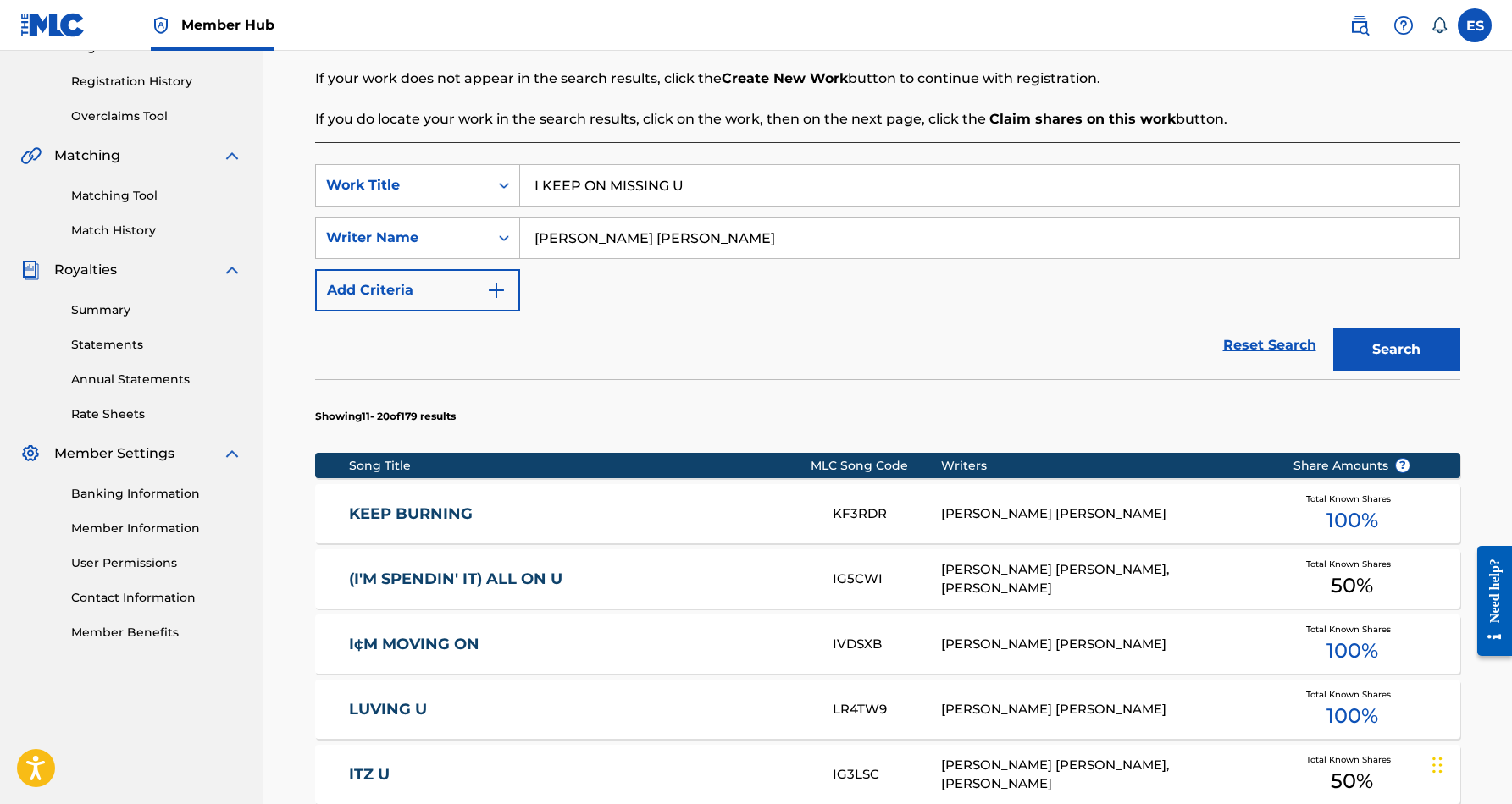
scroll to position [306, 0]
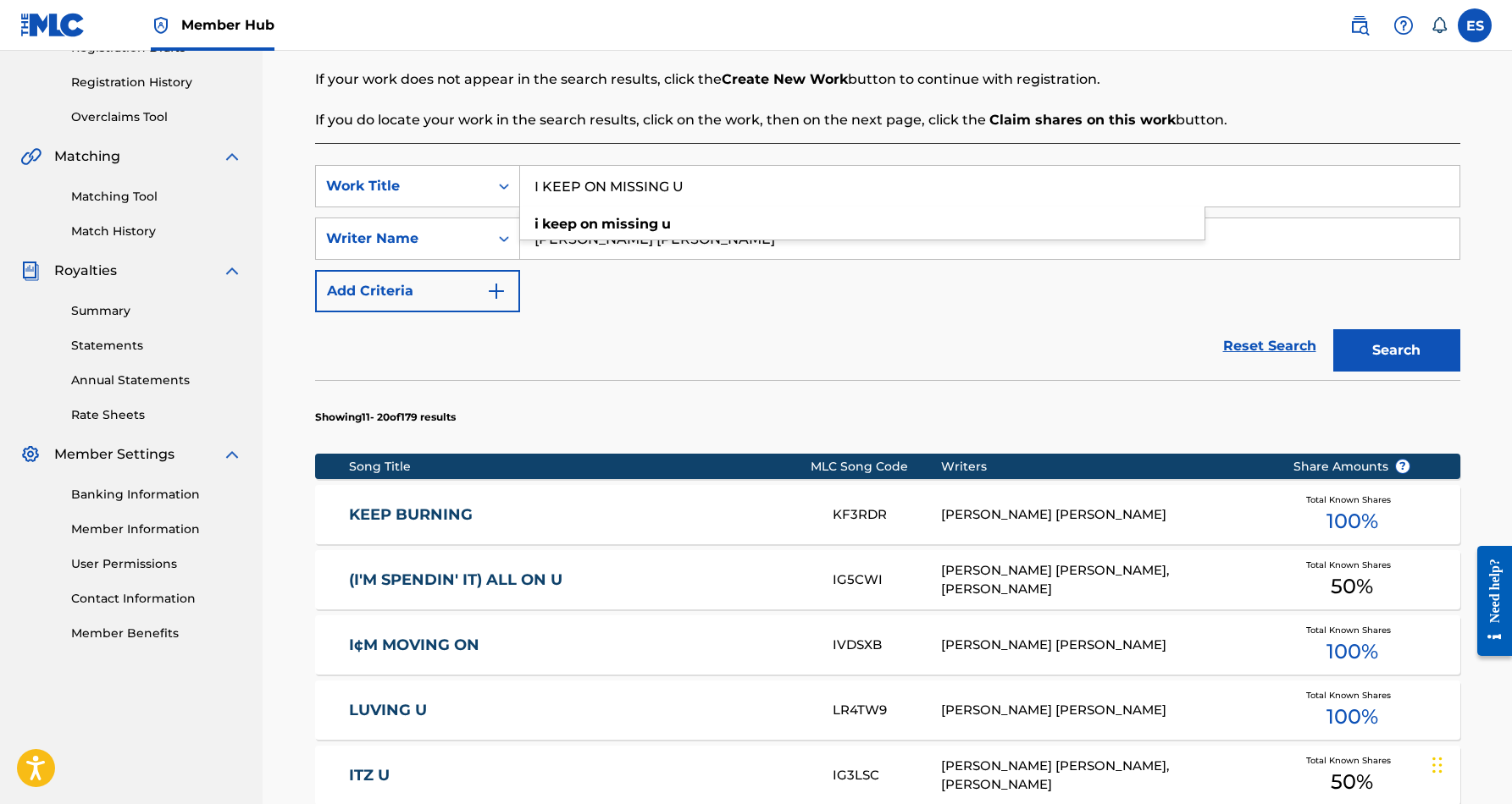
drag, startPoint x: 694, startPoint y: 187, endPoint x: 606, endPoint y: 177, distance: 88.6
click at [606, 177] on input "I KEEP ON MISSING U" at bounding box center [990, 186] width 939 height 41
click at [852, 393] on section "Showing 11 - 20 of 179 results" at bounding box center [888, 413] width 1145 height 65
click at [690, 181] on input "I KEEP ON MISSING U" at bounding box center [990, 186] width 939 height 41
type input "I"
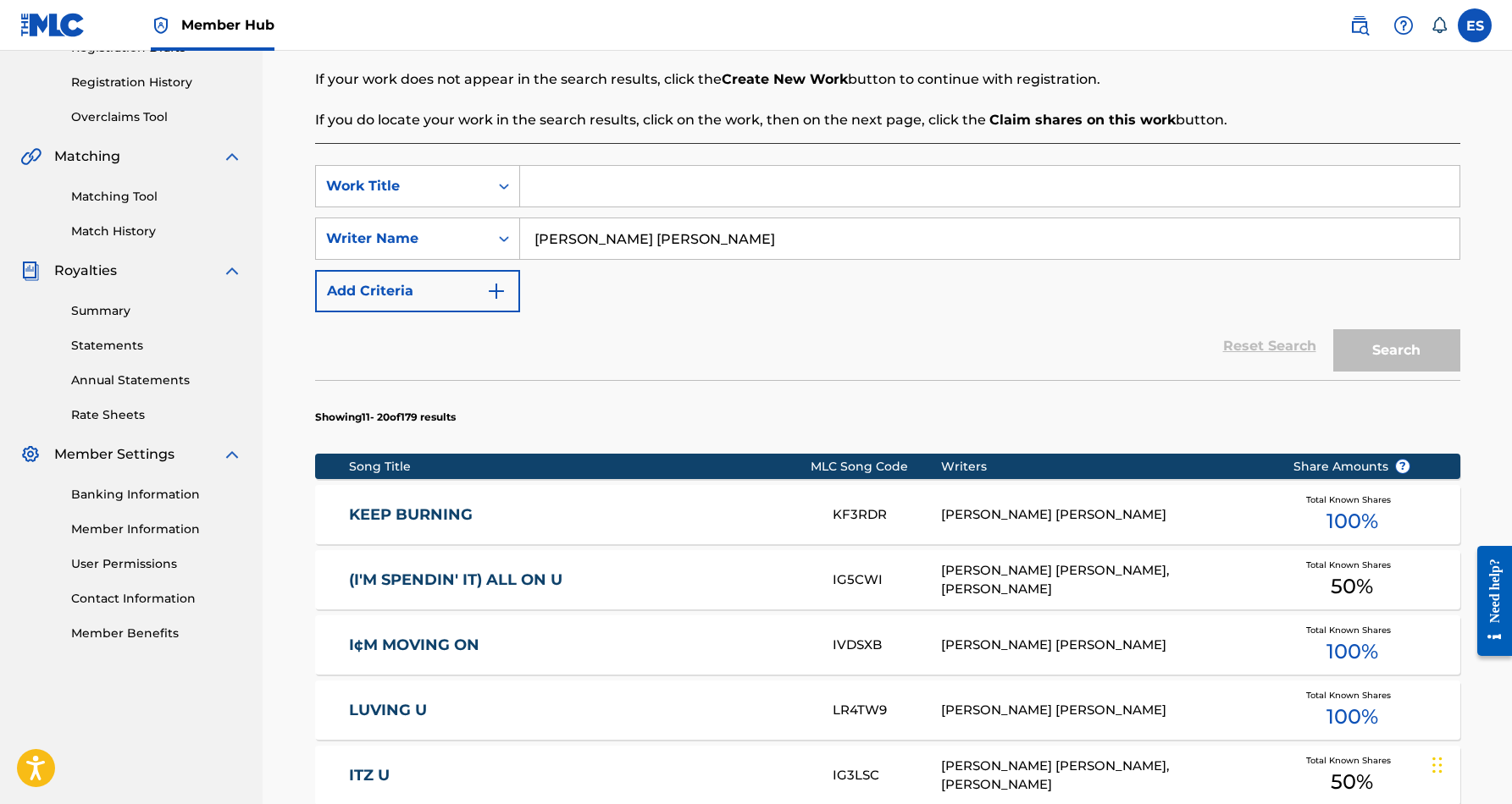
paste input "I'LL SAY IT AGAIN"
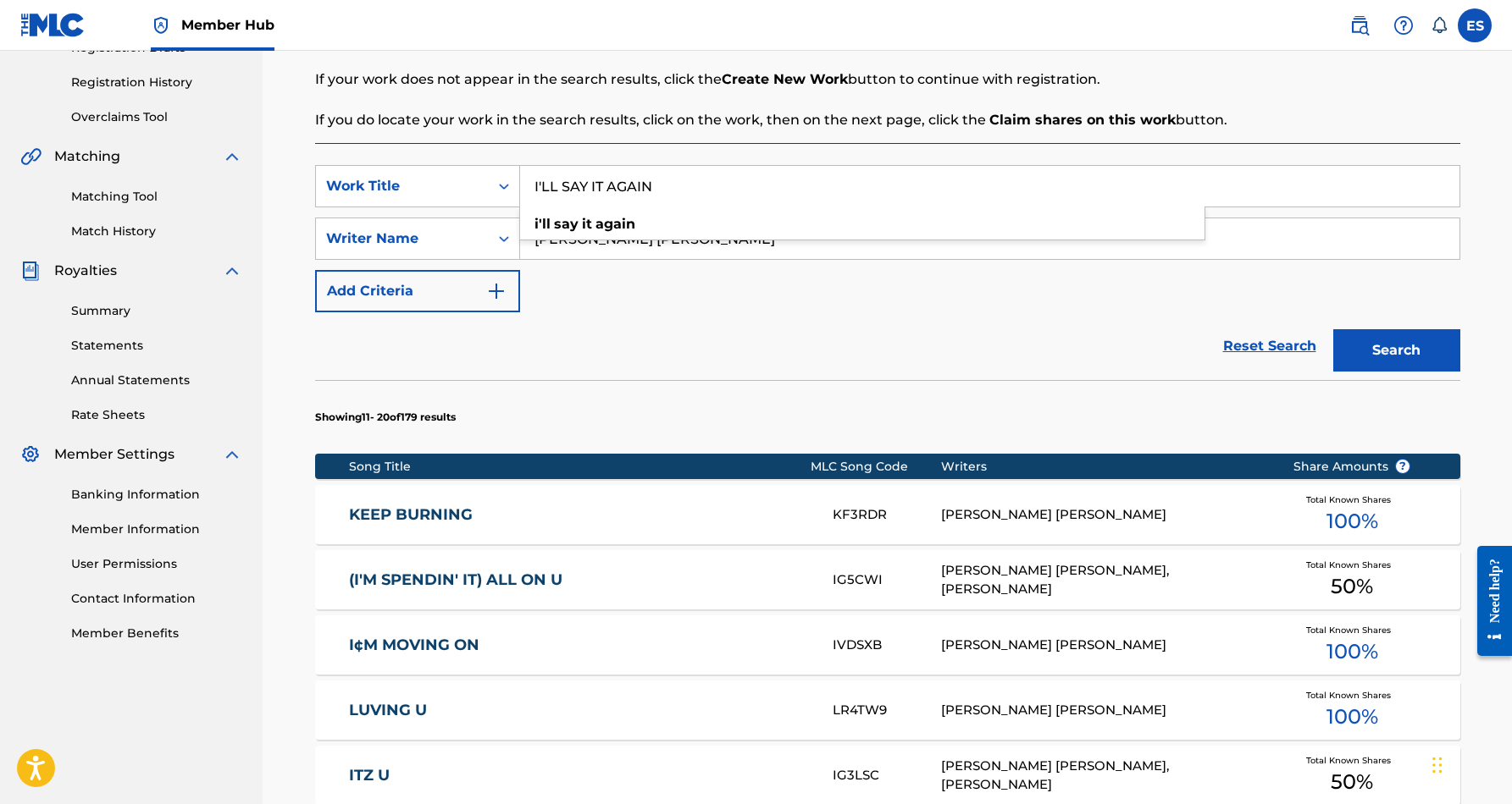
click at [945, 310] on div "SearchWithCriteria93d6627a-6b80-4527-9cbc-5be6d8bc7455 Work Title I'LL SAY IT A…" at bounding box center [888, 239] width 1145 height 148
click at [1359, 346] on button "Search" at bounding box center [1397, 351] width 127 height 42
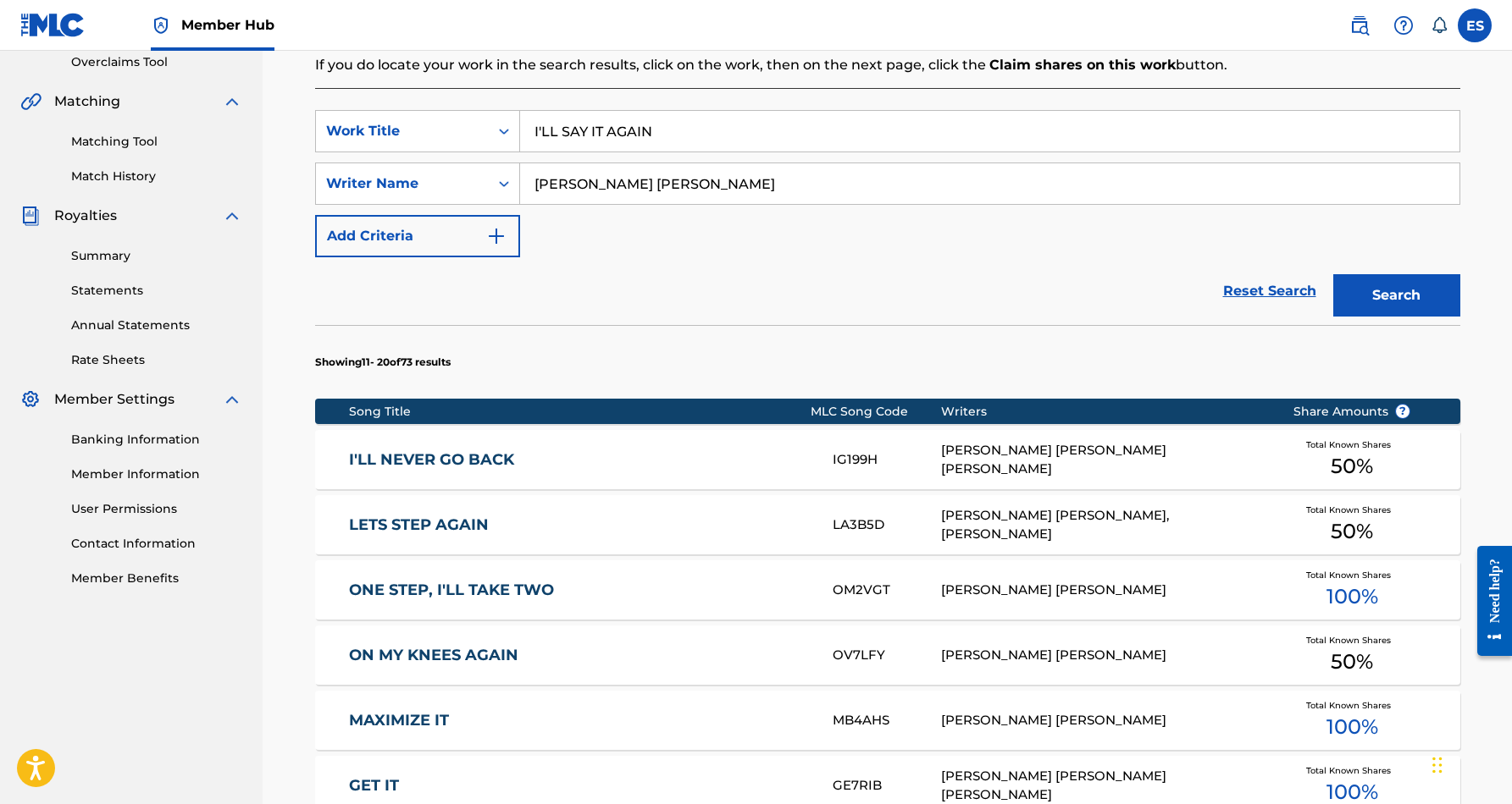
scroll to position [359, 0]
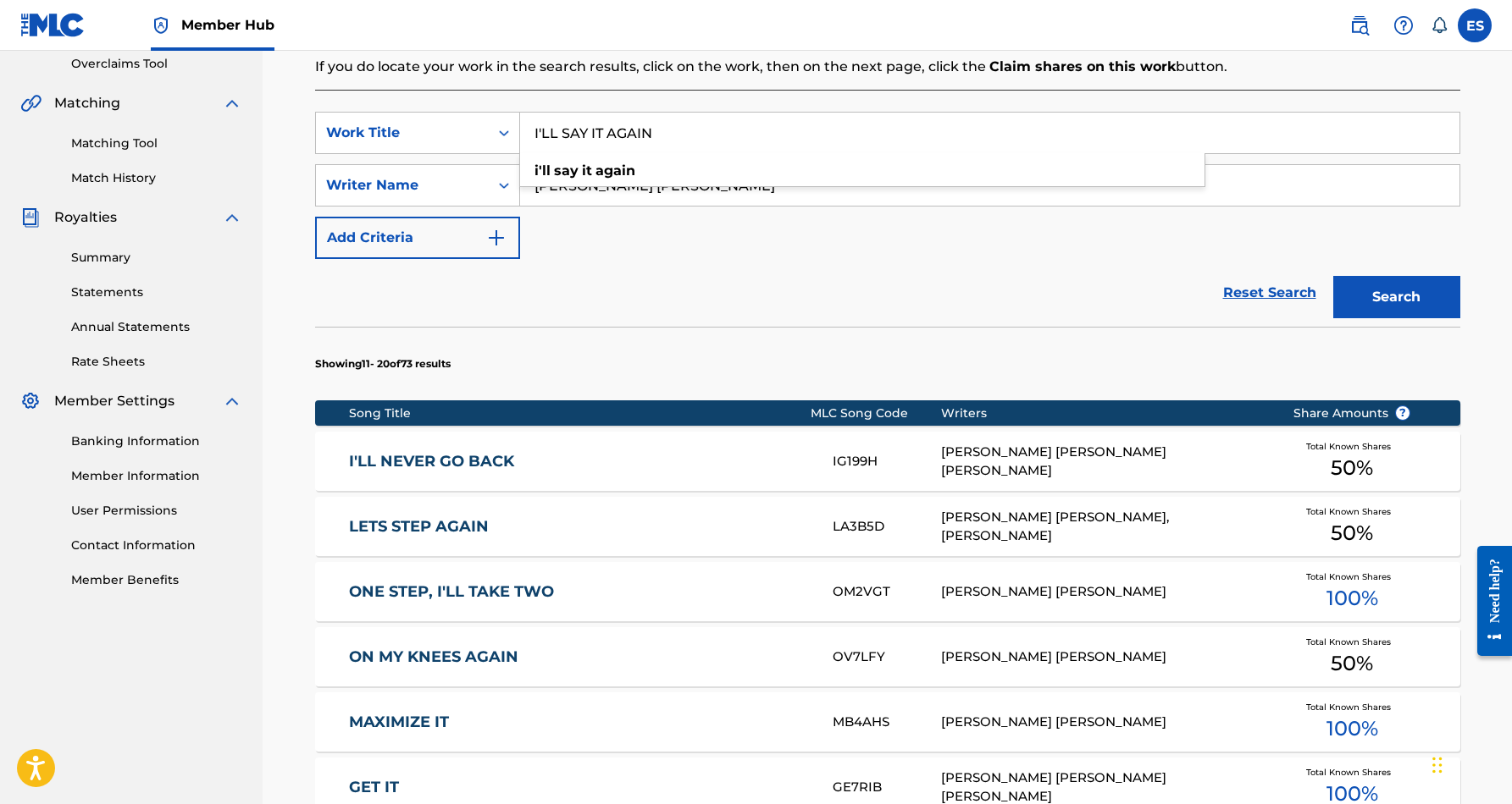
drag, startPoint x: 659, startPoint y: 133, endPoint x: 529, endPoint y: 131, distance: 130.0
click at [529, 131] on input "I'LL SAY IT AGAIN" at bounding box center [990, 133] width 939 height 41
click at [717, 136] on input "I'LL SAY IT AGAIN" at bounding box center [990, 133] width 939 height 41
type input "I"
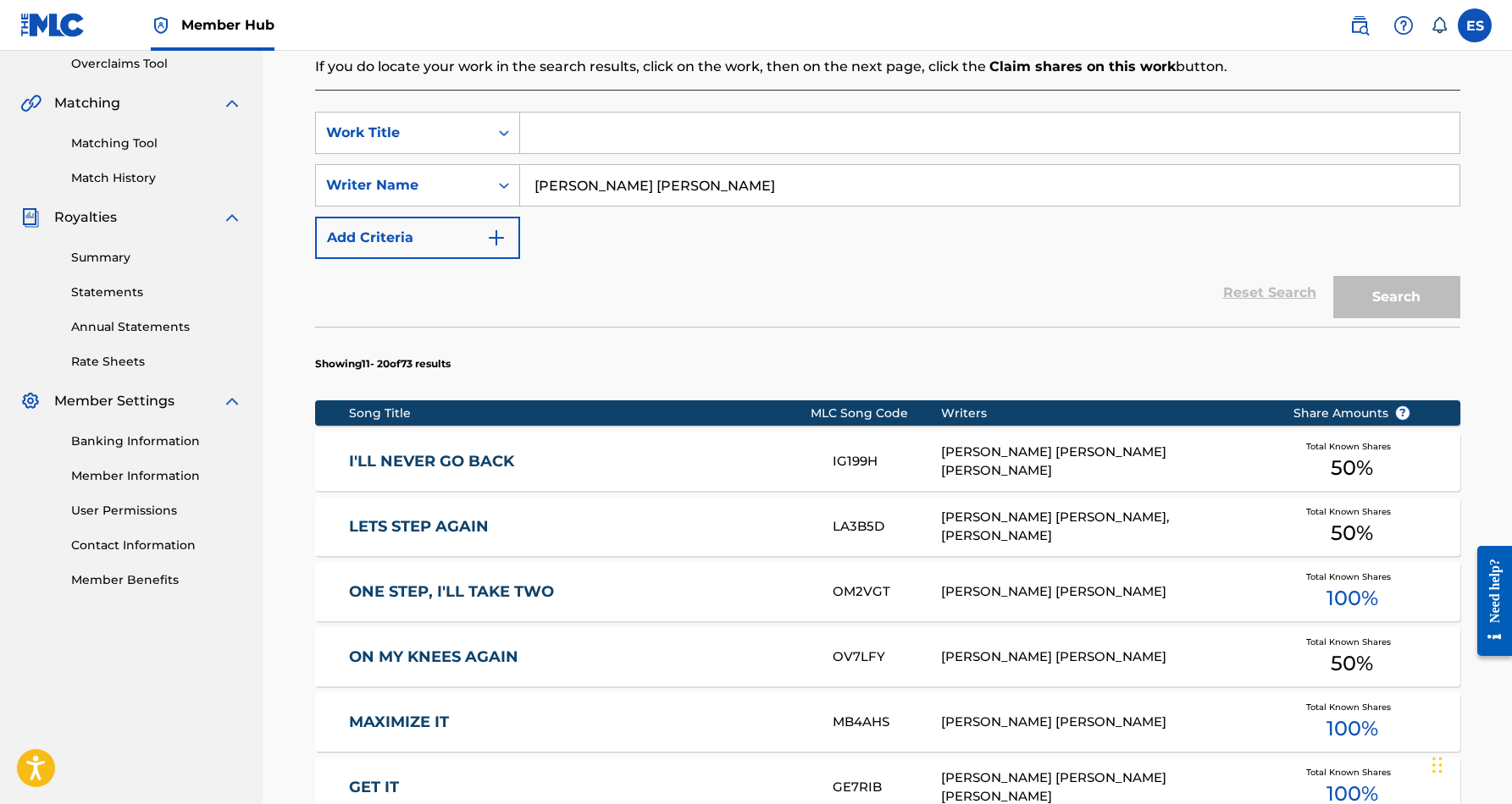
paste input "SMOKIN CHRONIC"
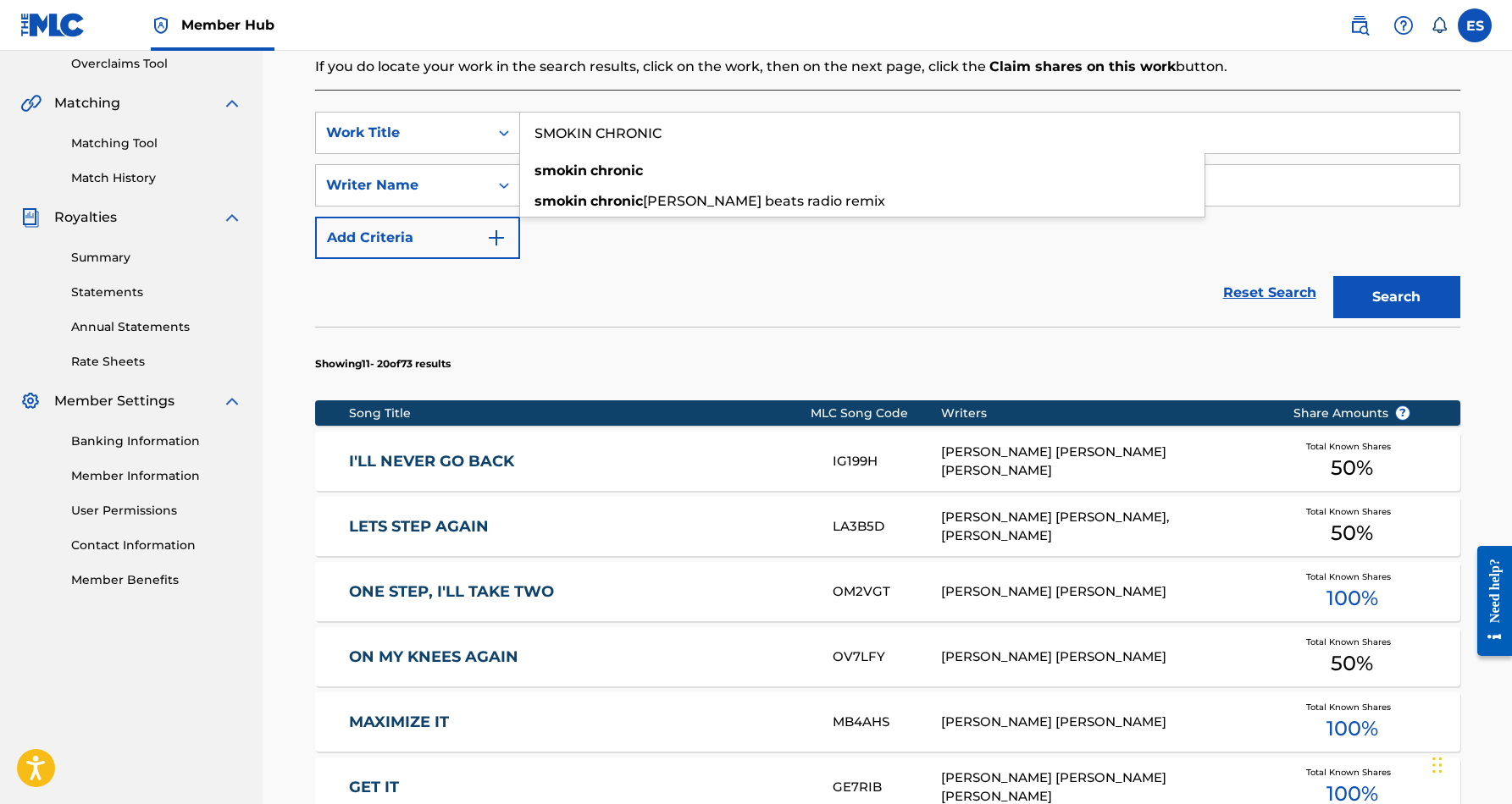
type input "SMOKIN CHRONIC"
click at [906, 255] on div "SearchWithCriteria93d6627a-6b80-4527-9cbc-5be6d8bc7455 Work Title SMOKIN CHRONI…" at bounding box center [888, 186] width 1145 height 148
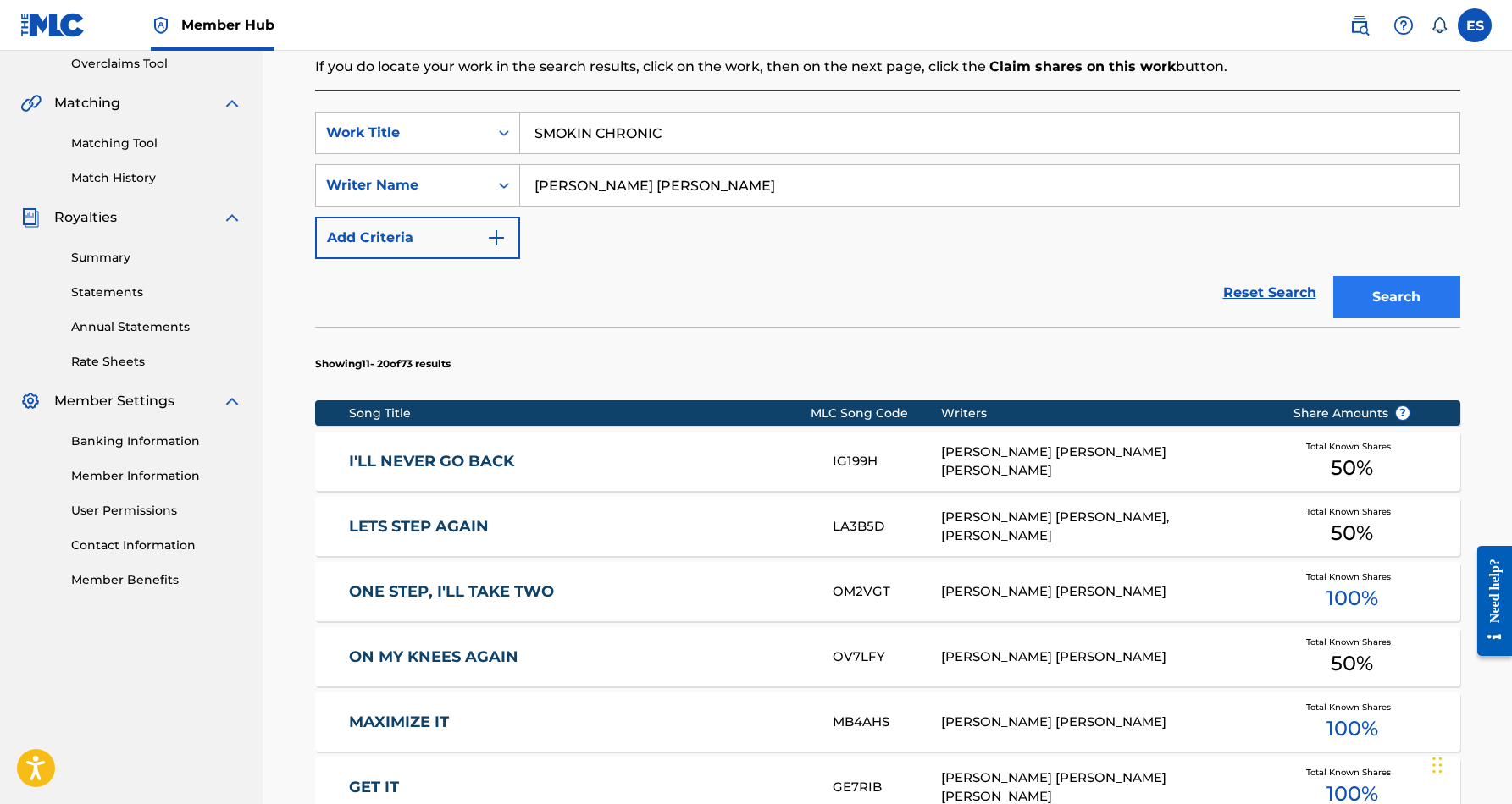
click at [1411, 288] on button "Search" at bounding box center [1397, 297] width 127 height 42
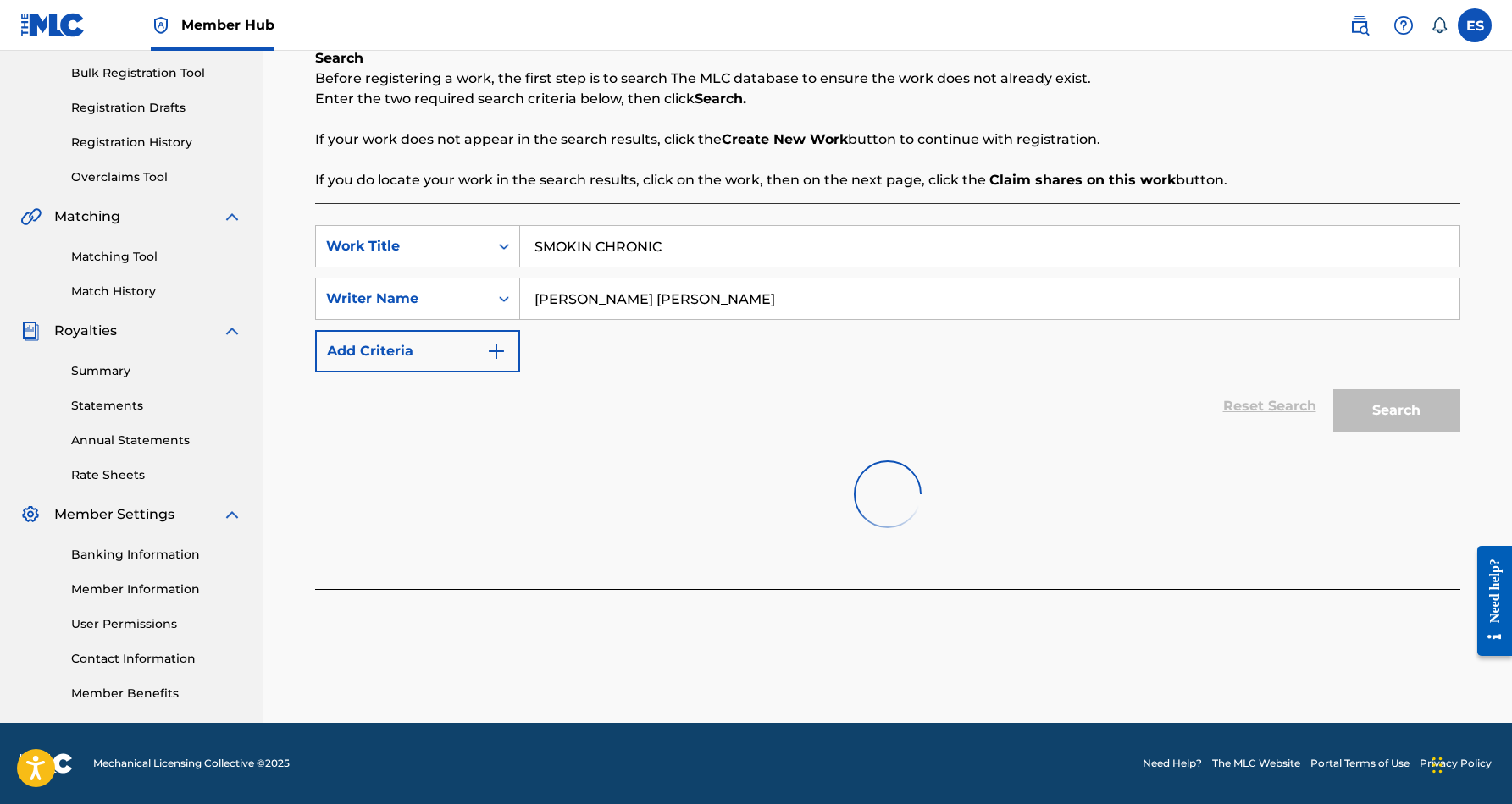
scroll to position [245, 0]
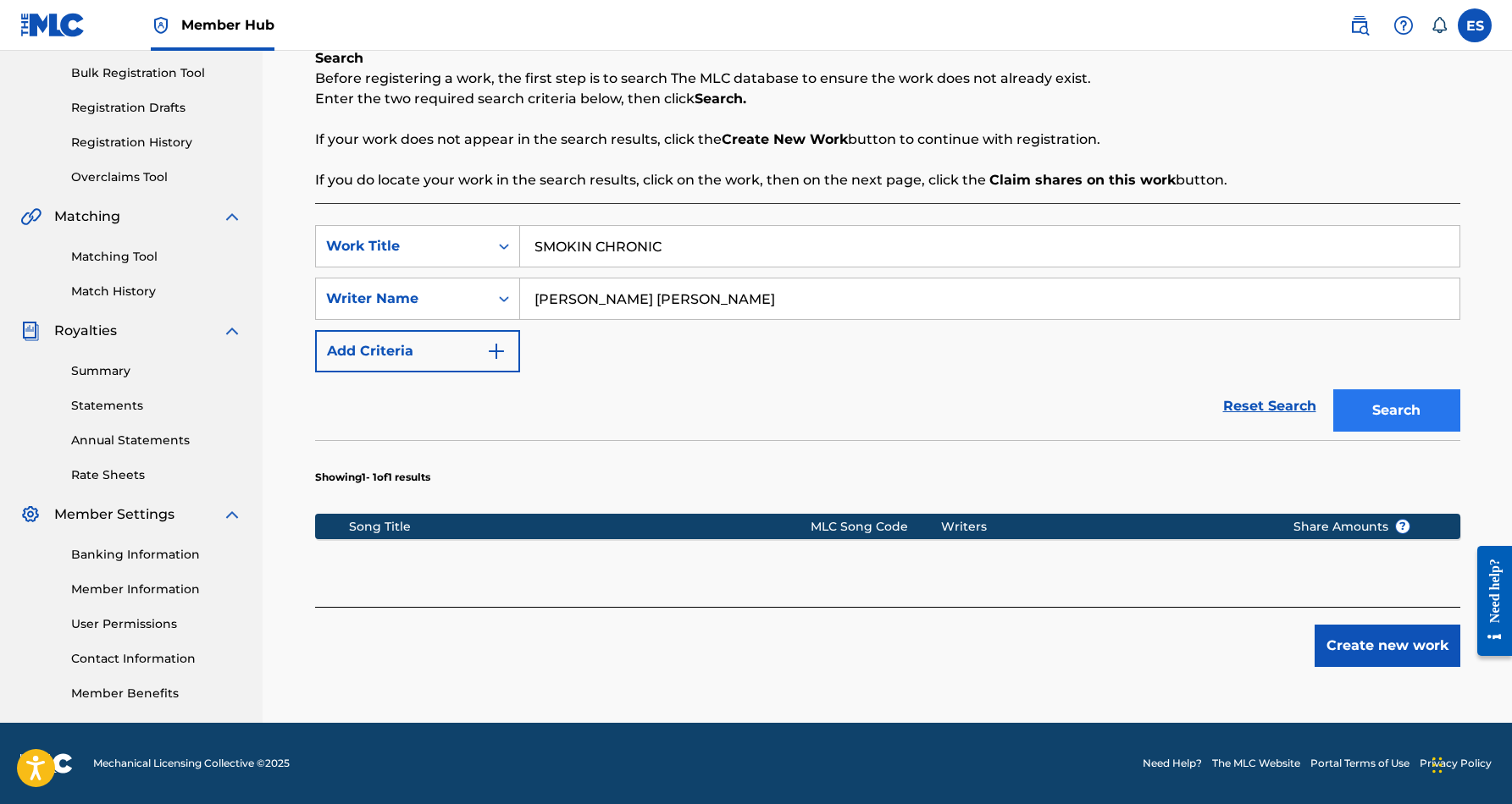
click at [1400, 409] on button "Search" at bounding box center [1397, 411] width 127 height 42
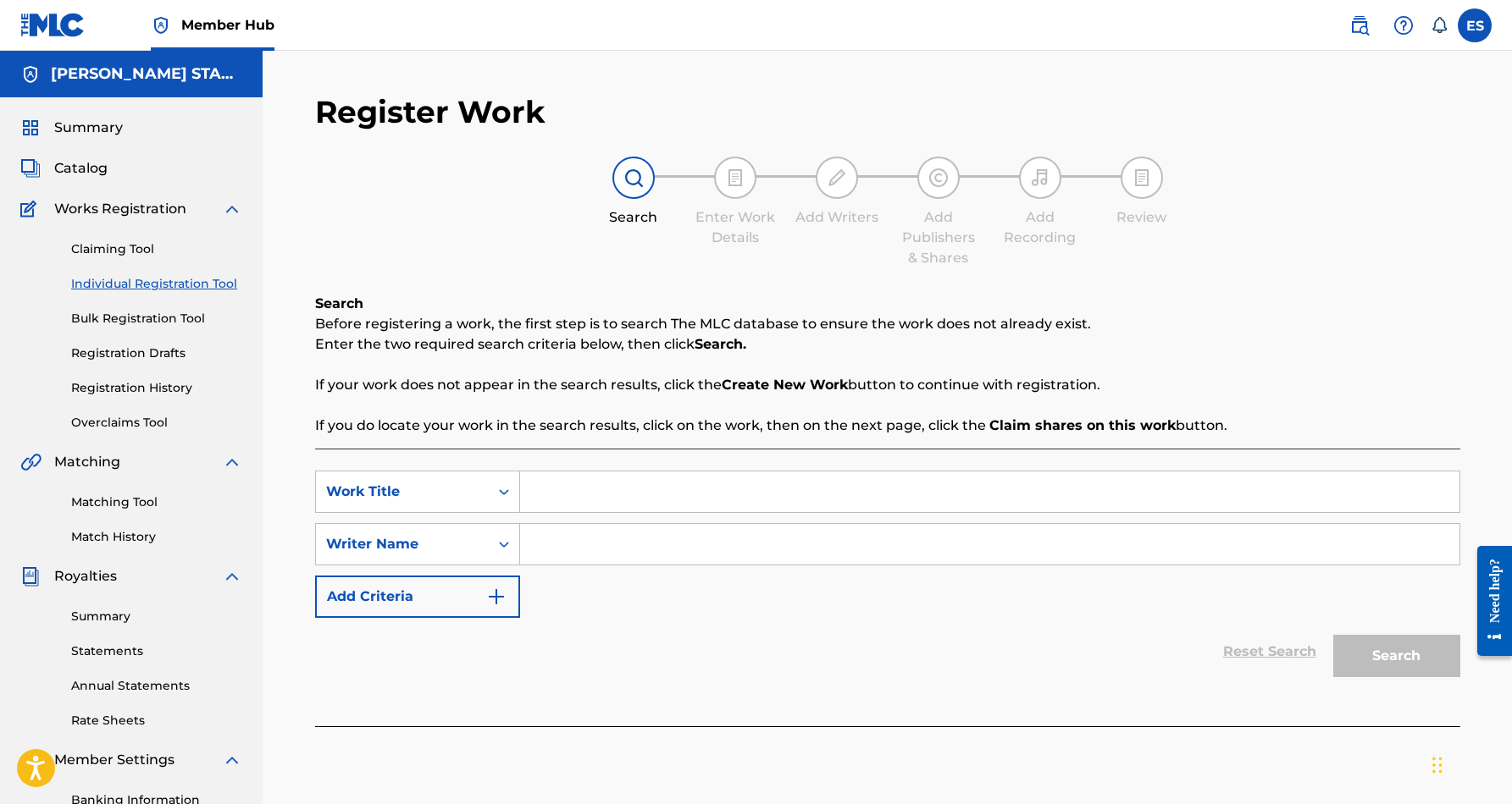
click at [647, 509] on input "Search Form" at bounding box center [990, 492] width 939 height 41
paste input "SMOKIN CHRONIC"
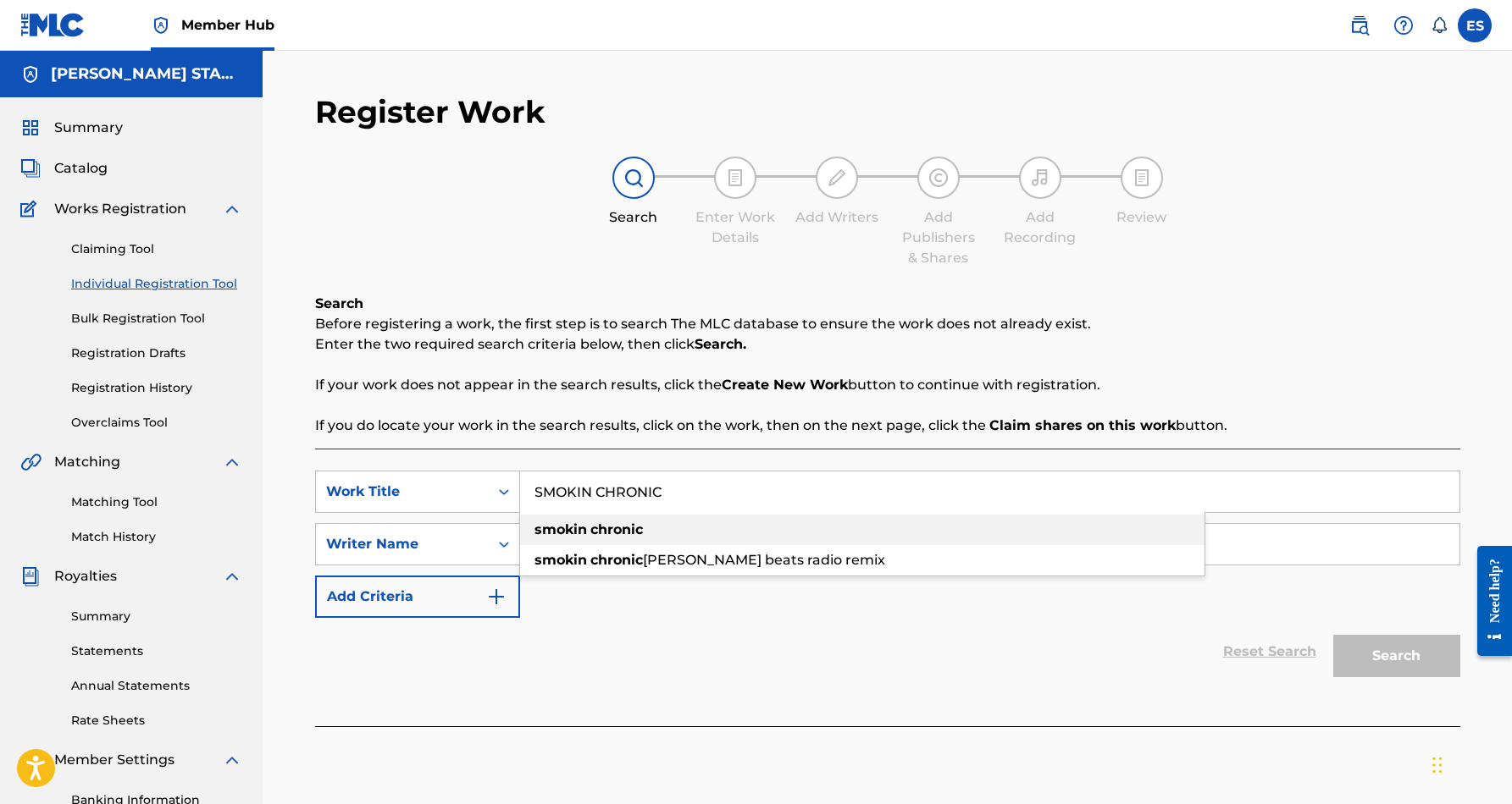
click at [642, 533] on strong "chronic" at bounding box center [617, 529] width 53 height 16
type input "smokin chronic"
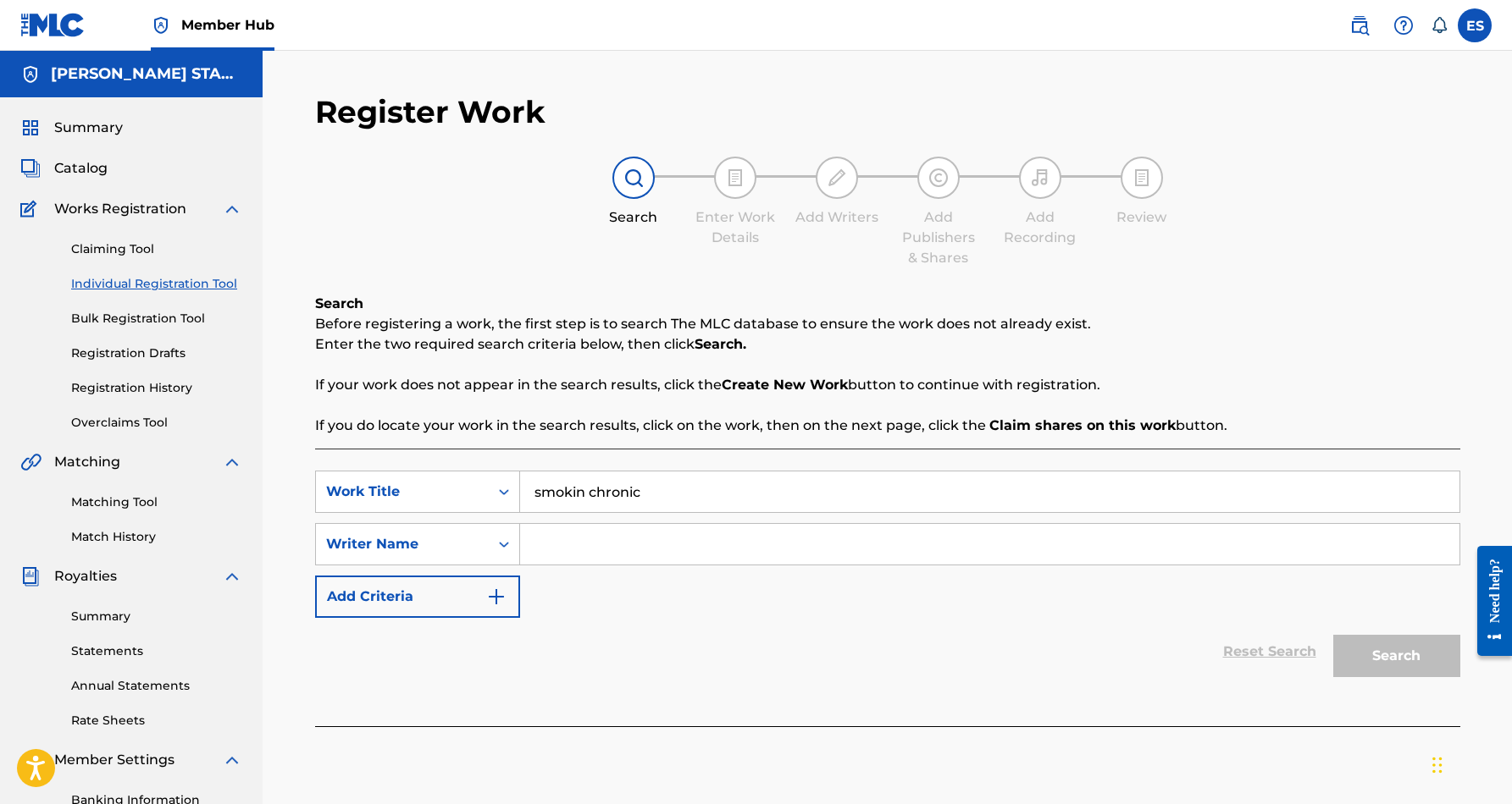
click at [602, 550] on input "Search Form" at bounding box center [990, 544] width 939 height 41
paste input "[PERSON_NAME] [PERSON_NAME]"
type input "[PERSON_NAME] [PERSON_NAME]"
click at [1364, 654] on button "Search" at bounding box center [1397, 656] width 127 height 42
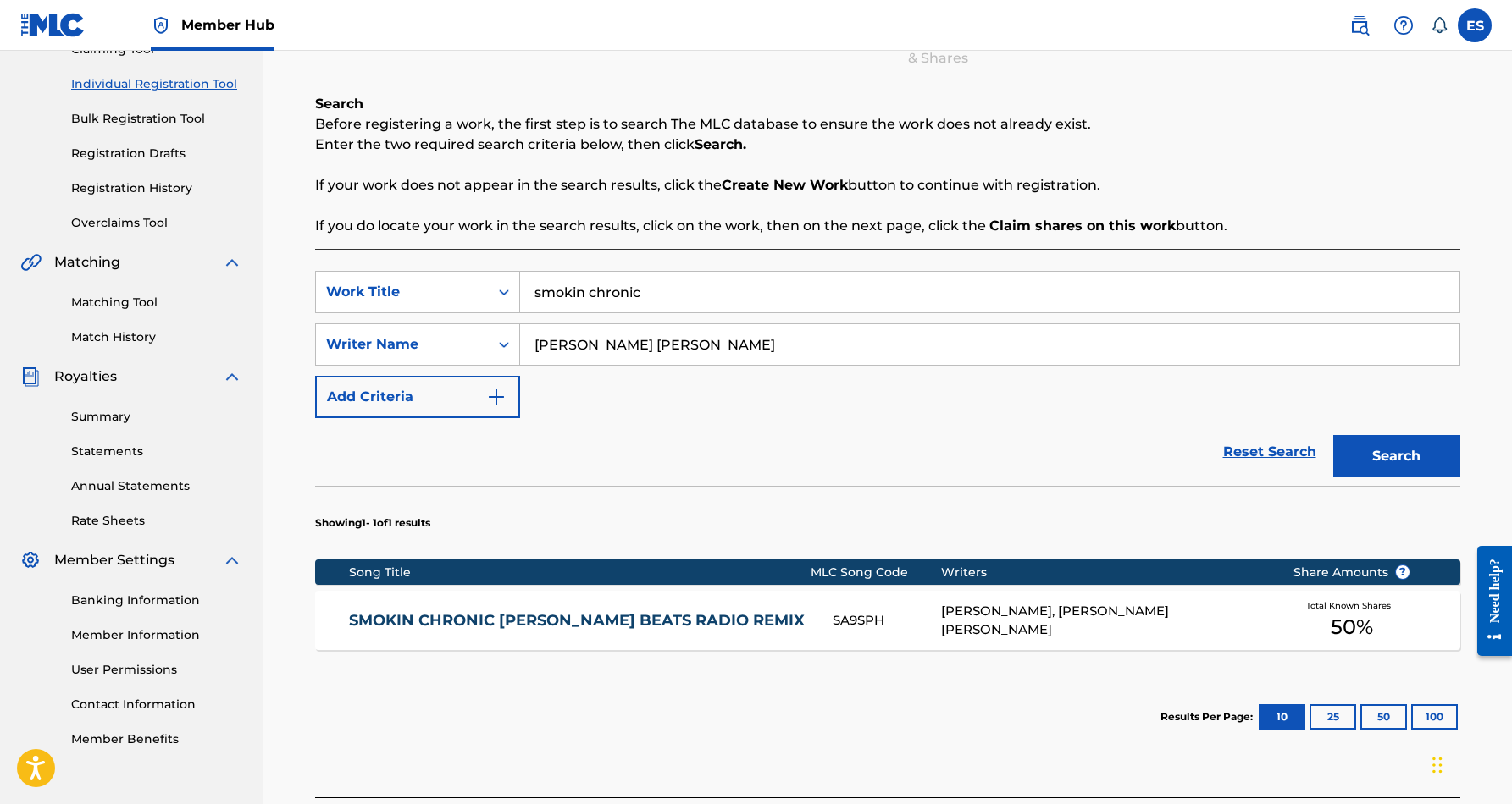
scroll to position [222, 0]
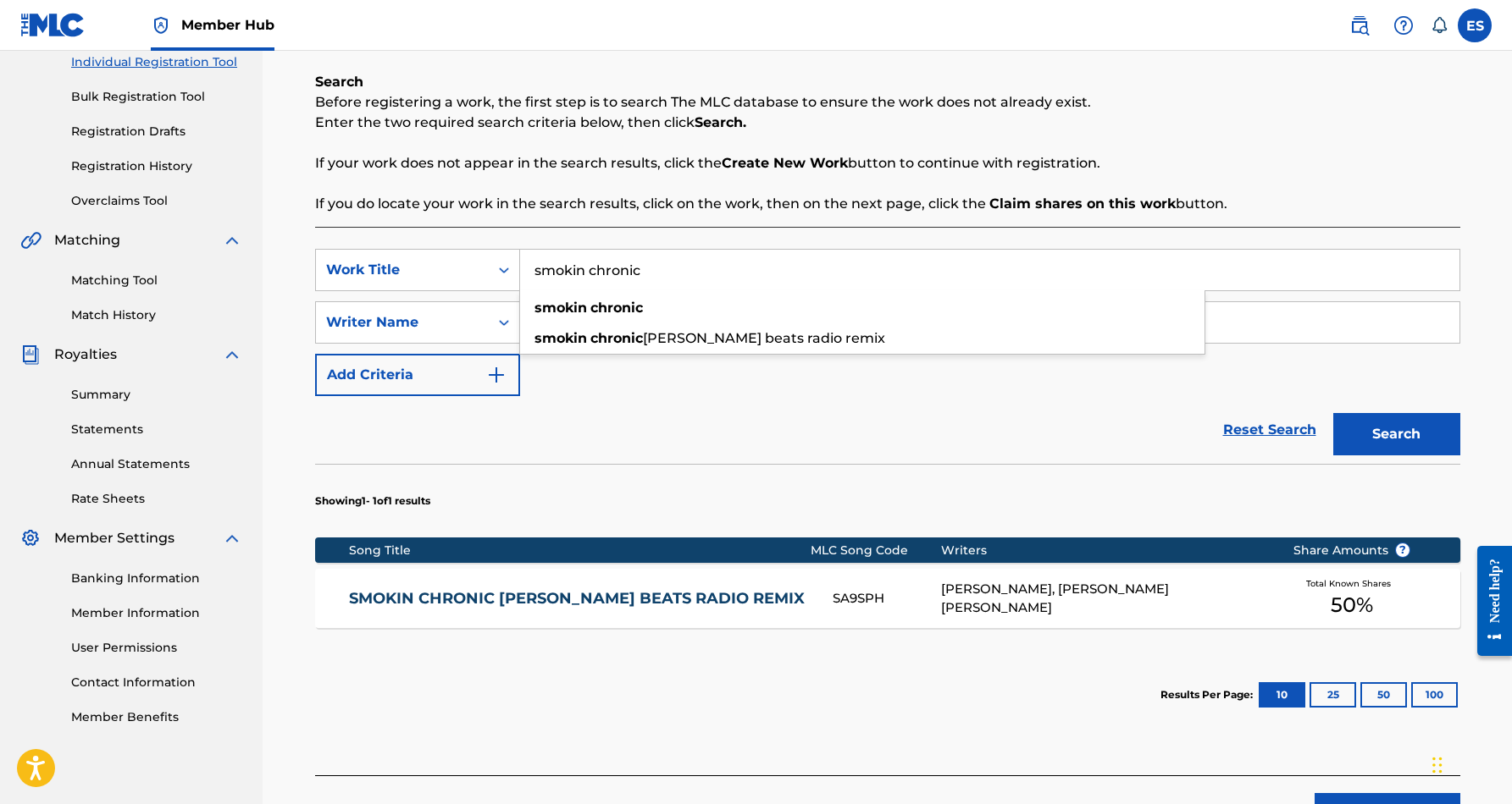
drag, startPoint x: 647, startPoint y: 273, endPoint x: 528, endPoint y: 273, distance: 119.0
click at [528, 273] on input "smokin chronic" at bounding box center [990, 270] width 939 height 41
click at [678, 370] on div "SearchWithCriteriabba1f89f-d02d-48d2-8415-bf1e23b0dd09 Work Title smokin chroni…" at bounding box center [888, 323] width 1145 height 148
click at [652, 265] on input "smokin chronic" at bounding box center [990, 270] width 939 height 41
type input "s"
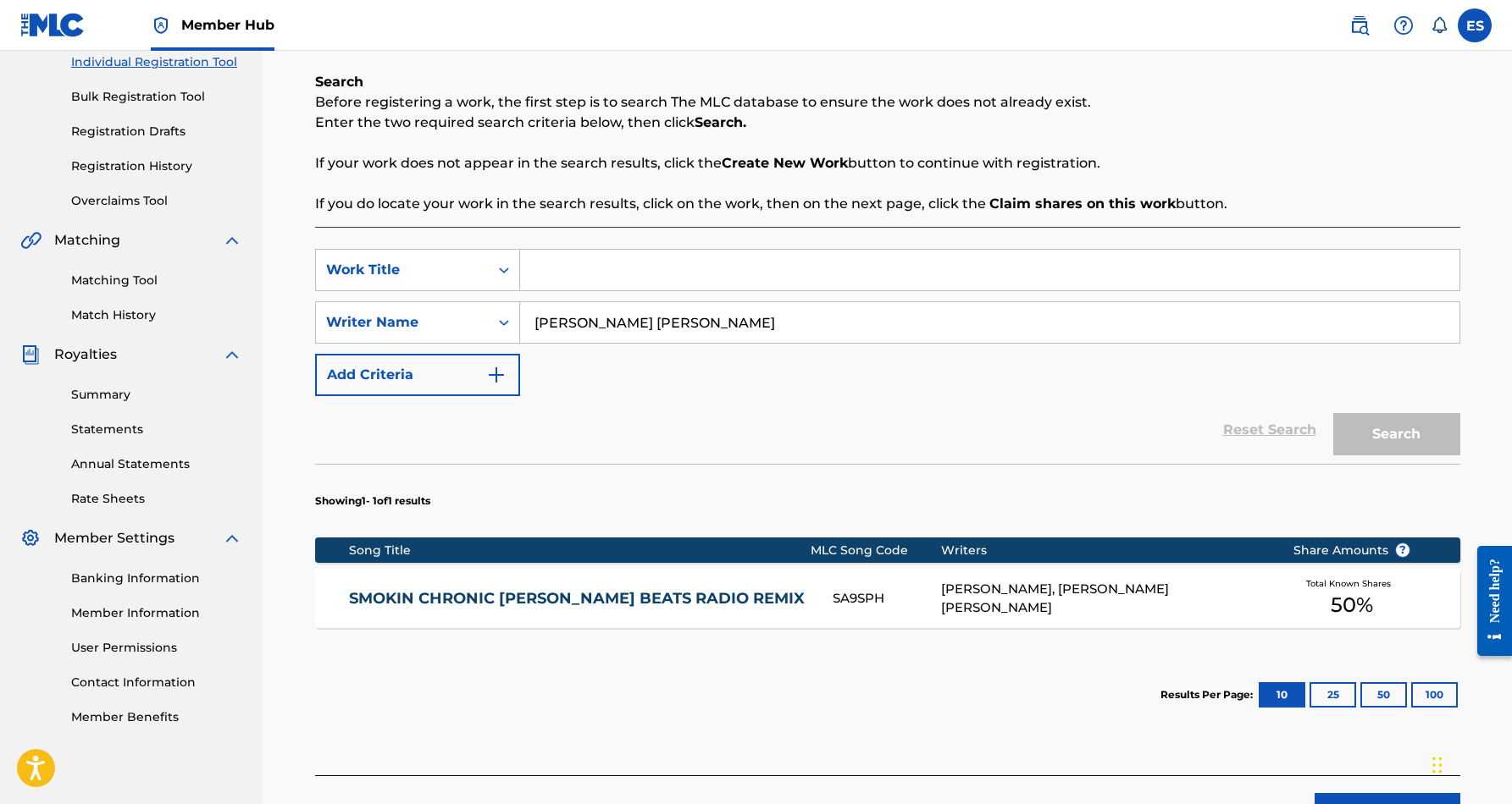
paste input "SO REAL"
click at [748, 371] on div "SearchWithCriteriabba1f89f-d02d-48d2-8415-bf1e23b0dd09 Work Title SO REAL Searc…" at bounding box center [888, 323] width 1145 height 148
click at [1361, 426] on button "Search" at bounding box center [1397, 435] width 127 height 42
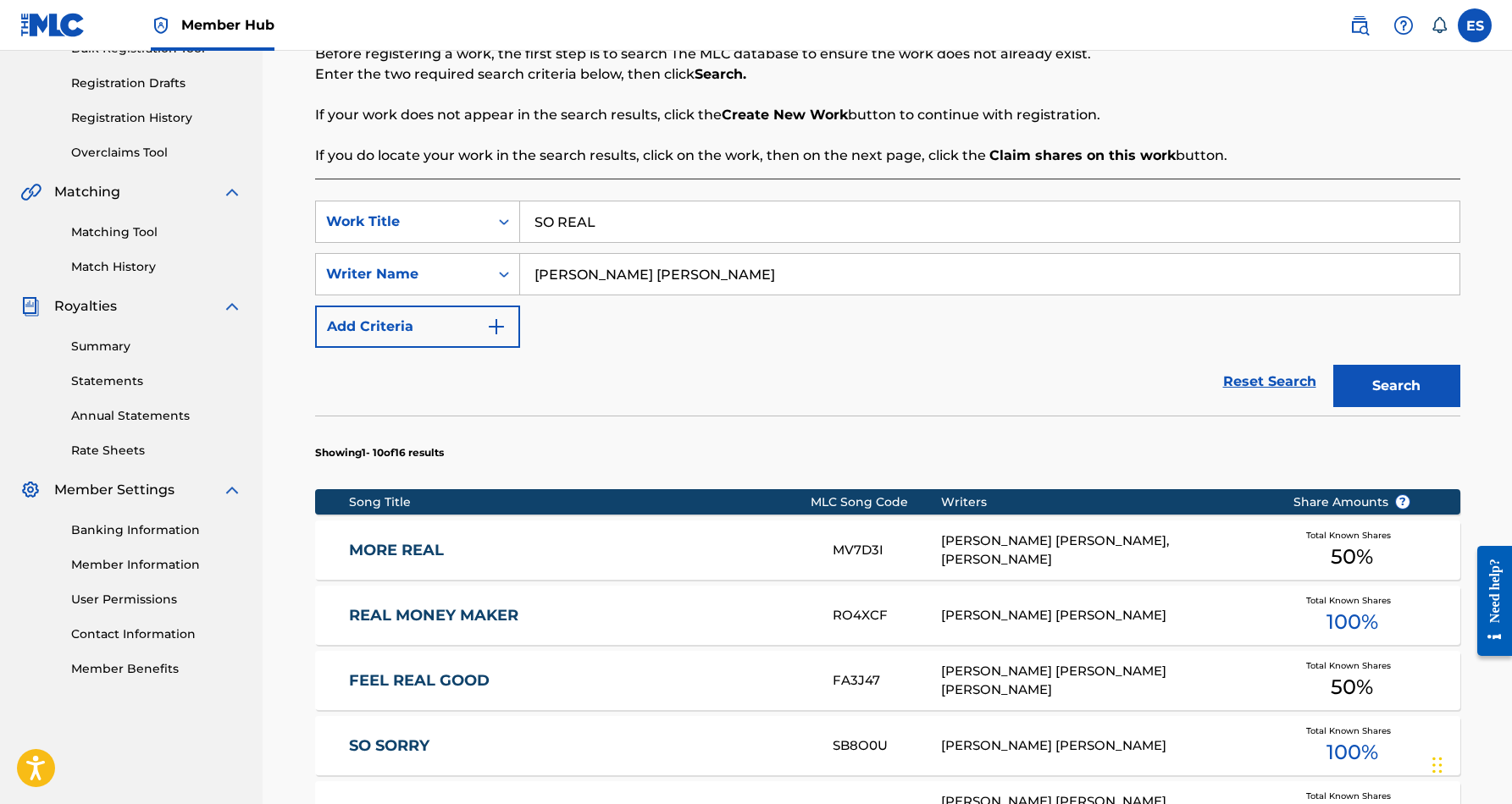
scroll to position [268, 0]
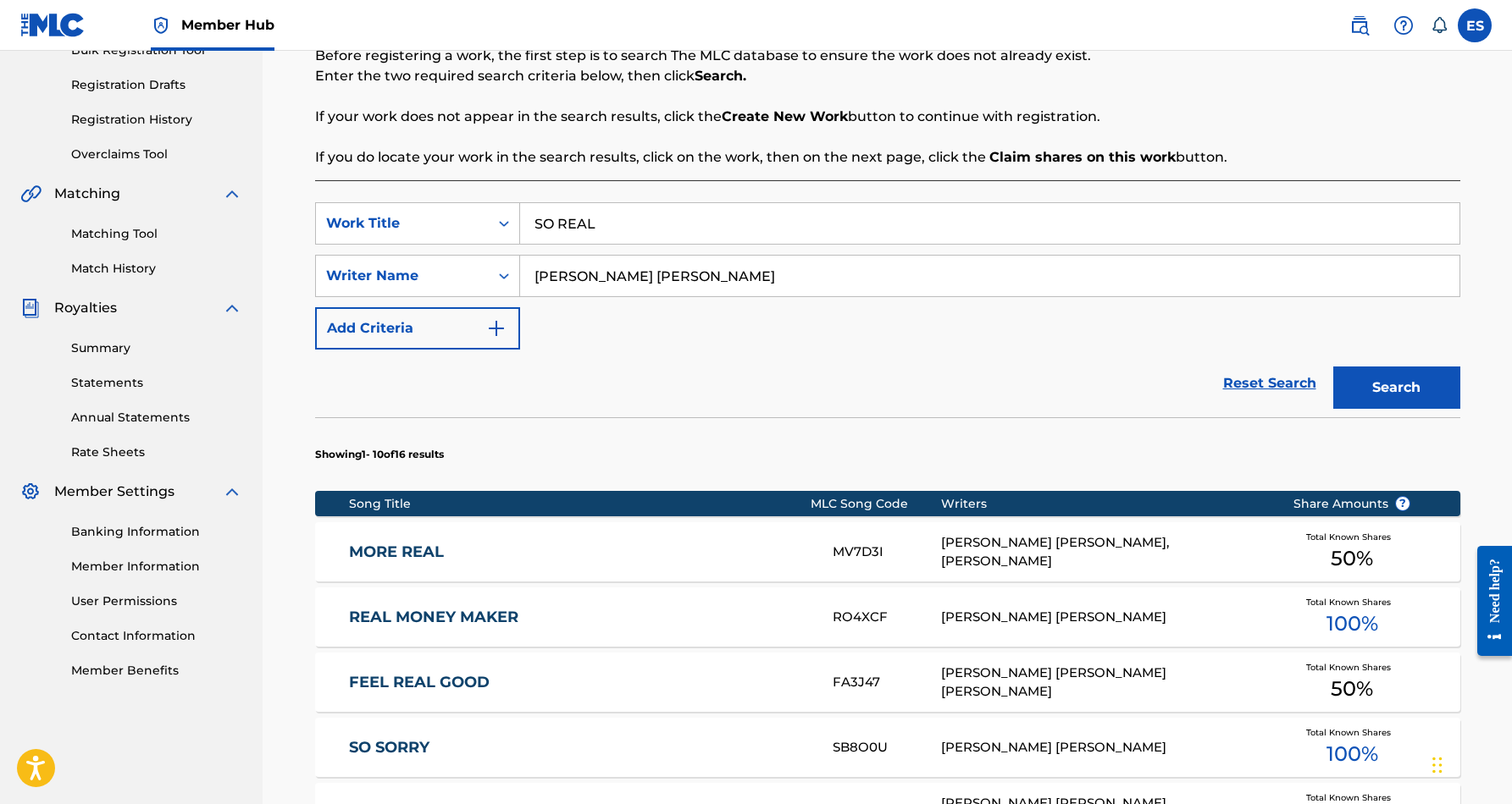
click at [634, 220] on input "SO REAL" at bounding box center [990, 223] width 939 height 41
type input "S"
paste input "SUGA DADDY"
click at [1071, 329] on div "SearchWithCriteriabba1f89f-d02d-48d2-8415-bf1e23b0dd09 Work Title SUGA DADDY Se…" at bounding box center [888, 276] width 1145 height 148
click at [1386, 374] on button "Search" at bounding box center [1397, 388] width 127 height 42
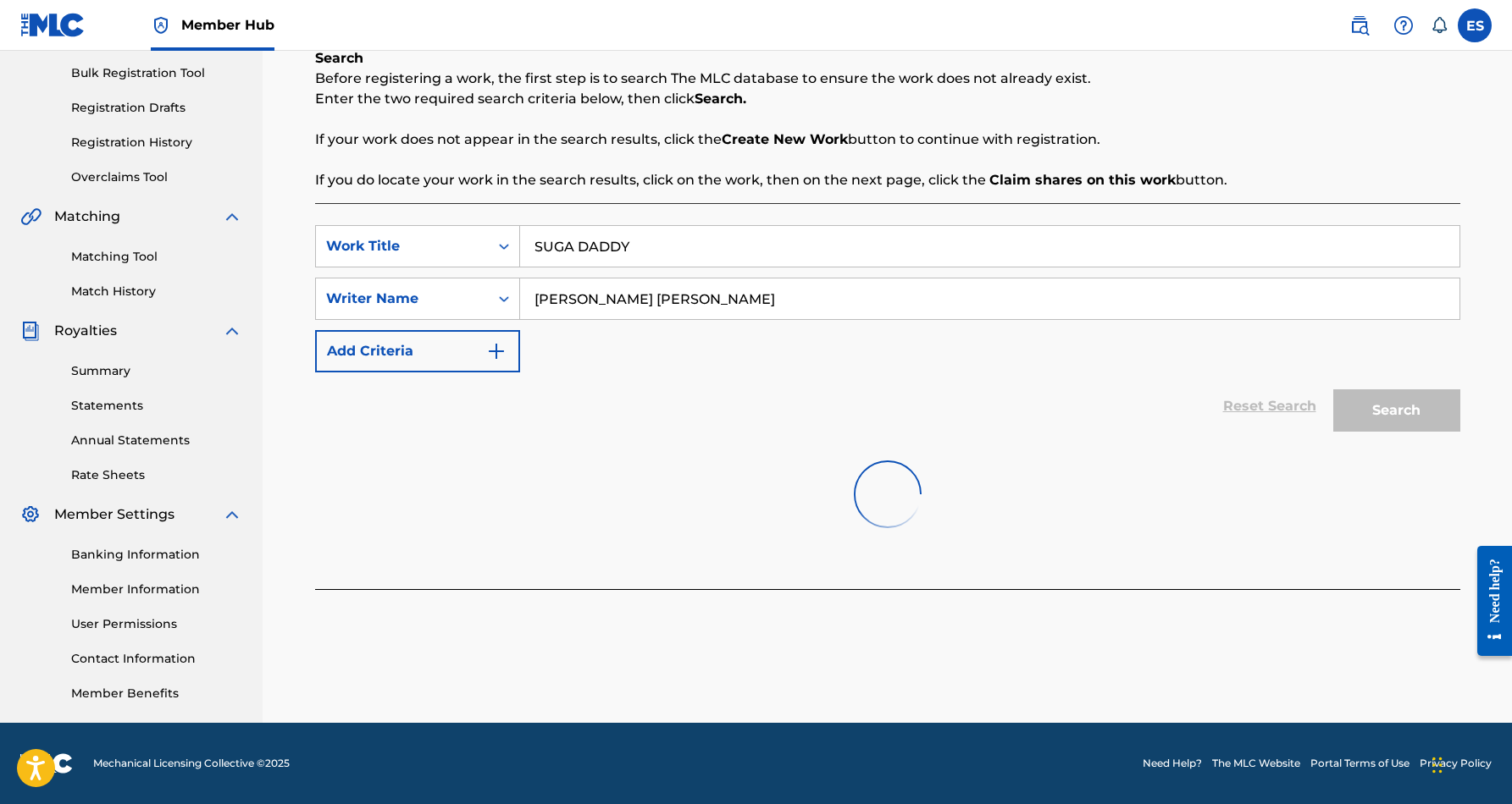
scroll to position [245, 0]
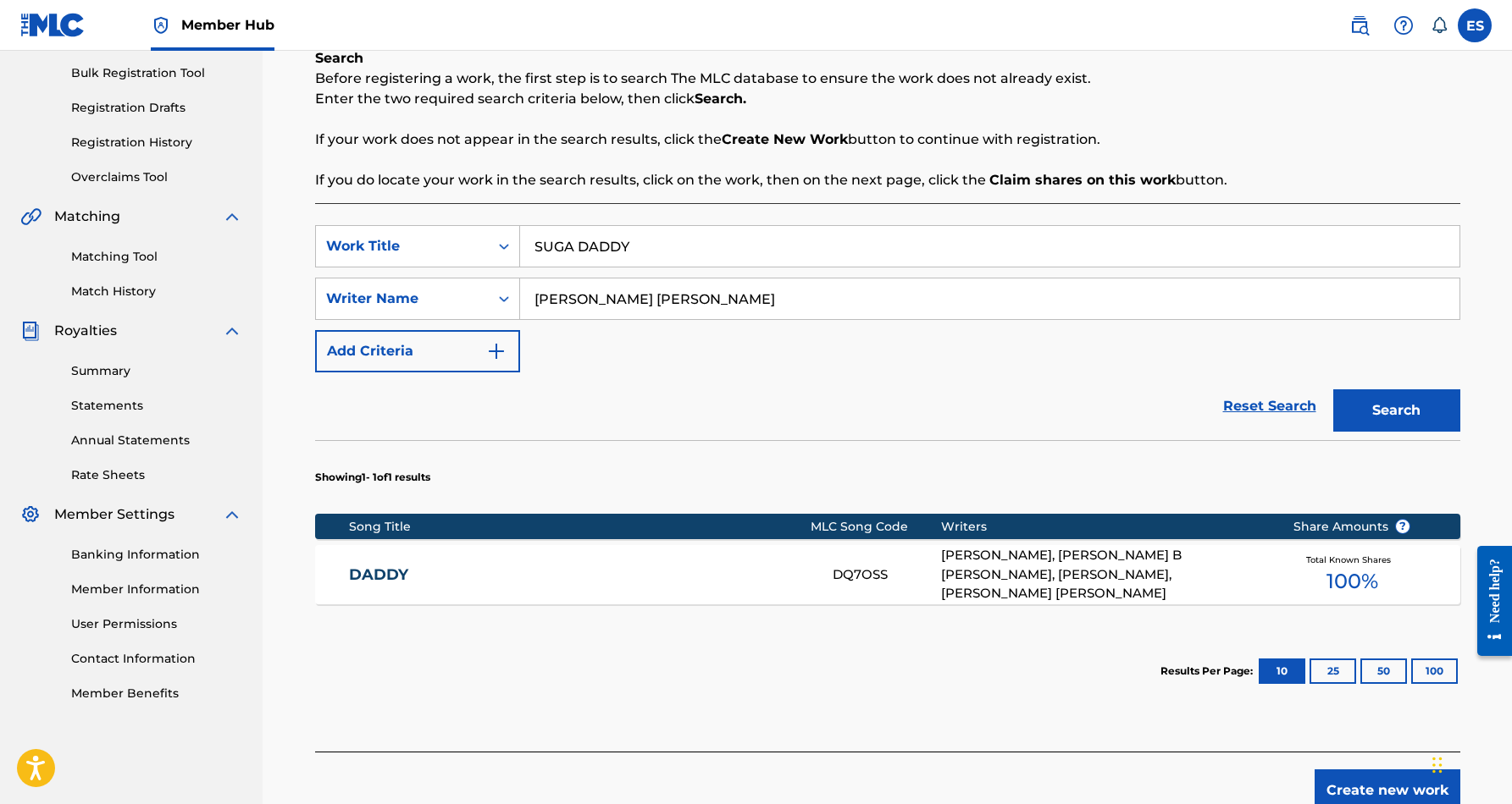
click at [724, 244] on input "SUGA DADDY" at bounding box center [990, 246] width 939 height 41
type input "S"
paste input "THINK DIFFERENT"
type input "THINK DIFFERENT"
click at [843, 348] on div "SearchWithCriteriabba1f89f-d02d-48d2-8415-bf1e23b0dd09 Work Title THINK DIFFERE…" at bounding box center [888, 299] width 1145 height 148
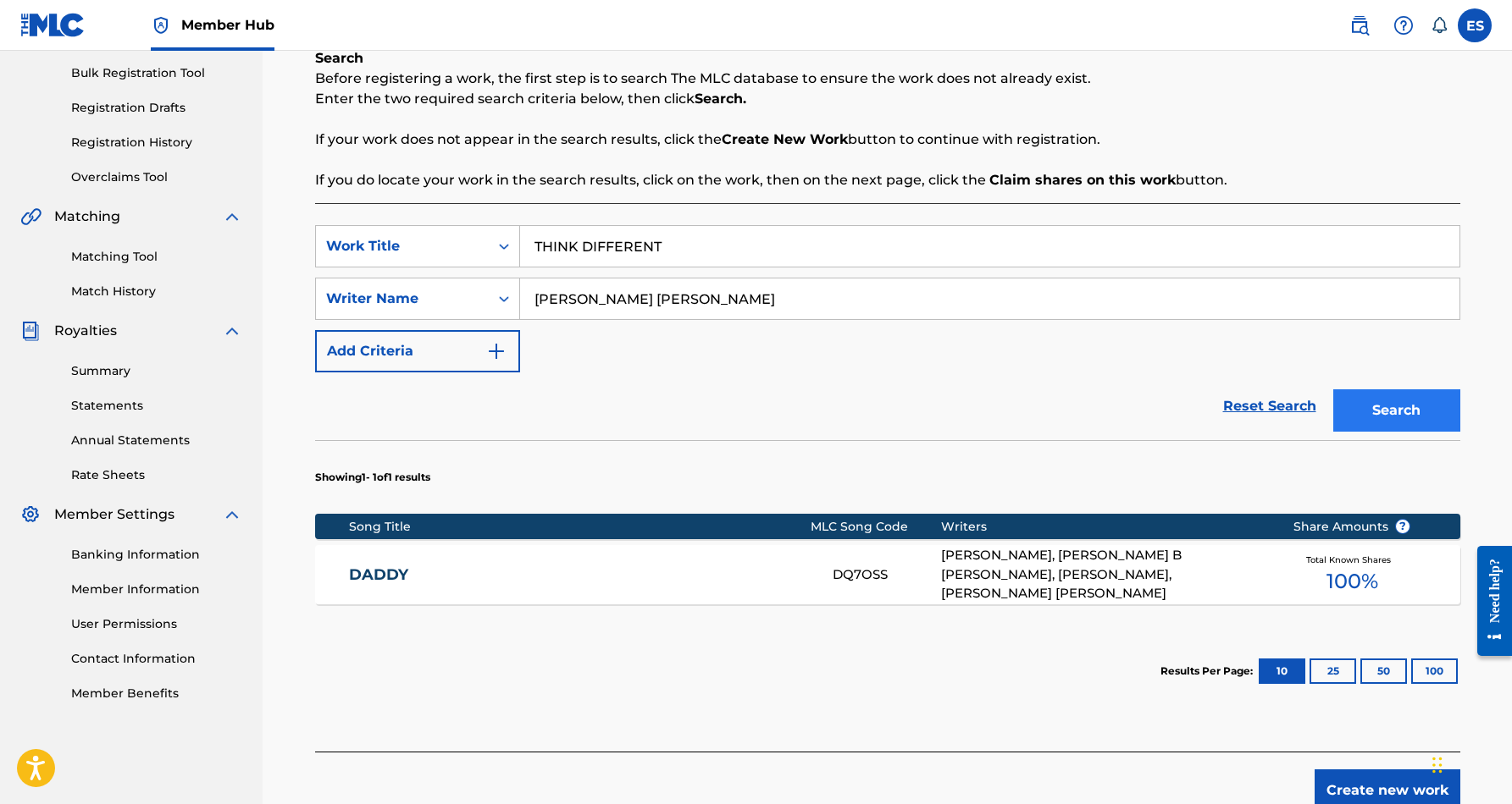
click at [1367, 404] on button "Search" at bounding box center [1397, 411] width 127 height 42
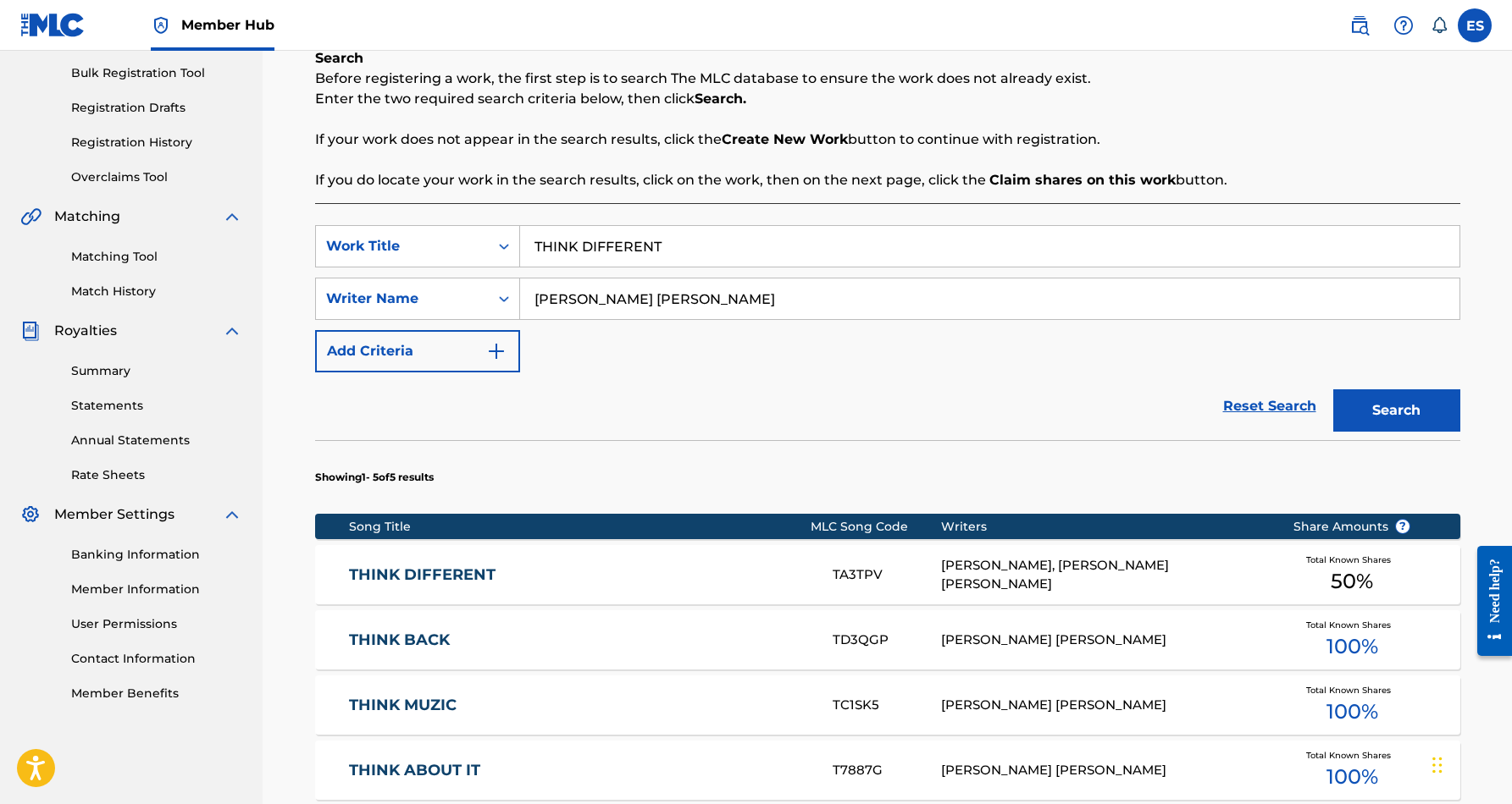
click at [1070, 555] on div "THINK DIFFERENT TA3TPV ISAAC ROOSEVELT STEPHENS, ERIC DOUGLAS SMITH Total Known…" at bounding box center [888, 575] width 1145 height 59
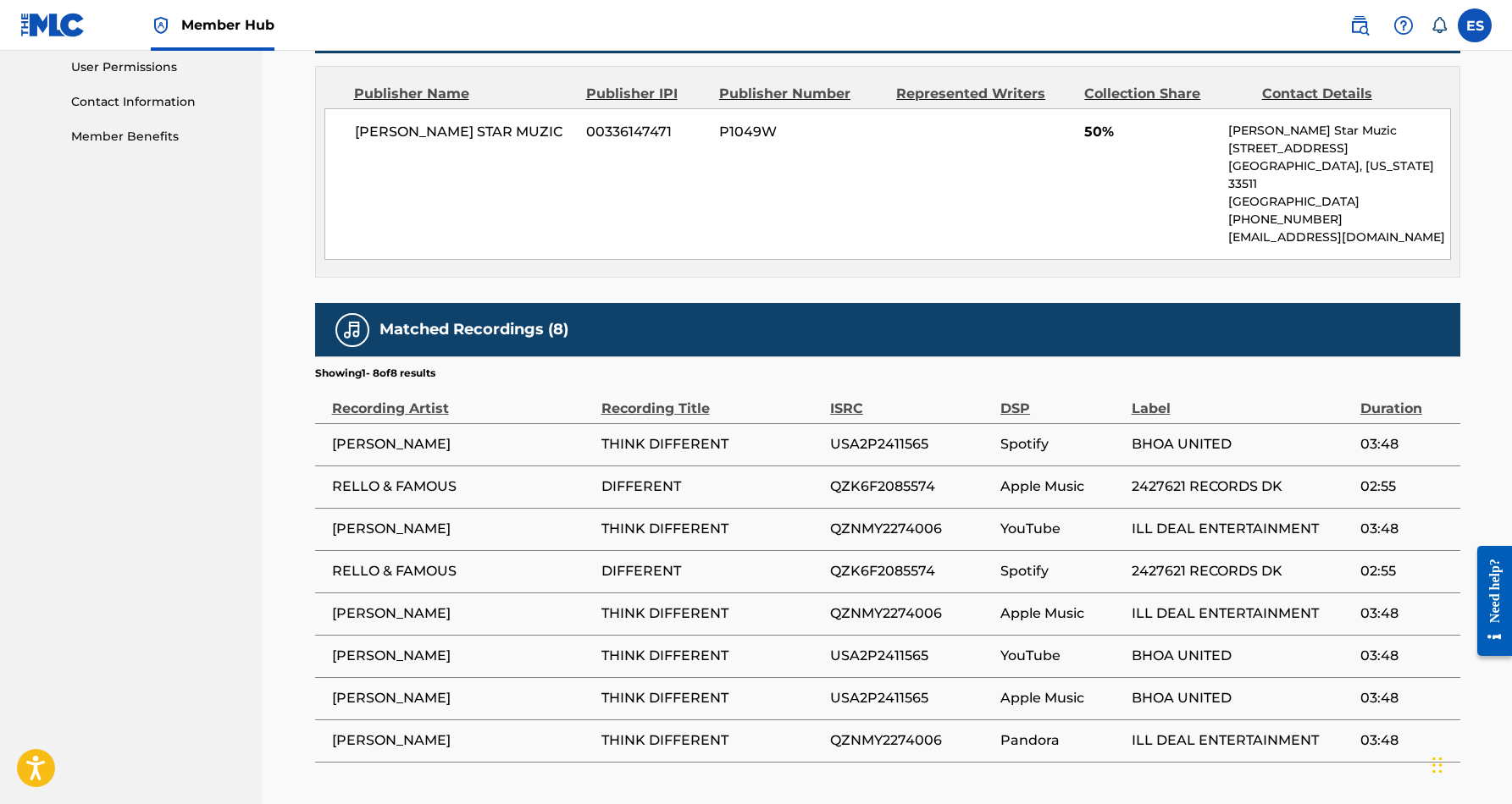
scroll to position [811, 0]
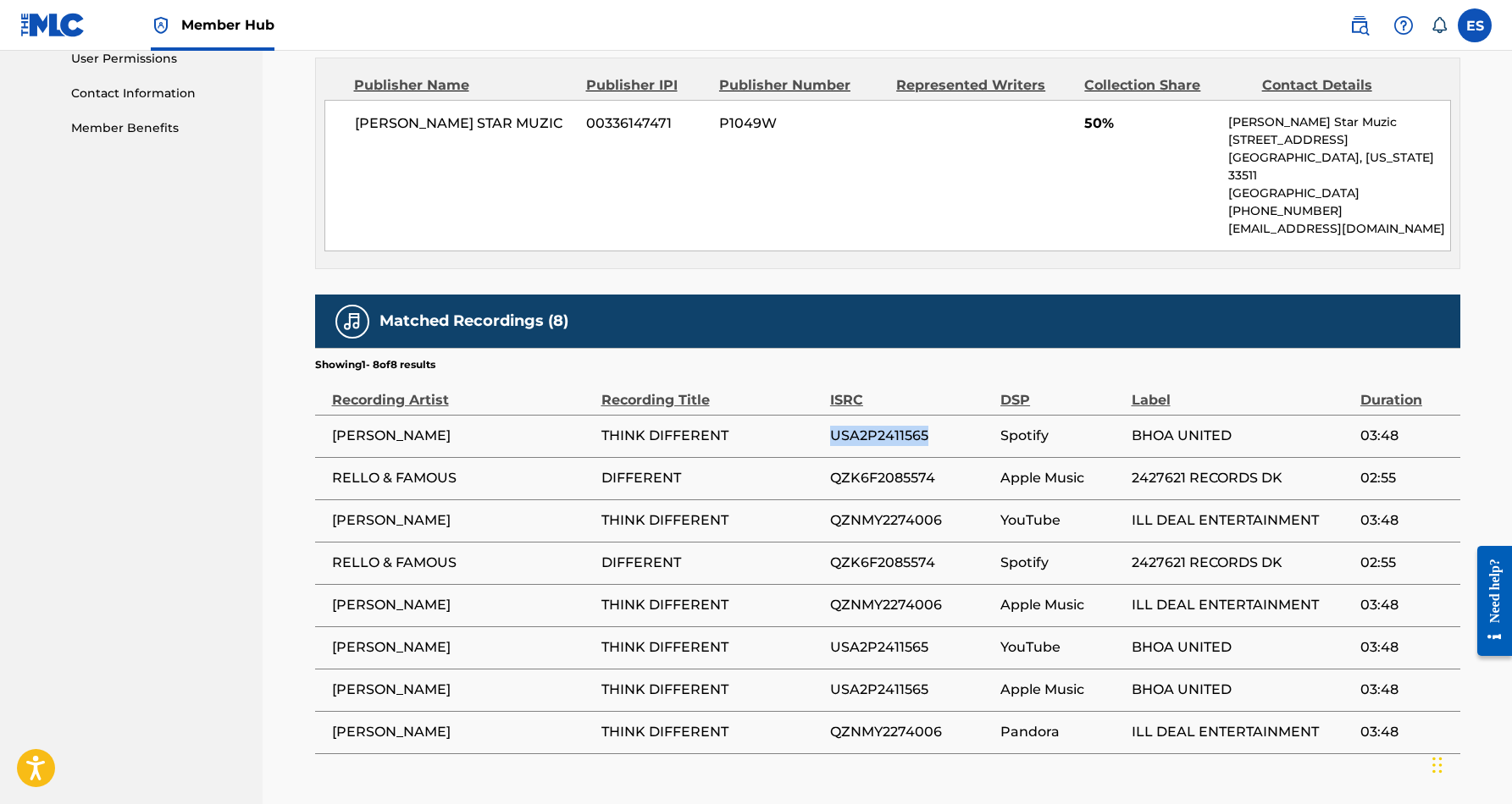
drag, startPoint x: 933, startPoint y: 419, endPoint x: 832, endPoint y: 419, distance: 101.0
click at [832, 426] on span "USA2P2411565" at bounding box center [911, 436] width 161 height 20
copy span "USA2P2411565"
drag, startPoint x: 948, startPoint y: 499, endPoint x: 832, endPoint y: 504, distance: 116.1
click at [832, 510] on span "QZNMY2274006" at bounding box center [911, 520] width 161 height 20
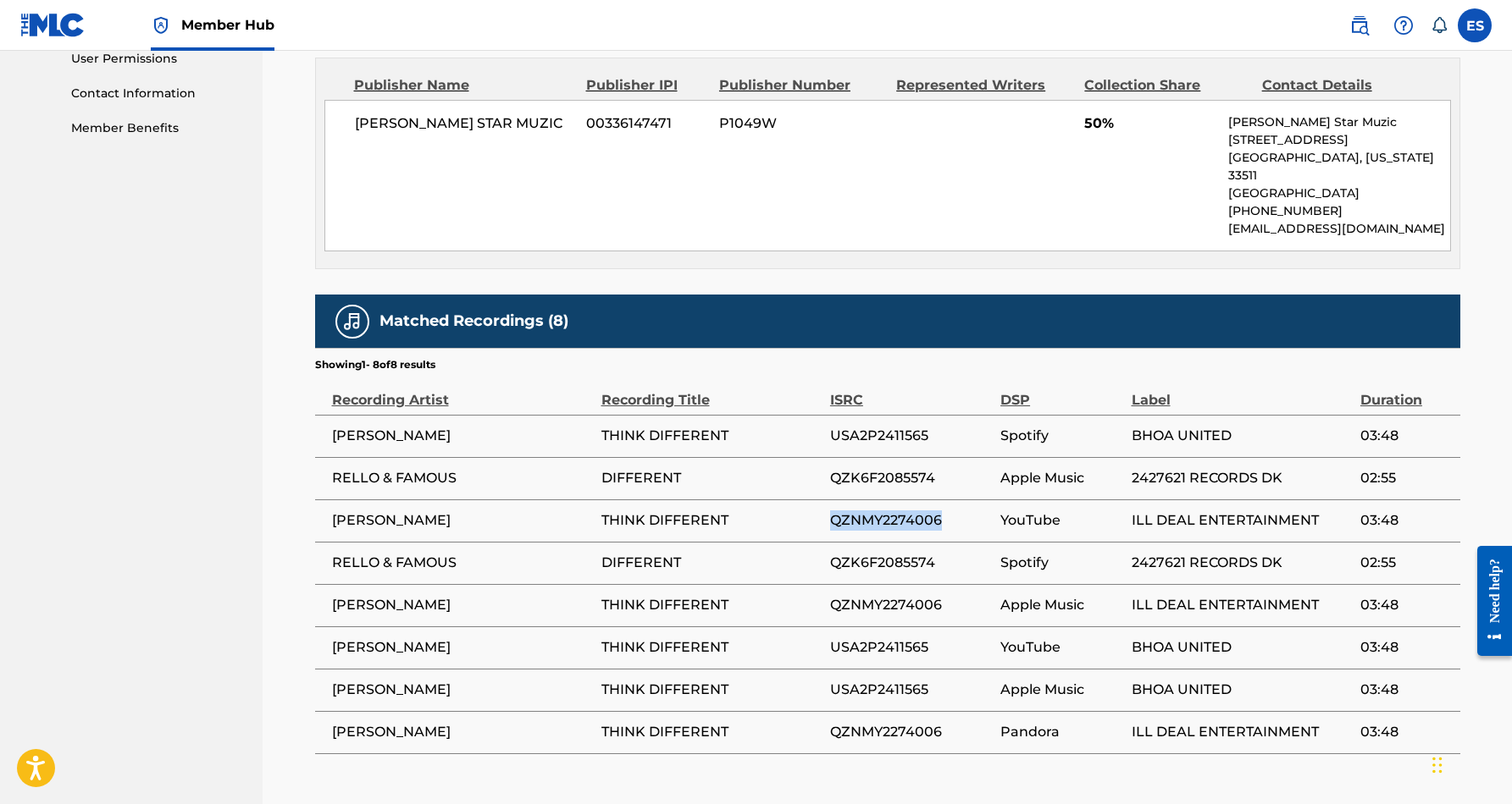
copy span "QZNMY2274006"
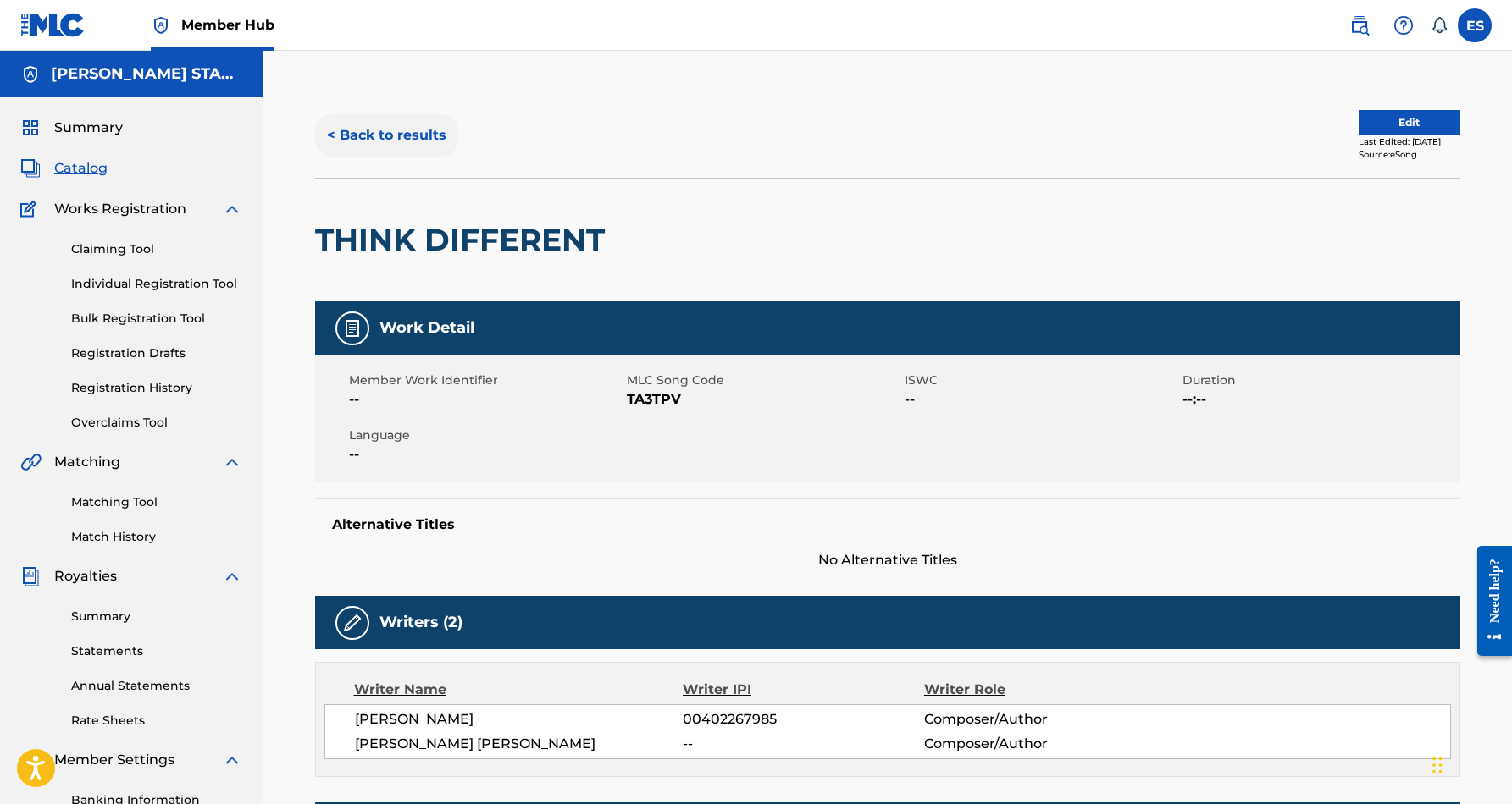
scroll to position [0, 0]
click at [419, 138] on button "< Back to results" at bounding box center [386, 136] width 144 height 42
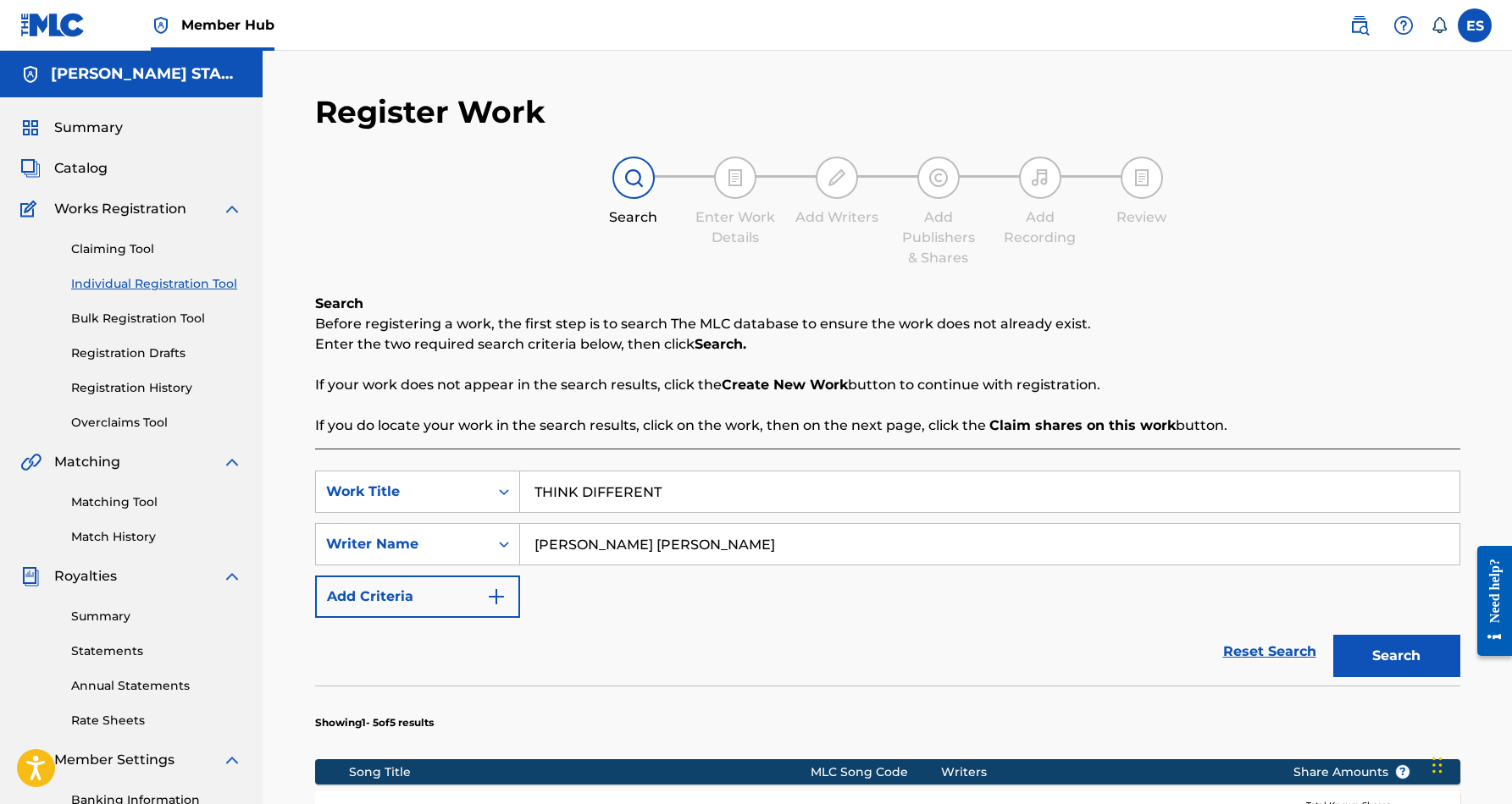
scroll to position [245, 0]
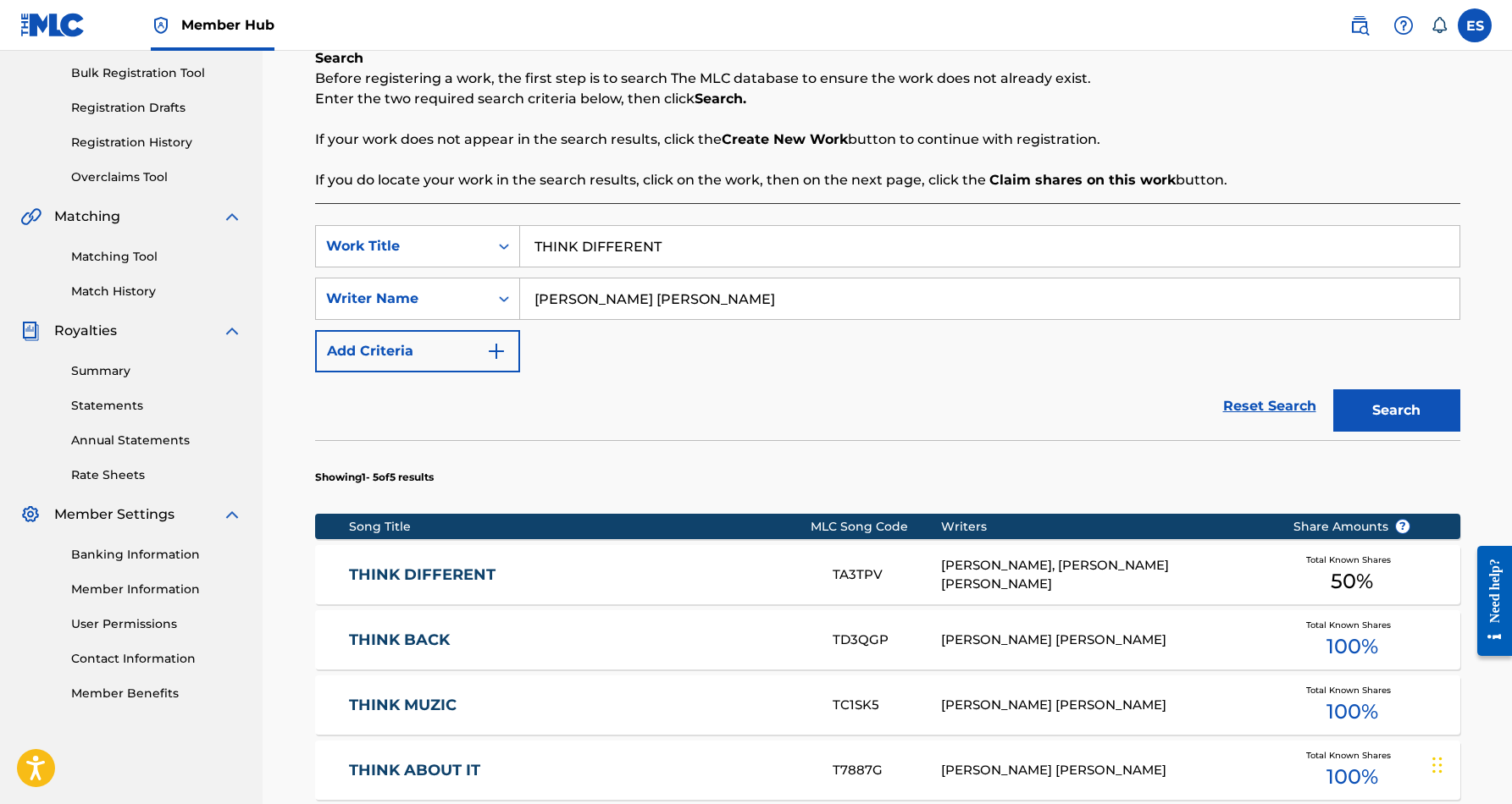
click at [667, 251] on input "THINK DIFFERENT" at bounding box center [990, 246] width 939 height 41
type input "T"
paste input "WHAT IT TAKES"
type input "WHAT IT TAKES"
click at [861, 347] on div "SearchWithCriteriabba1f89f-d02d-48d2-8415-bf1e23b0dd09 Work Title WHAT IT TAKES…" at bounding box center [888, 299] width 1145 height 148
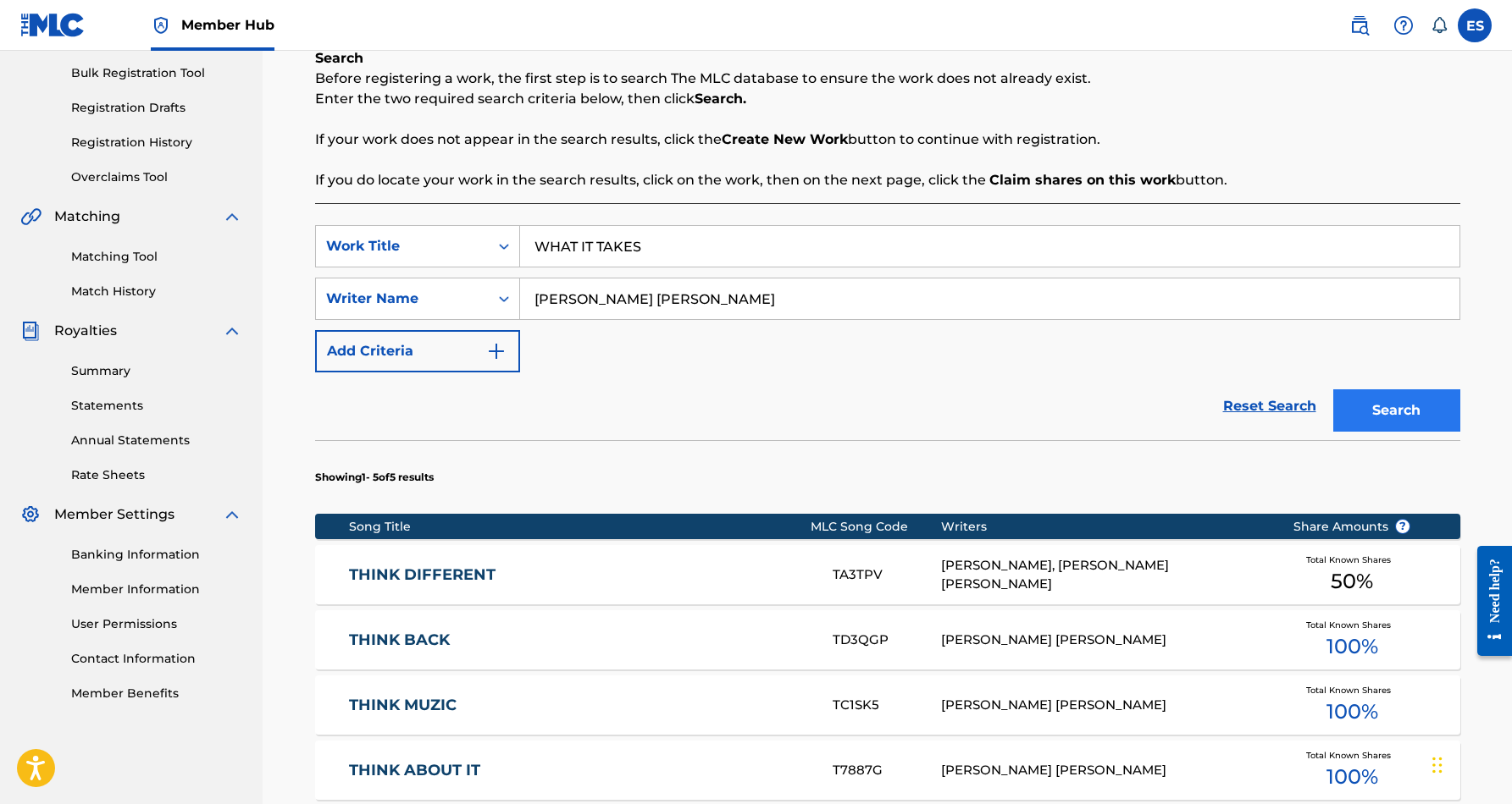
click at [1365, 404] on button "Search" at bounding box center [1397, 411] width 127 height 42
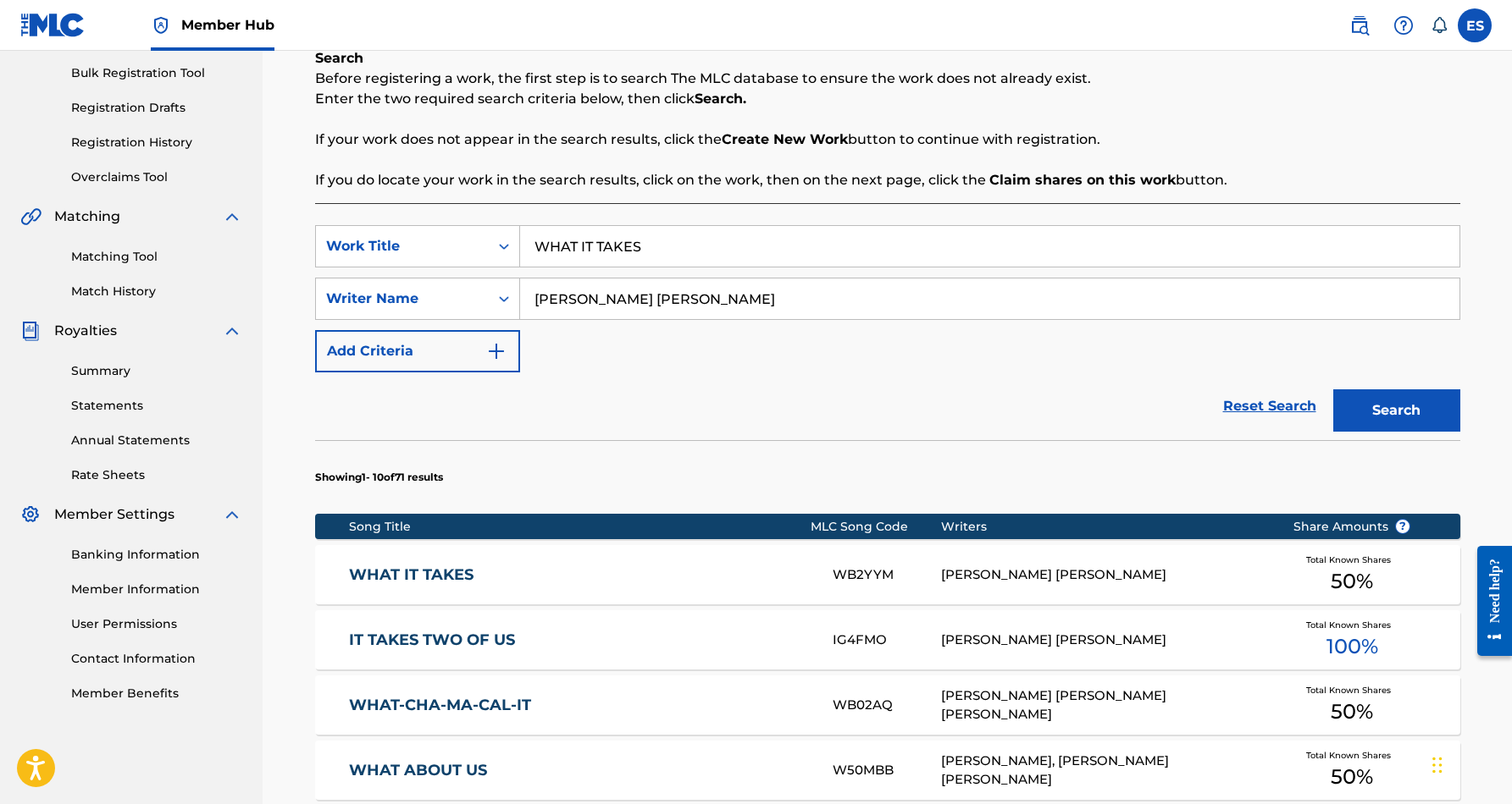
click at [977, 565] on div "WHAT IT TAKES WB2YYM ERIC DOUGLAS SMITH, JACOB BUSTAMANTE Total Known Shares 50…" at bounding box center [888, 575] width 1145 height 59
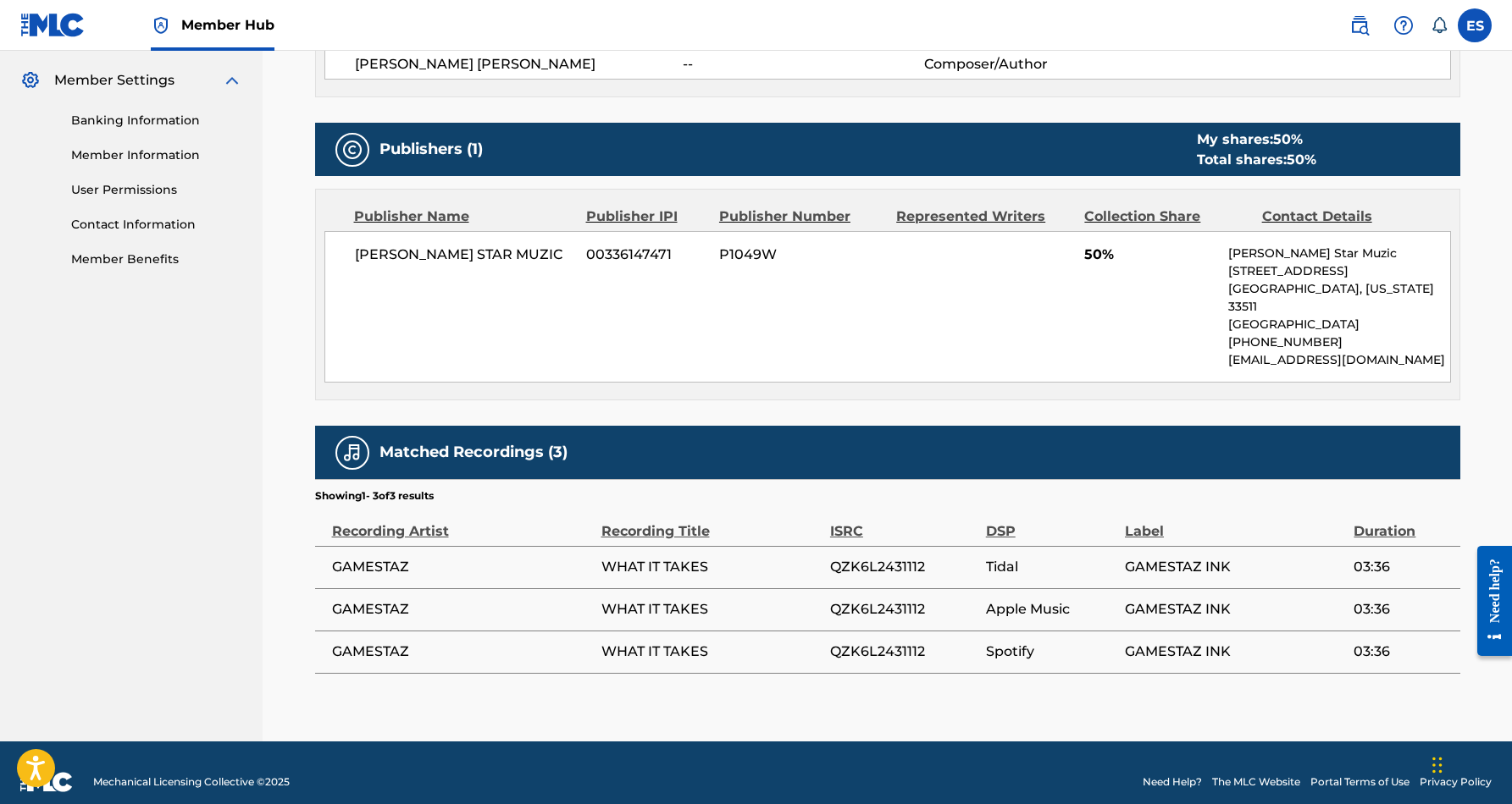
scroll to position [679, 0]
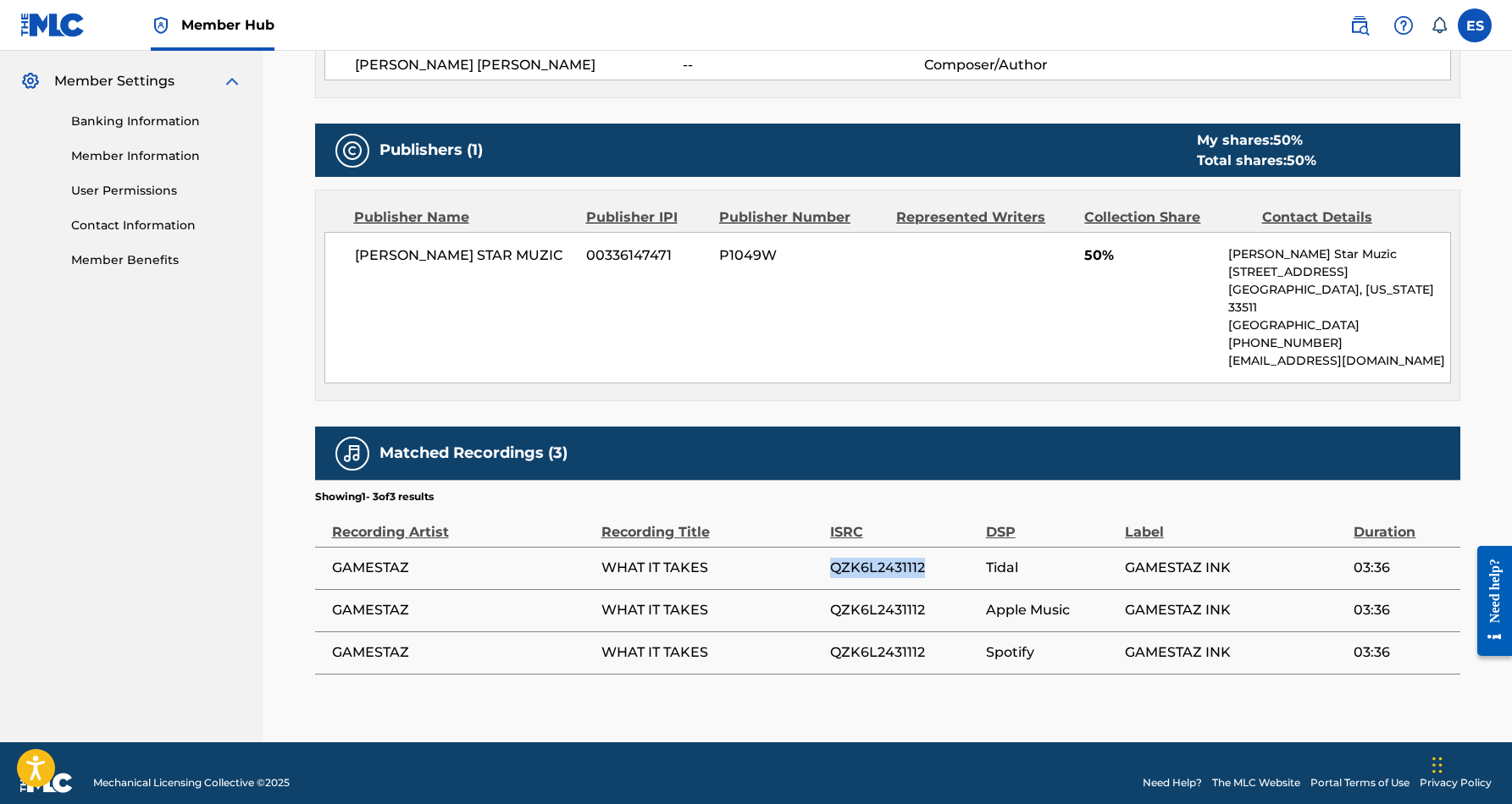
drag, startPoint x: 929, startPoint y: 547, endPoint x: 831, endPoint y: 554, distance: 98.2
click at [831, 558] on span "QZK6L2431112" at bounding box center [904, 568] width 148 height 20
copy span "QZK6L2431112"
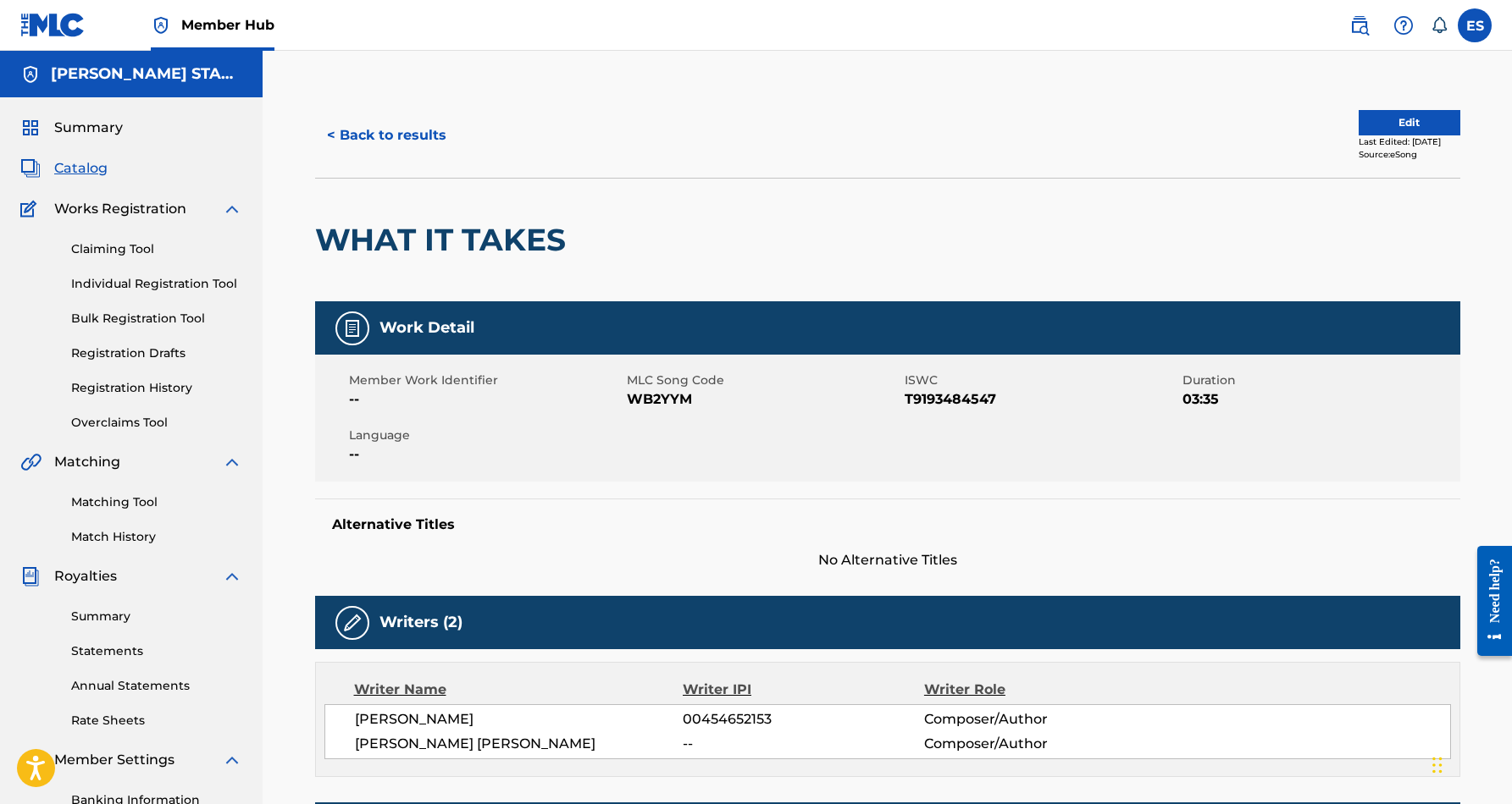
scroll to position [0, 0]
click at [409, 138] on button "< Back to results" at bounding box center [386, 136] width 144 height 42
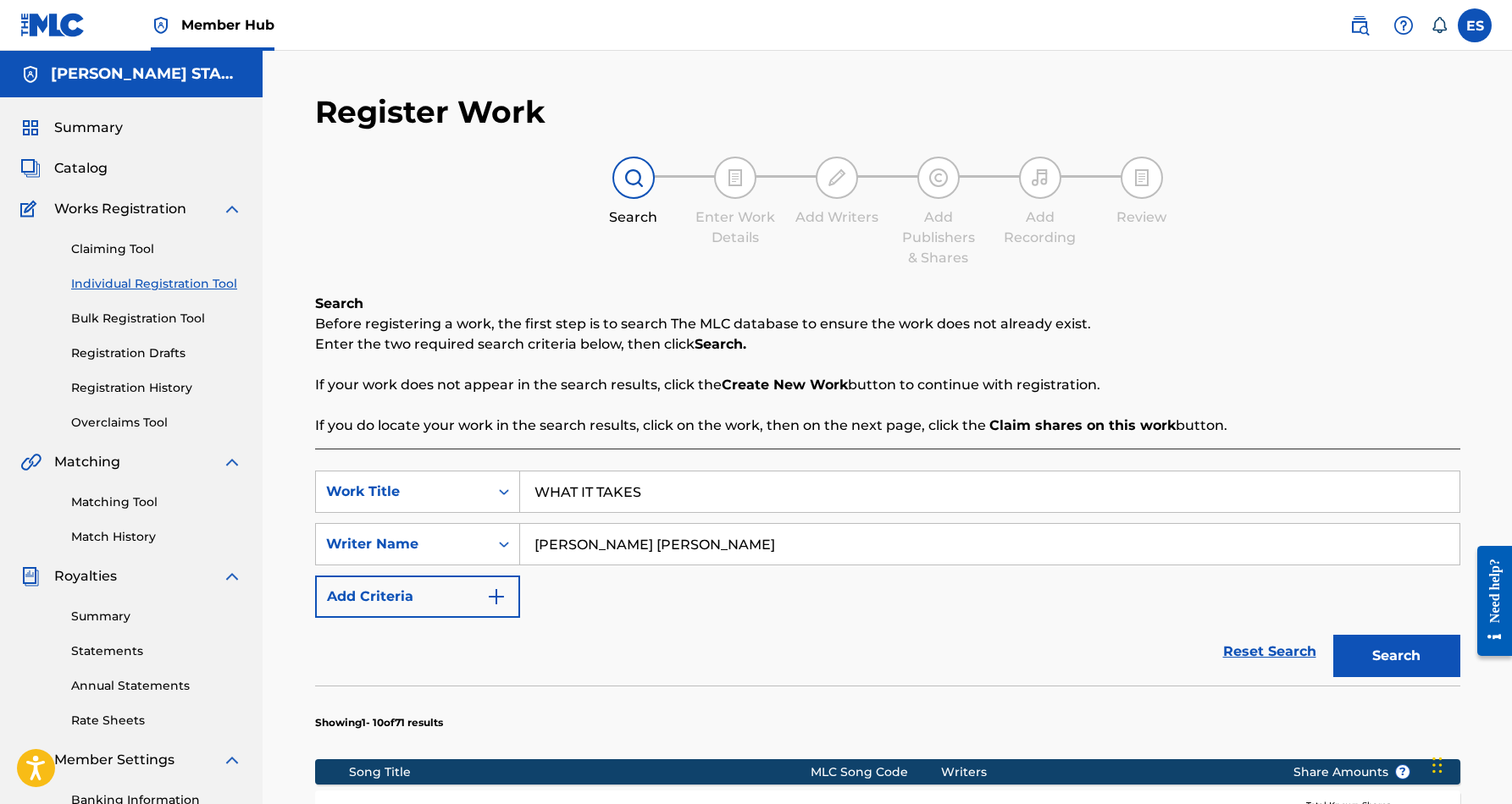
scroll to position [245, 0]
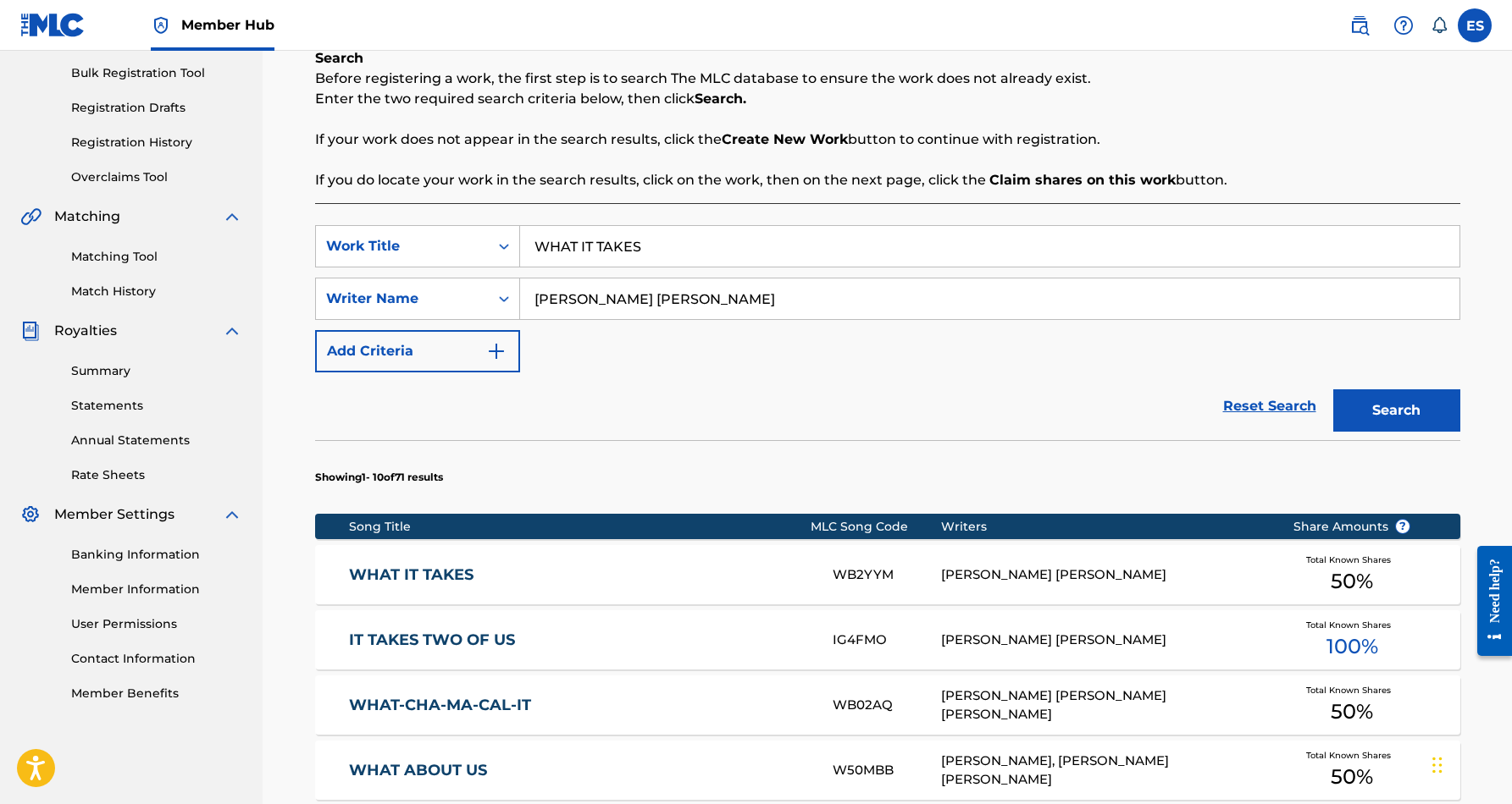
click at [645, 250] on input "WHAT IT TAKES" at bounding box center [990, 246] width 939 height 41
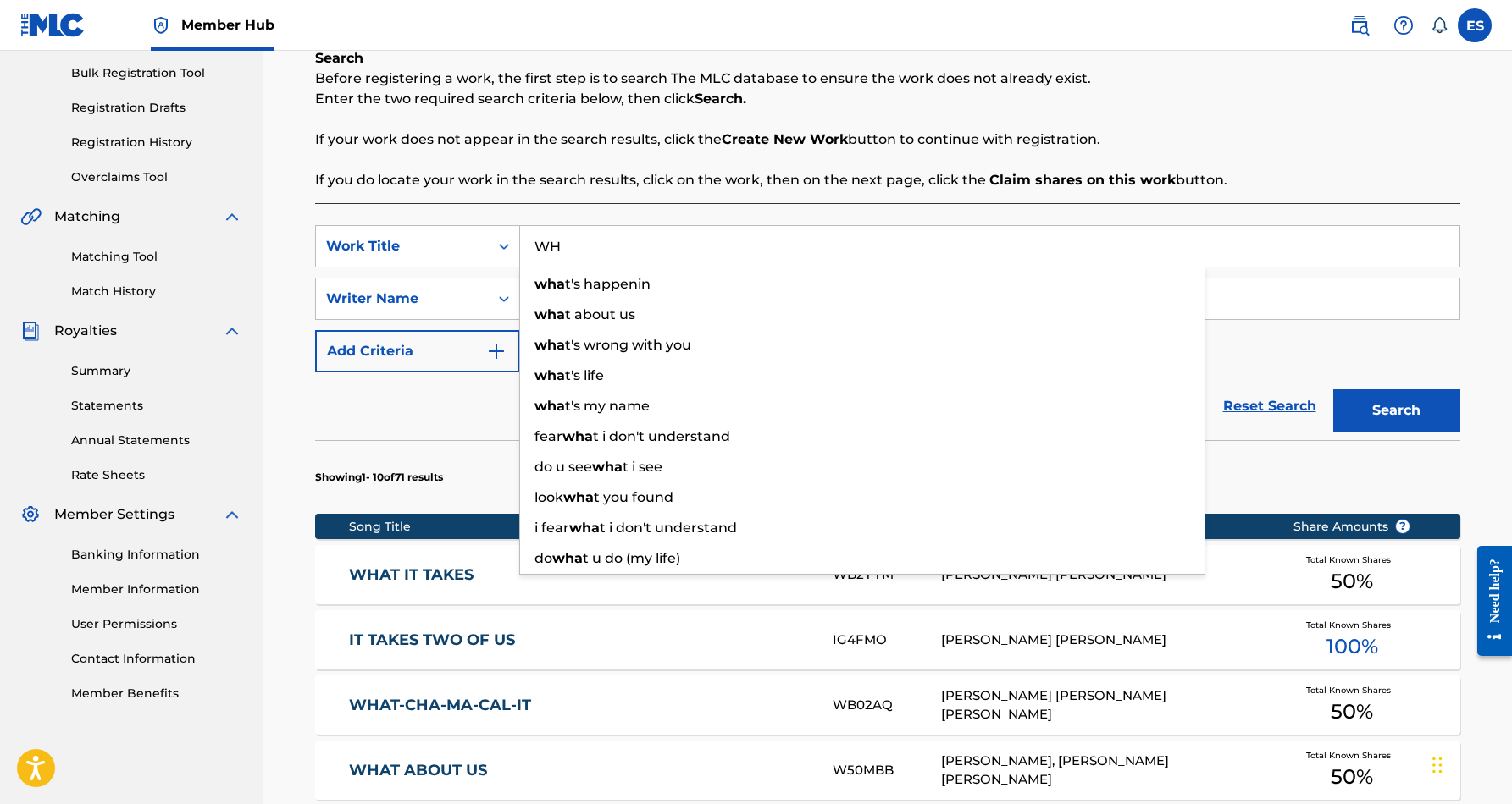
type input "W"
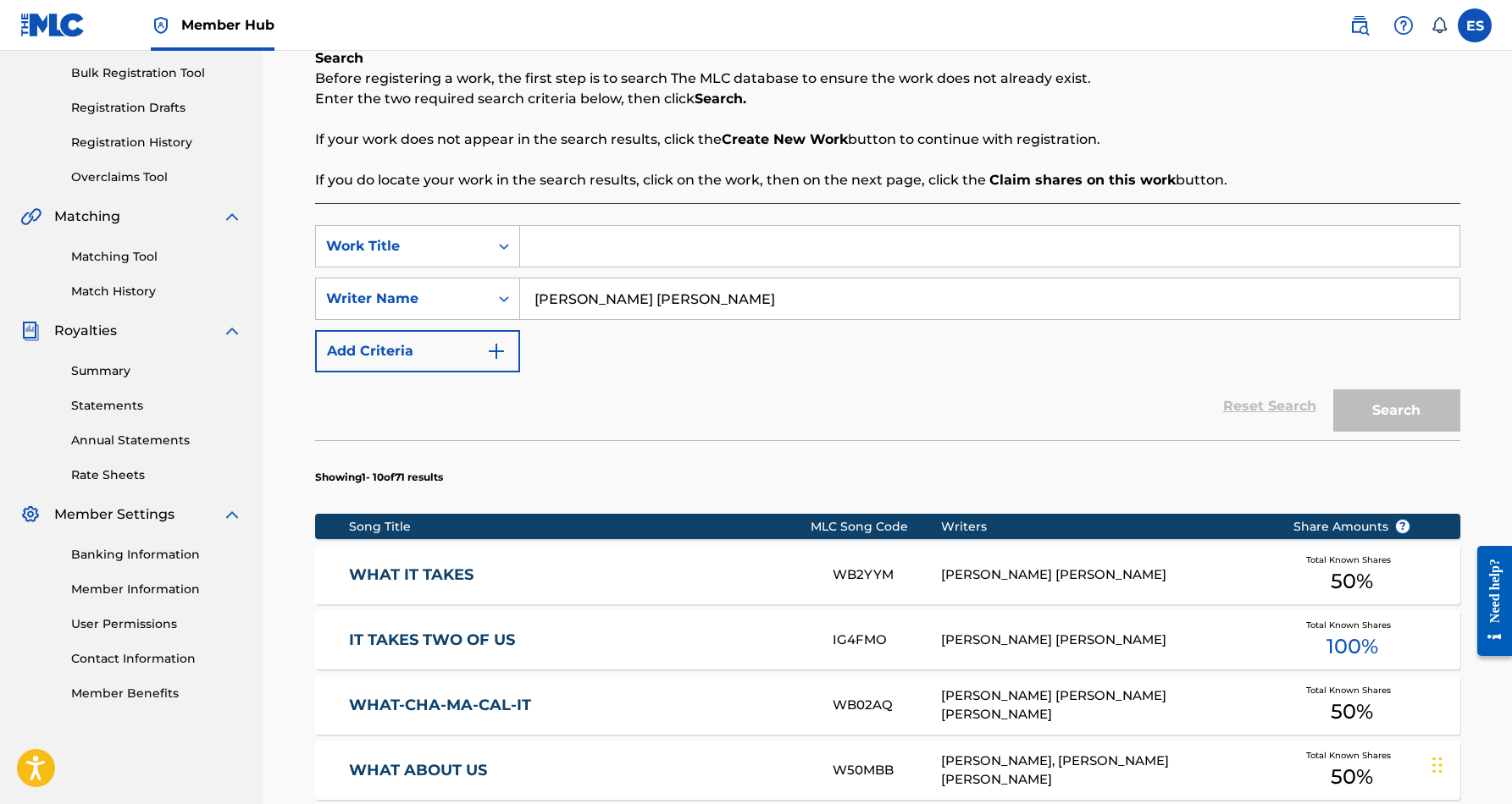
paste input "SURE THING"
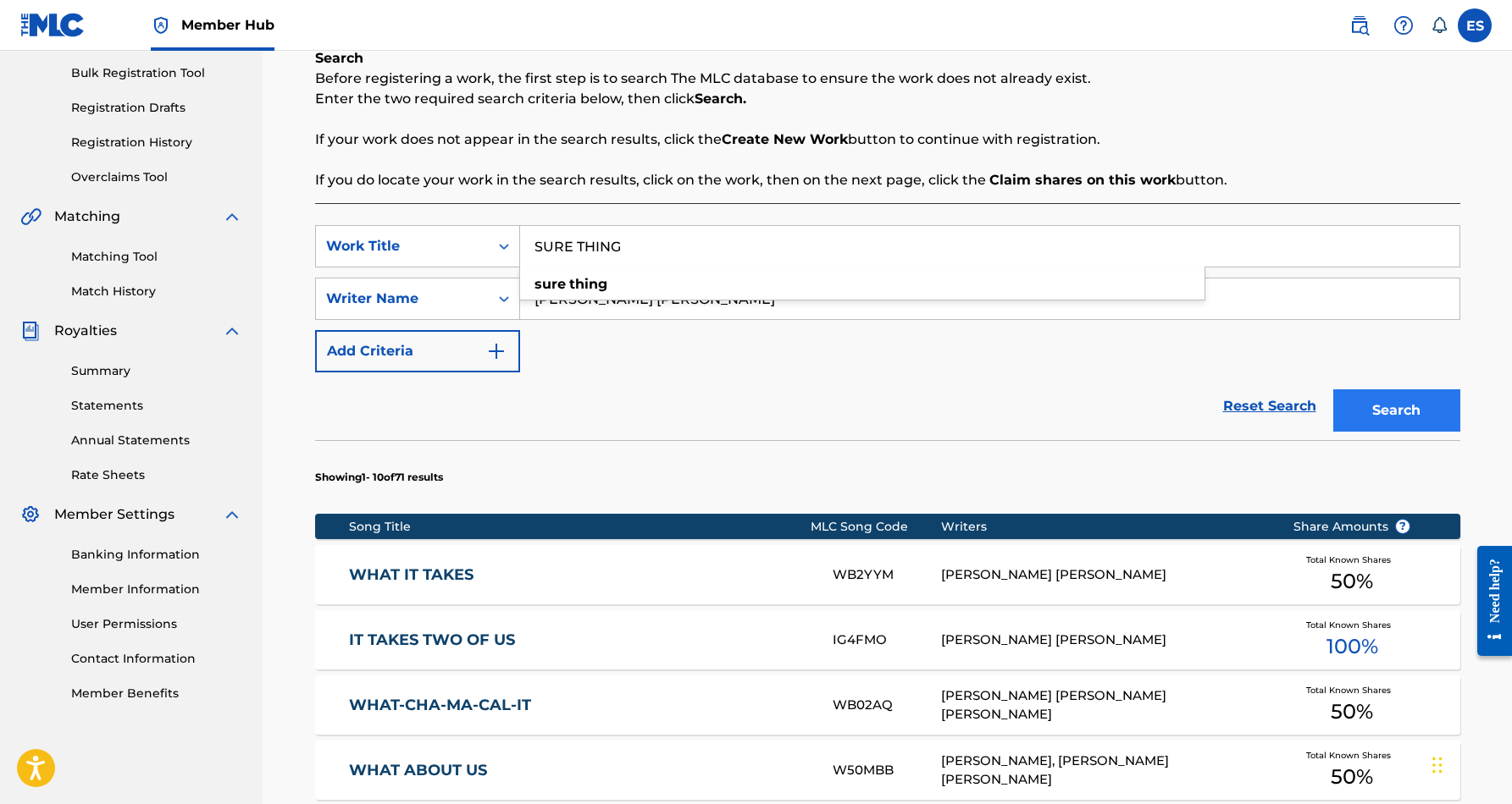
type input "SURE THING"
click at [1405, 408] on button "Search" at bounding box center [1397, 411] width 127 height 42
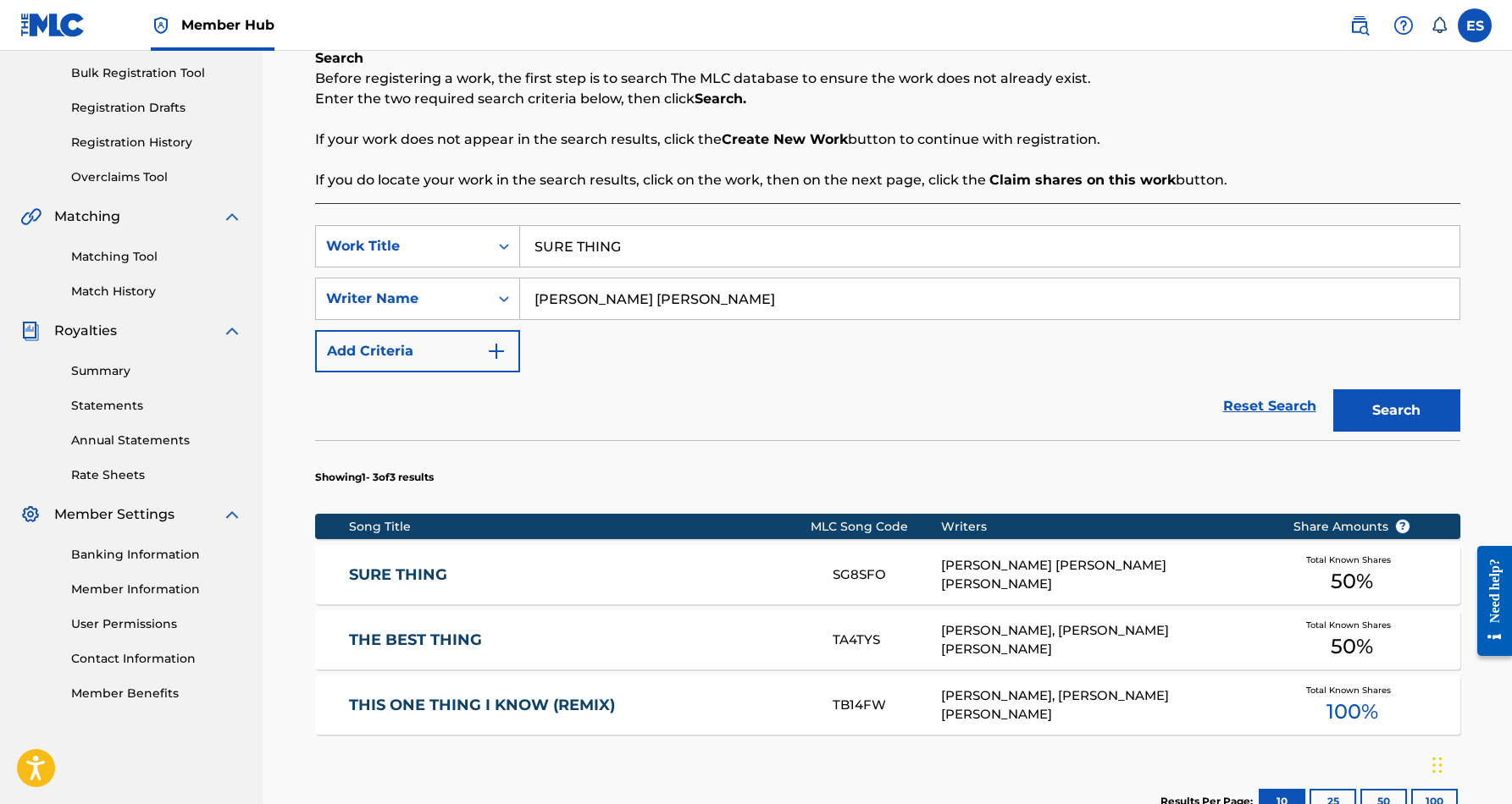
click at [1034, 571] on div "ALBERT LEE JR PARKER, ERIC DOUGLAS SMITH" at bounding box center [1104, 575] width 326 height 38
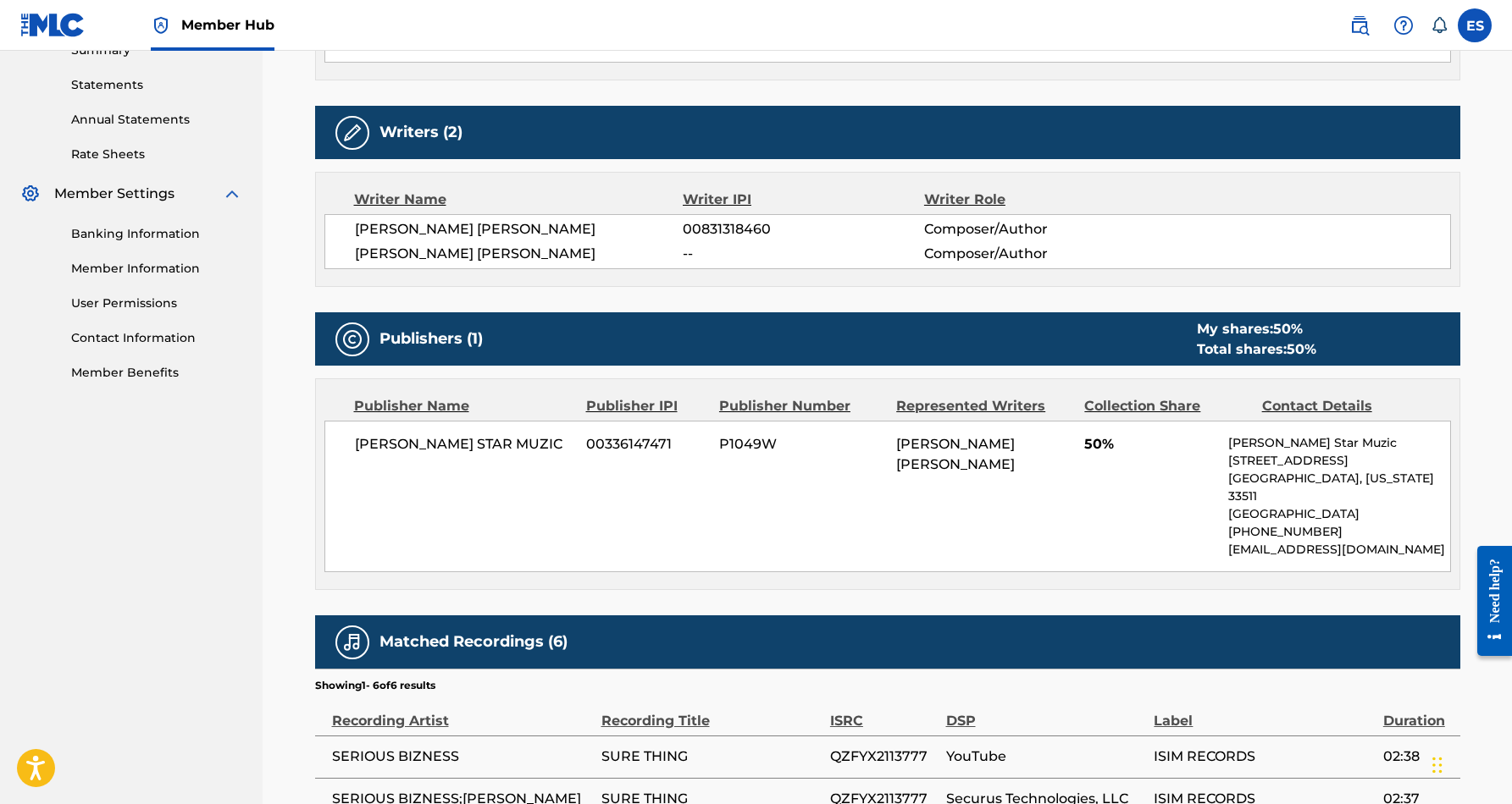
scroll to position [521, 0]
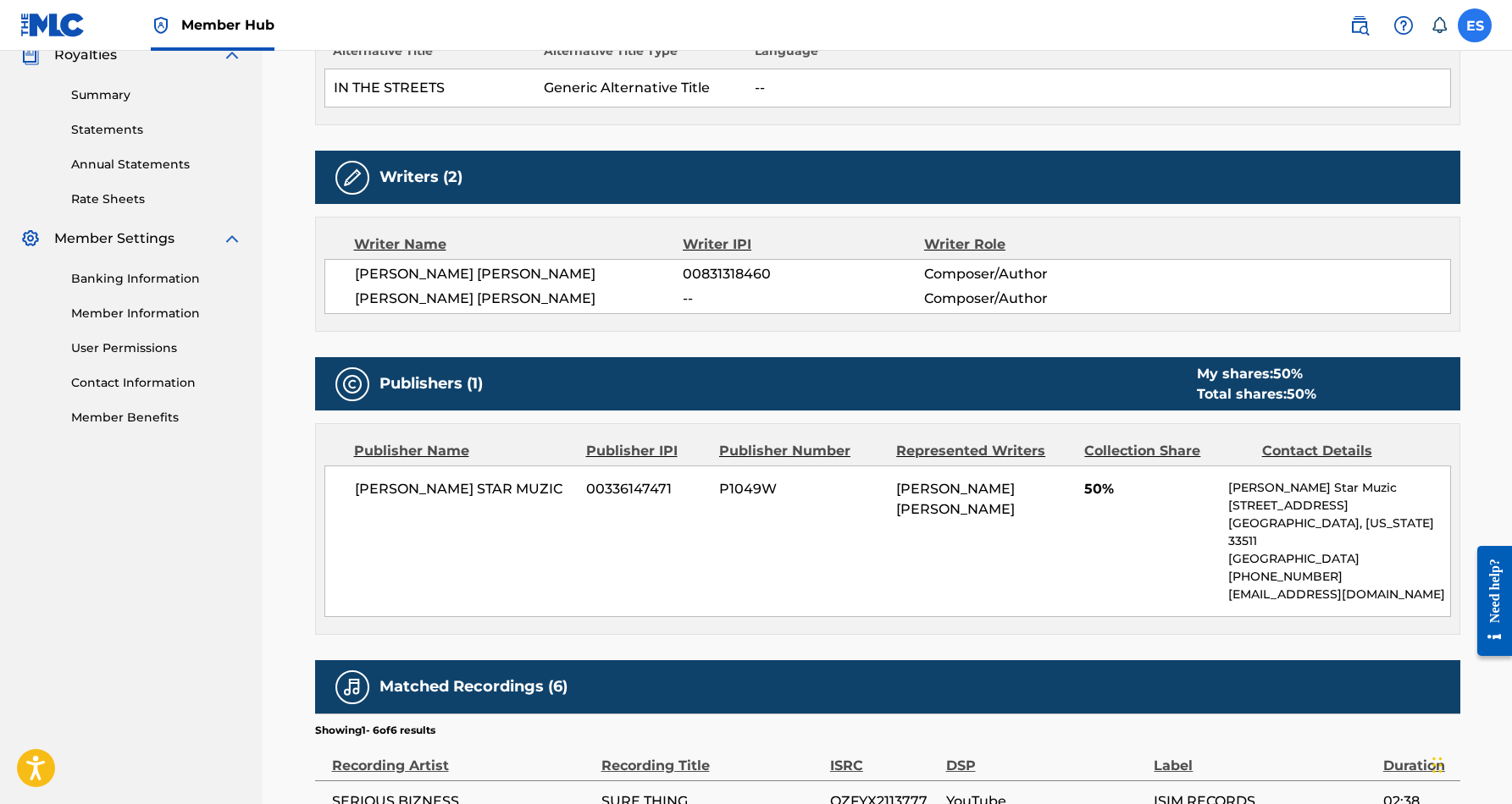
click at [1473, 28] on label at bounding box center [1475, 25] width 34 height 34
click at [1475, 25] on input "ES Eric Smith smidimuzic@gmail.com Notification Preferences Profile Log out" at bounding box center [1475, 25] width 0 height 0
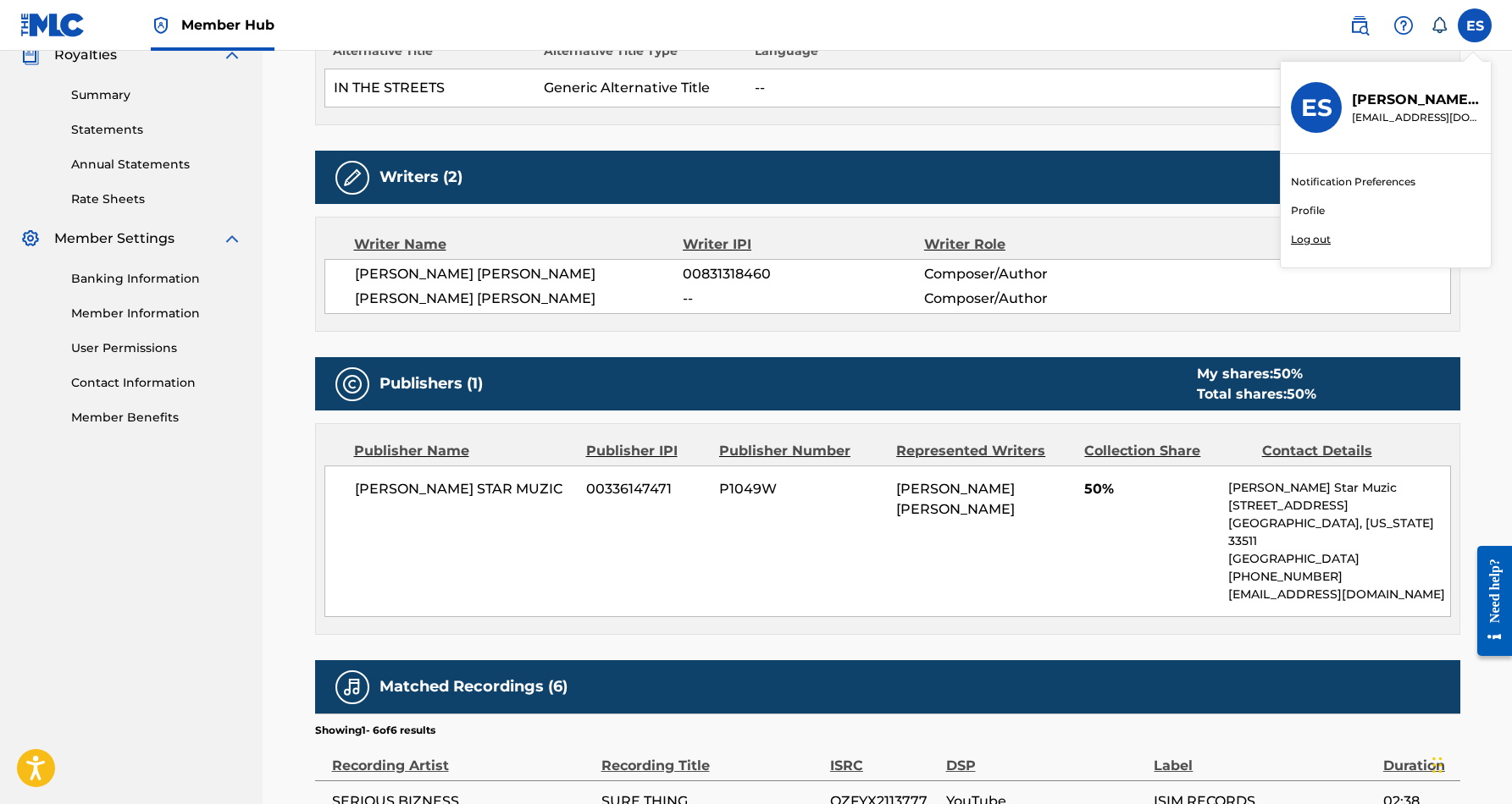
click at [1320, 242] on p "Log out" at bounding box center [1311, 239] width 40 height 15
click at [1475, 25] on input "ES Eric Smith smidimuzic@gmail.com Notification Preferences Profile Log out" at bounding box center [1475, 25] width 0 height 0
